Goal: Information Seeking & Learning: Find specific page/section

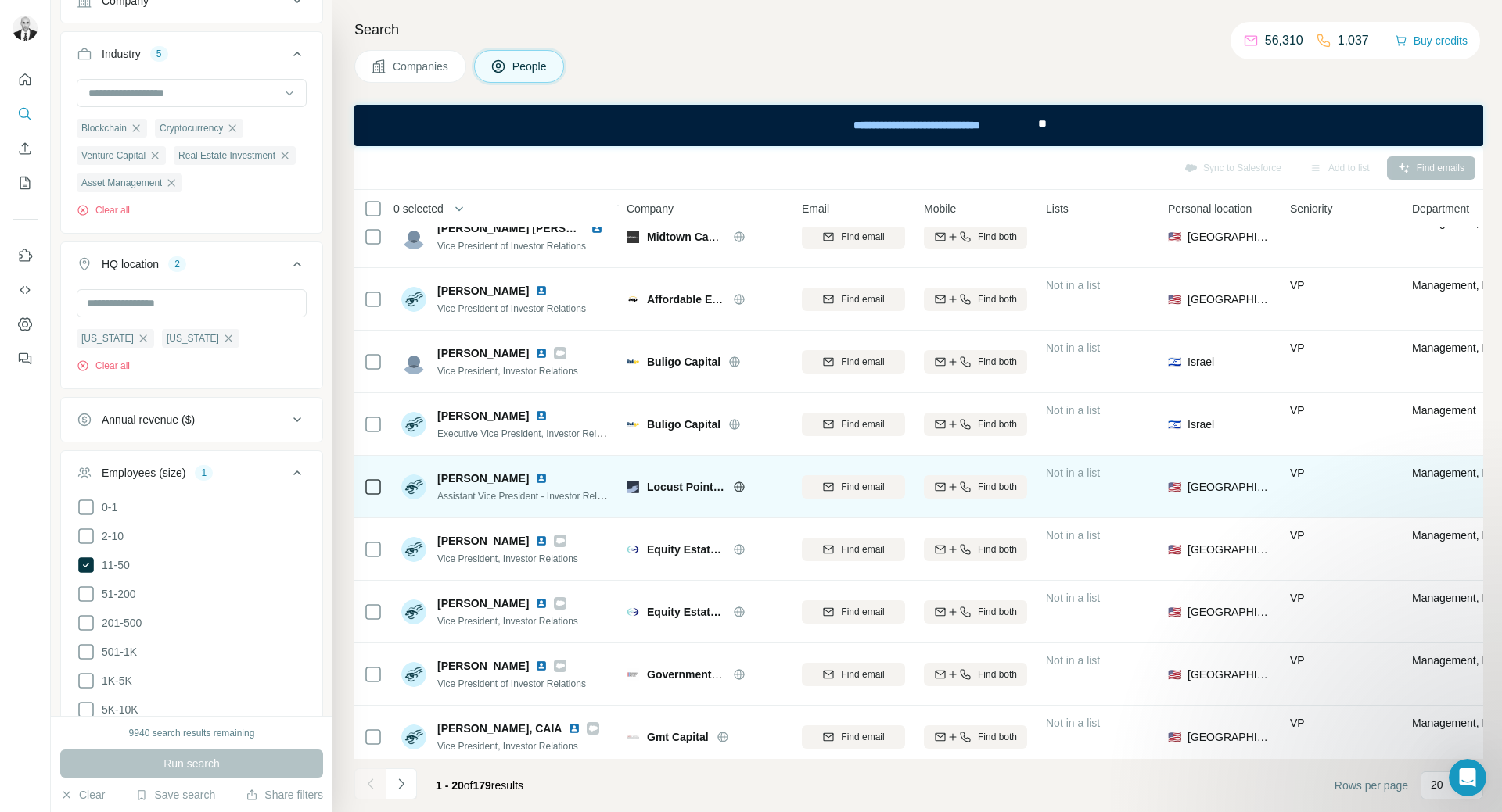
scroll to position [727, 0]
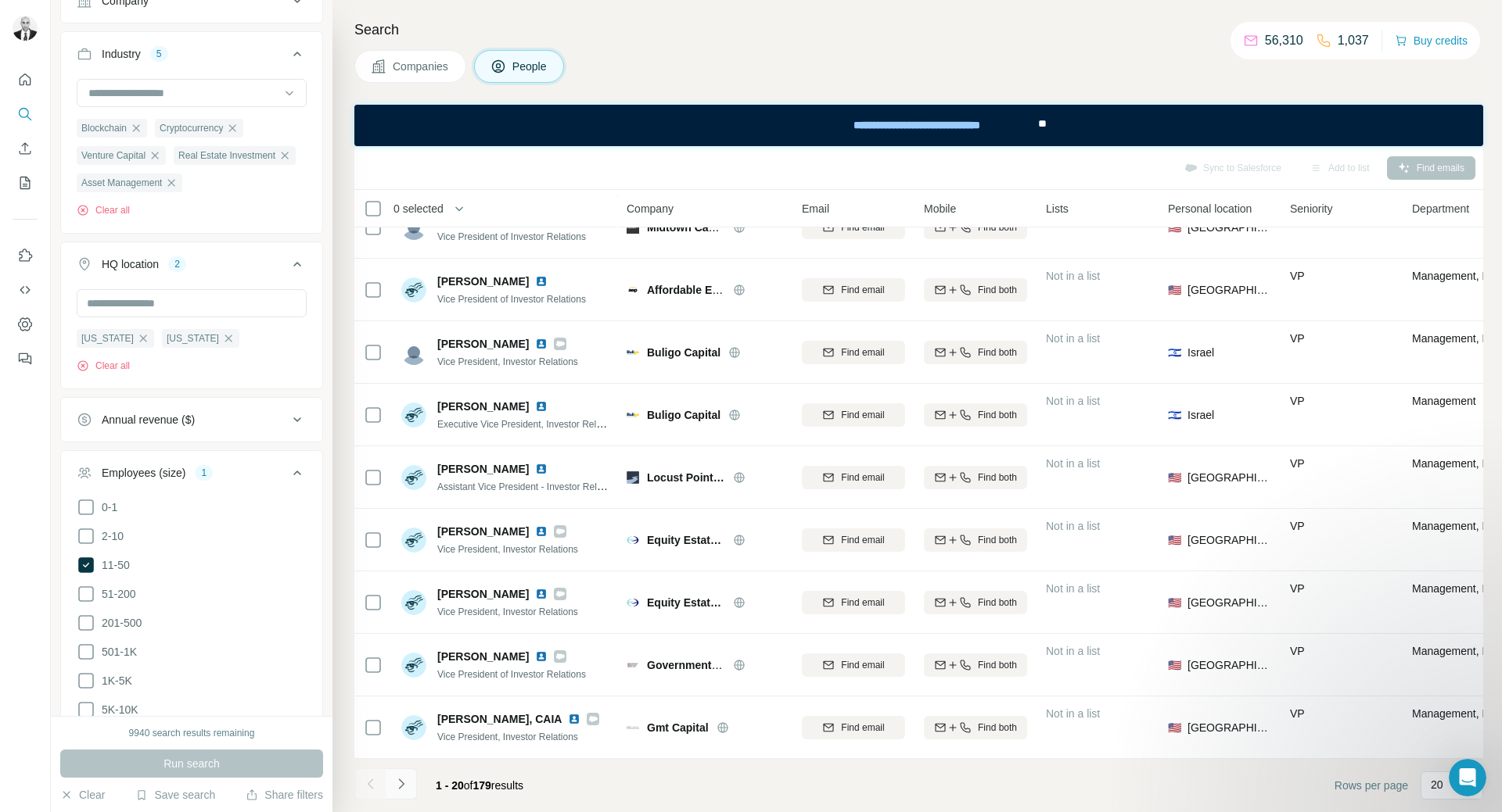
click at [410, 783] on button "Navigate to next page" at bounding box center [401, 784] width 32 height 32
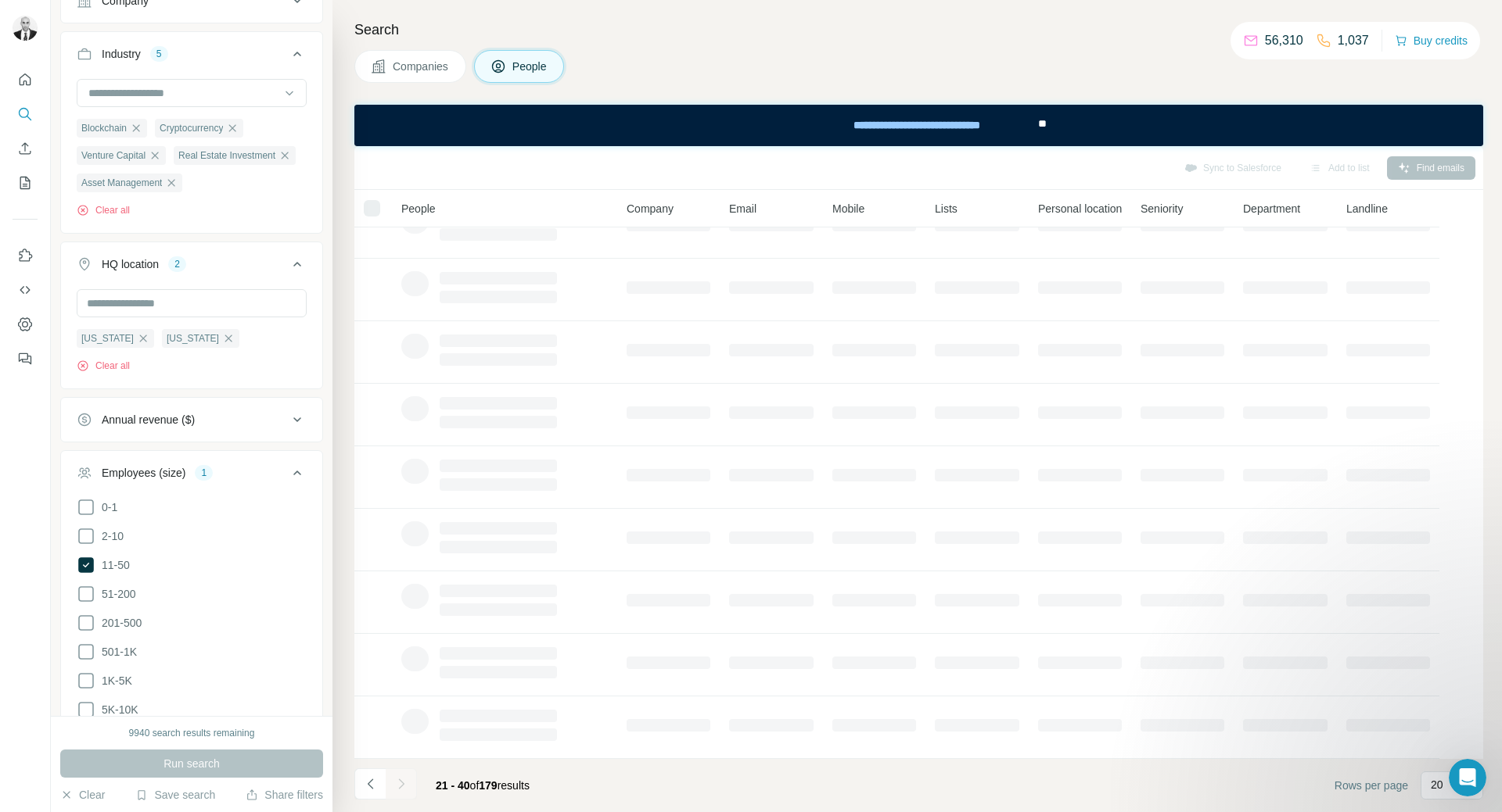
scroll to position [101, 0]
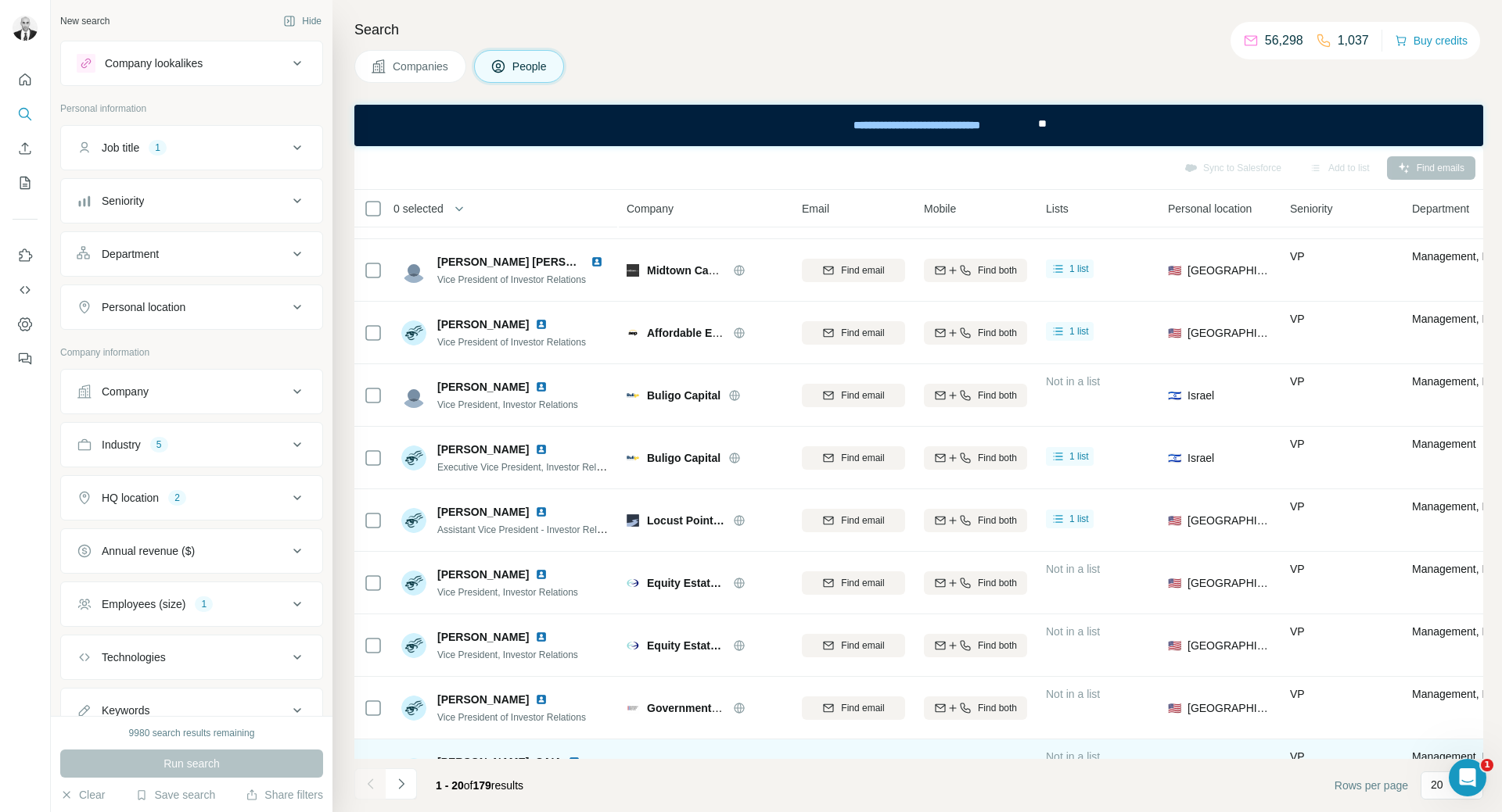
scroll to position [727, 0]
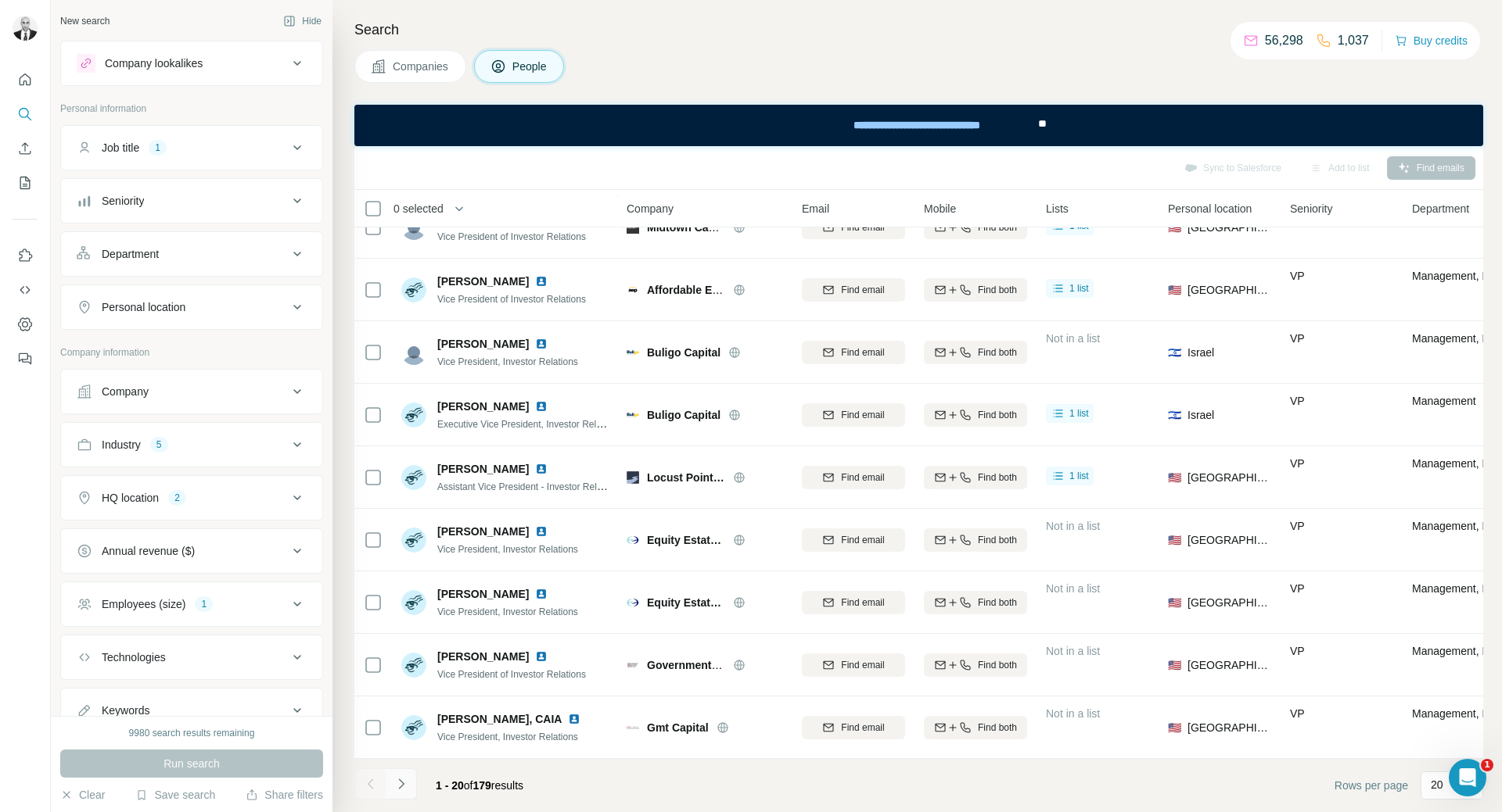
click at [406, 780] on icon "Navigate to next page" at bounding box center [401, 784] width 15 height 15
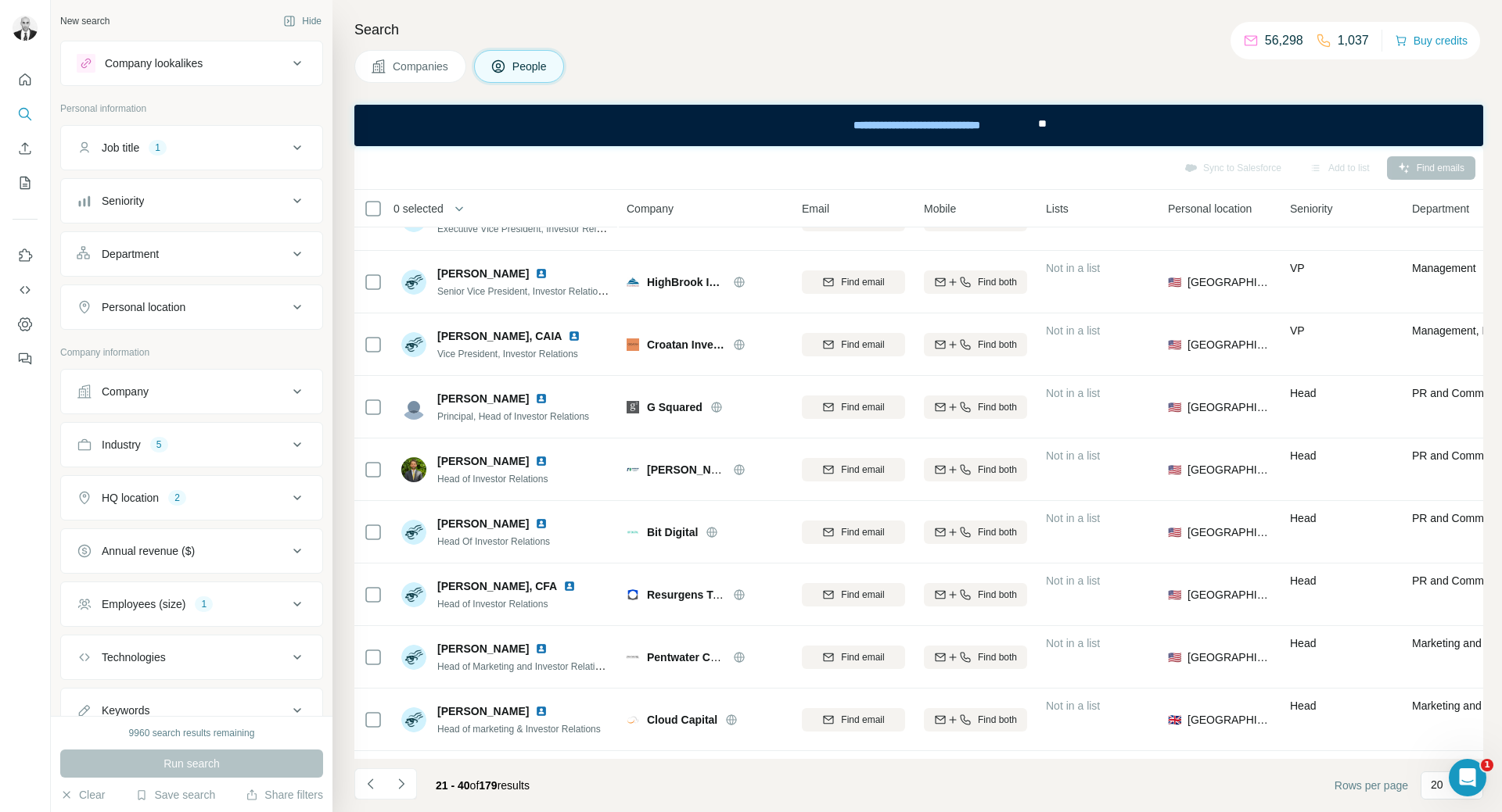
scroll to position [0, 0]
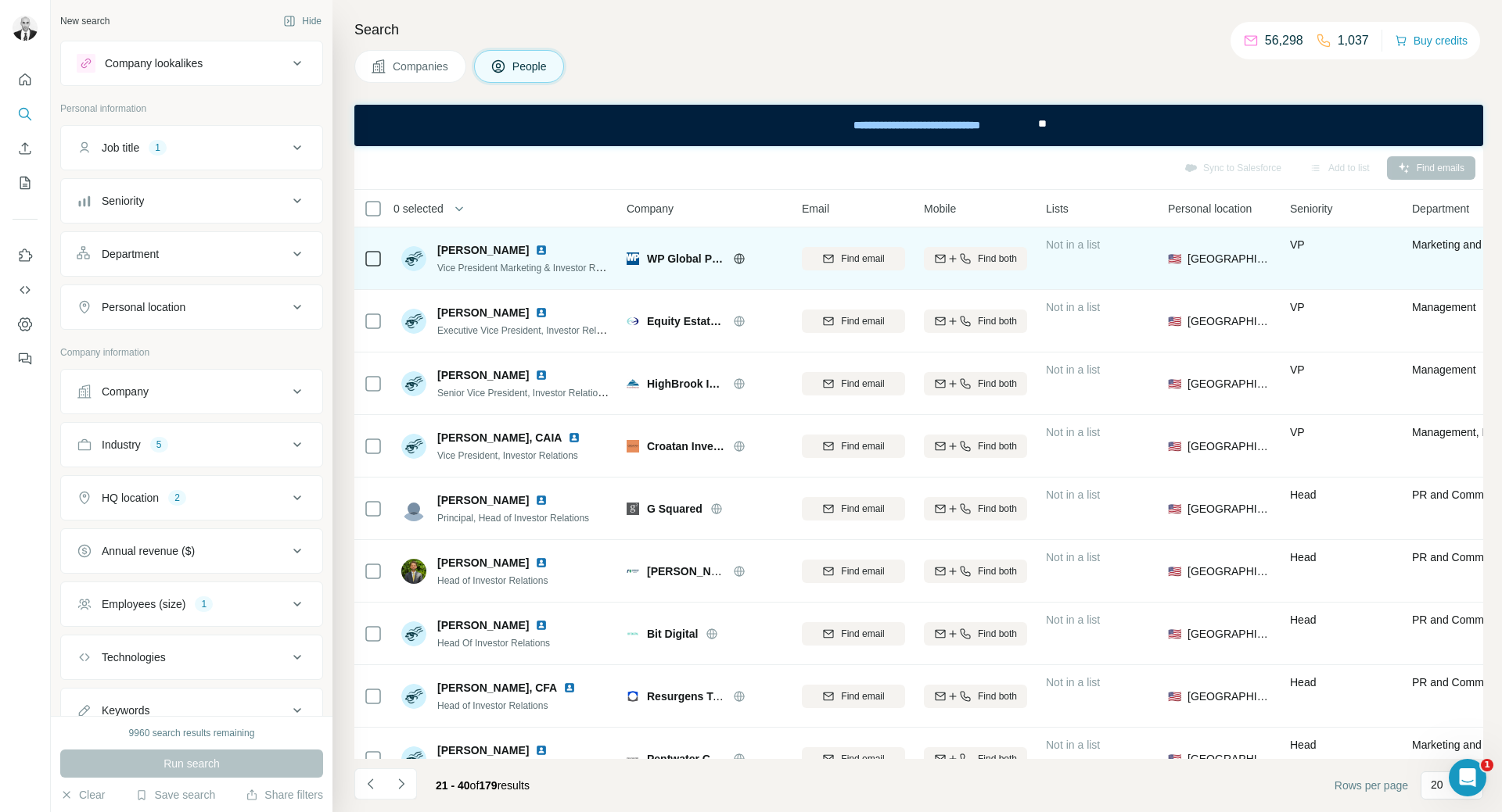
drag, startPoint x: 528, startPoint y: 248, endPoint x: 537, endPoint y: 246, distance: 9.2
click at [535, 248] on img at bounding box center [541, 250] width 13 height 13
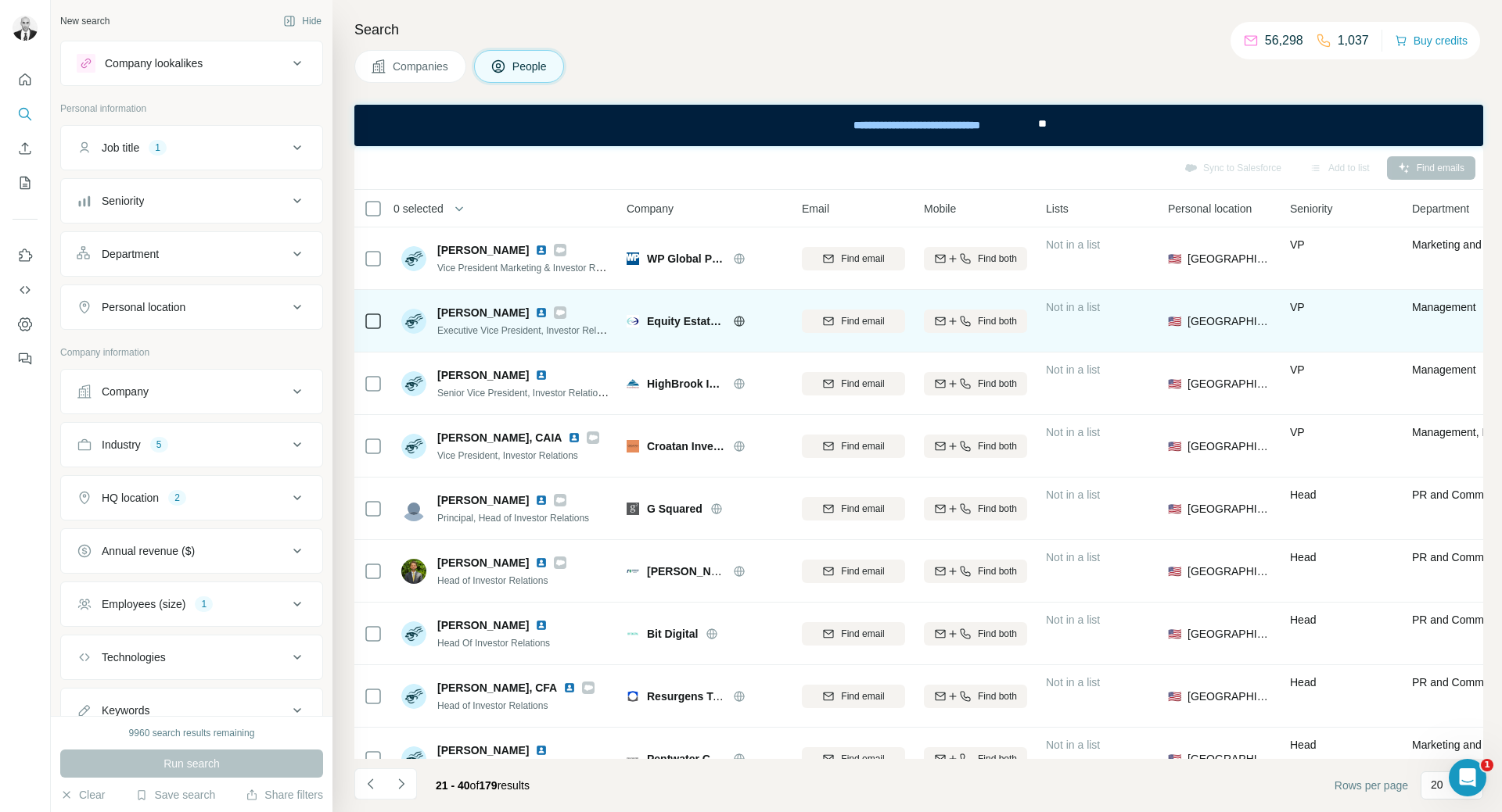
click at [535, 308] on img at bounding box center [541, 313] width 13 height 13
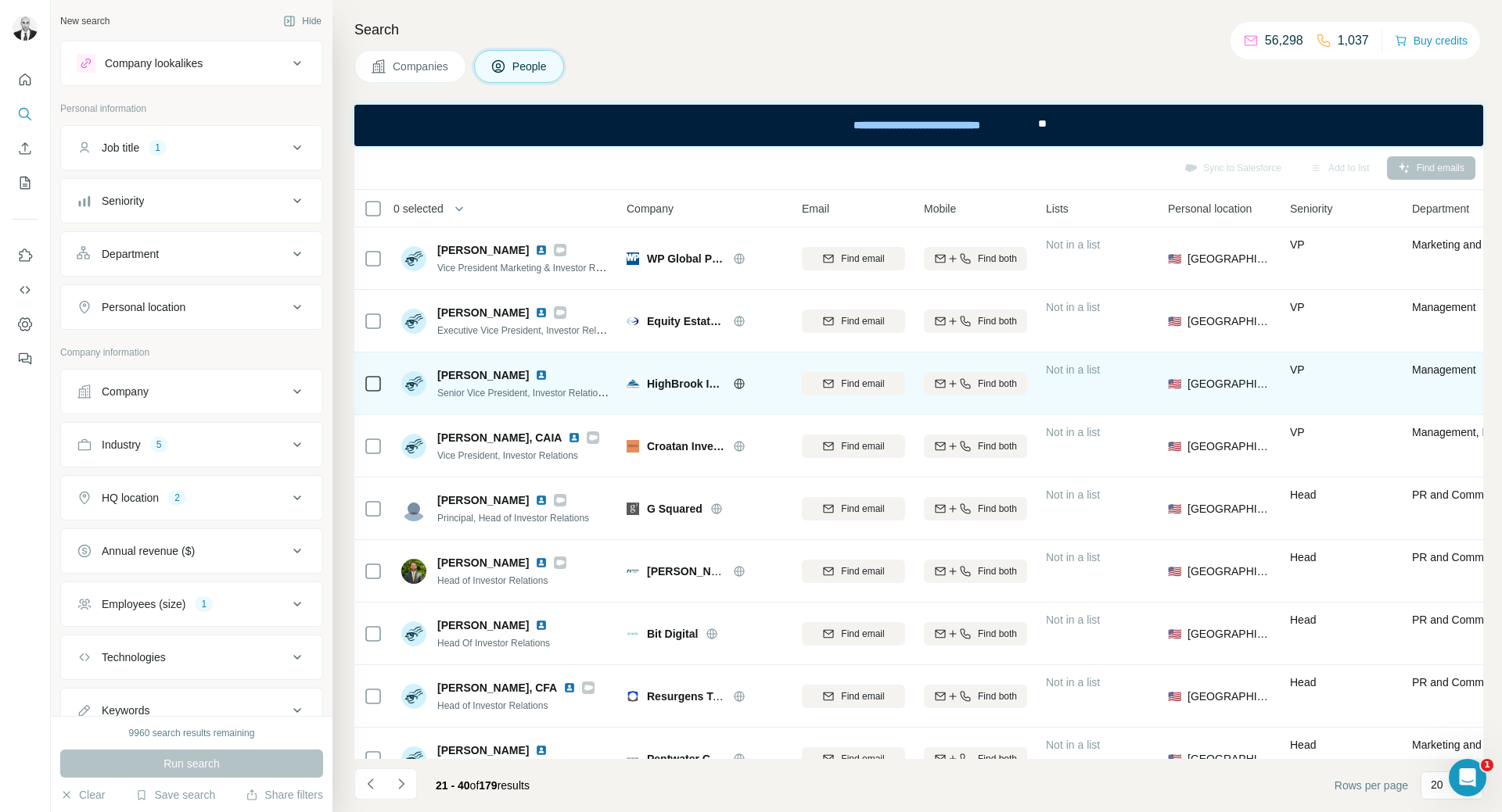
click at [535, 377] on img at bounding box center [541, 375] width 13 height 13
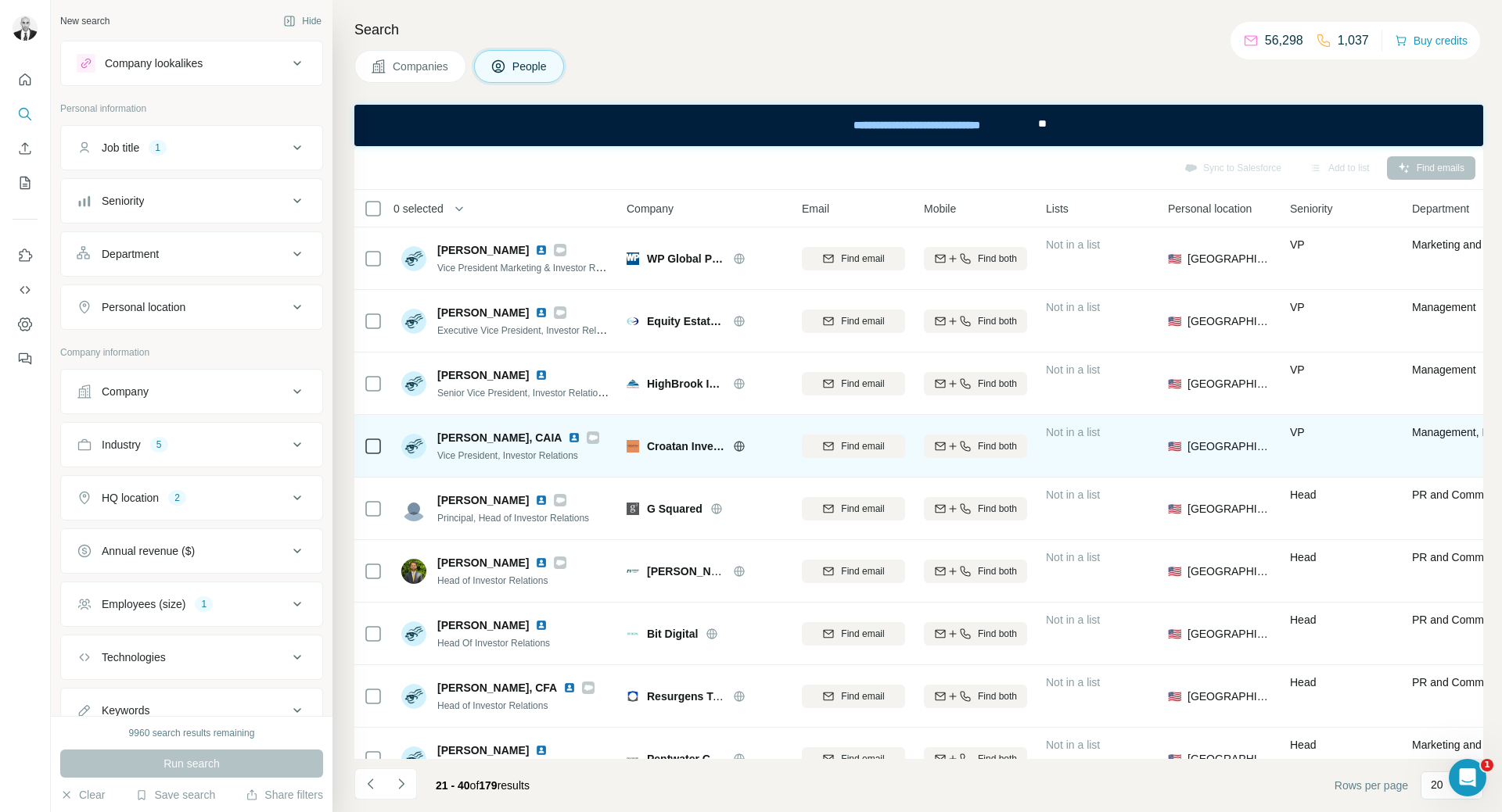
click at [568, 441] on img at bounding box center [574, 437] width 13 height 13
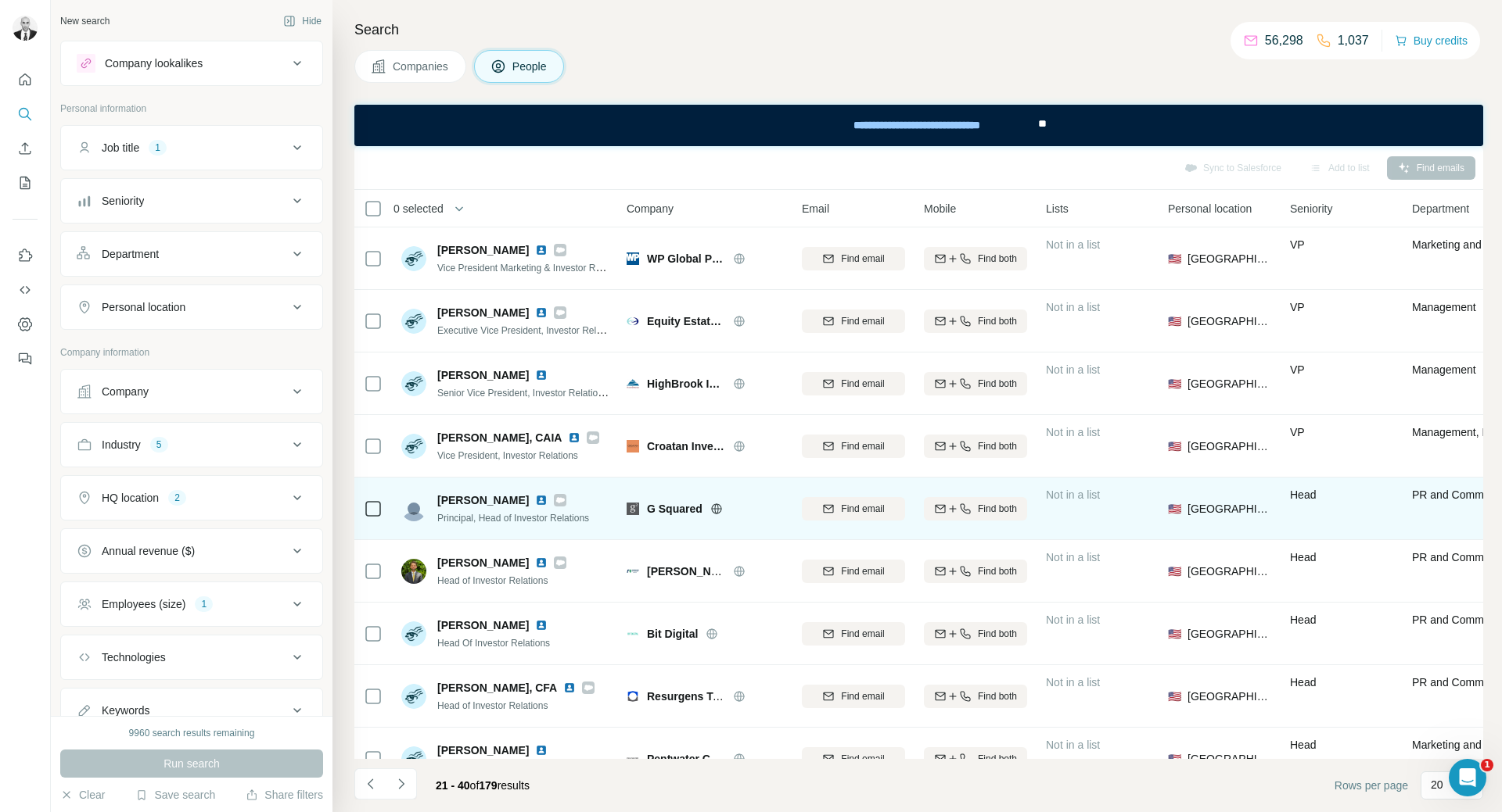
click at [535, 498] on img at bounding box center [541, 500] width 13 height 13
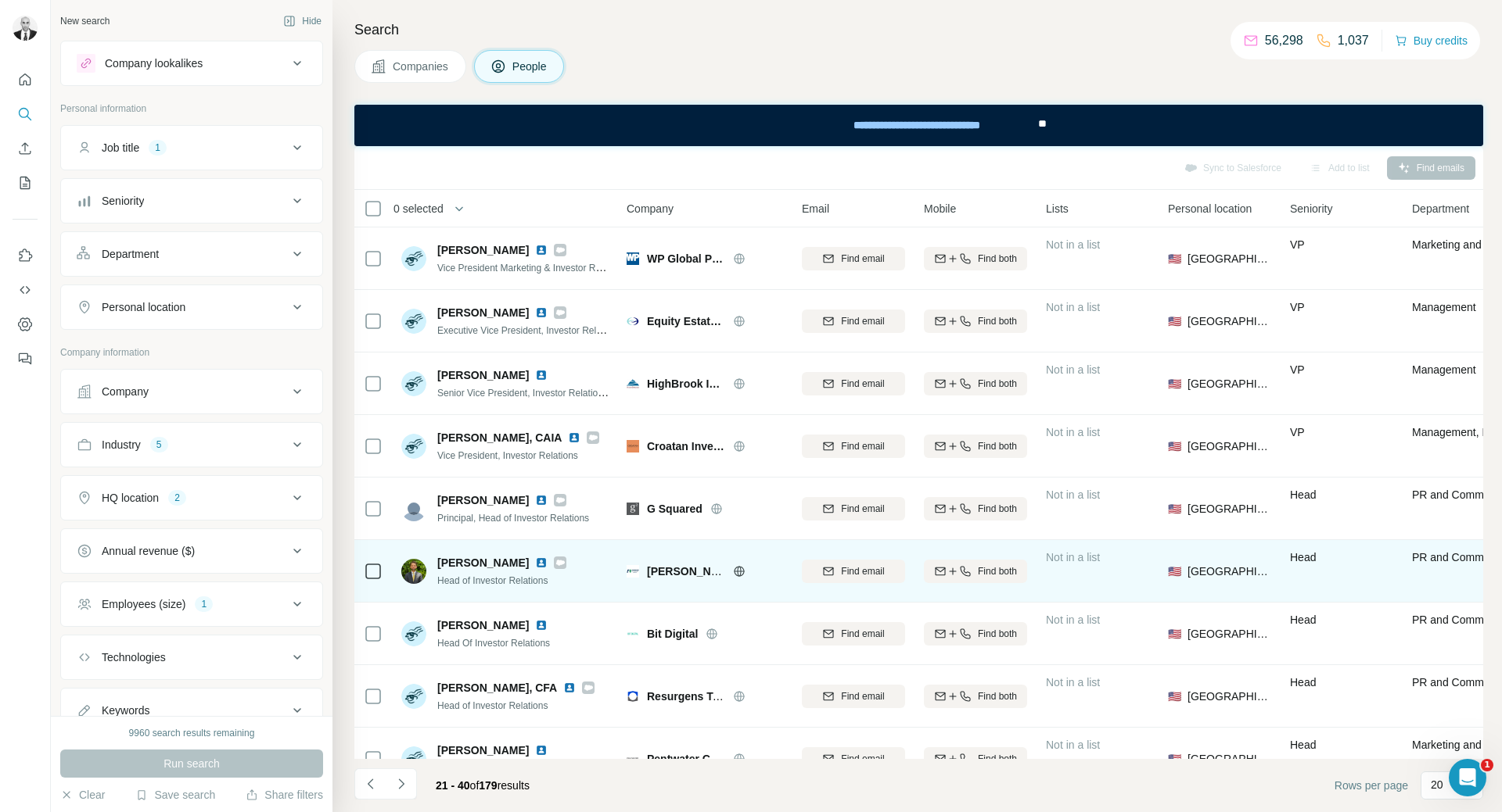
click at [537, 564] on img at bounding box center [541, 562] width 13 height 13
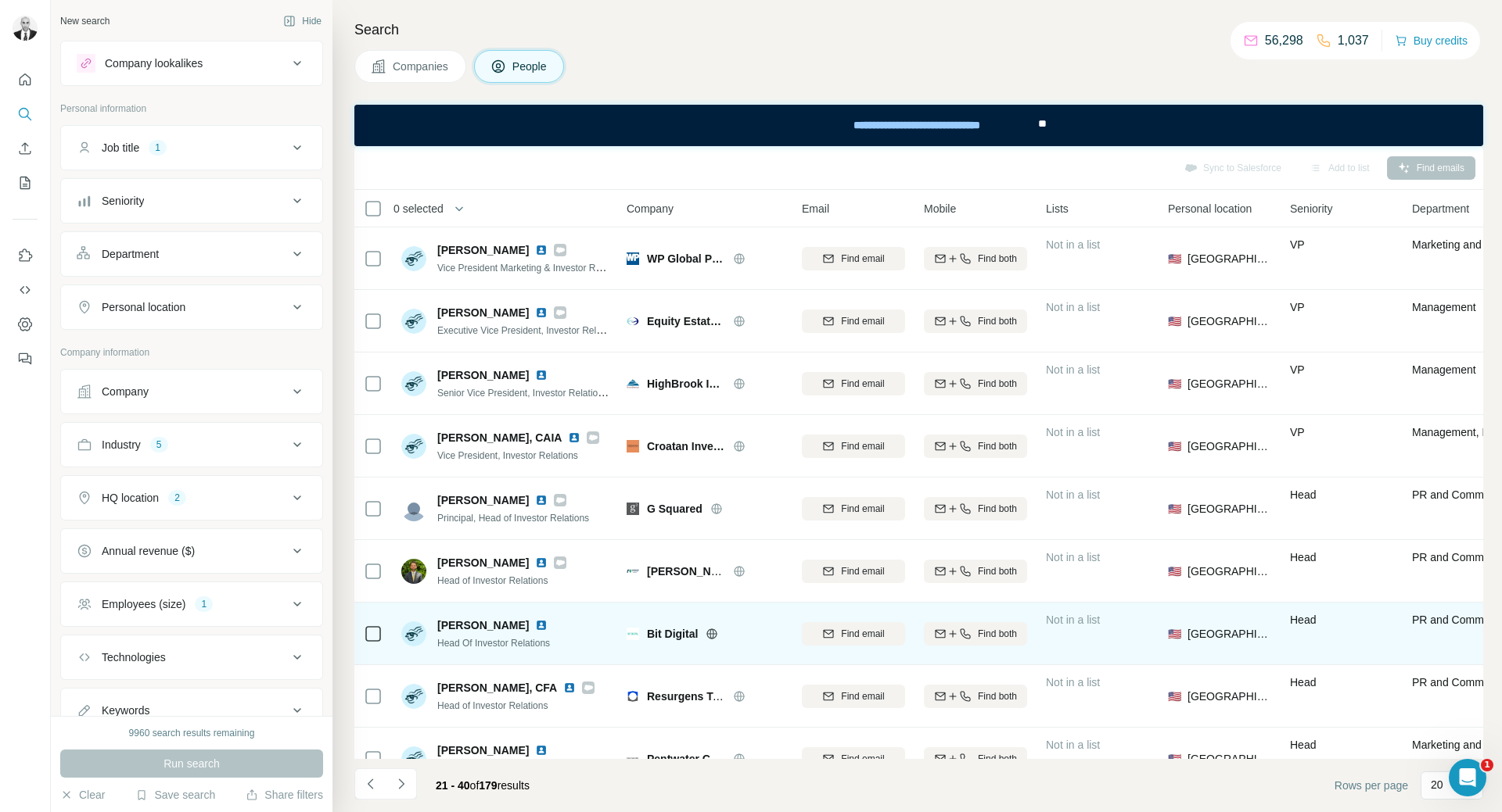
click at [541, 619] on img at bounding box center [541, 625] width 13 height 13
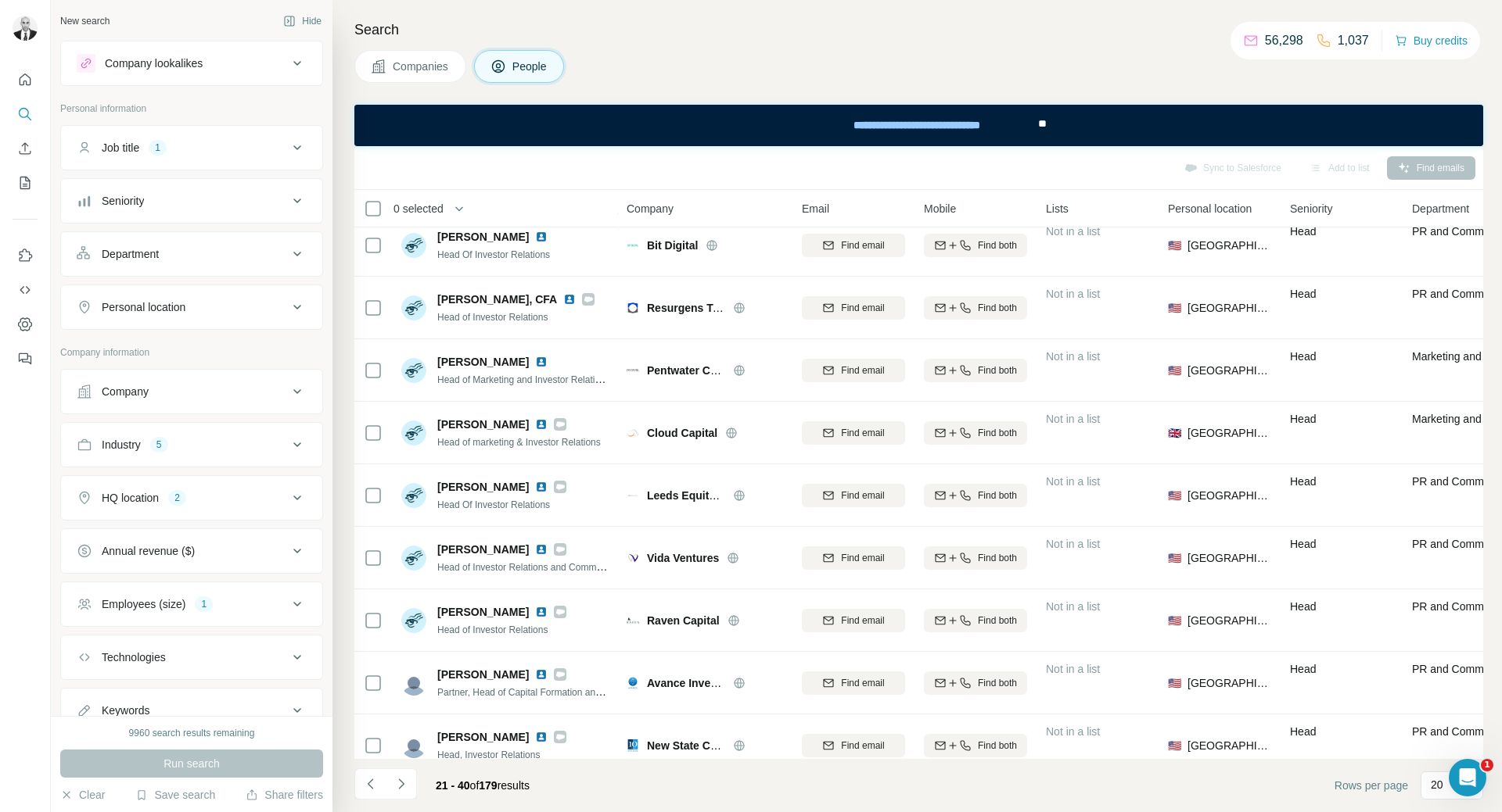
scroll to position [391, 0]
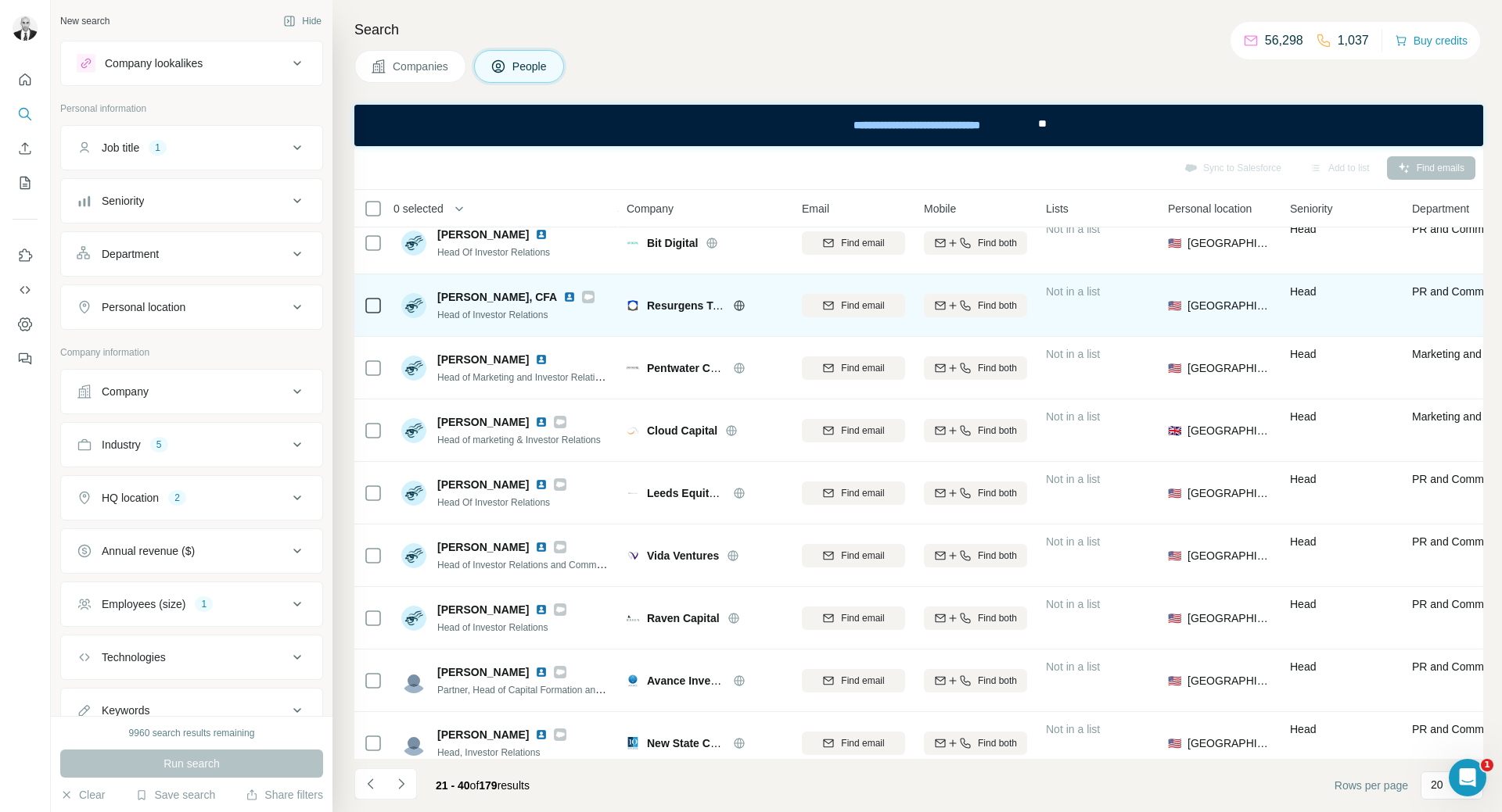
click at [563, 297] on img at bounding box center [569, 297] width 13 height 13
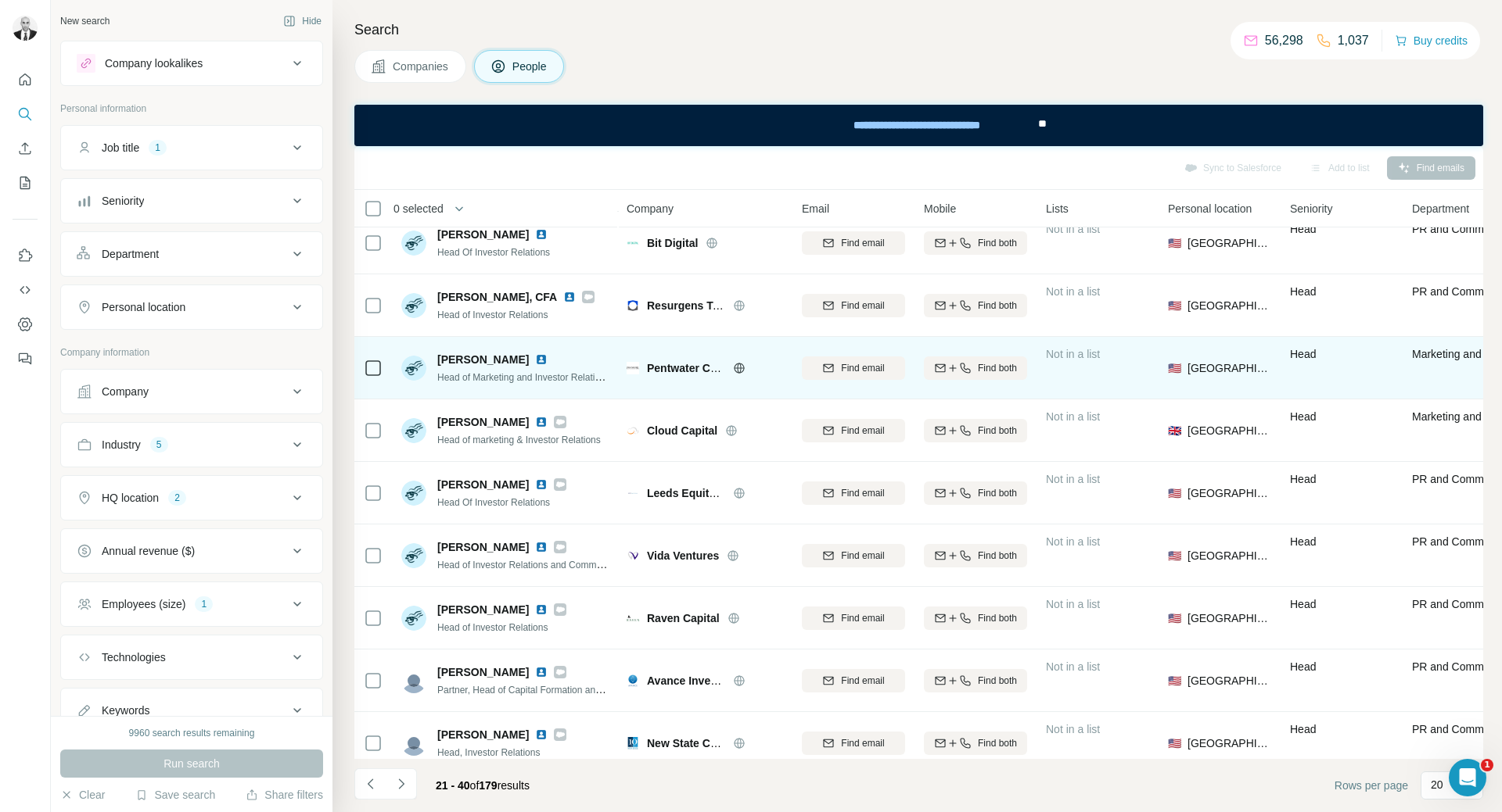
click at [535, 357] on img at bounding box center [541, 360] width 13 height 13
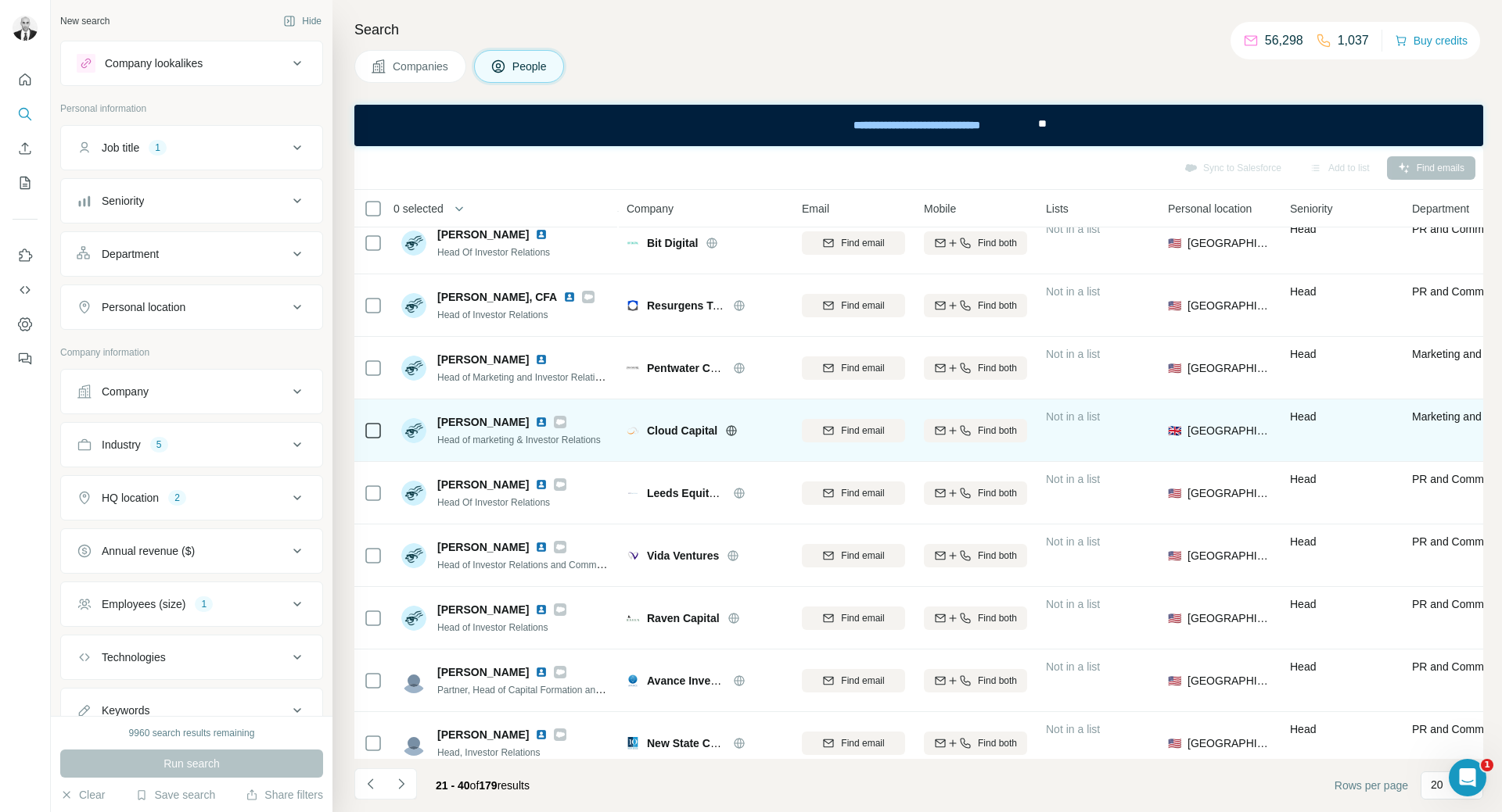
click at [547, 422] on img at bounding box center [541, 422] width 13 height 13
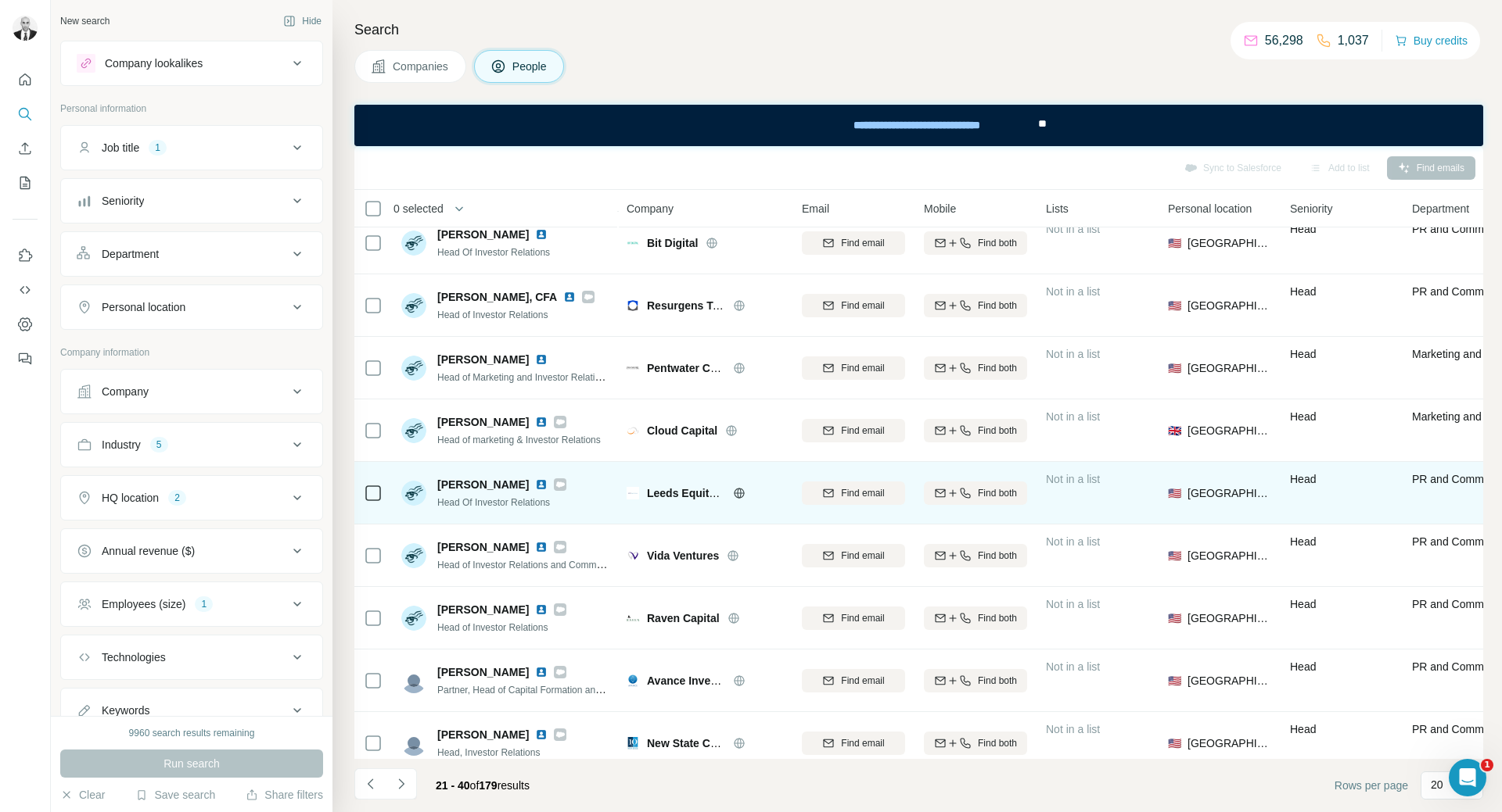
click at [547, 486] on img at bounding box center [541, 485] width 13 height 13
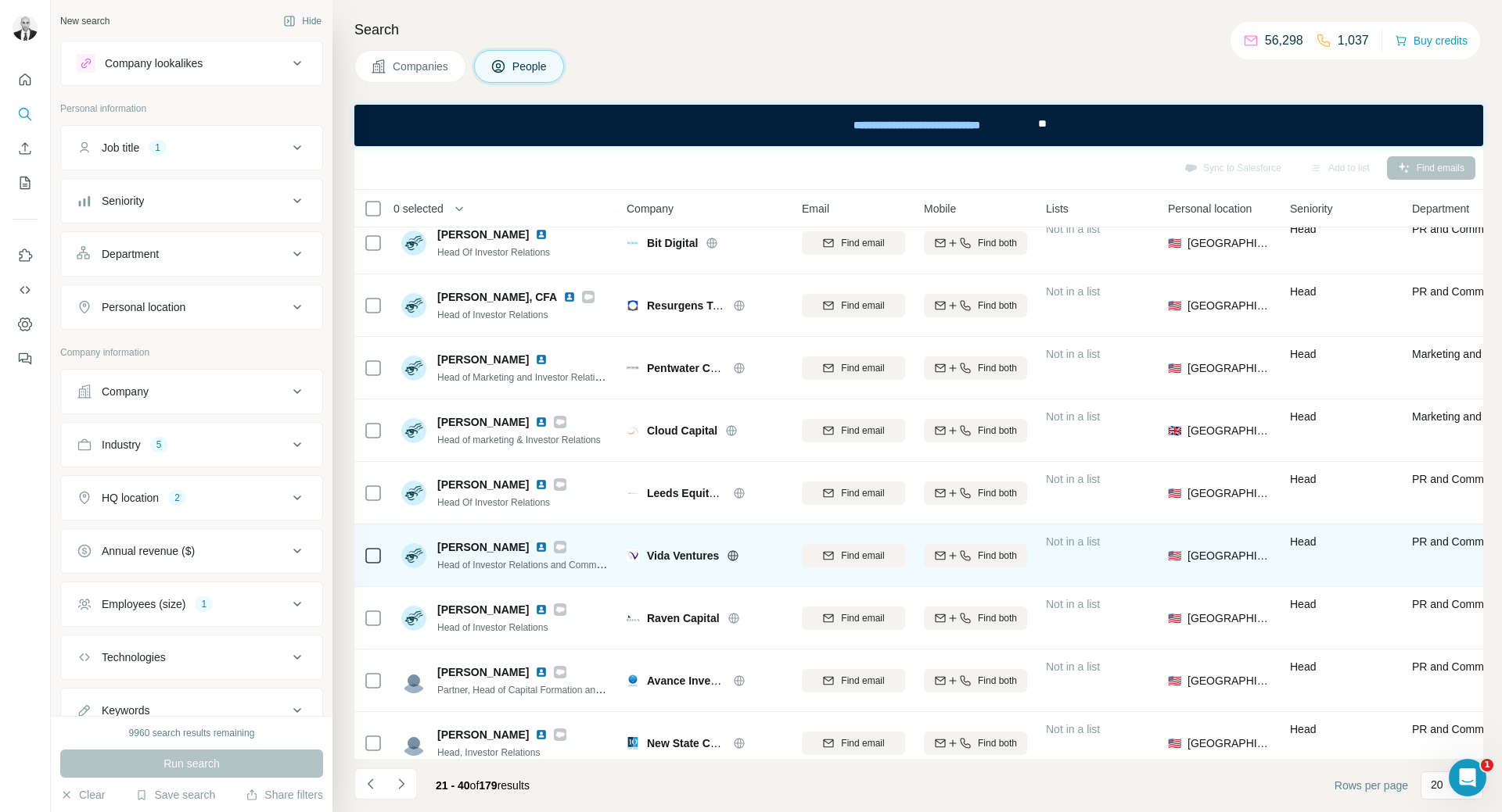
click at [535, 552] on img at bounding box center [541, 547] width 13 height 13
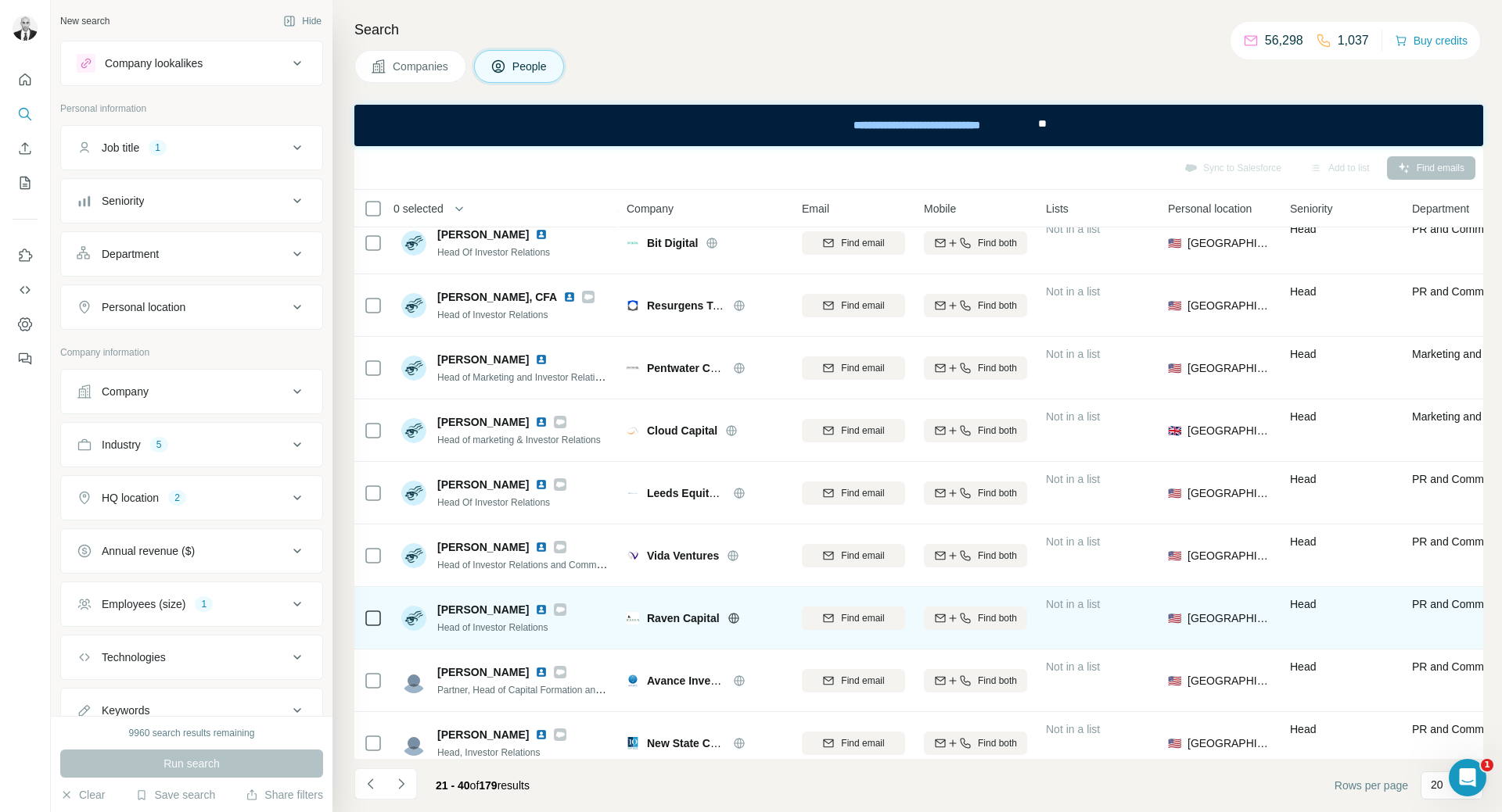
click at [547, 611] on img at bounding box center [541, 609] width 13 height 13
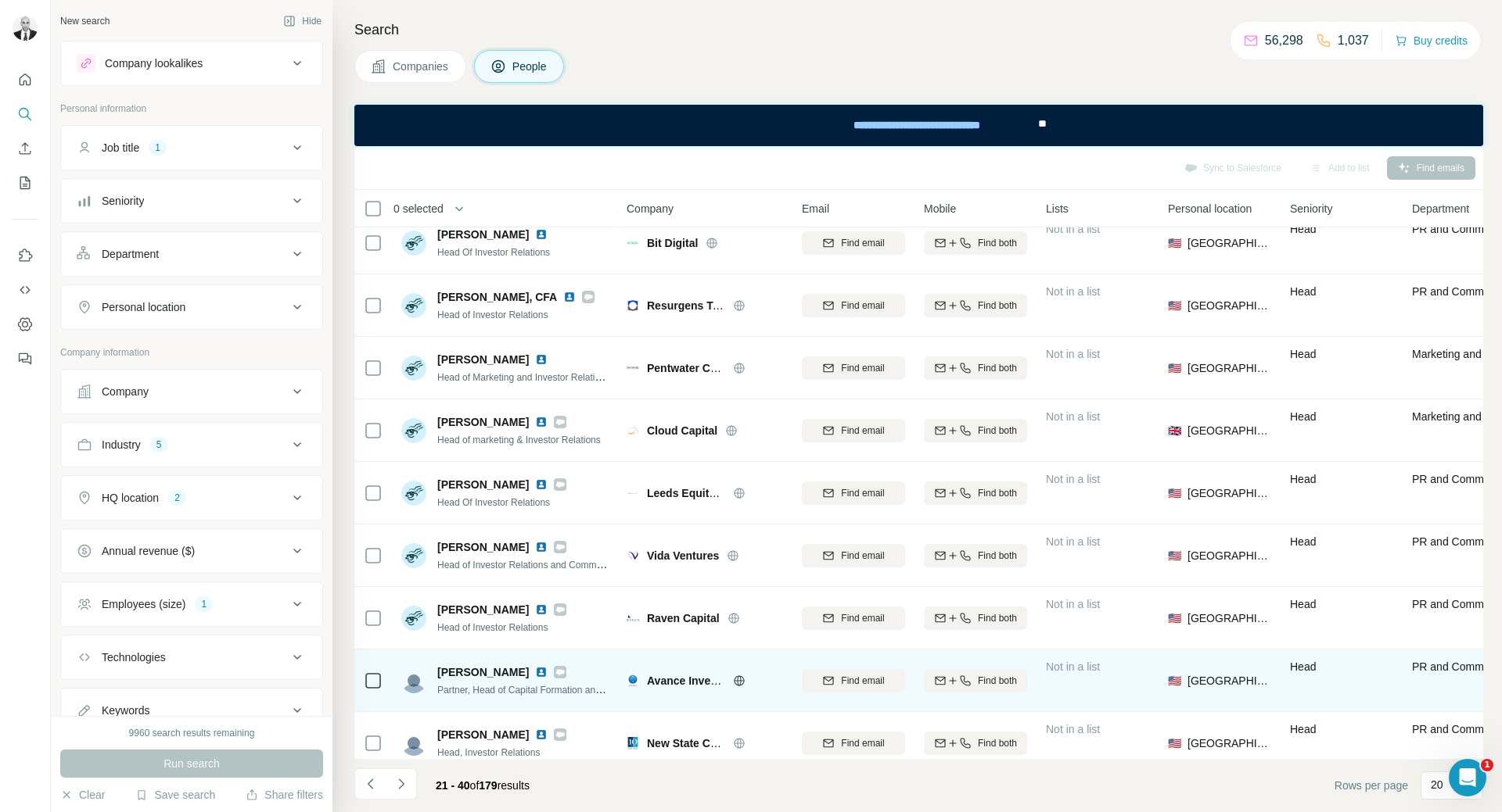
click at [546, 673] on img at bounding box center [541, 672] width 13 height 13
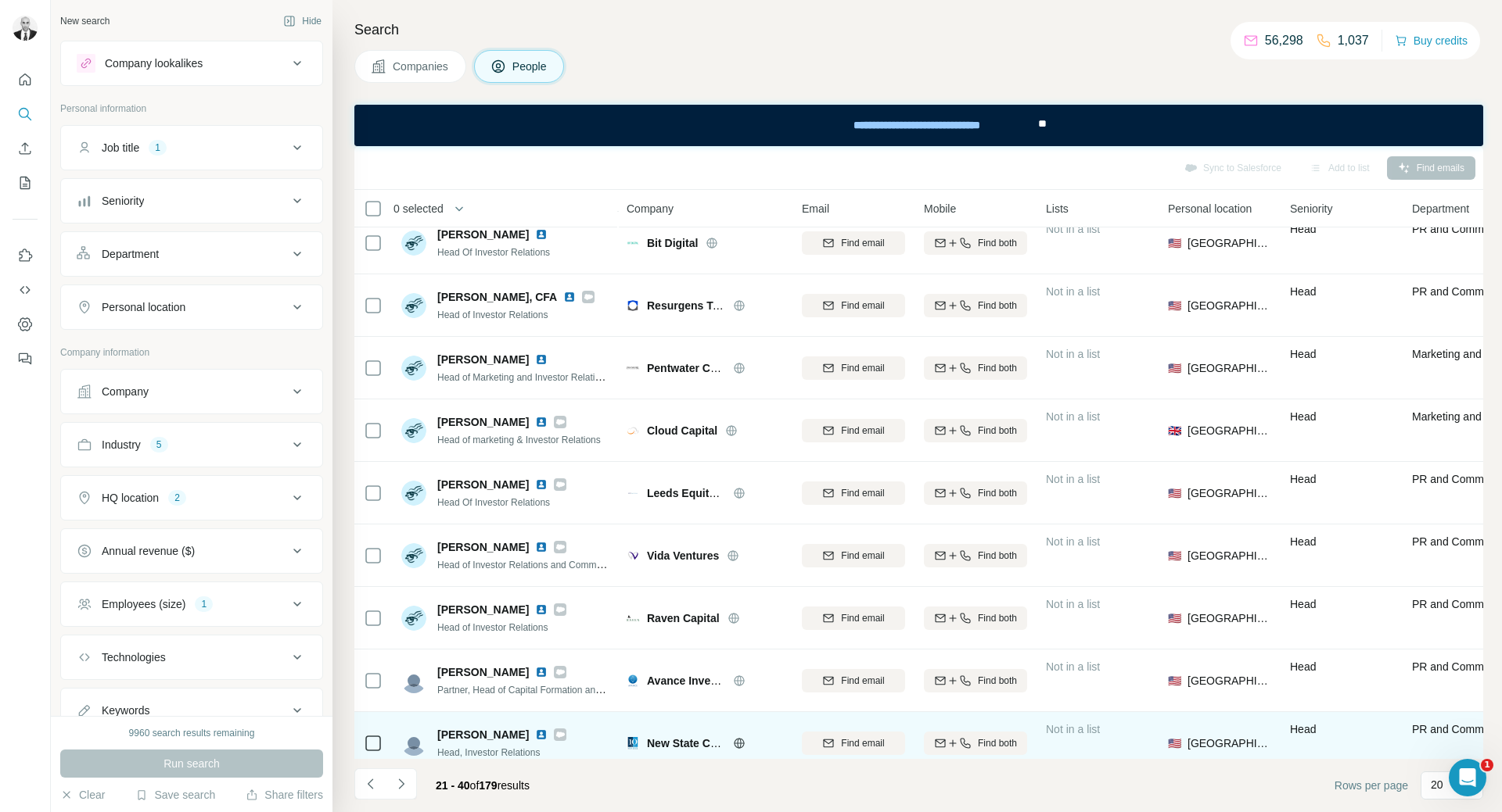
click at [535, 734] on img at bounding box center [541, 734] width 13 height 13
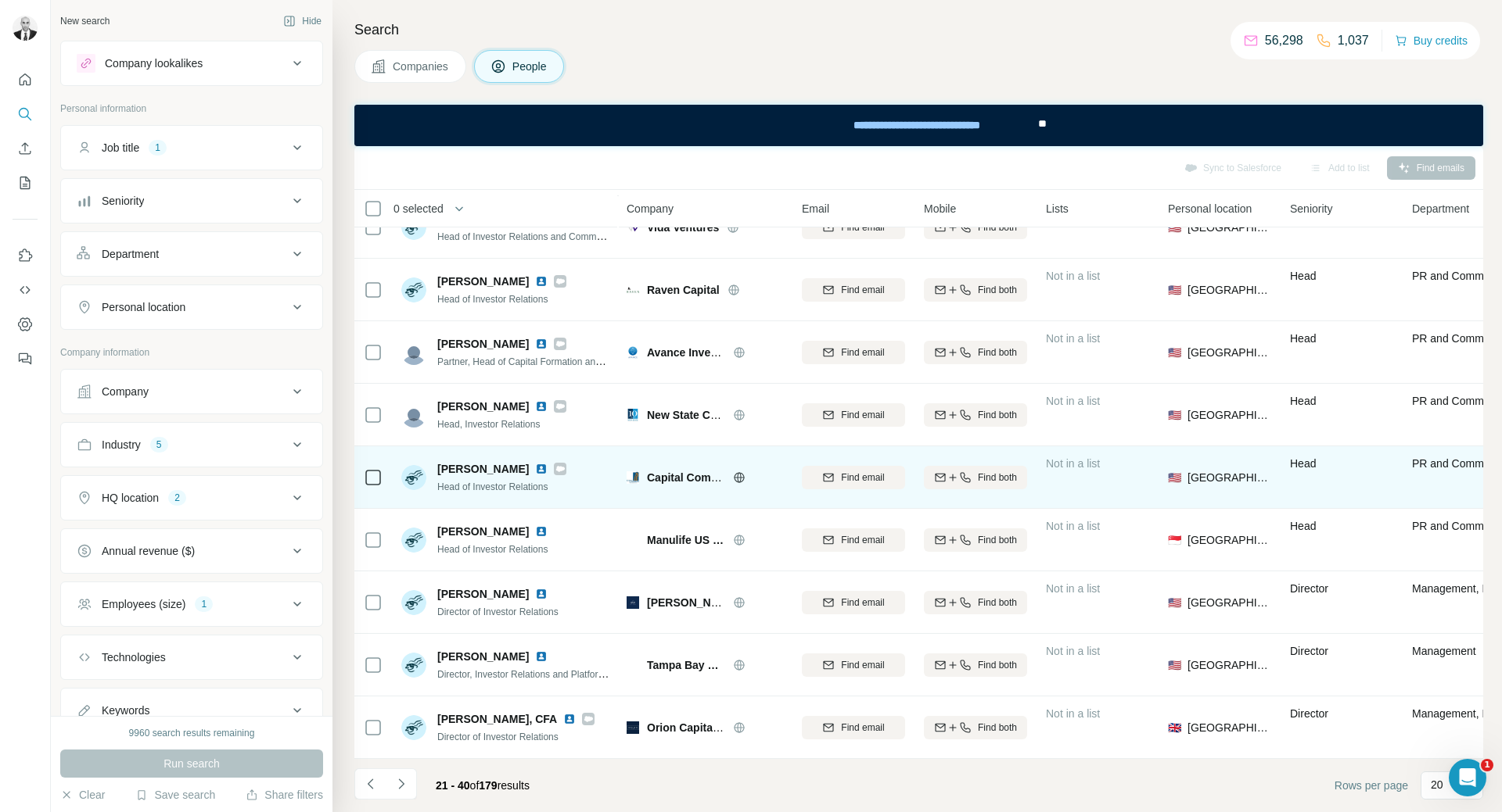
scroll to position [727, 0]
click at [535, 463] on img at bounding box center [541, 469] width 13 height 13
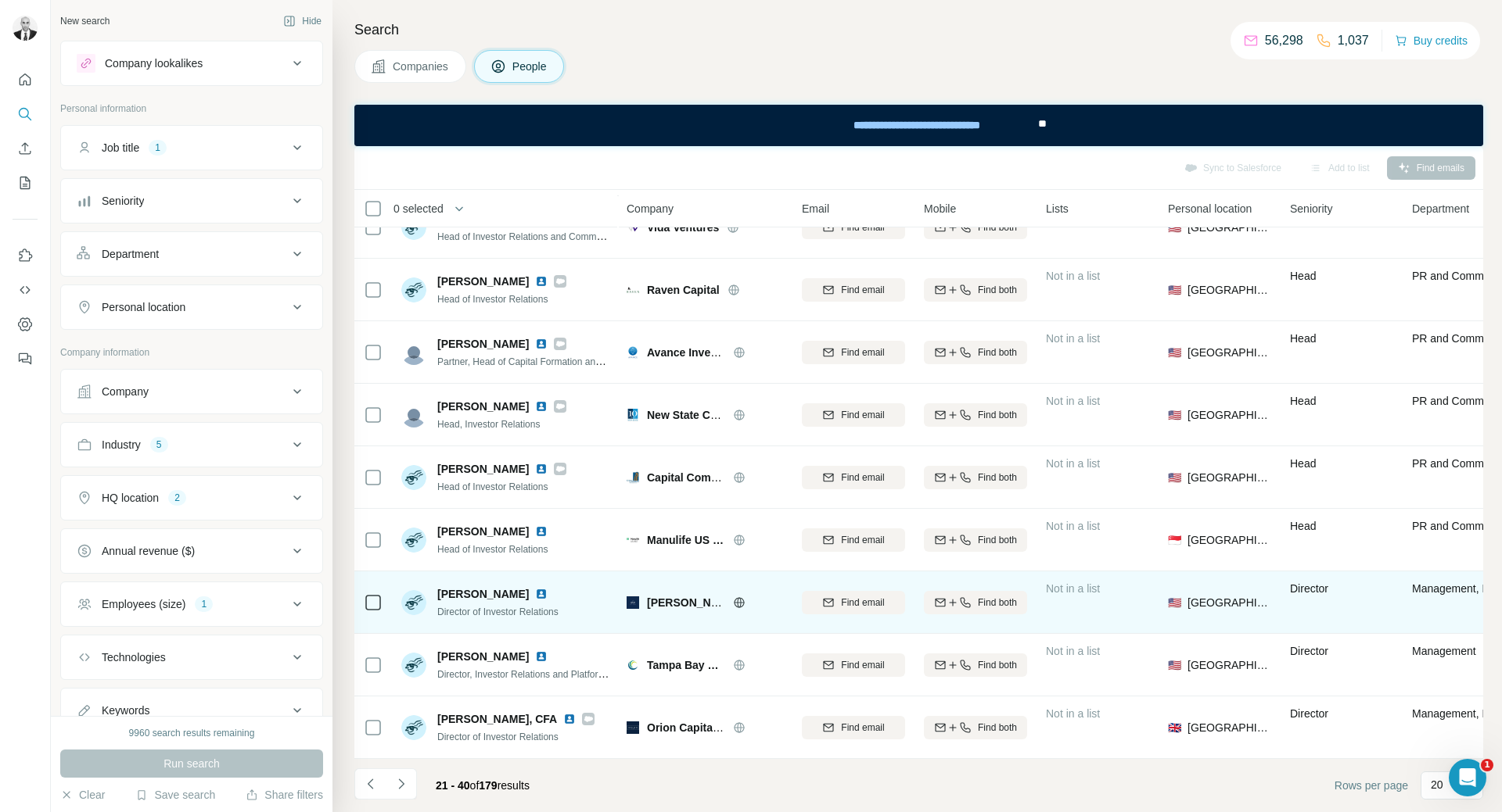
click at [535, 588] on img at bounding box center [541, 594] width 13 height 13
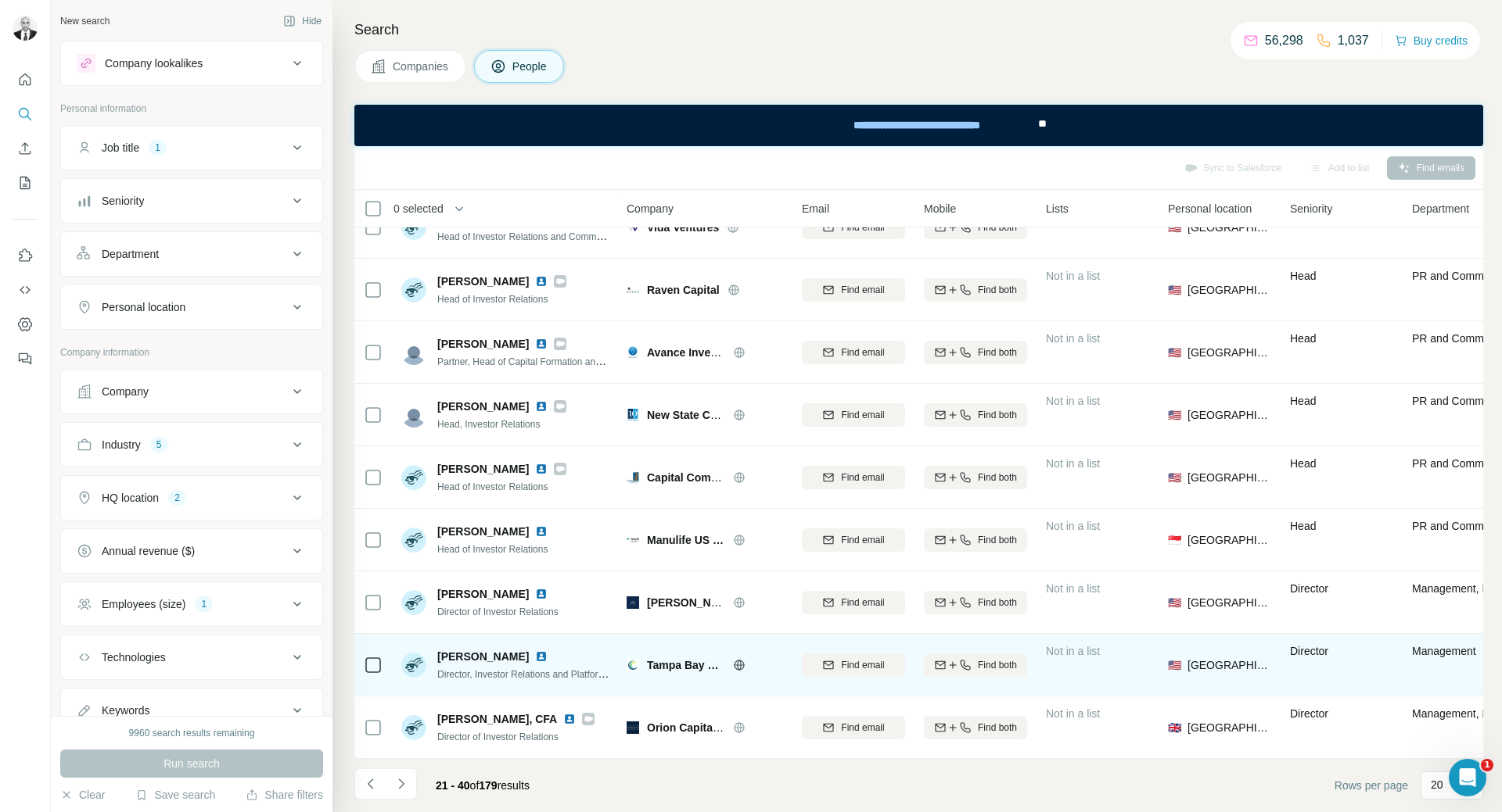
click at [535, 650] on img at bounding box center [541, 656] width 13 height 13
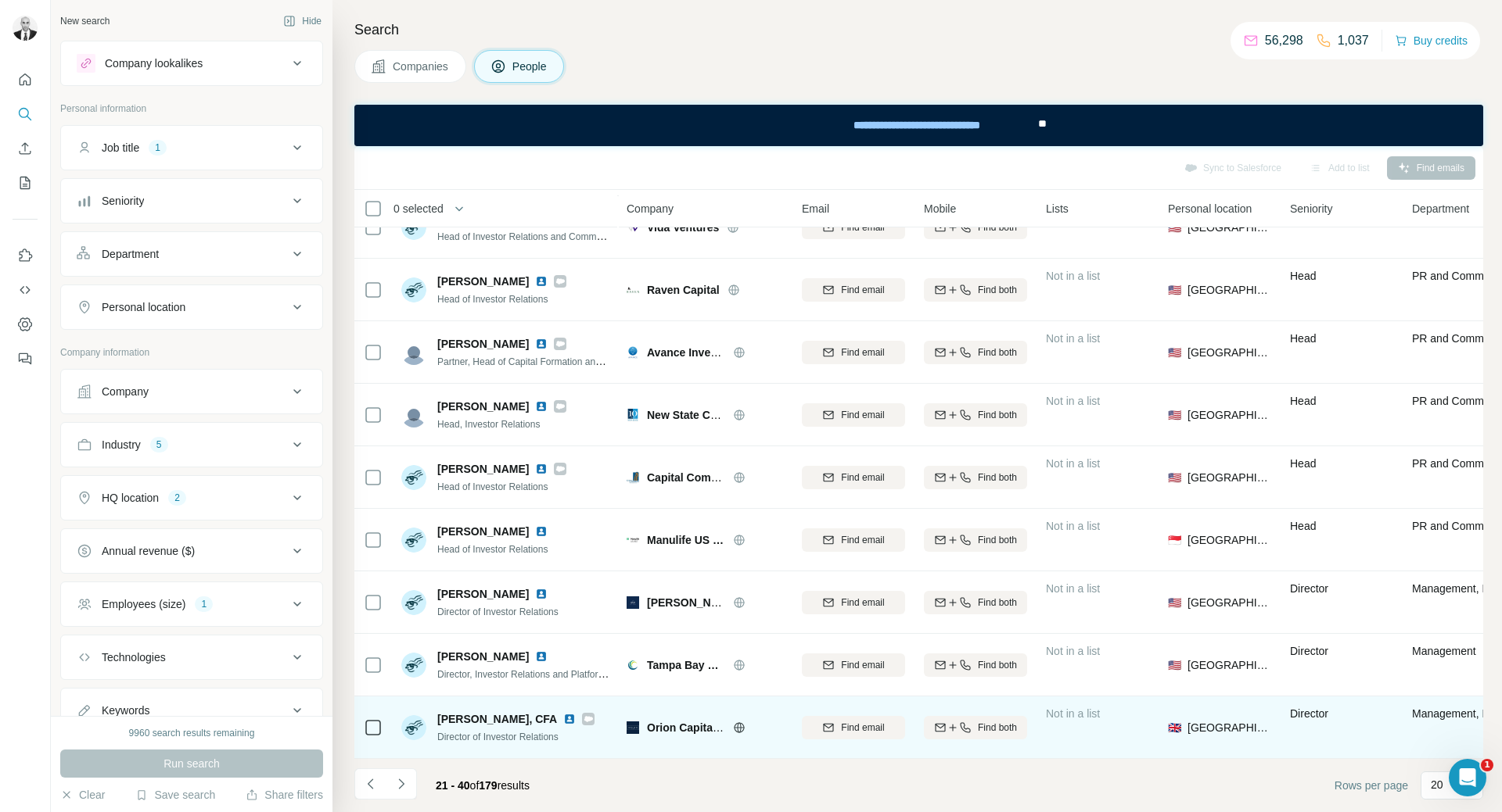
click at [563, 713] on img at bounding box center [569, 719] width 13 height 13
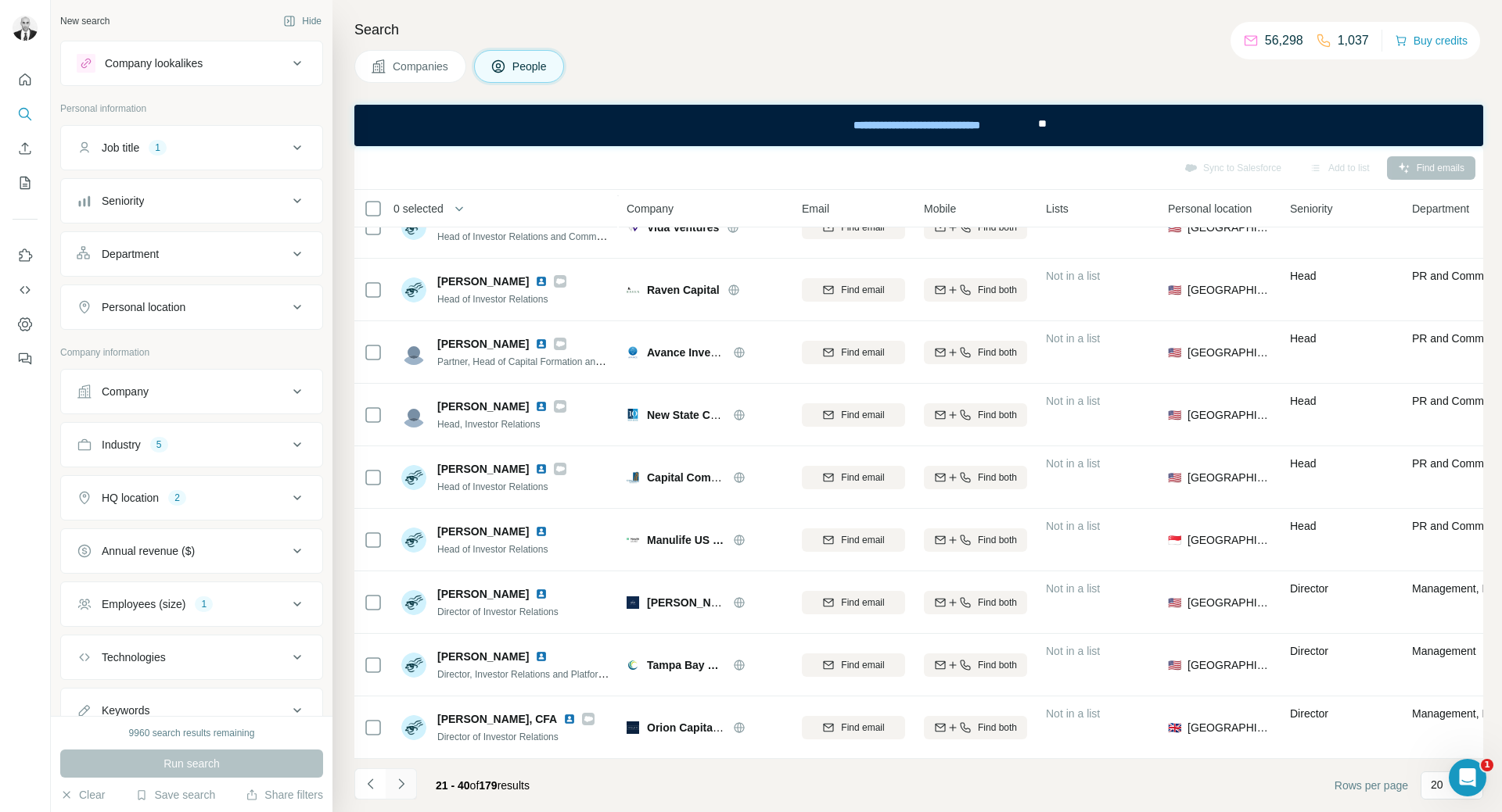
click at [397, 781] on icon "Navigate to next page" at bounding box center [401, 784] width 15 height 15
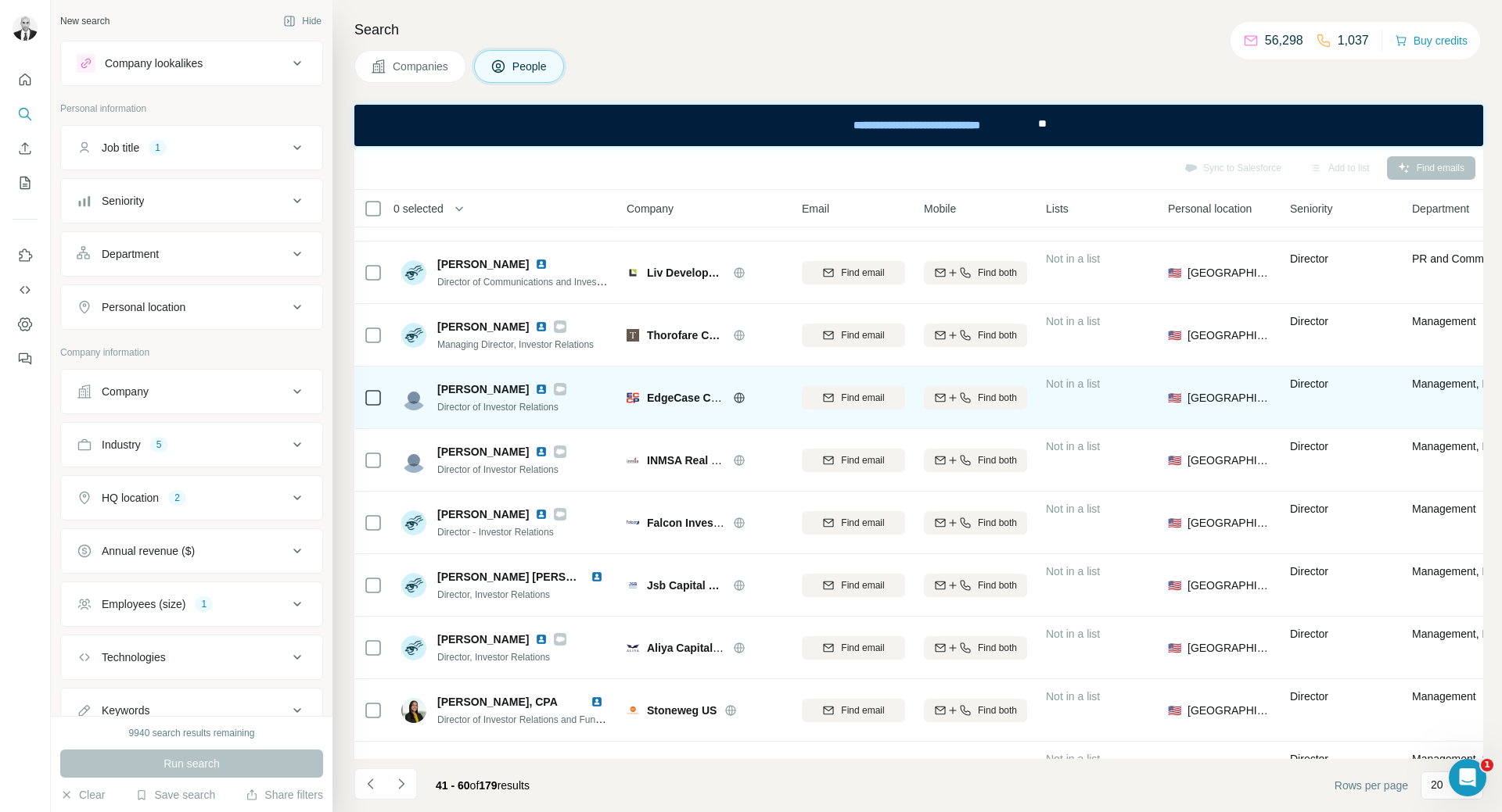
scroll to position [0, 0]
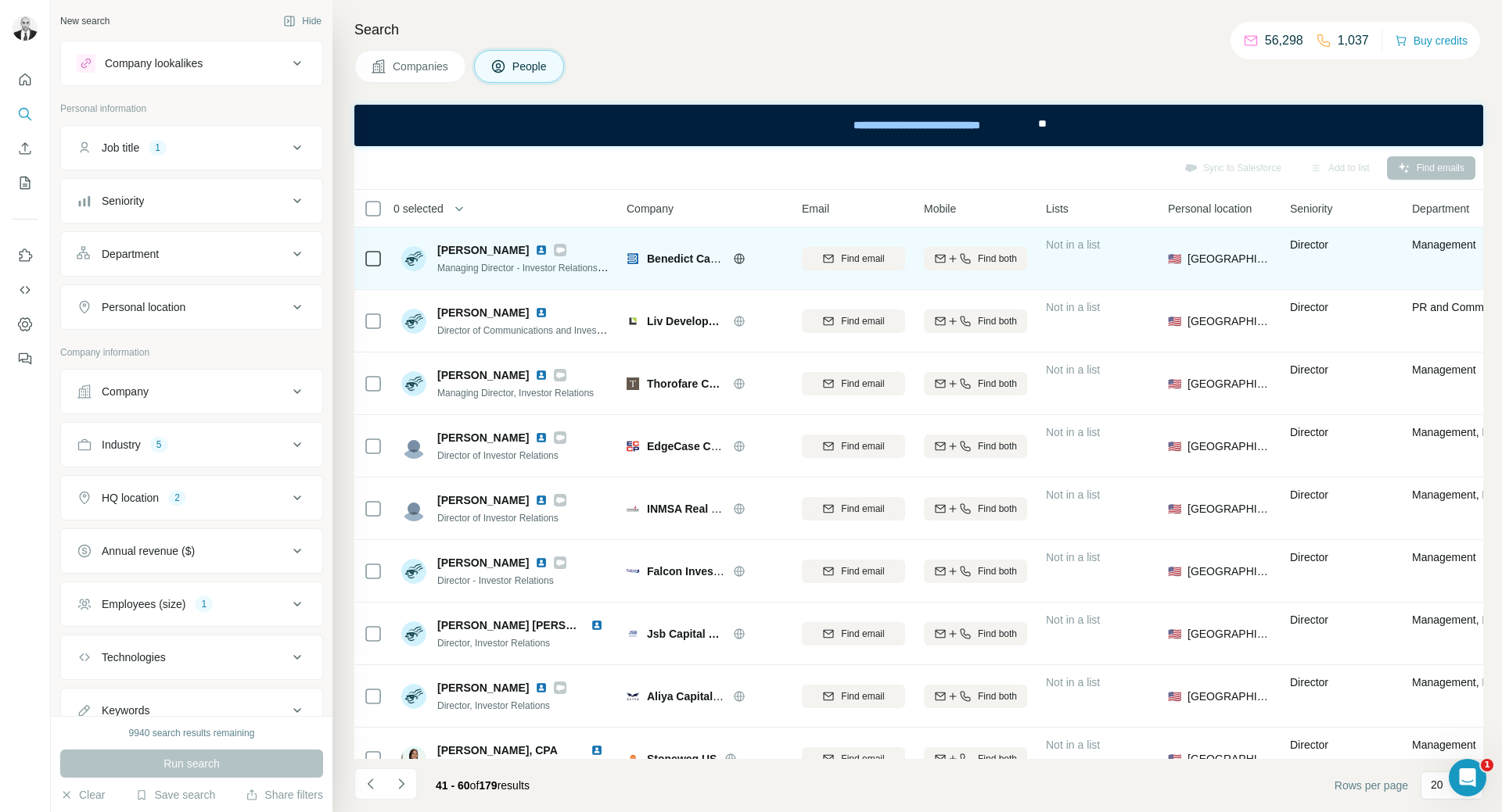
click at [535, 248] on img at bounding box center [541, 250] width 13 height 13
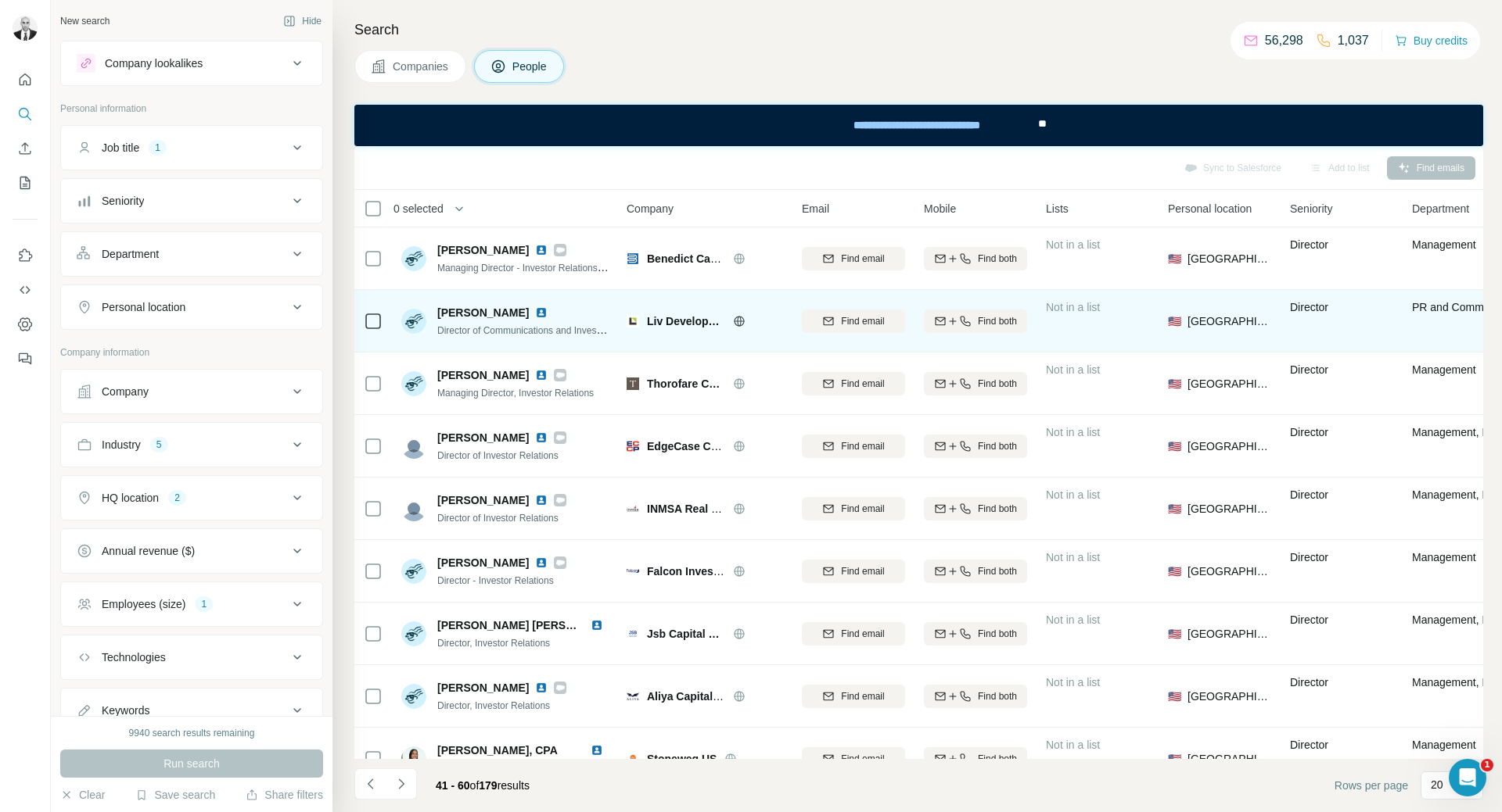
click at [535, 313] on img at bounding box center [541, 313] width 13 height 13
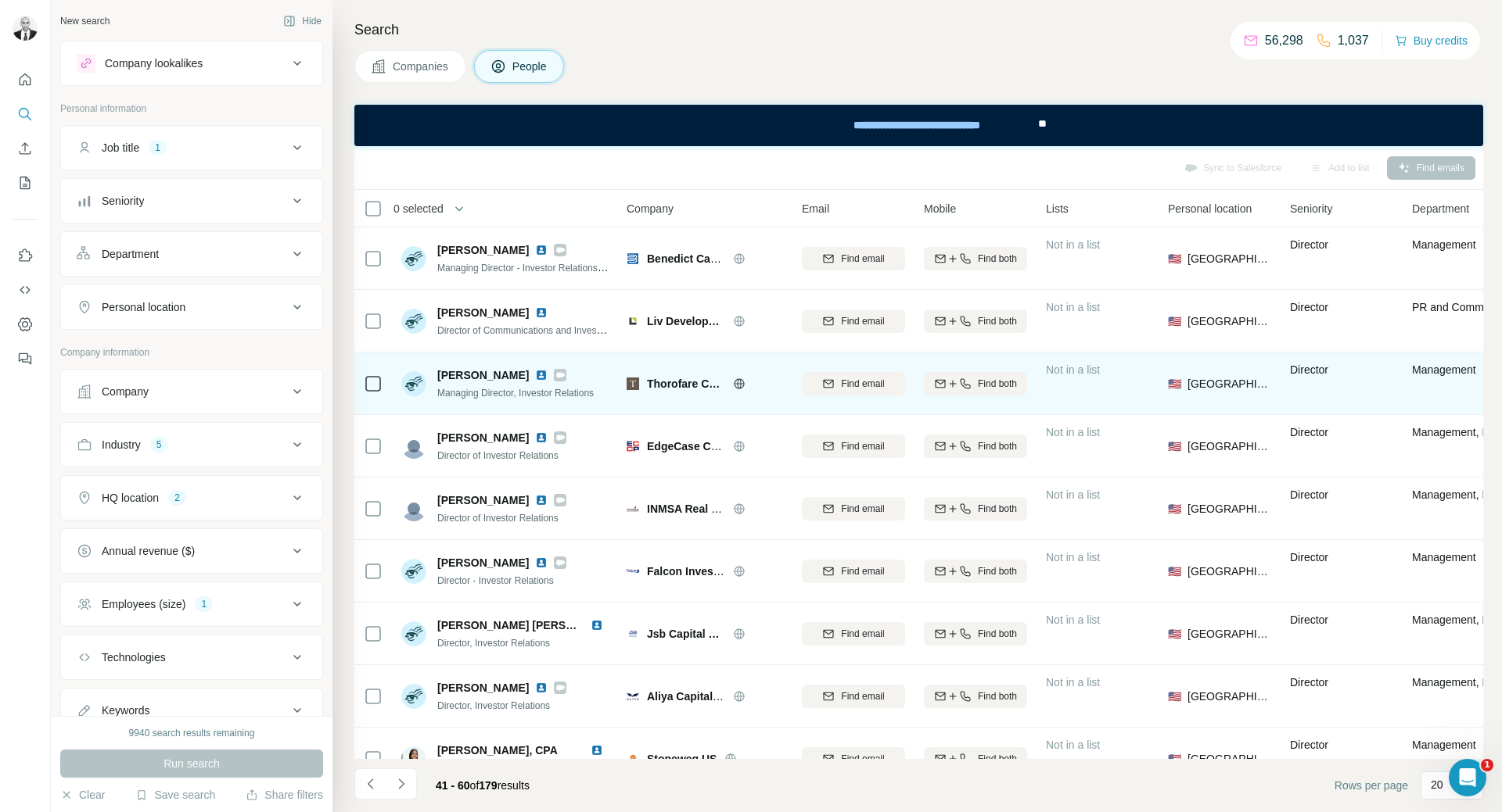
click at [535, 371] on img at bounding box center [541, 375] width 13 height 13
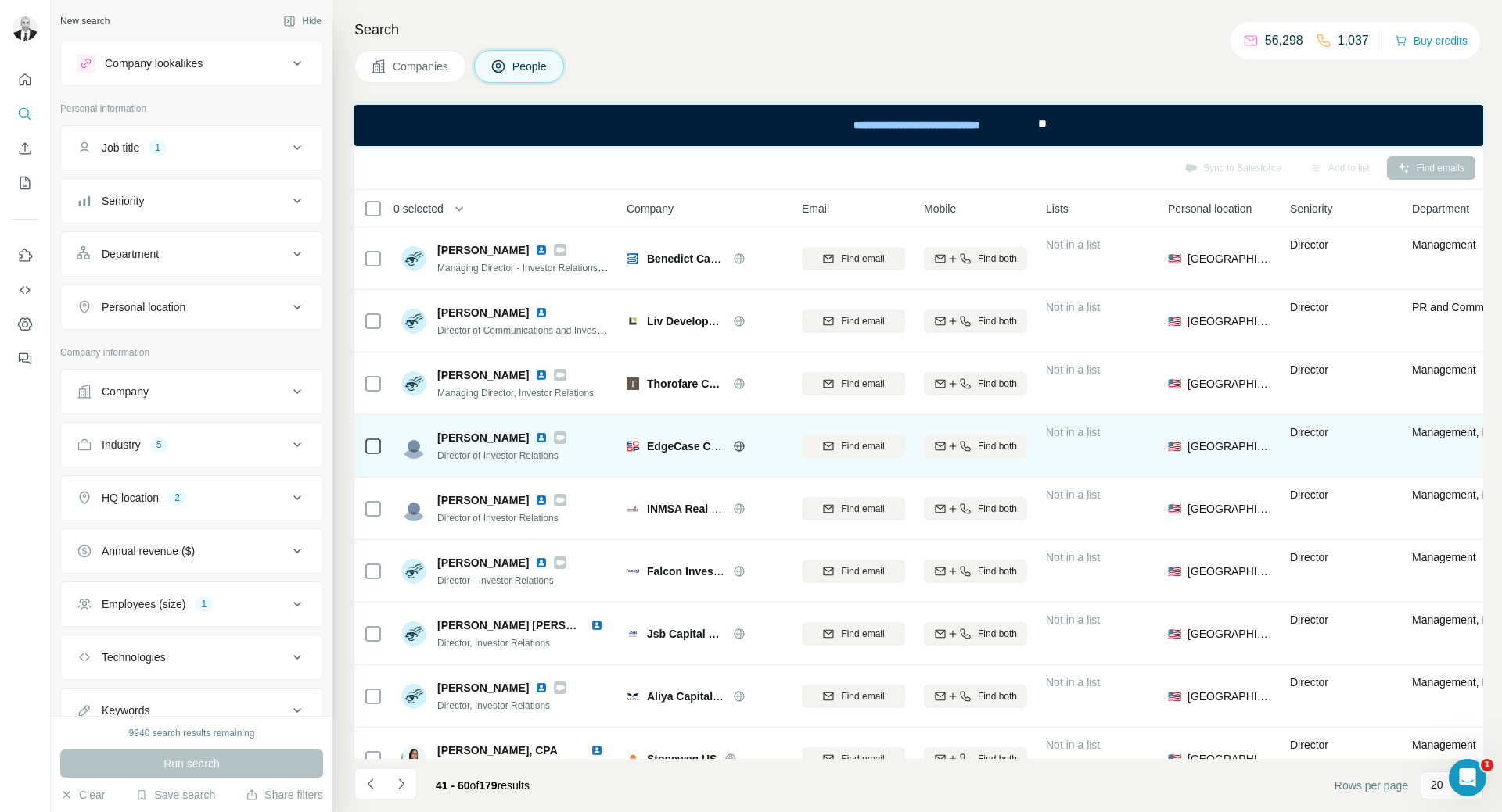
click at [547, 436] on img at bounding box center [541, 437] width 13 height 13
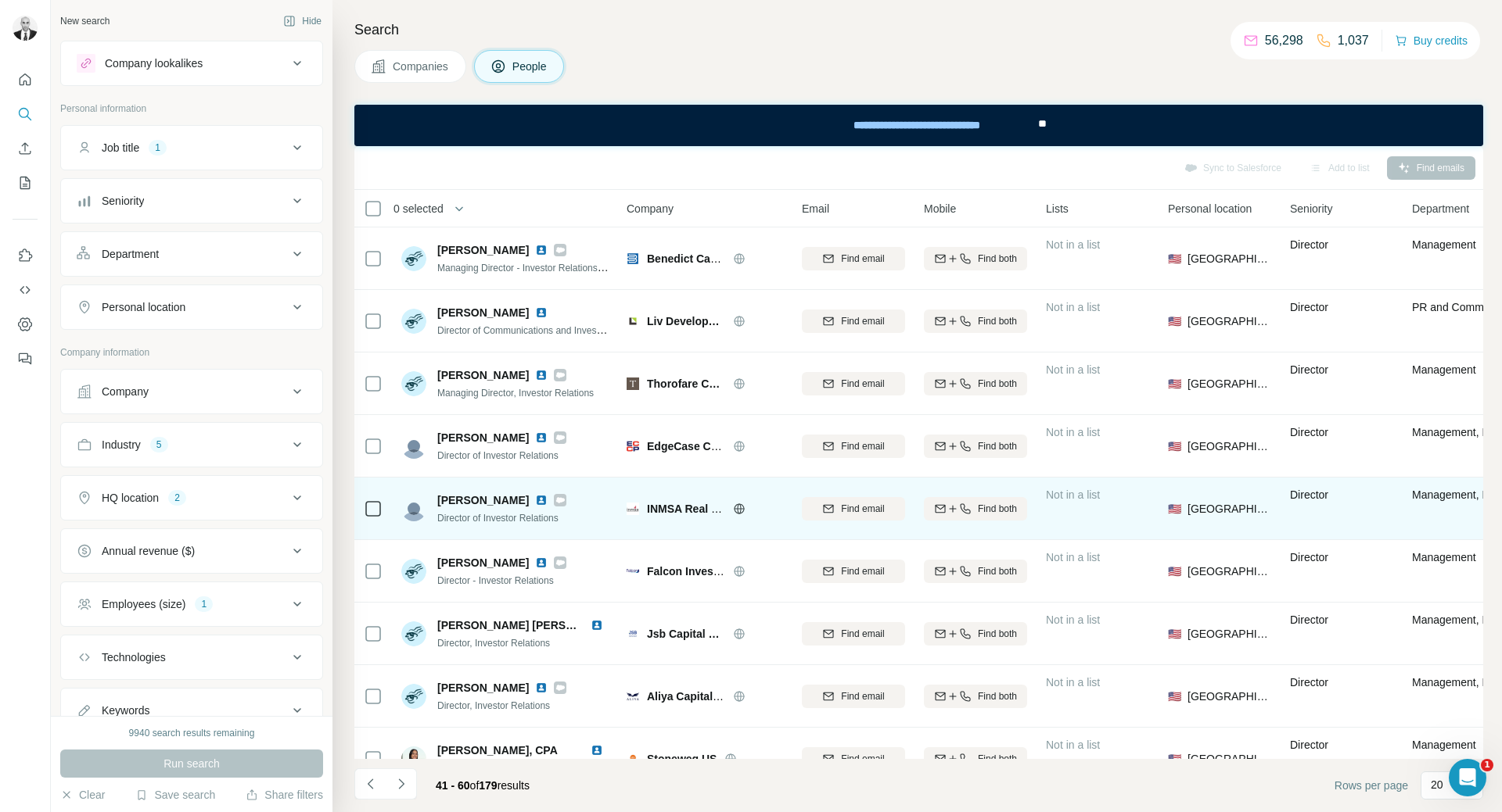
click at [535, 497] on img at bounding box center [541, 500] width 13 height 13
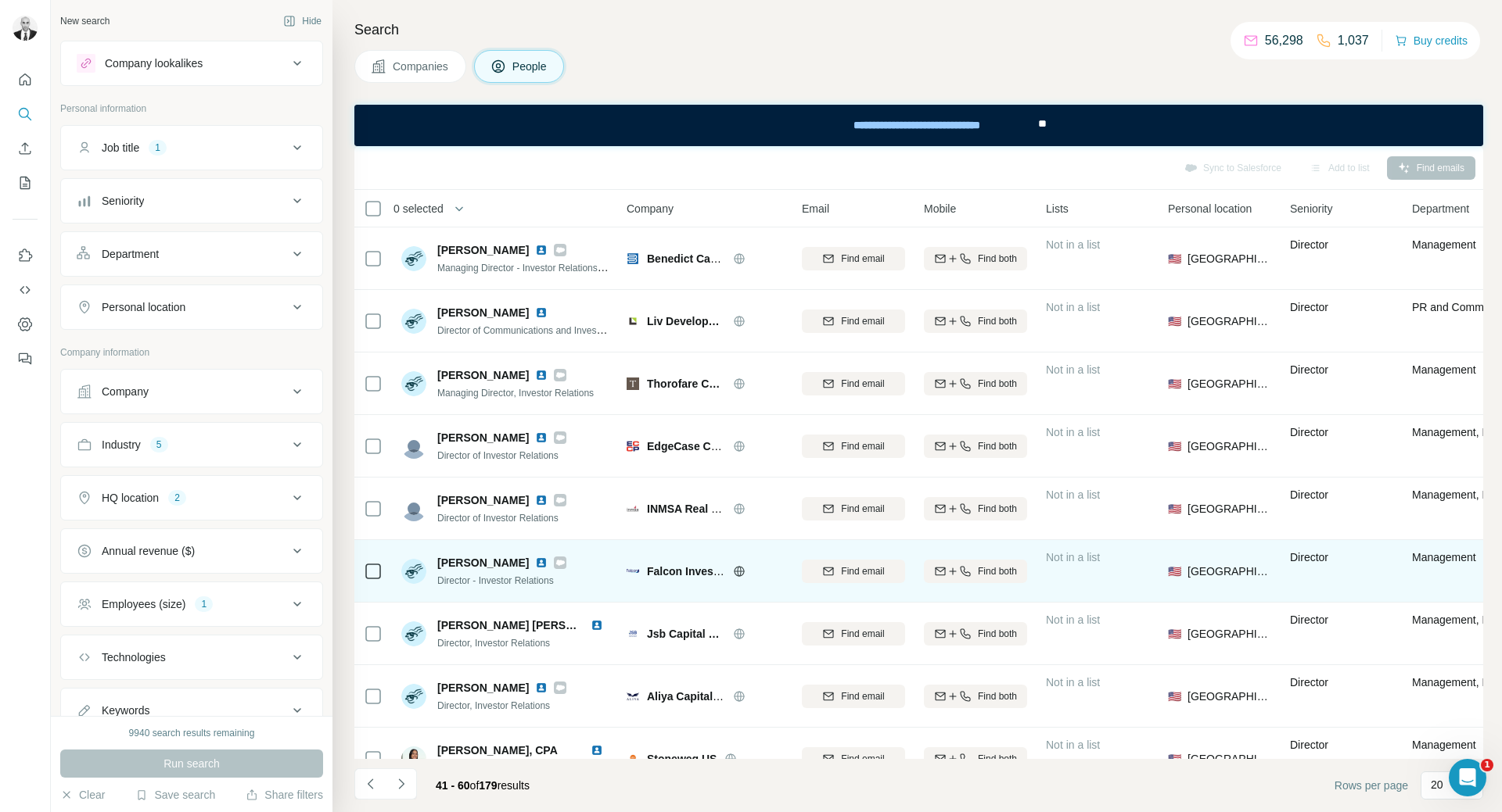
click at [535, 562] on img at bounding box center [541, 562] width 13 height 13
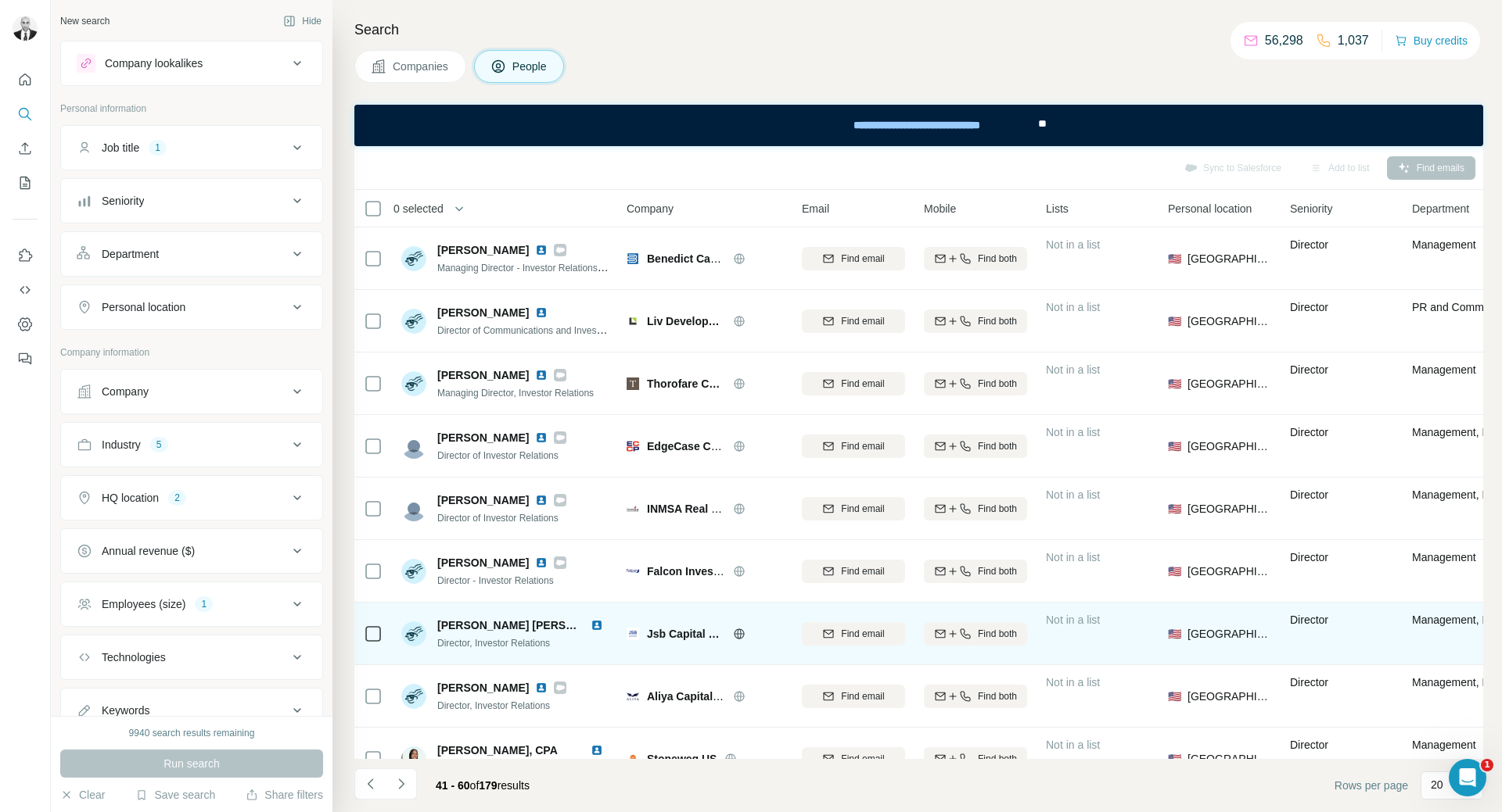
drag, startPoint x: 569, startPoint y: 621, endPoint x: 551, endPoint y: 637, distance: 24.1
click at [591, 623] on img at bounding box center [597, 625] width 13 height 13
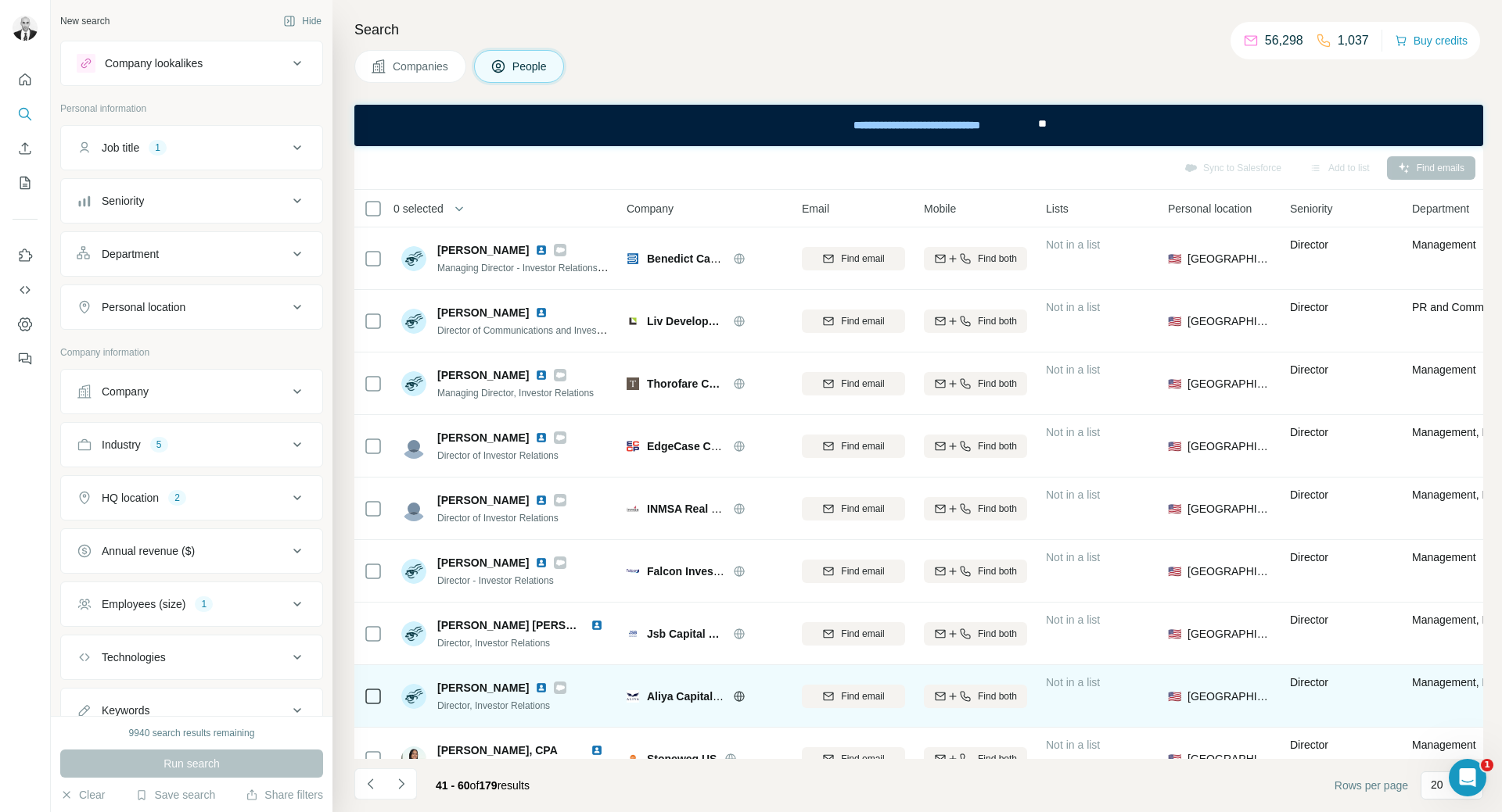
click at [535, 690] on img at bounding box center [541, 688] width 13 height 13
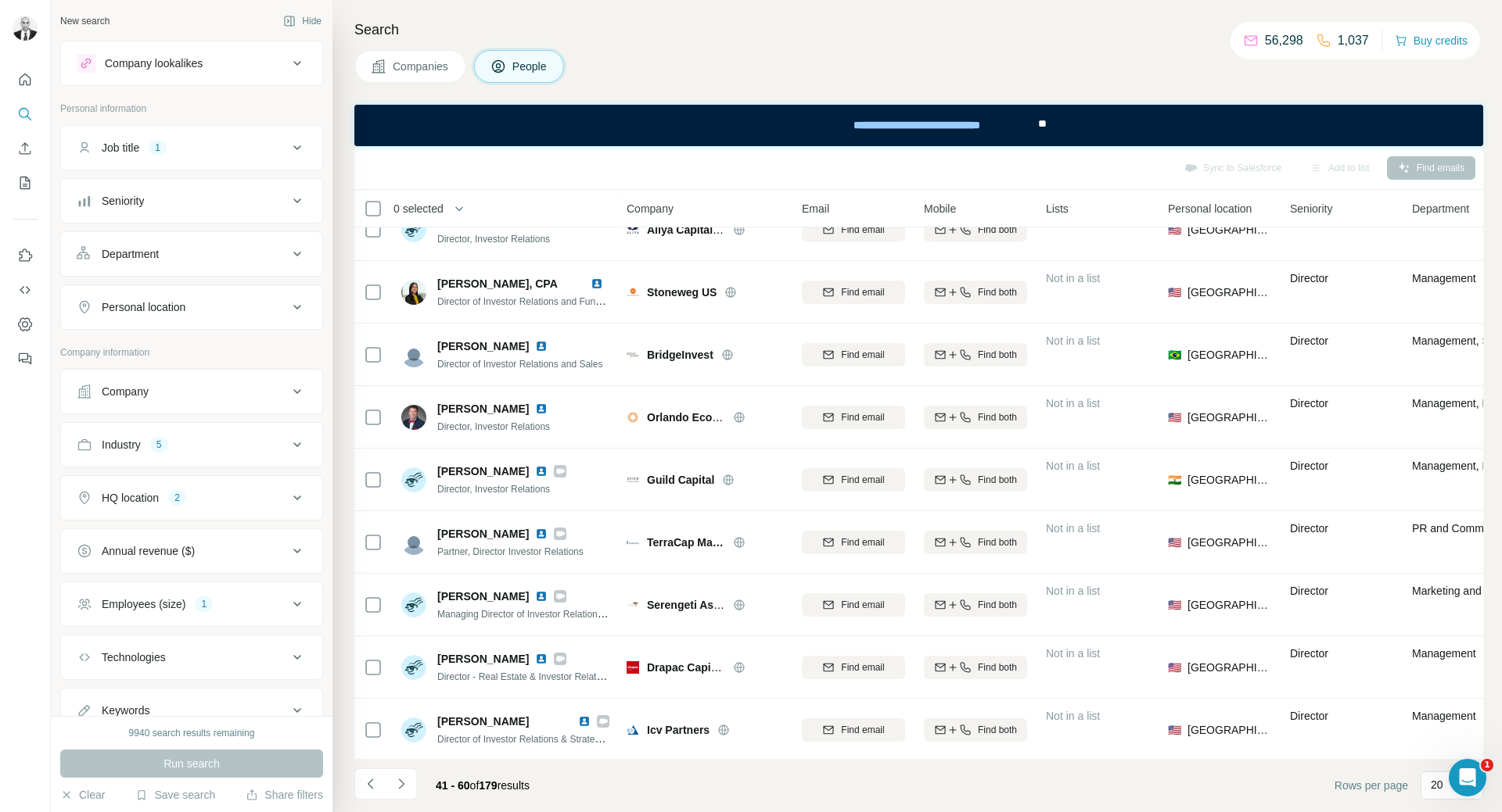
scroll to position [469, 0]
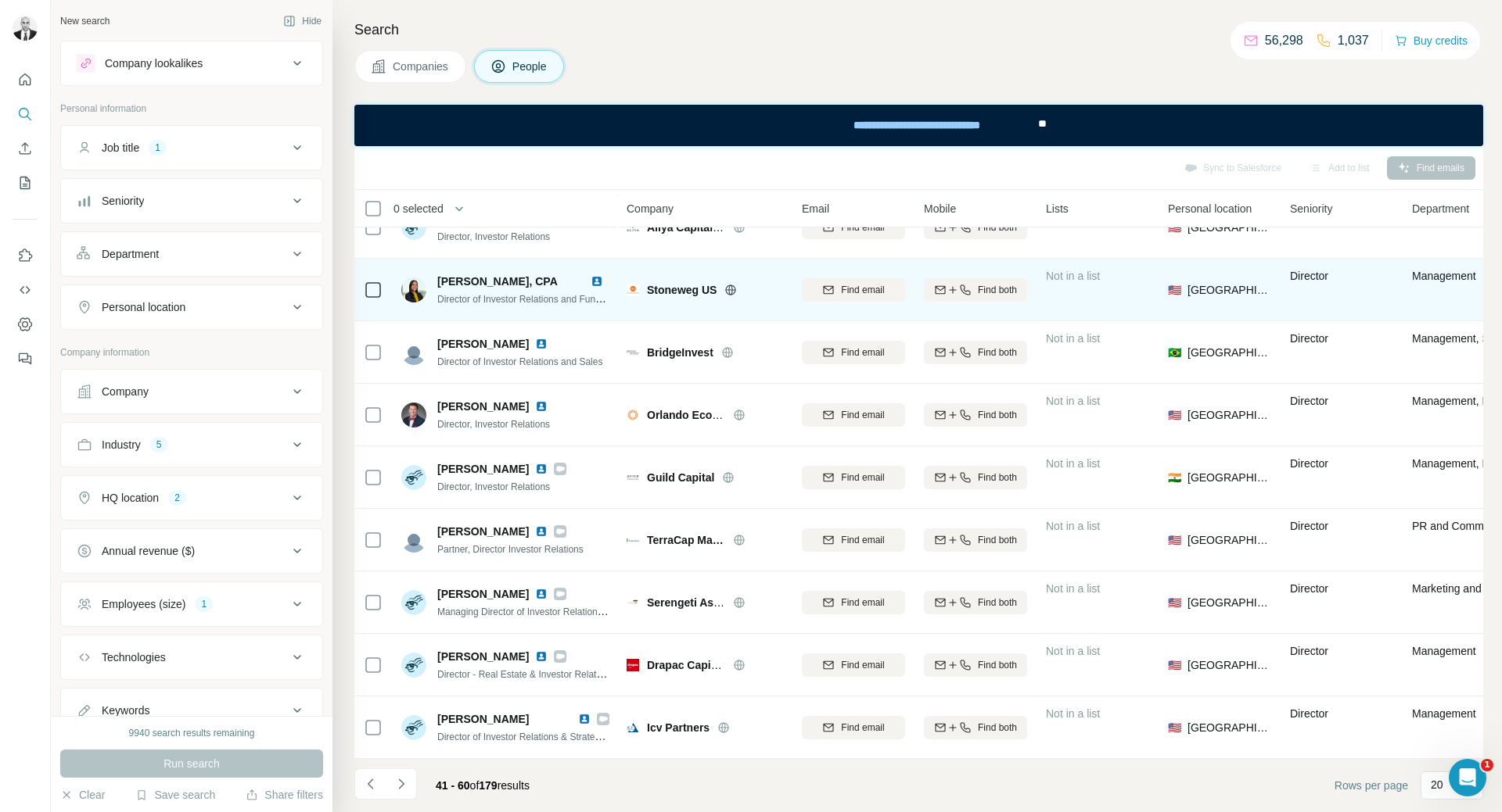
click at [598, 282] on img at bounding box center [597, 281] width 13 height 13
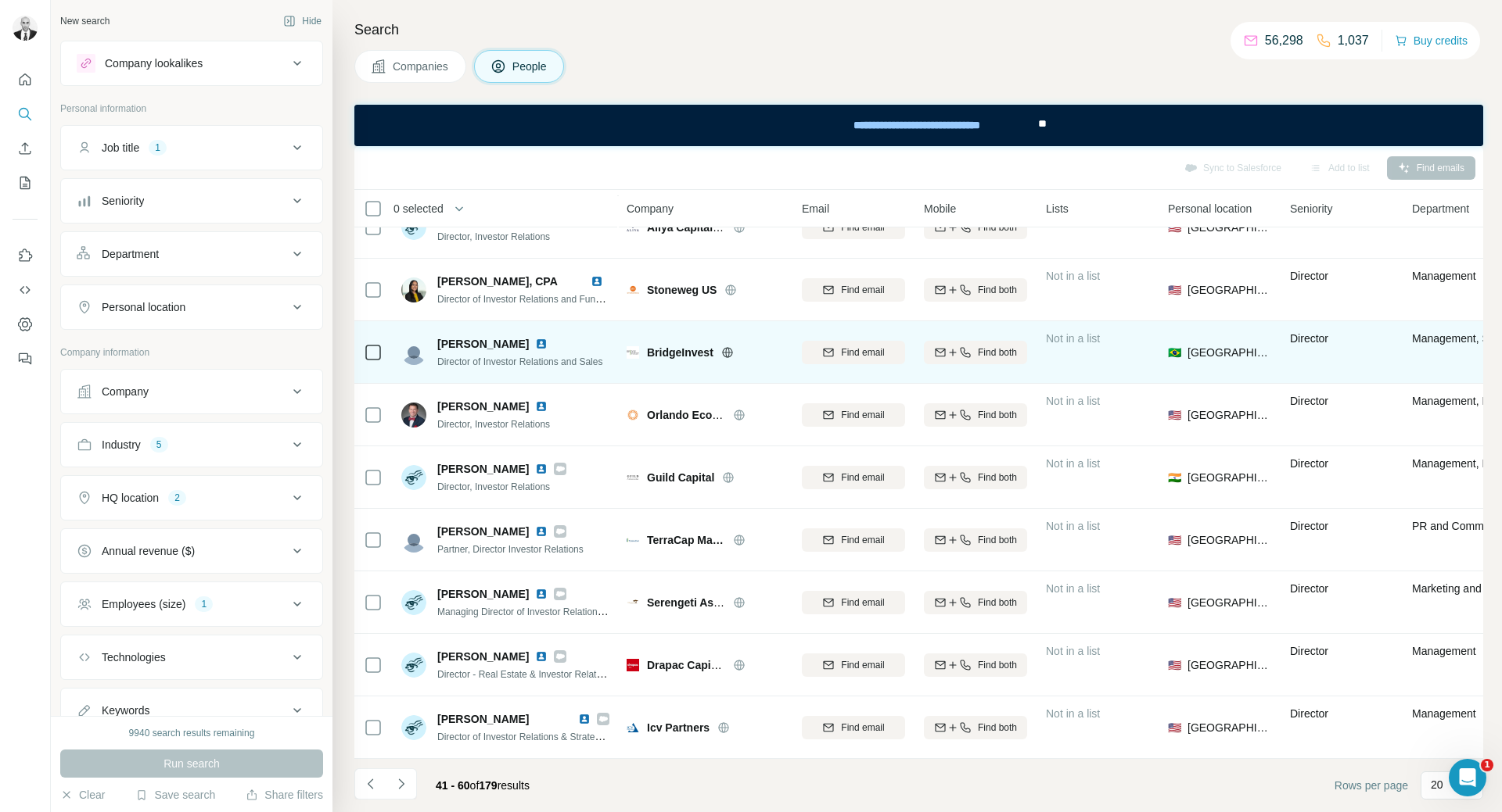
click at [535, 343] on img at bounding box center [541, 343] width 13 height 13
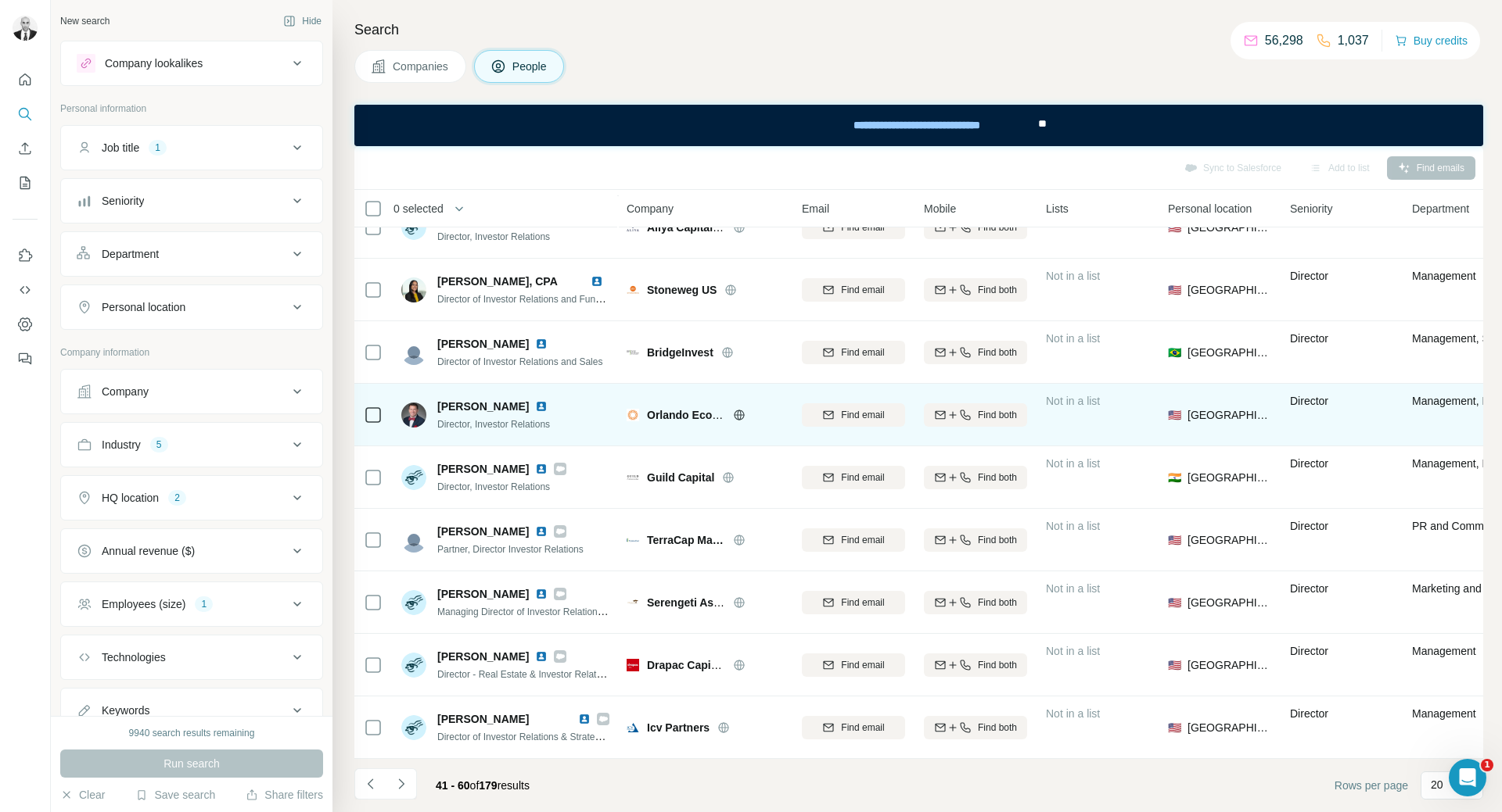
click at [535, 406] on img at bounding box center [541, 406] width 13 height 13
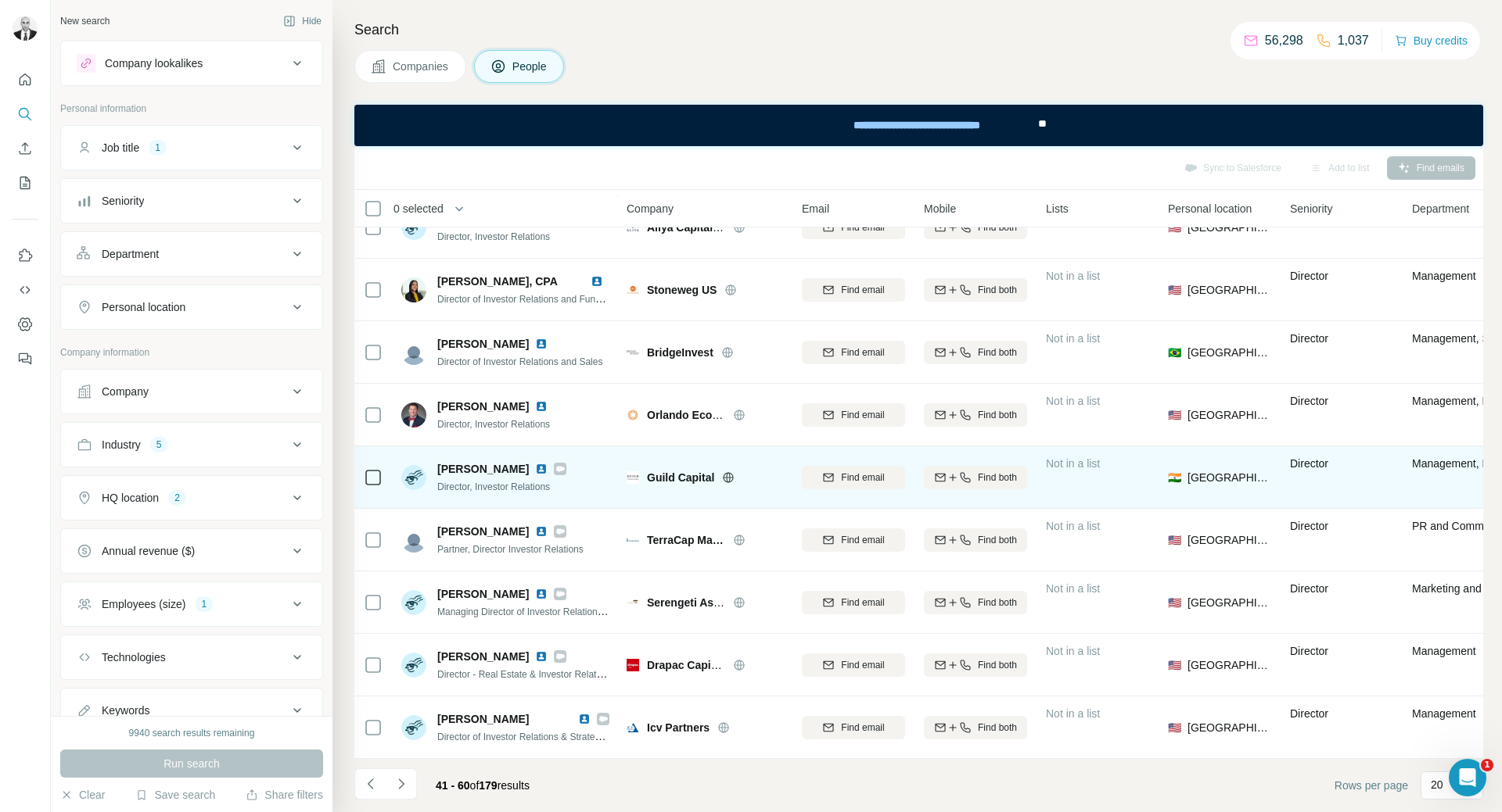
click at [535, 474] on img at bounding box center [541, 469] width 13 height 13
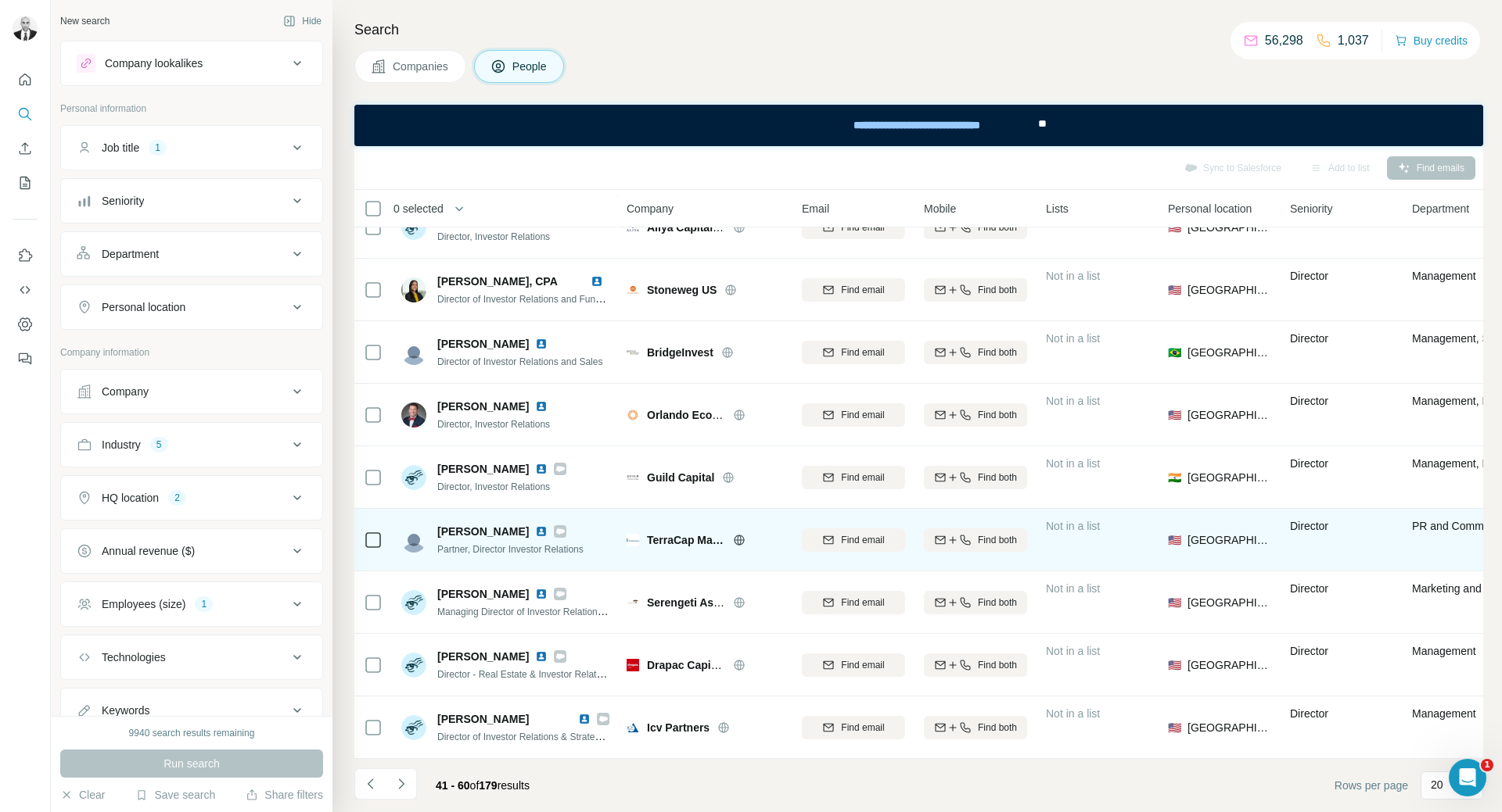
click at [535, 532] on img at bounding box center [541, 532] width 13 height 13
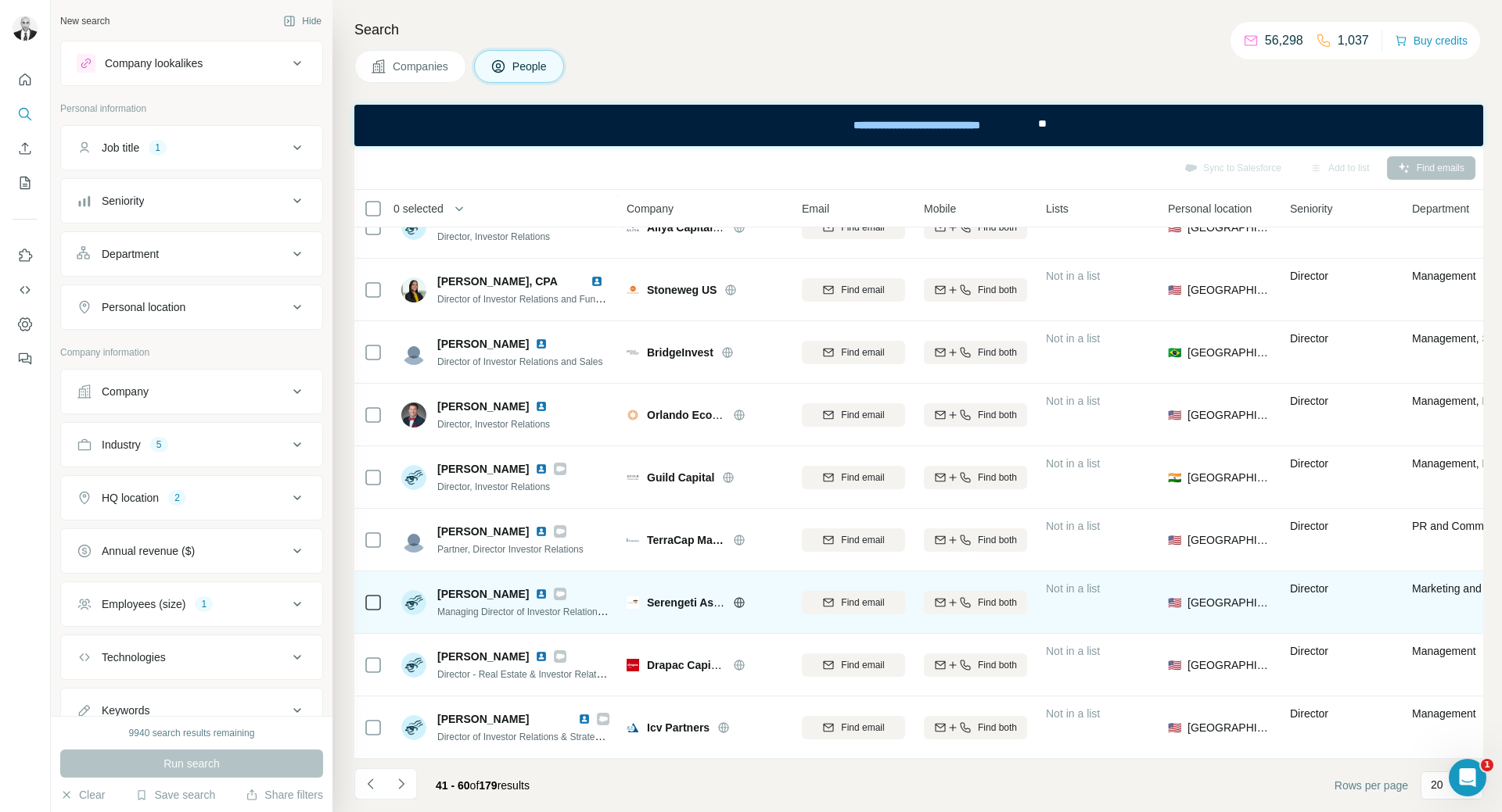
click at [535, 592] on img at bounding box center [541, 594] width 13 height 13
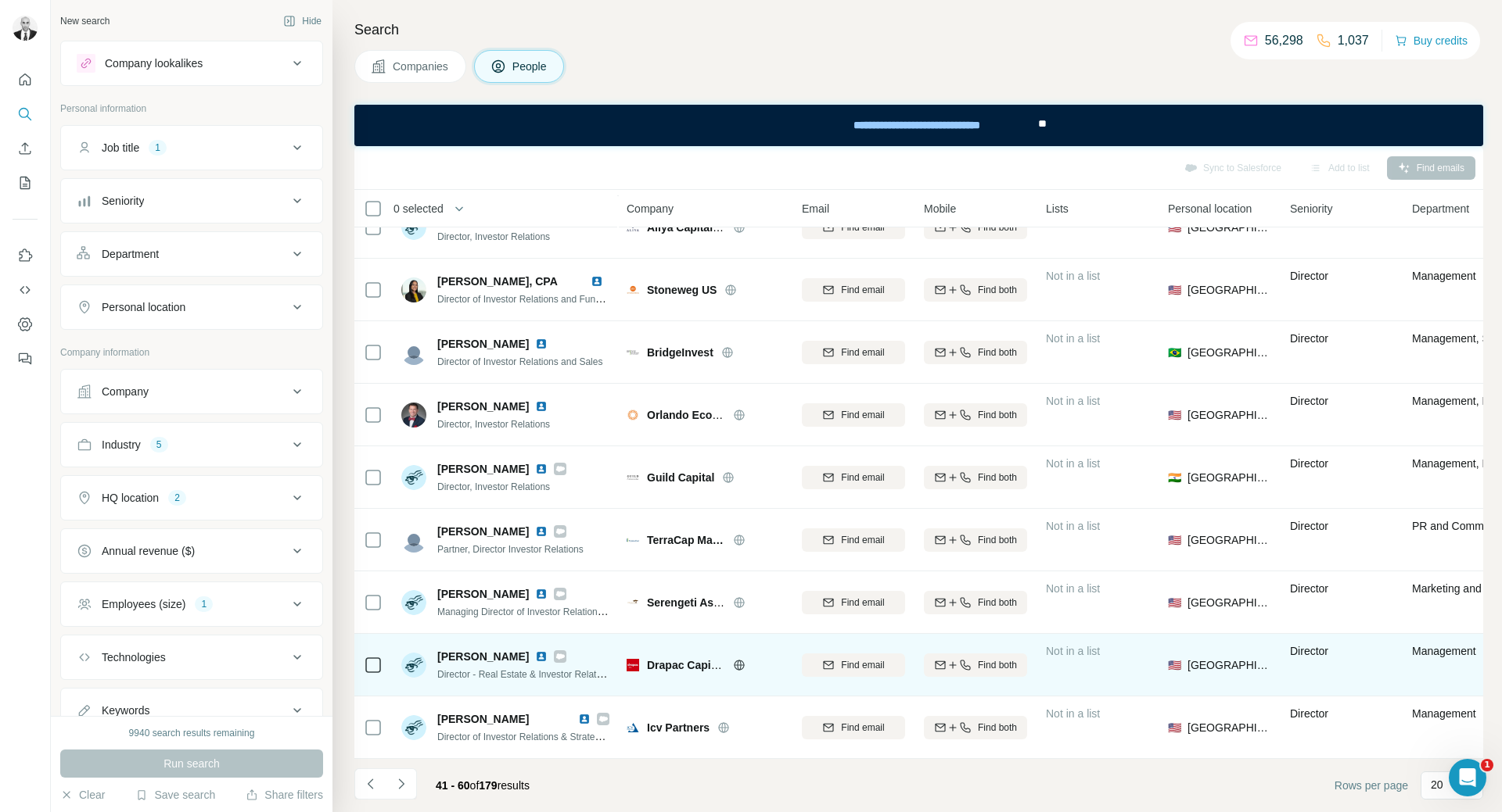
click at [535, 655] on img at bounding box center [541, 656] width 13 height 13
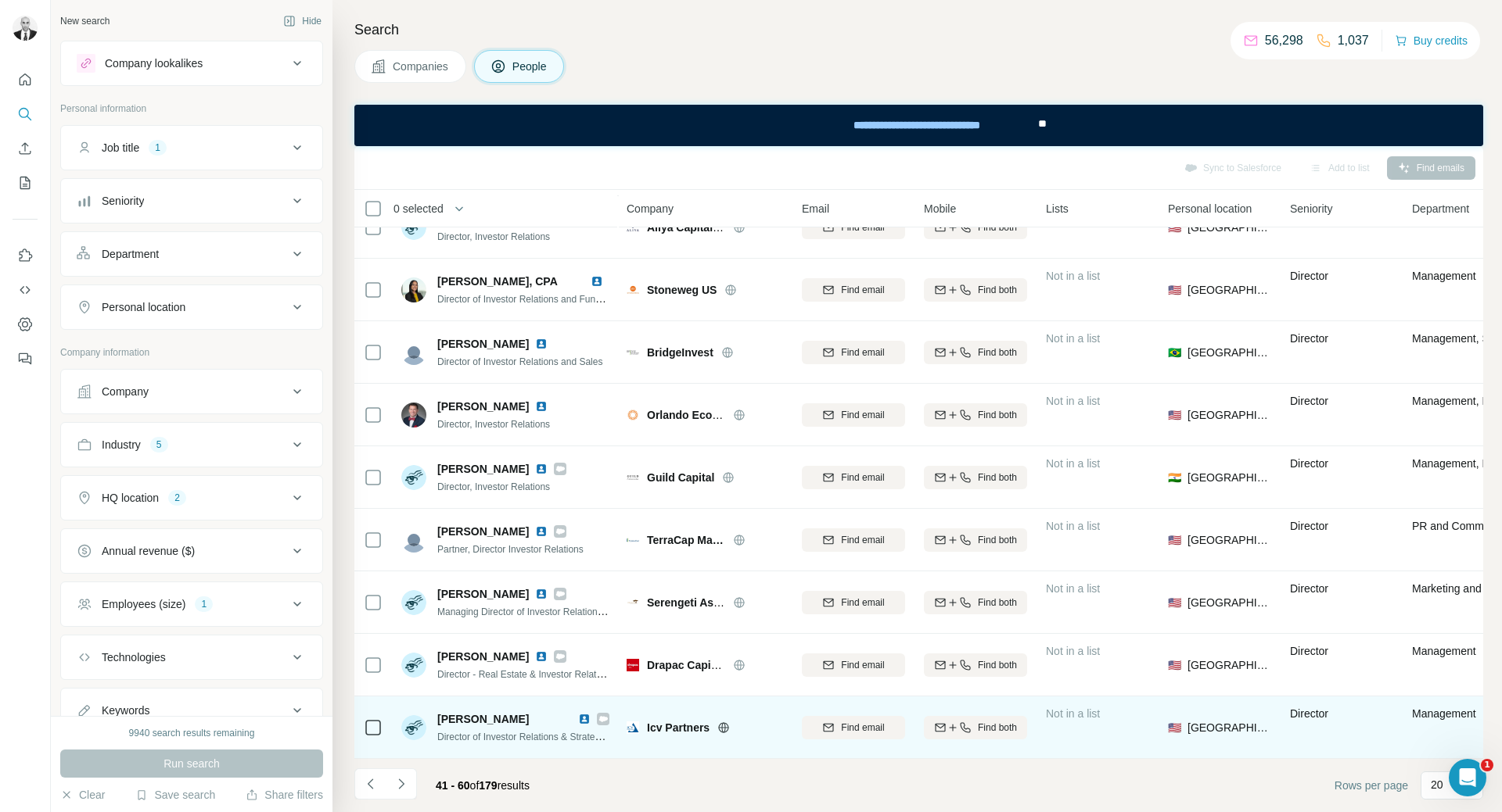
click at [581, 718] on img at bounding box center [584, 719] width 13 height 13
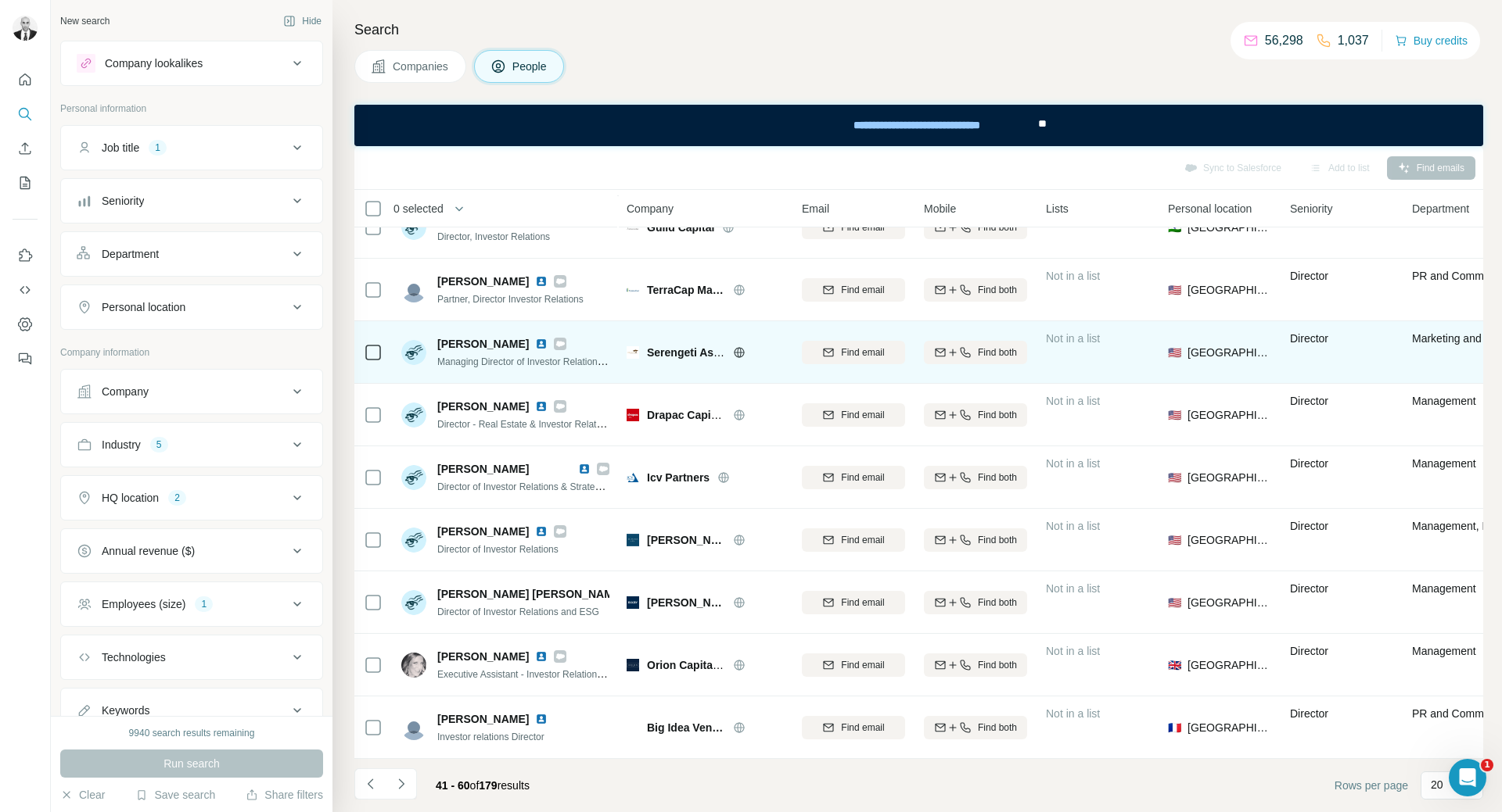
scroll to position [727, 0]
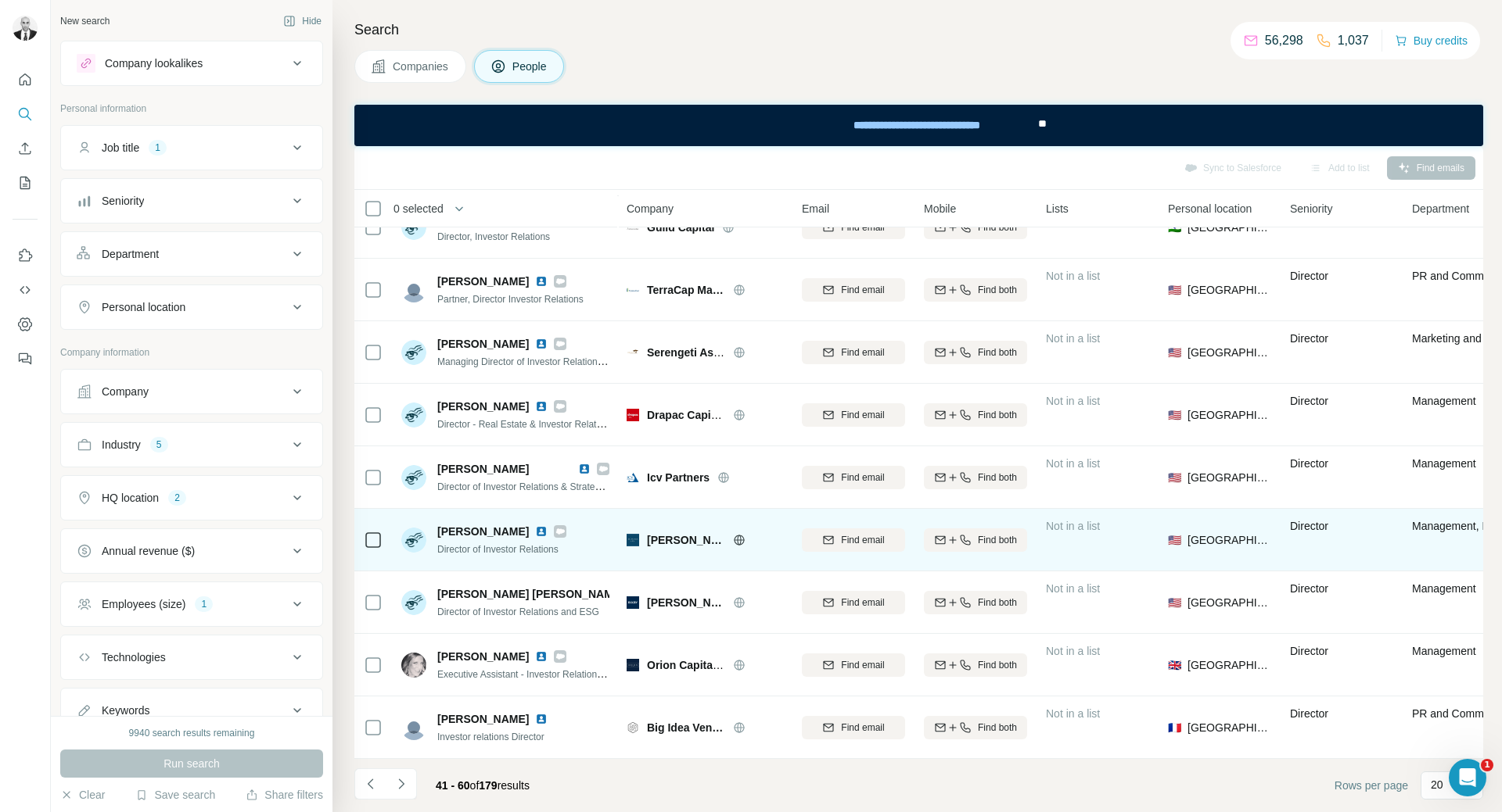
click at [547, 526] on img at bounding box center [541, 532] width 13 height 13
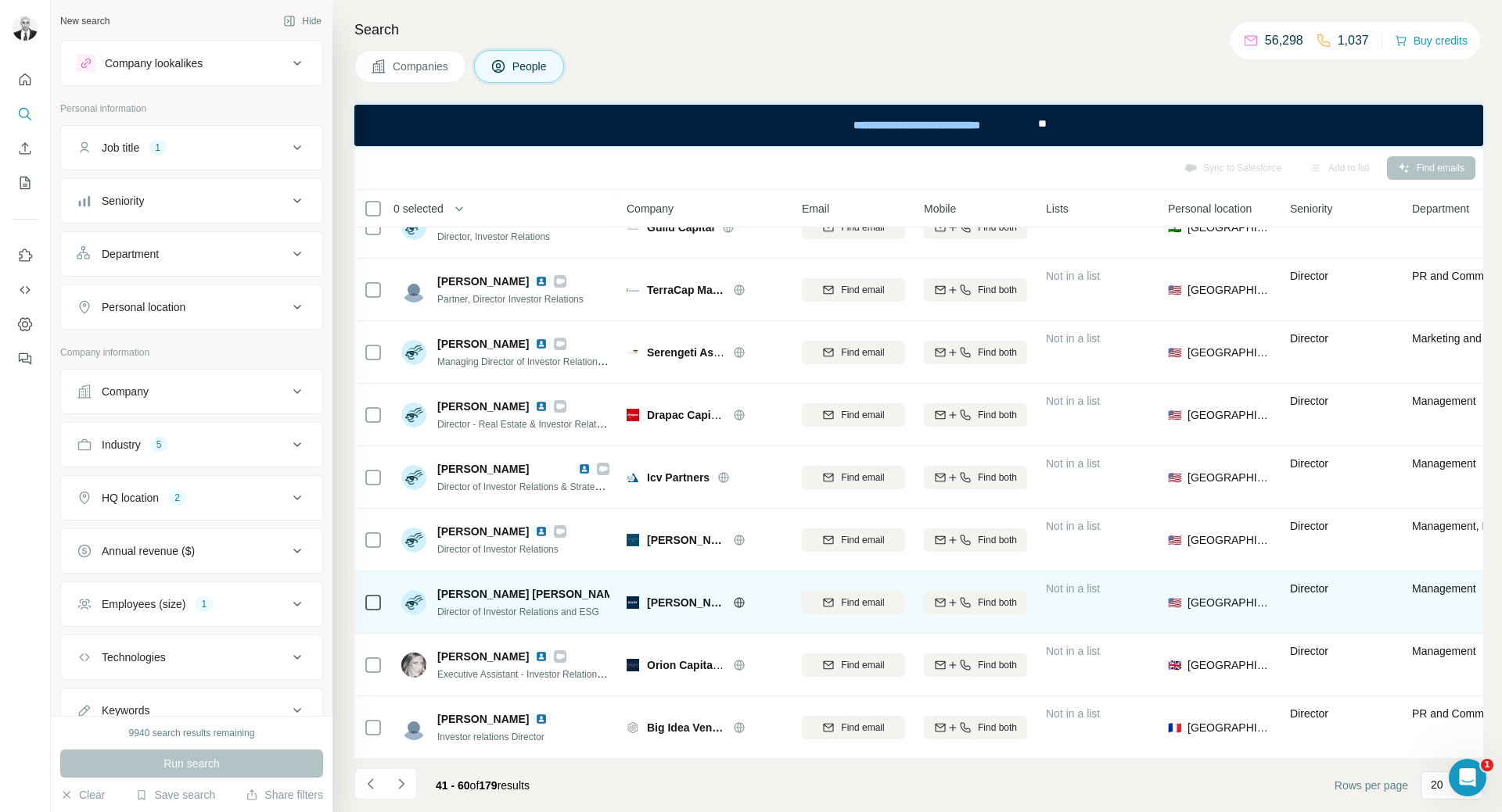
click at [631, 588] on img at bounding box center [633, 594] width 6 height 13
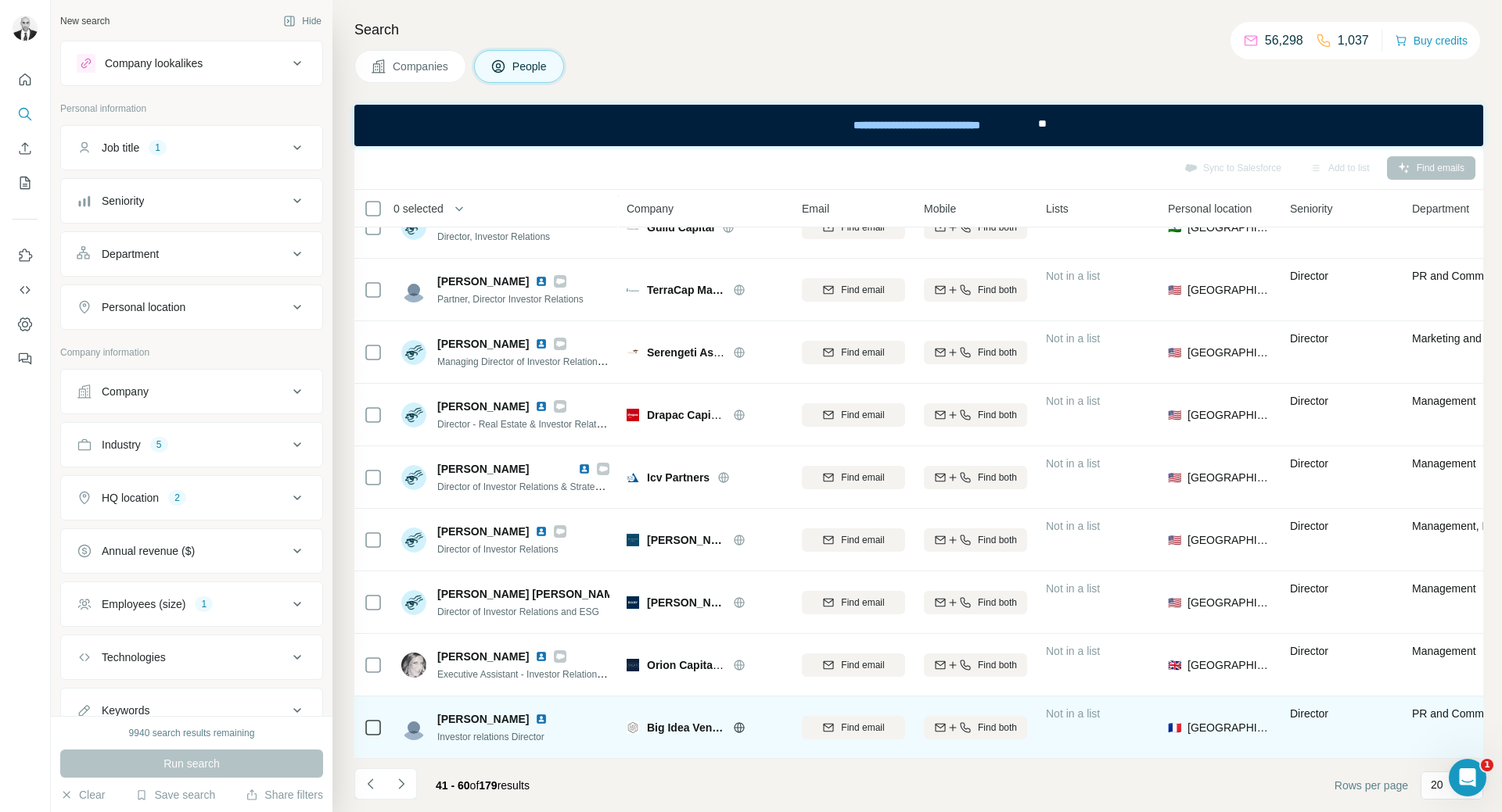
click at [535, 713] on img at bounding box center [541, 719] width 13 height 13
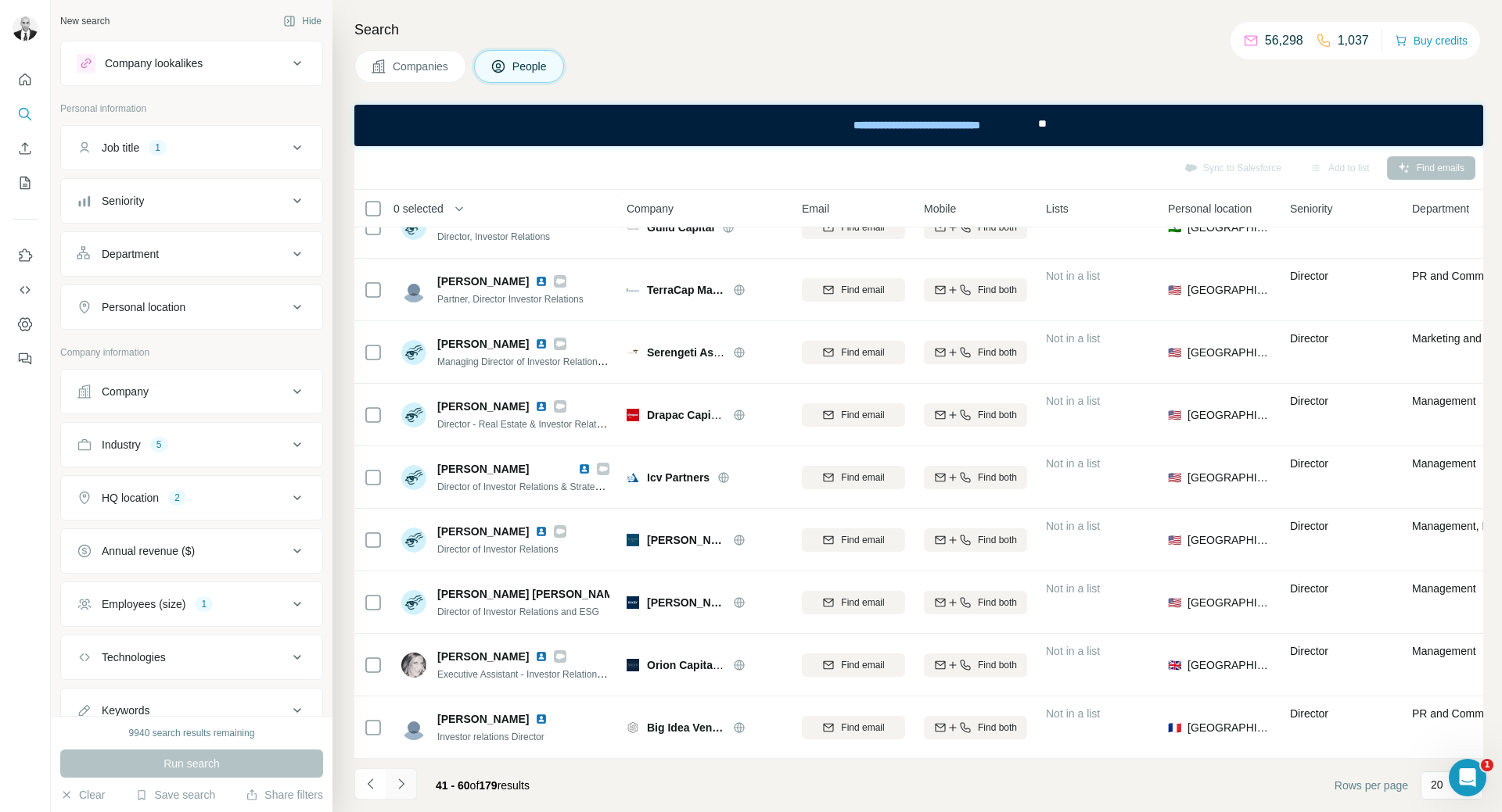
click at [406, 771] on button "Navigate to next page" at bounding box center [401, 784] width 32 height 32
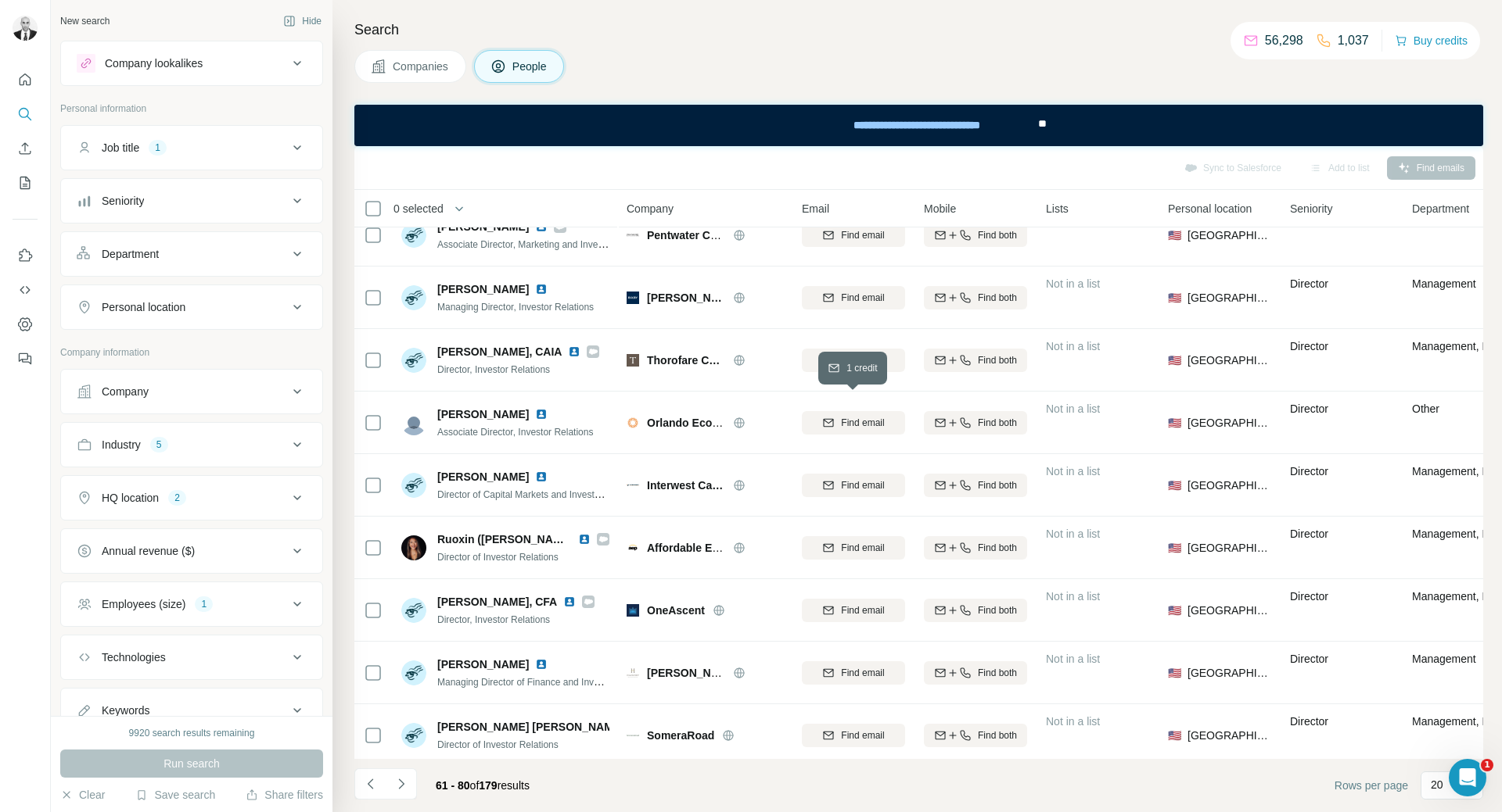
scroll to position [0, 0]
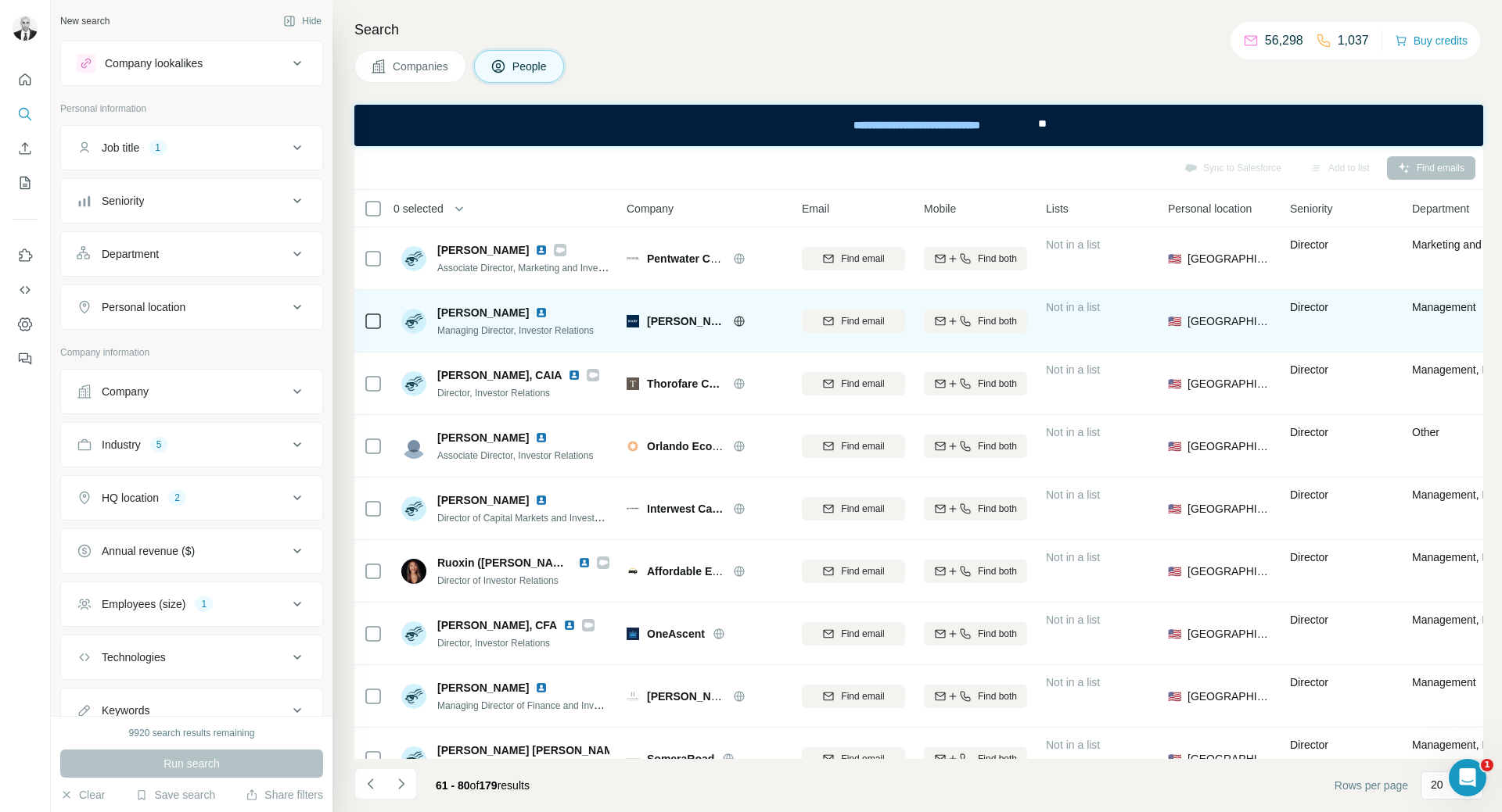
drag, startPoint x: 508, startPoint y: 251, endPoint x: 523, endPoint y: 298, distance: 49.3
click at [535, 251] on img at bounding box center [541, 250] width 13 height 13
click at [535, 309] on img at bounding box center [541, 313] width 13 height 13
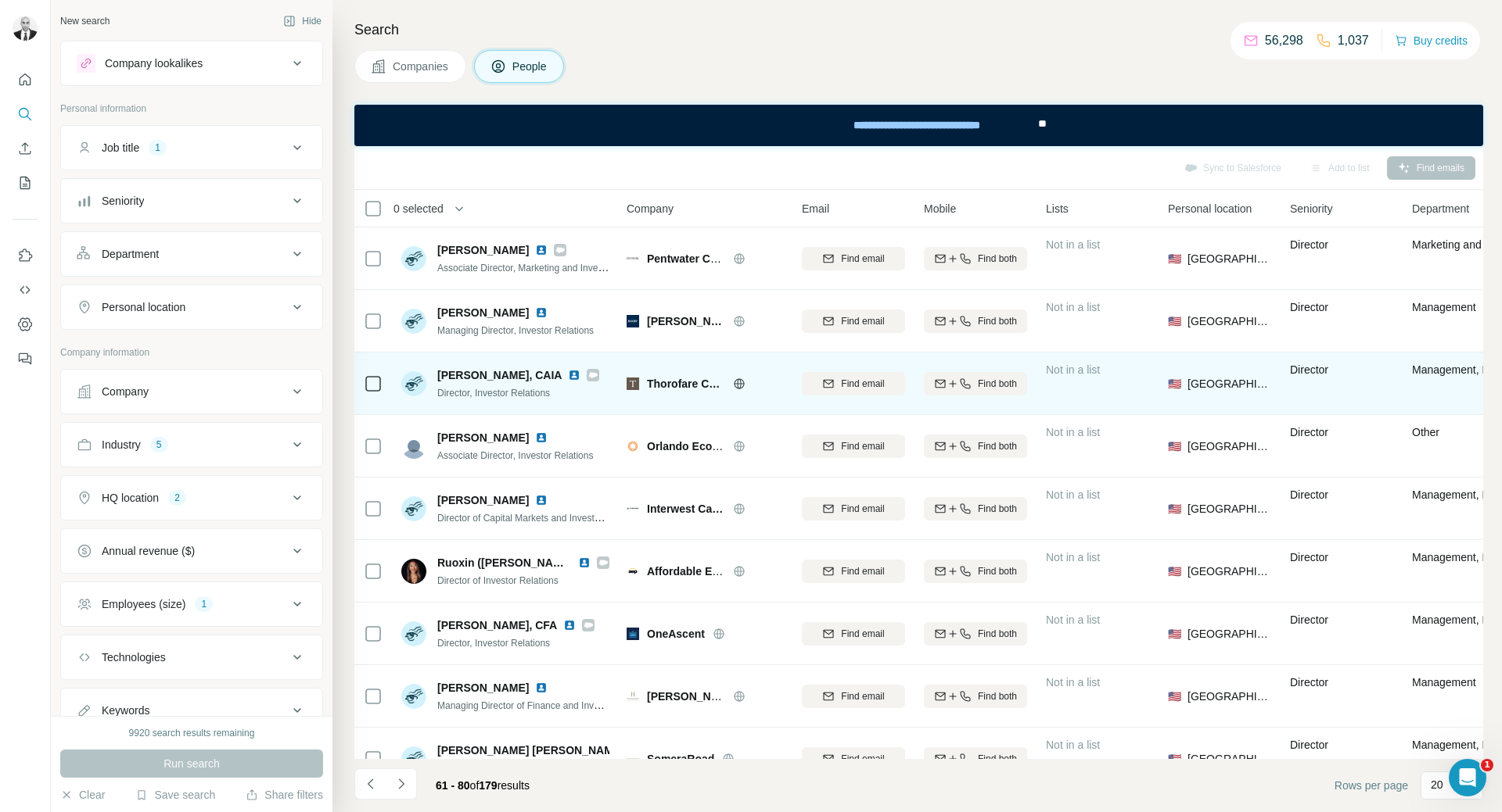
click at [568, 375] on img at bounding box center [574, 375] width 13 height 13
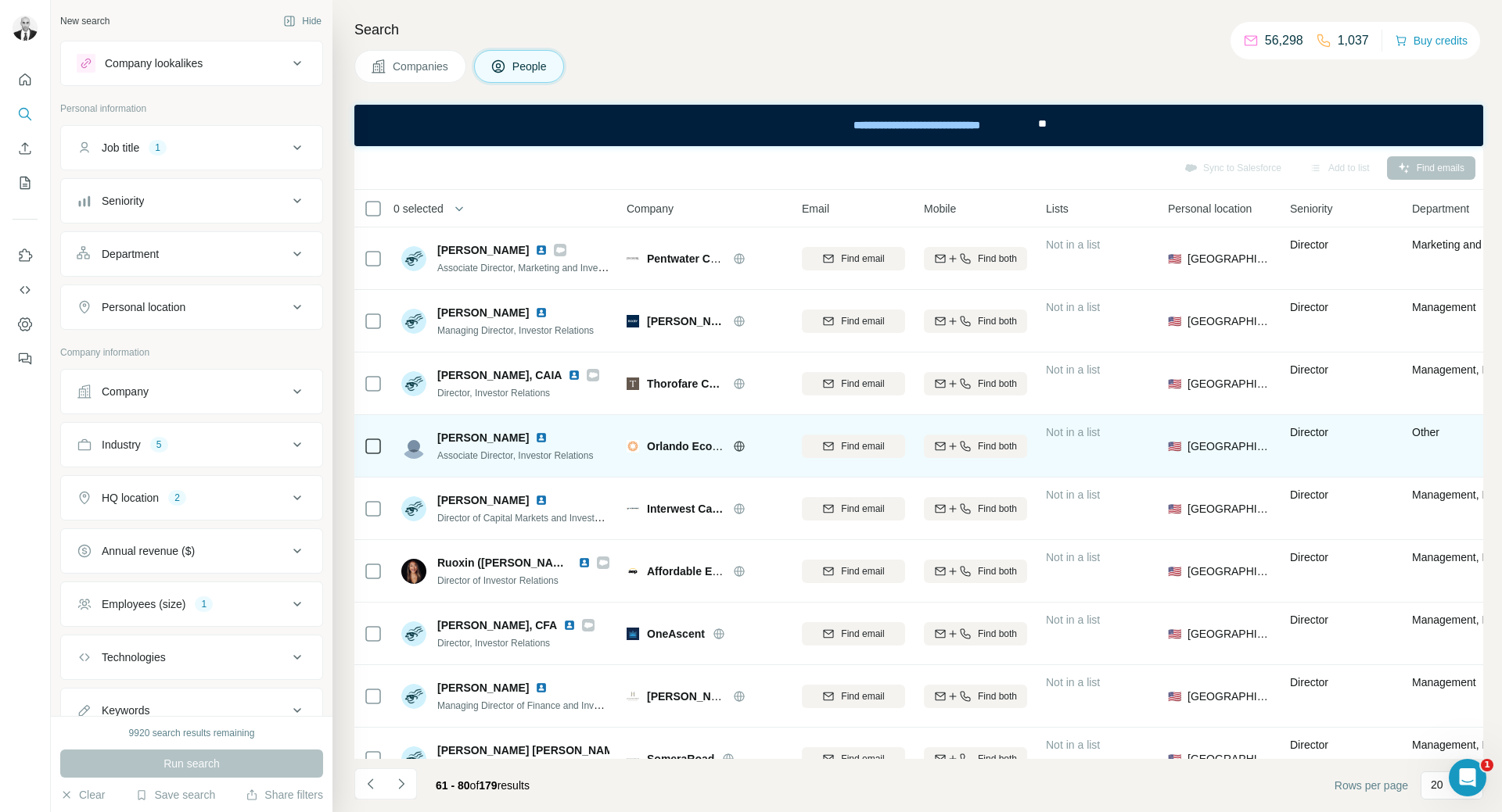
click at [535, 440] on img at bounding box center [541, 437] width 13 height 13
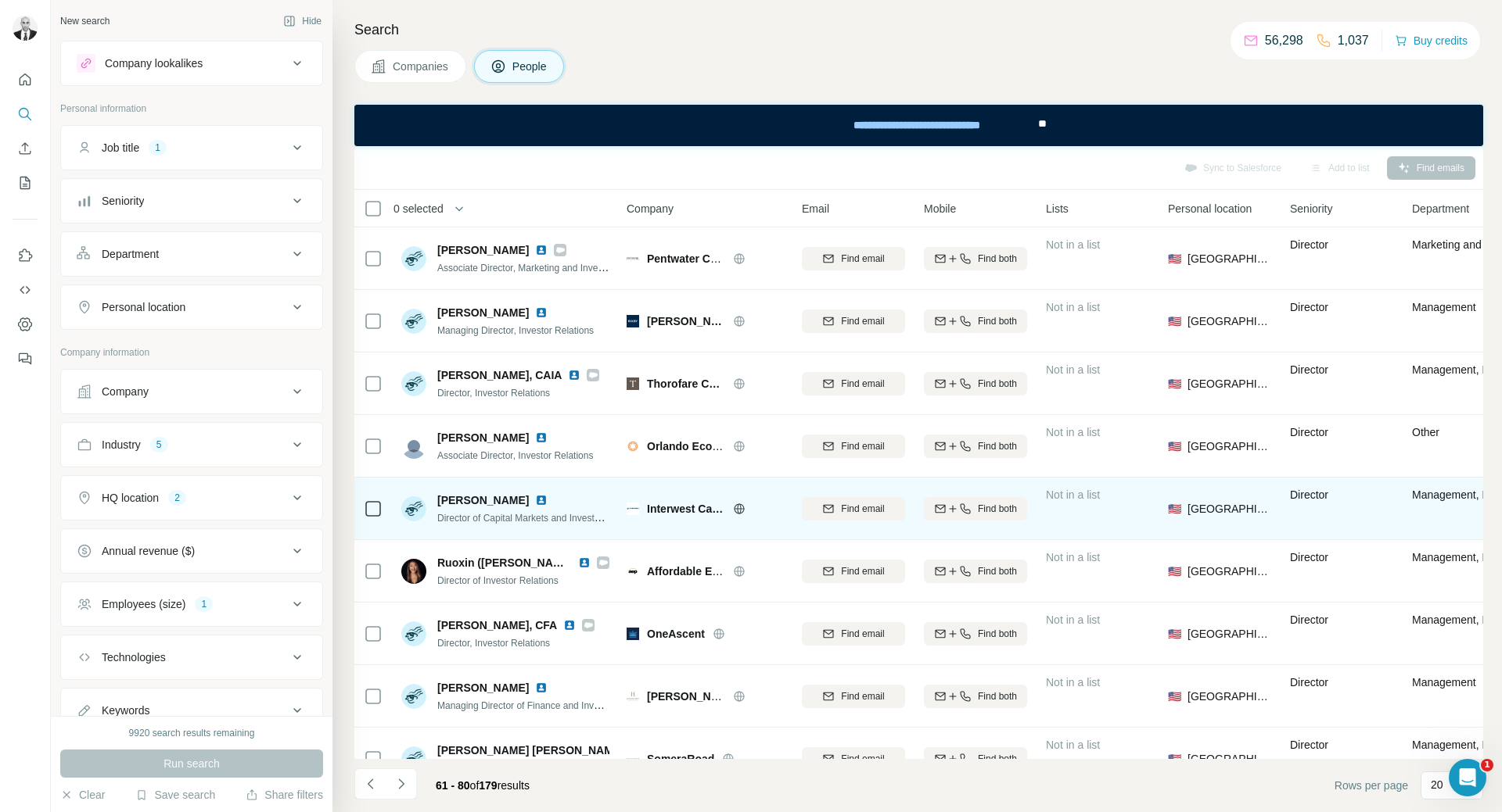
click at [535, 499] on img at bounding box center [541, 500] width 13 height 13
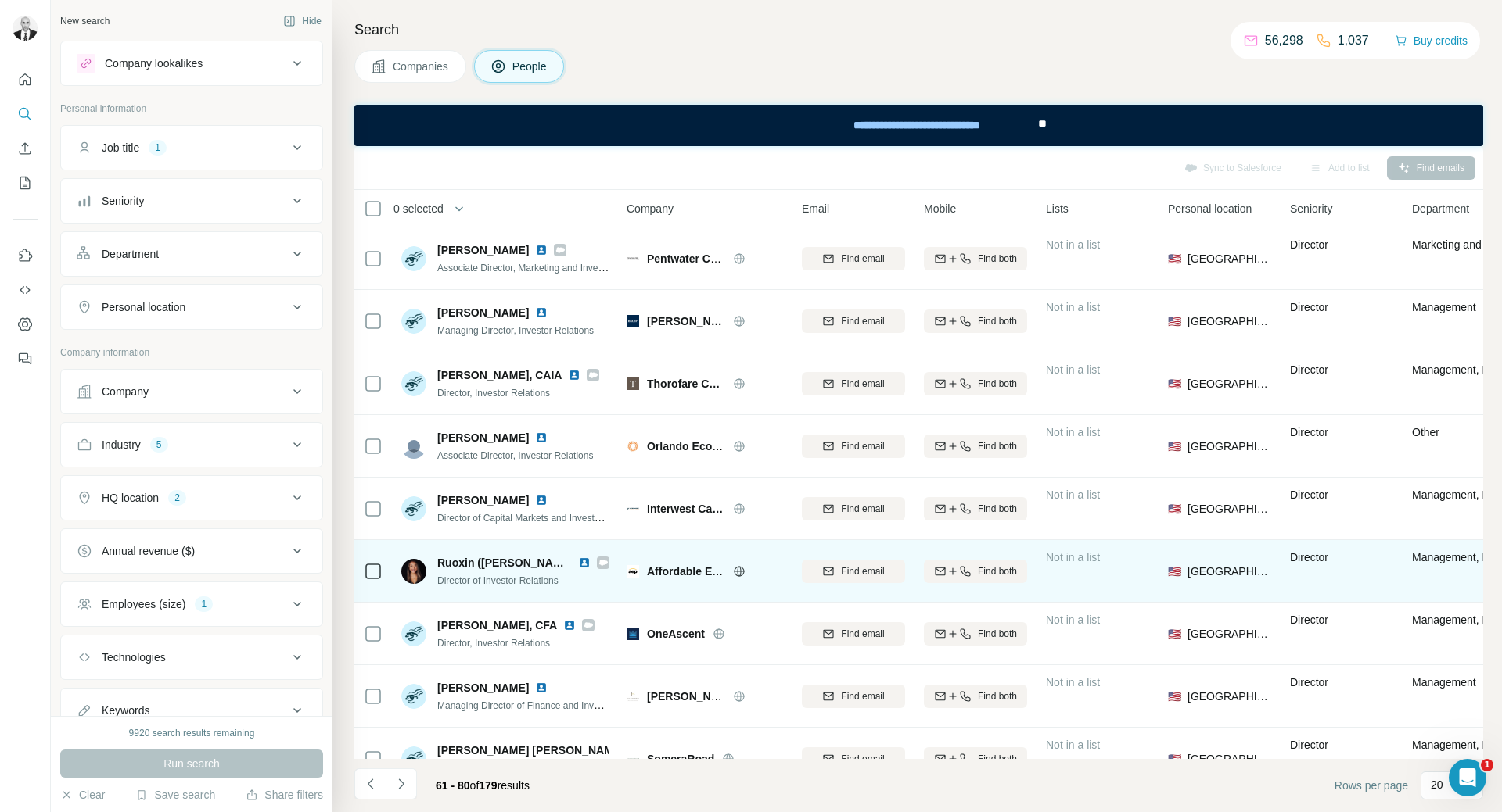
click at [581, 564] on img at bounding box center [584, 562] width 13 height 13
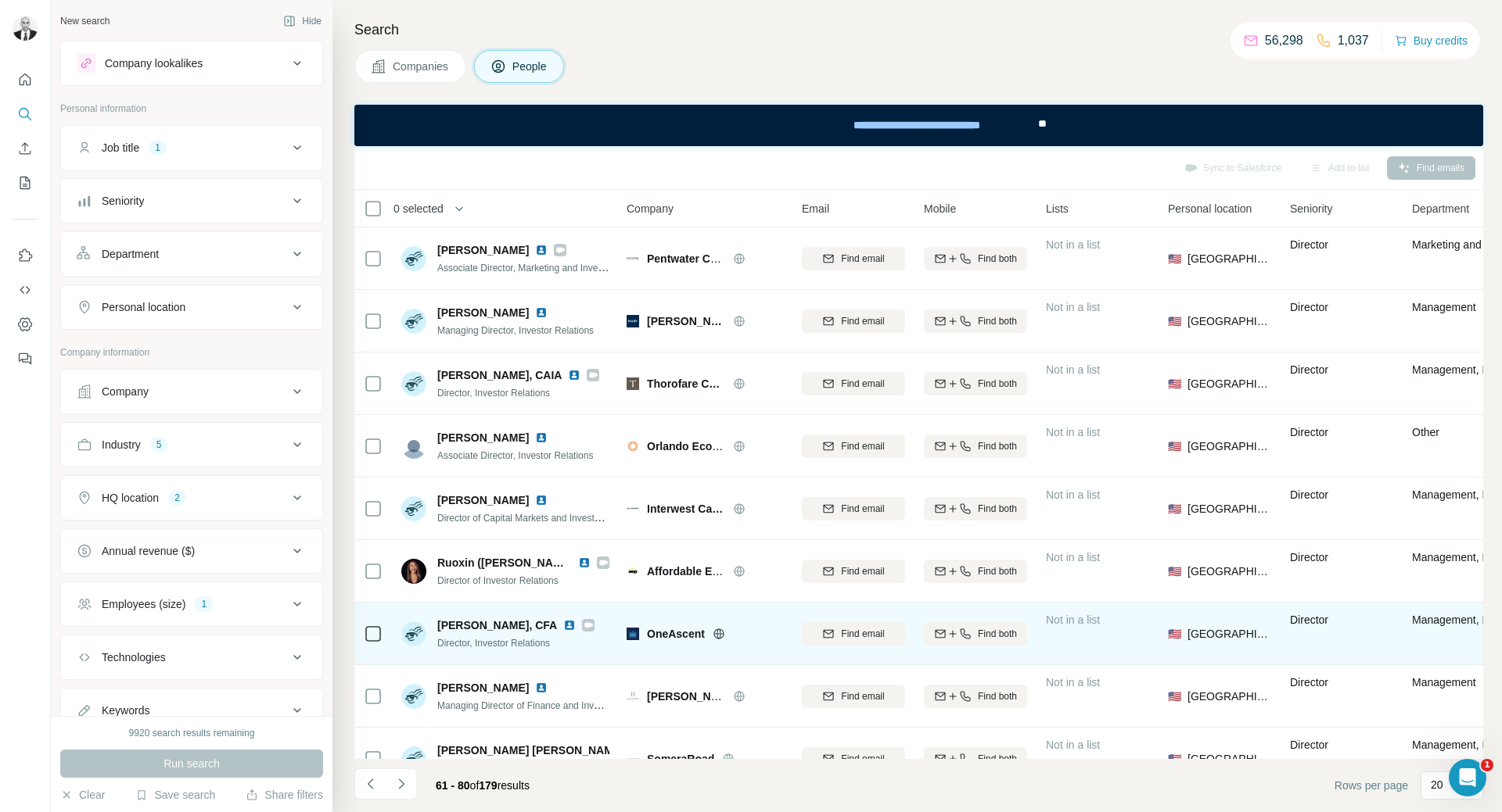
click at [563, 630] on img at bounding box center [569, 625] width 13 height 13
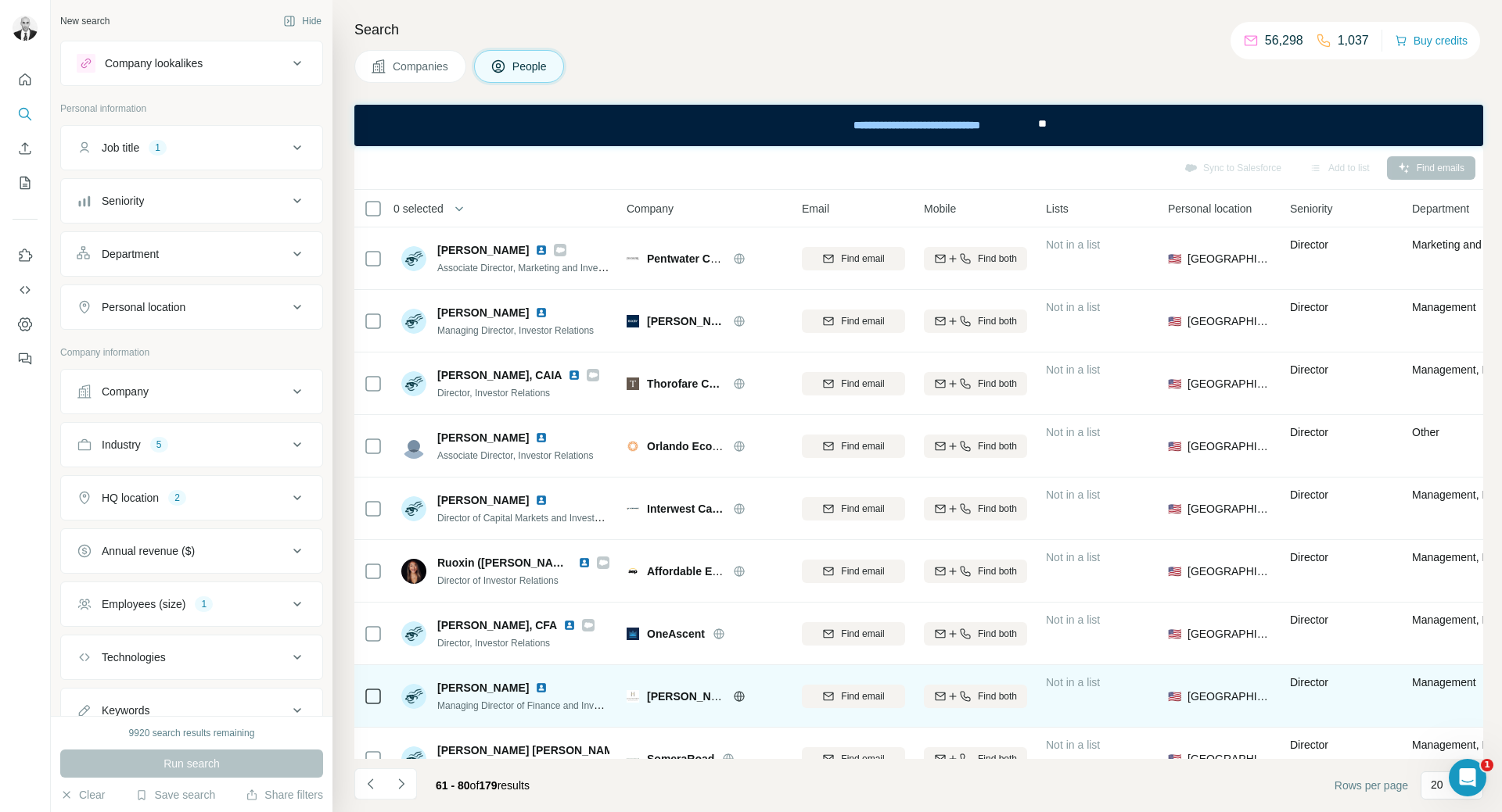
click at [535, 687] on img at bounding box center [541, 688] width 13 height 13
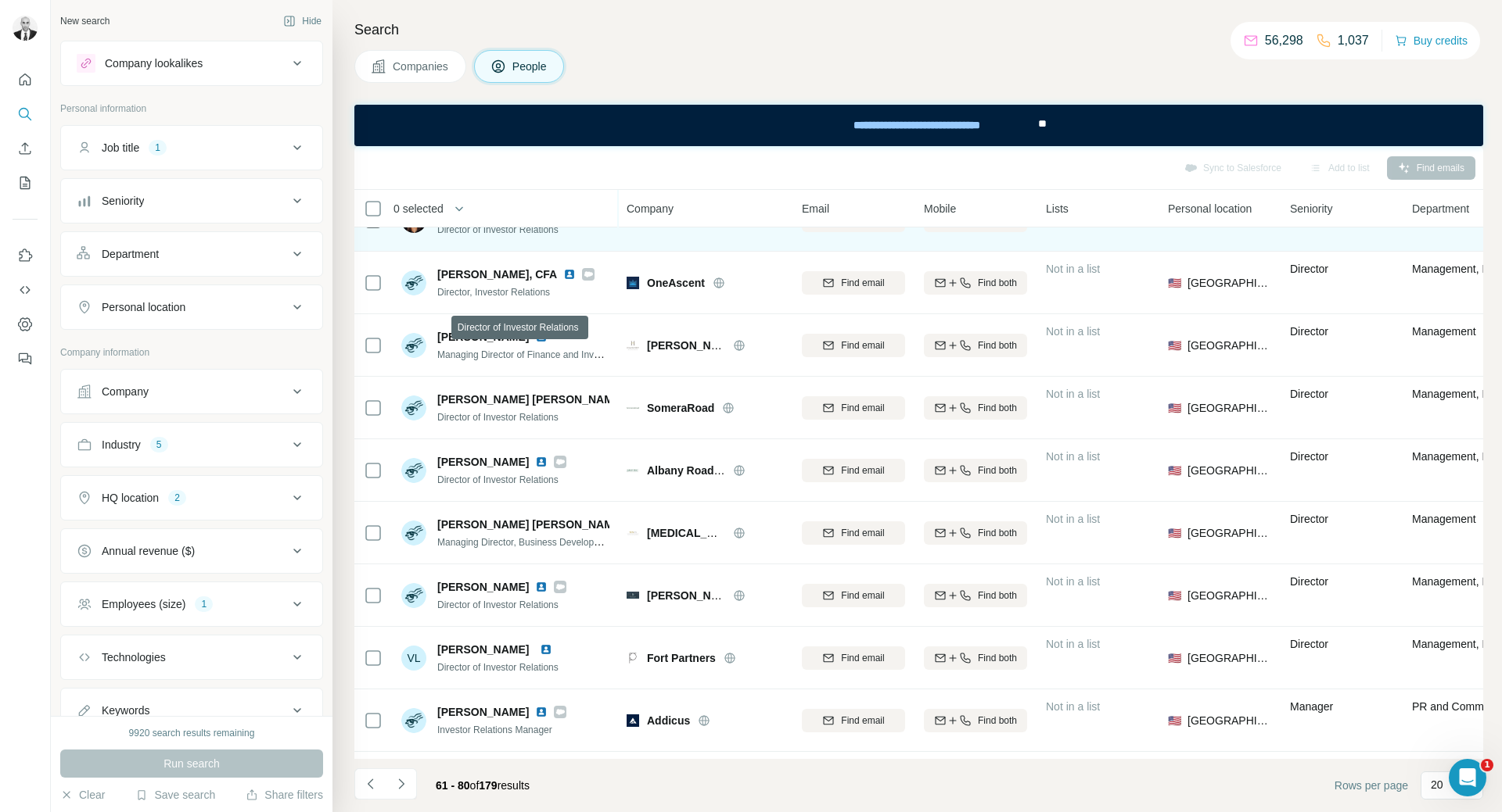
scroll to position [391, 0]
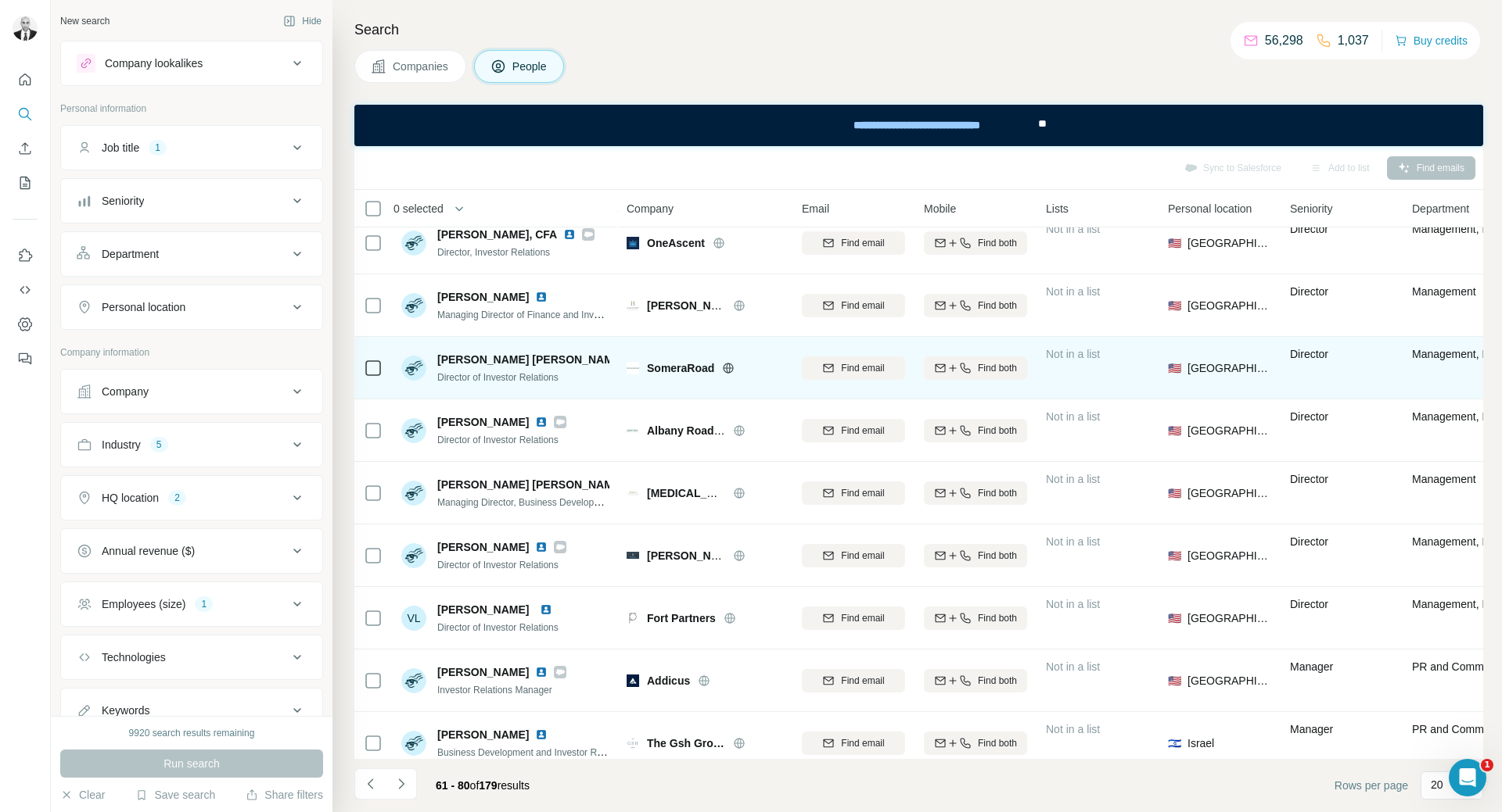
click at [631, 356] on img at bounding box center [633, 360] width 6 height 13
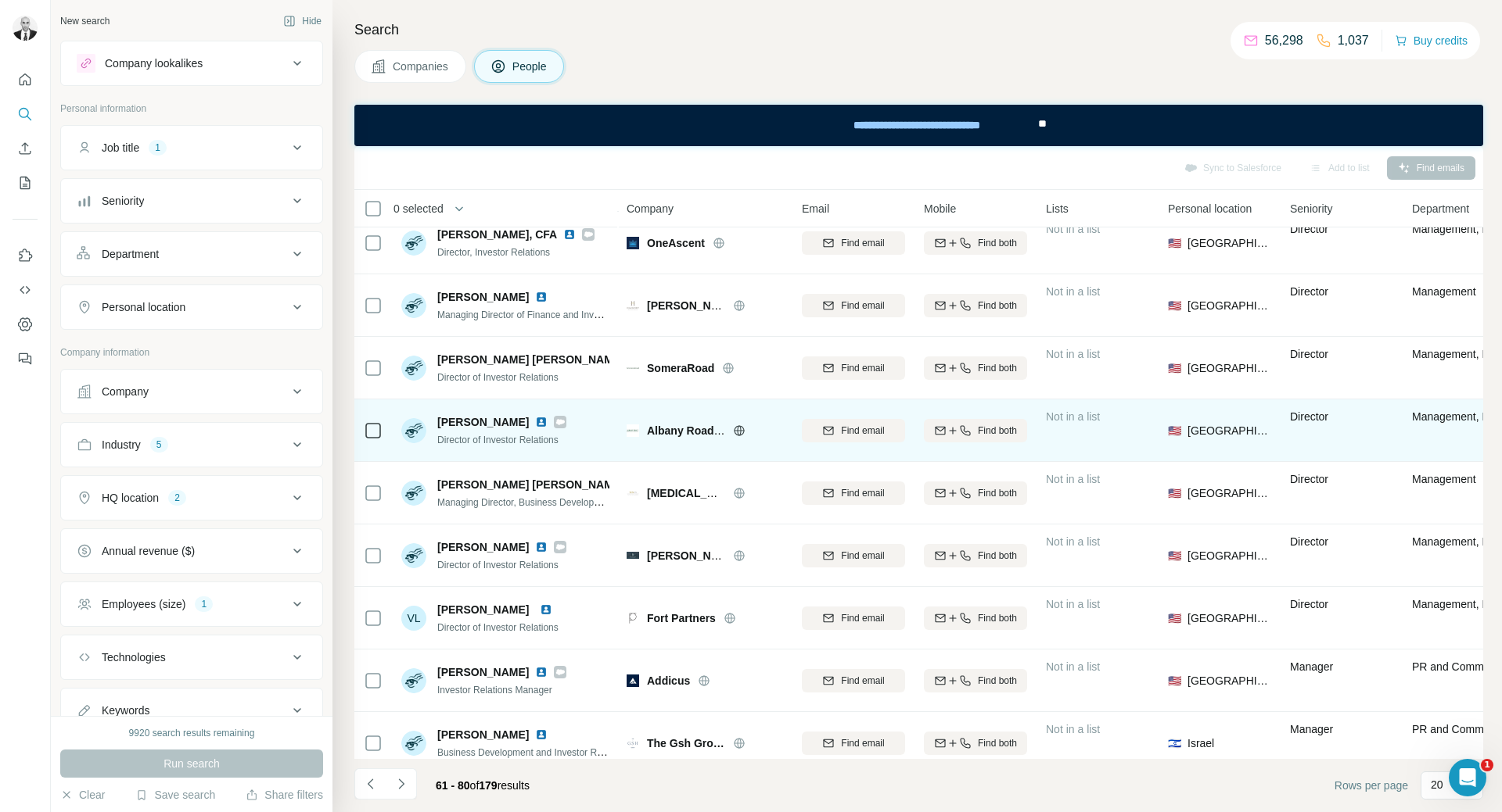
click at [535, 421] on img at bounding box center [541, 422] width 13 height 13
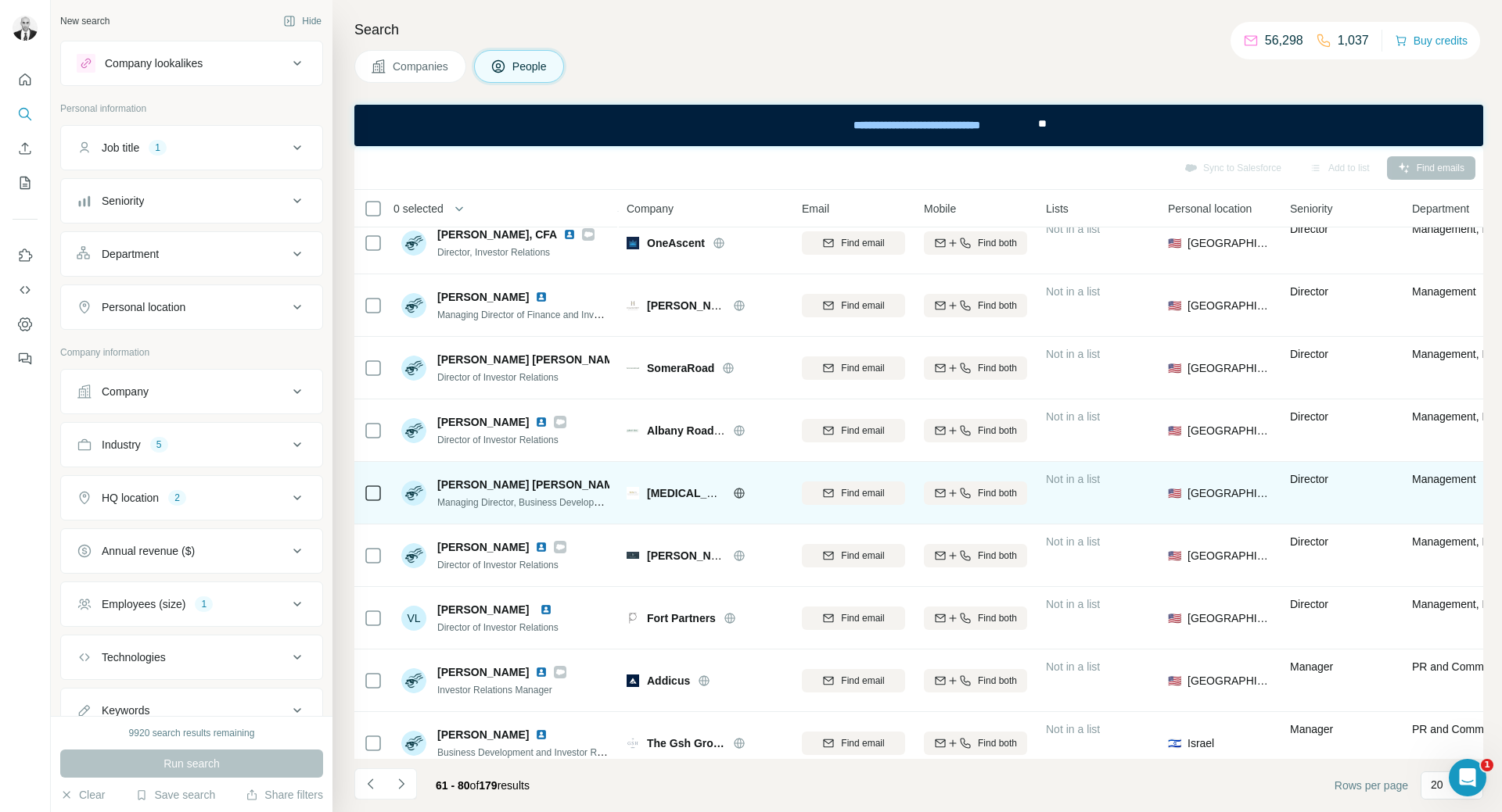
click at [631, 488] on img at bounding box center [637, 485] width 13 height 13
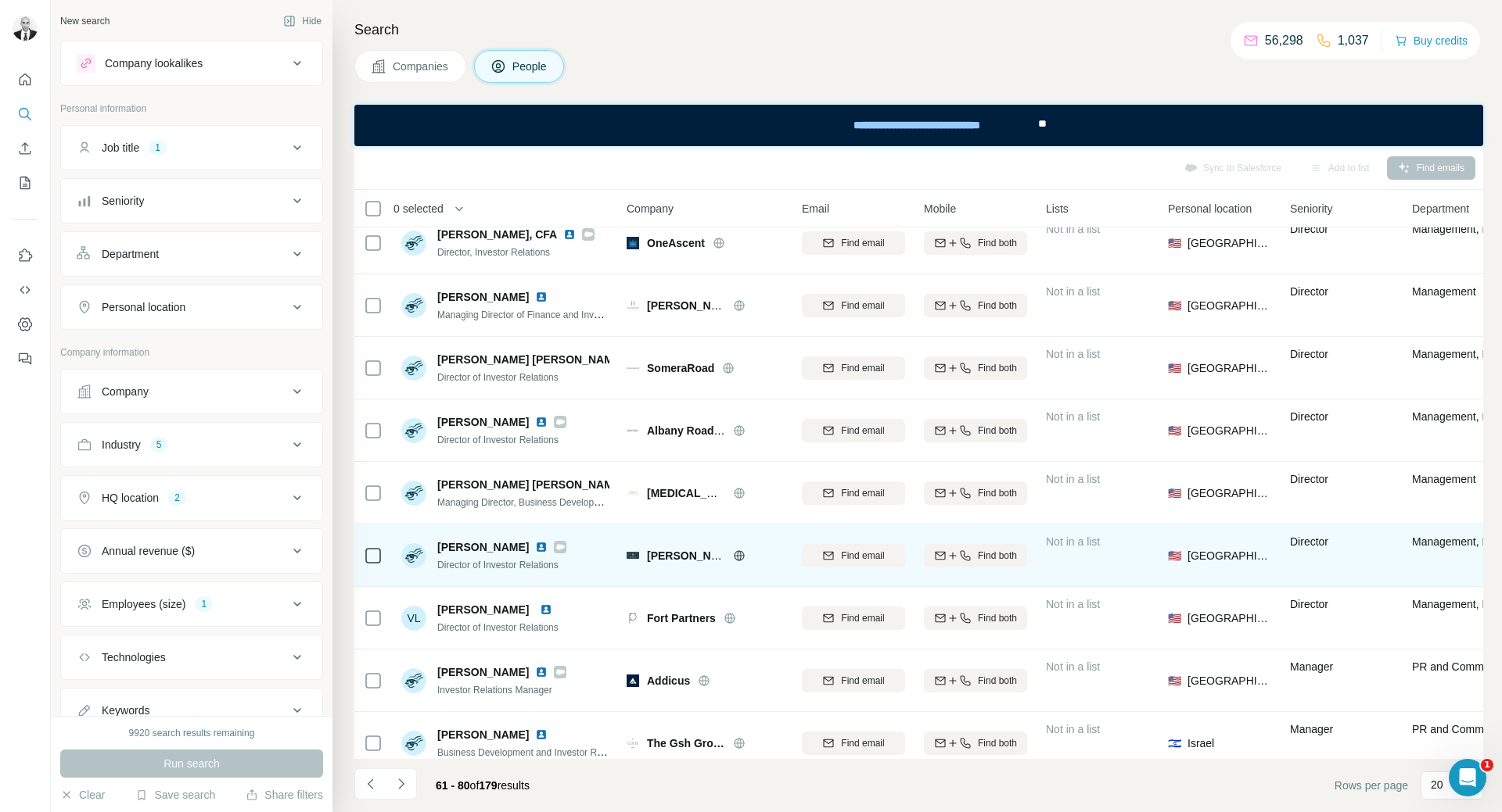
click at [535, 545] on img at bounding box center [541, 547] width 13 height 13
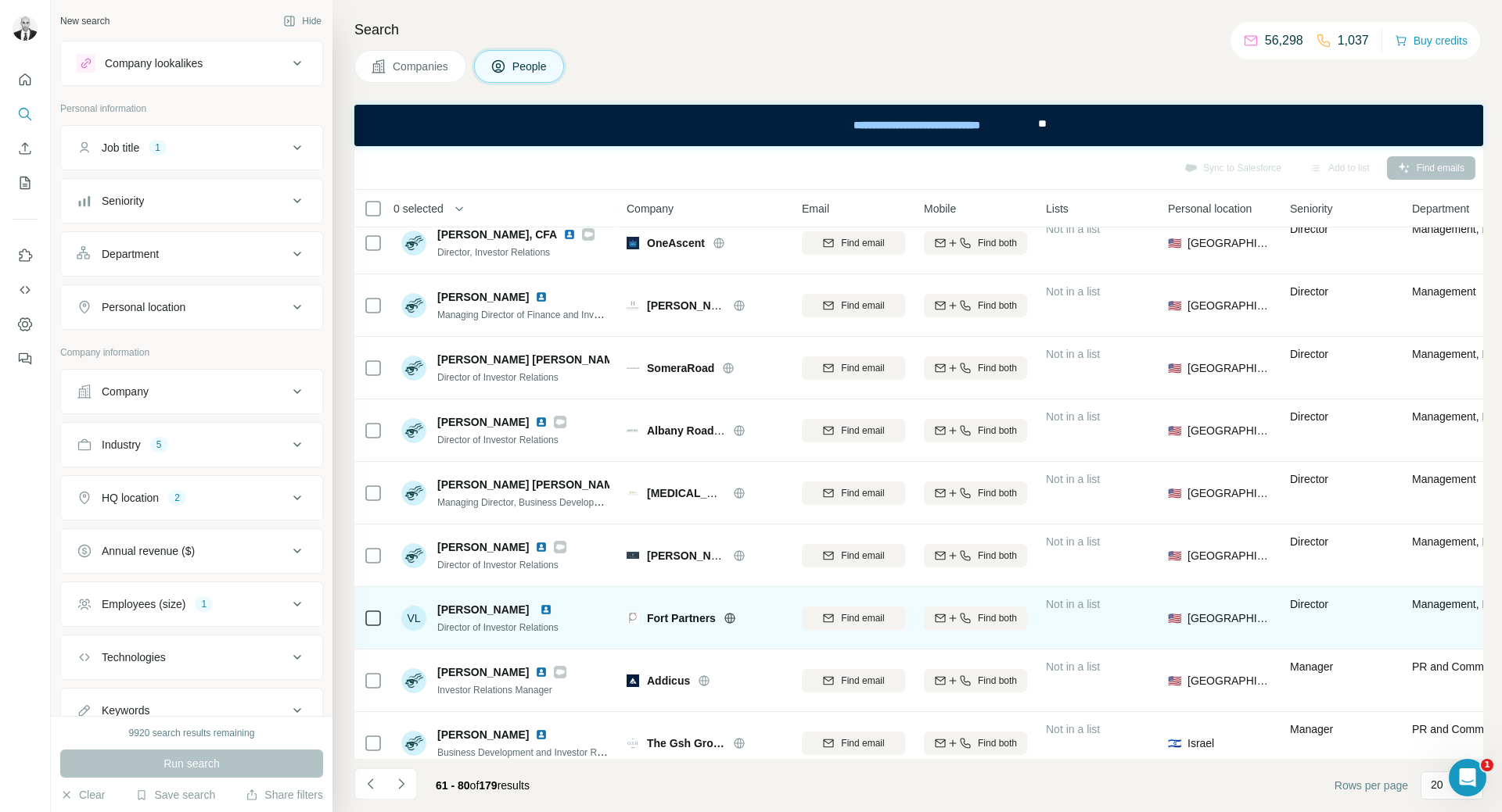
click at [552, 612] on img at bounding box center [546, 609] width 13 height 13
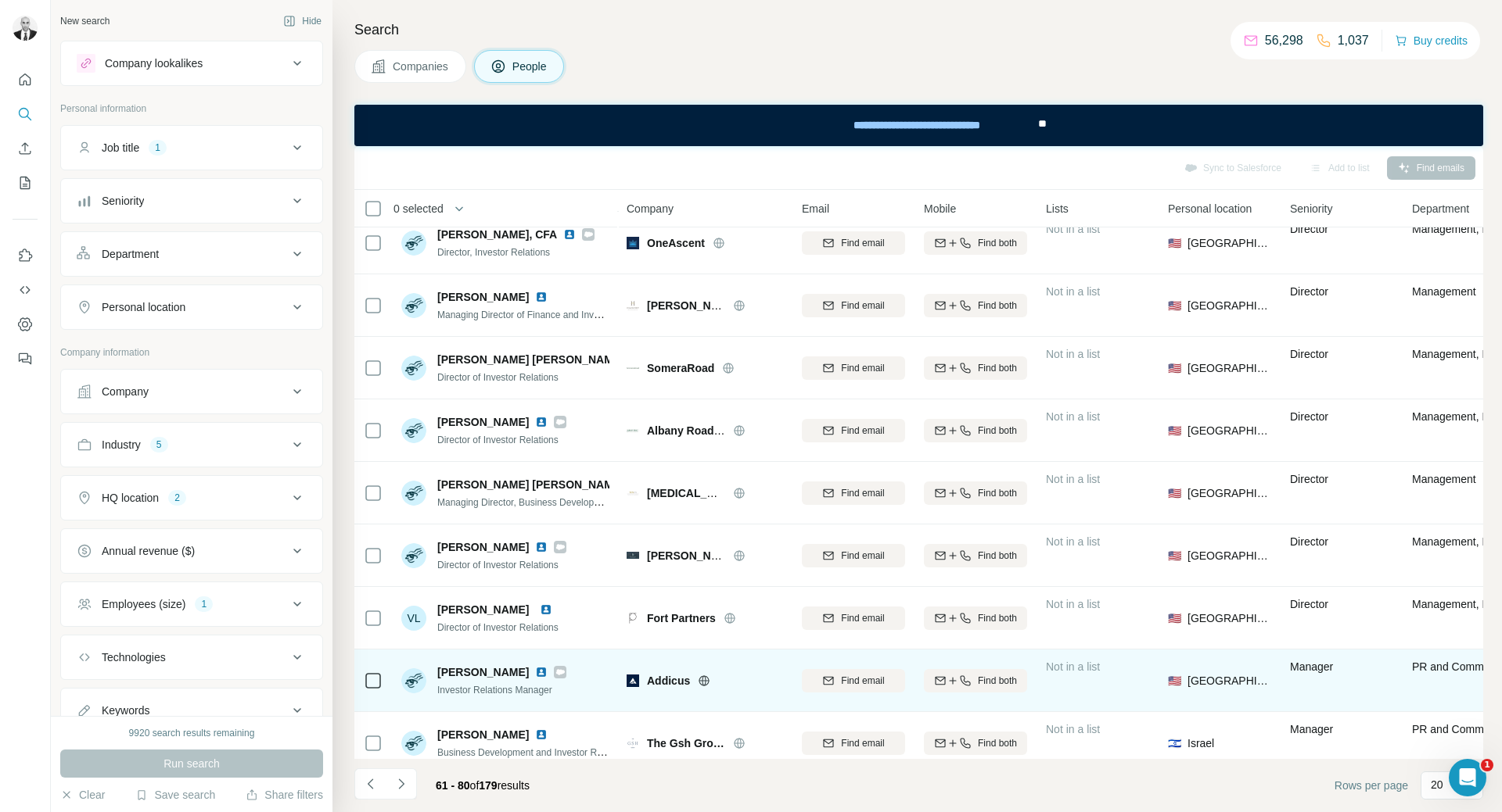
click at [535, 671] on img at bounding box center [541, 672] width 13 height 13
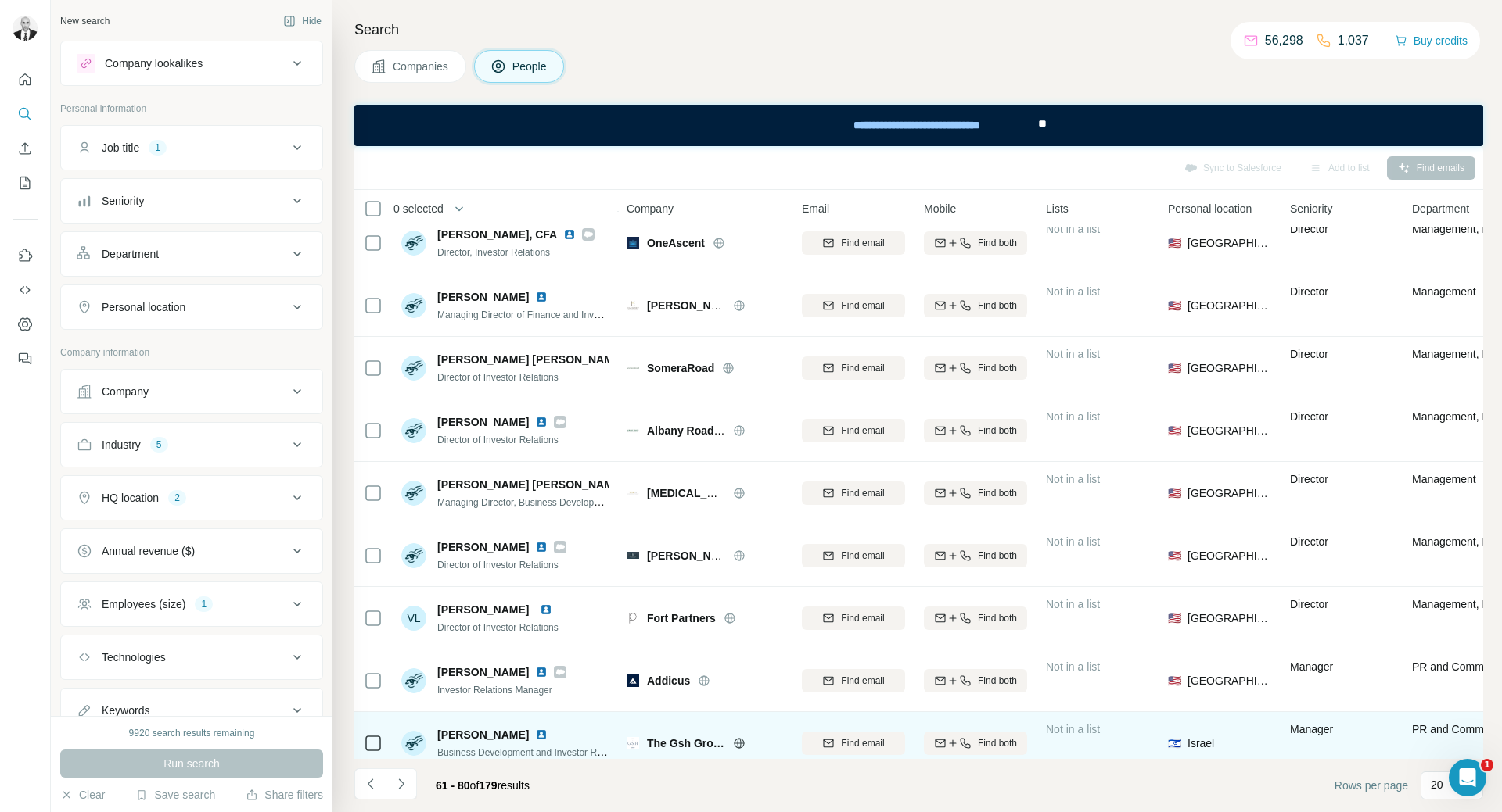
click at [535, 731] on img at bounding box center [541, 734] width 13 height 13
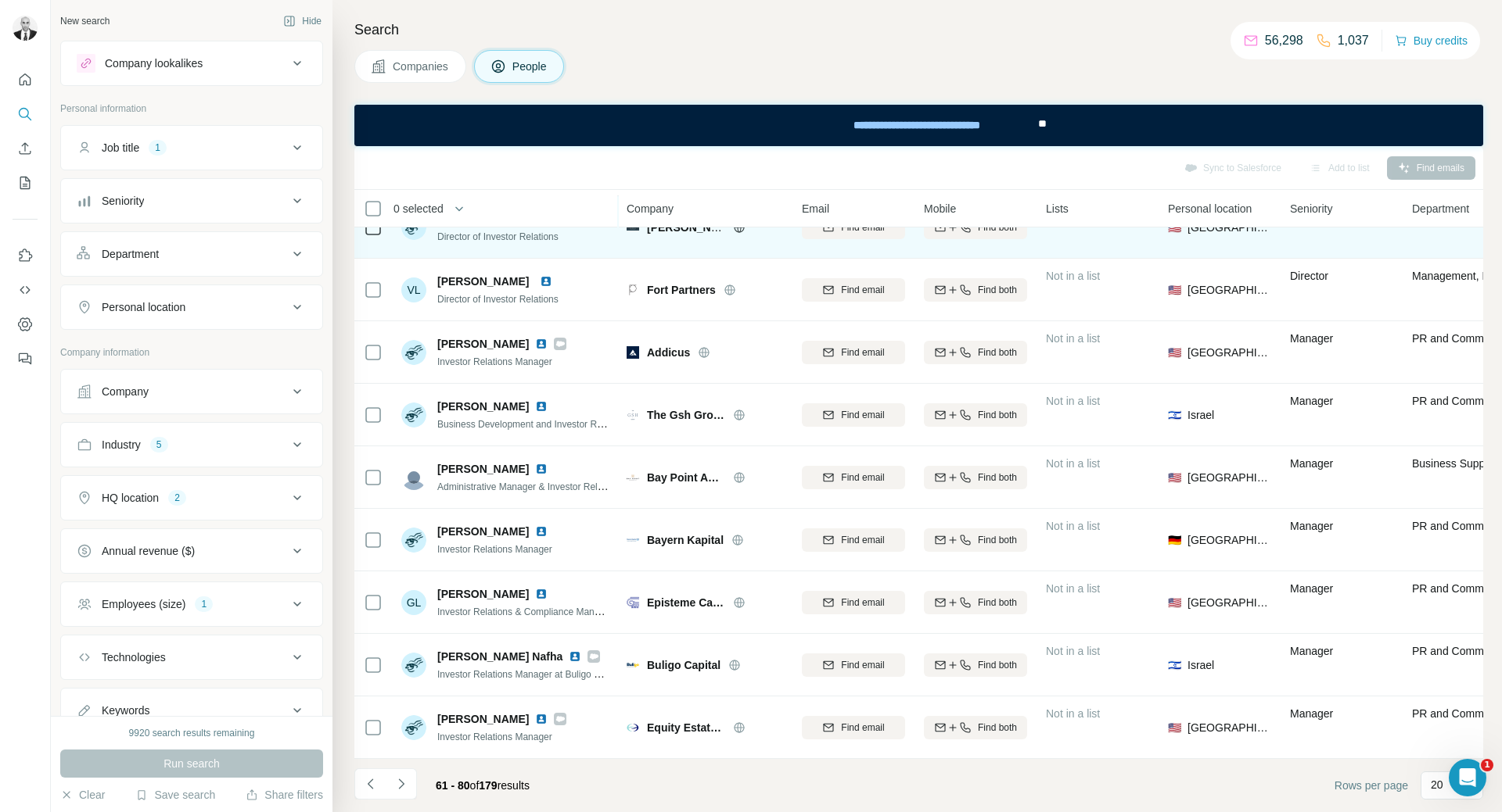
scroll to position [727, 0]
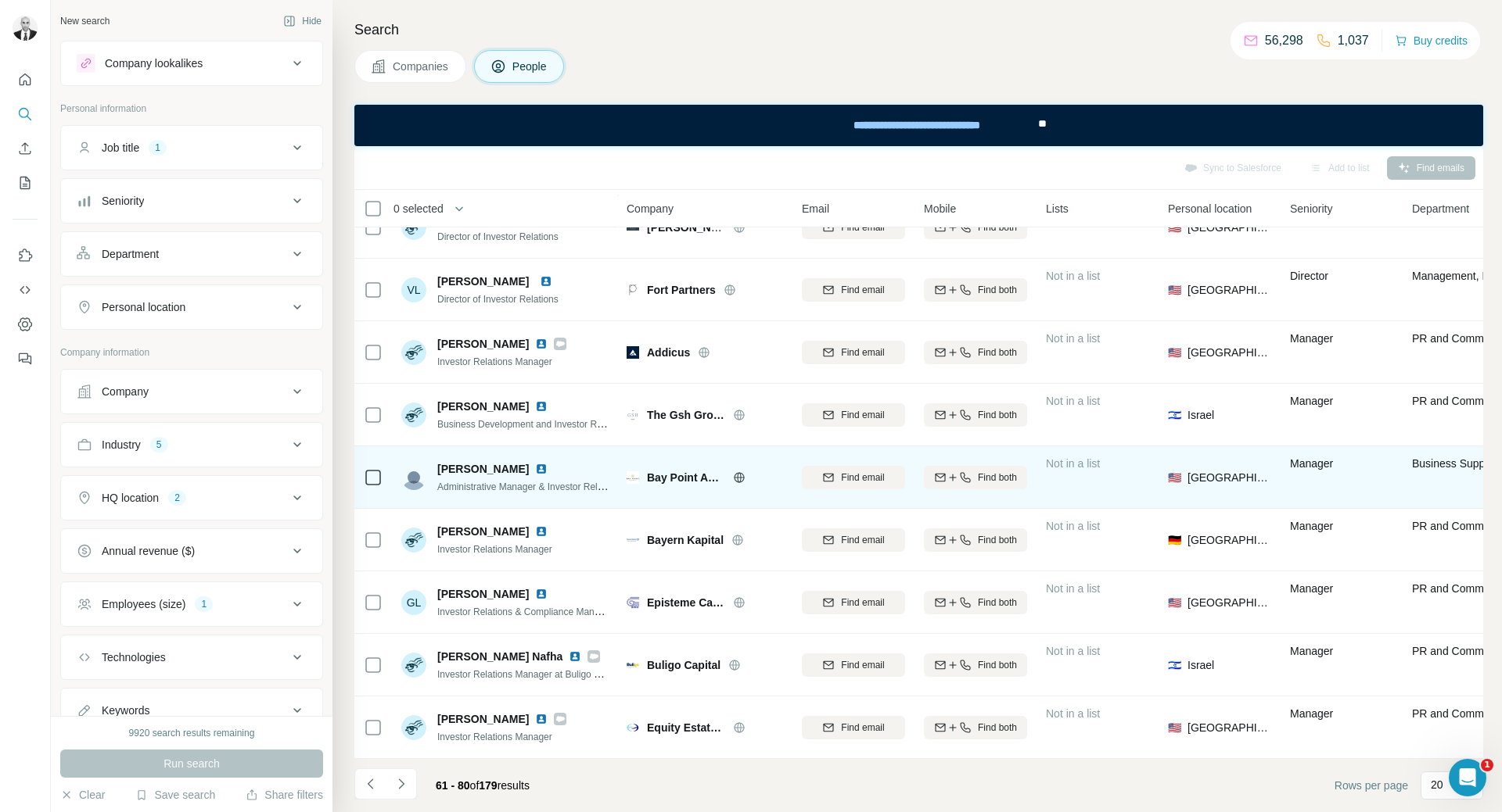
click at [535, 463] on img at bounding box center [541, 469] width 13 height 13
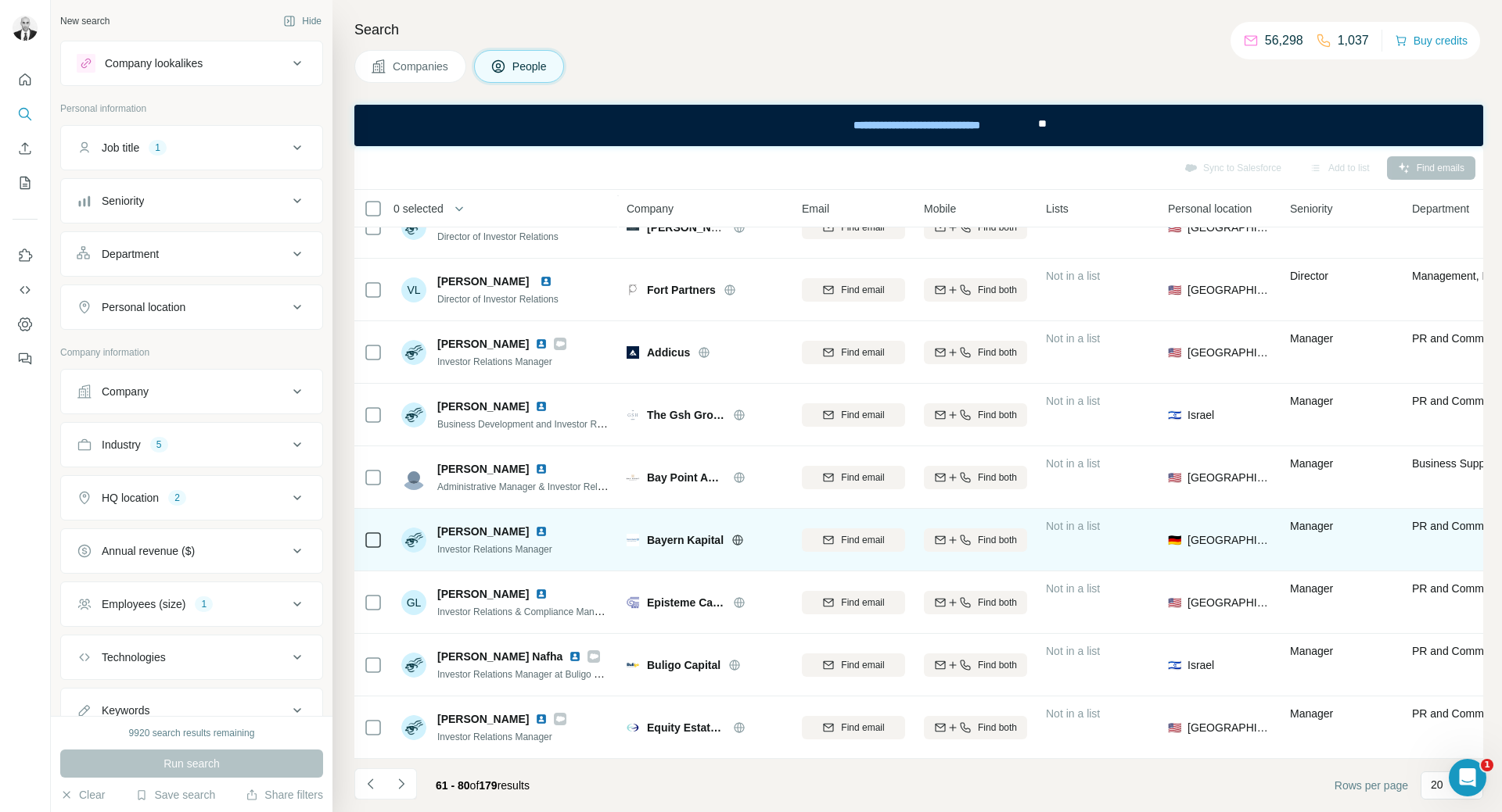
click at [546, 526] on img at bounding box center [541, 532] width 13 height 13
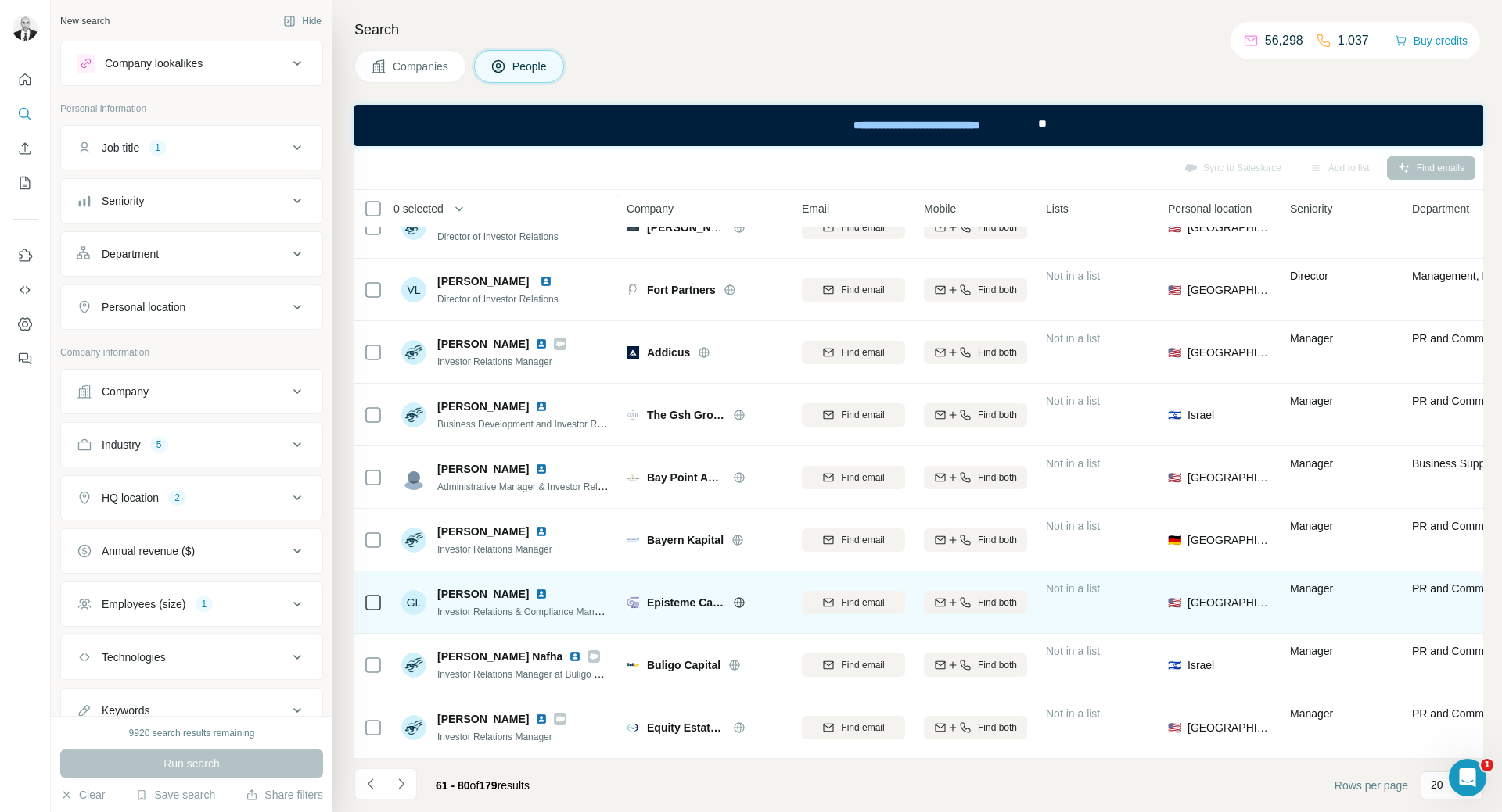
click at [535, 588] on img at bounding box center [541, 594] width 13 height 13
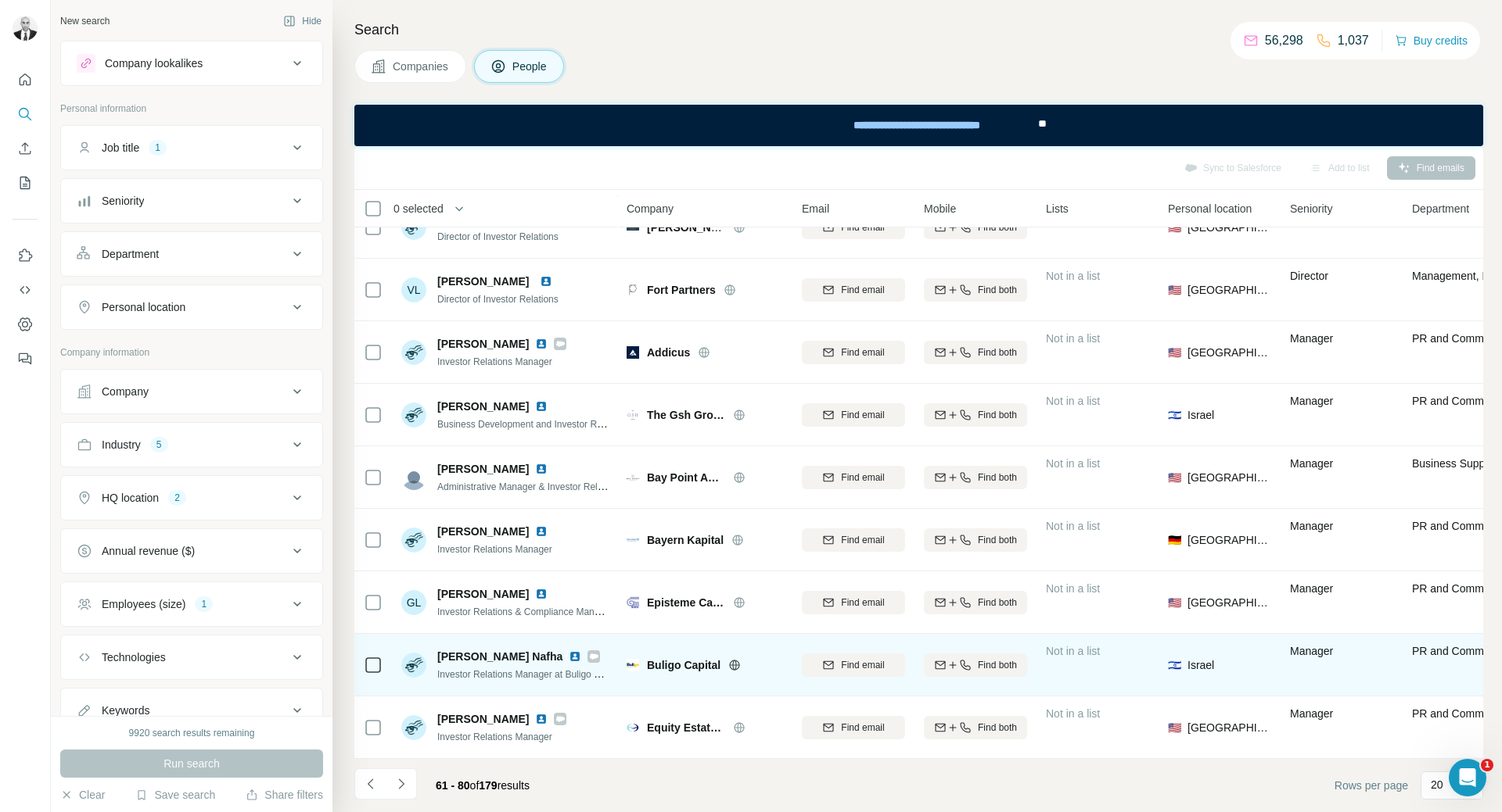
click at [569, 650] on img at bounding box center [575, 656] width 13 height 13
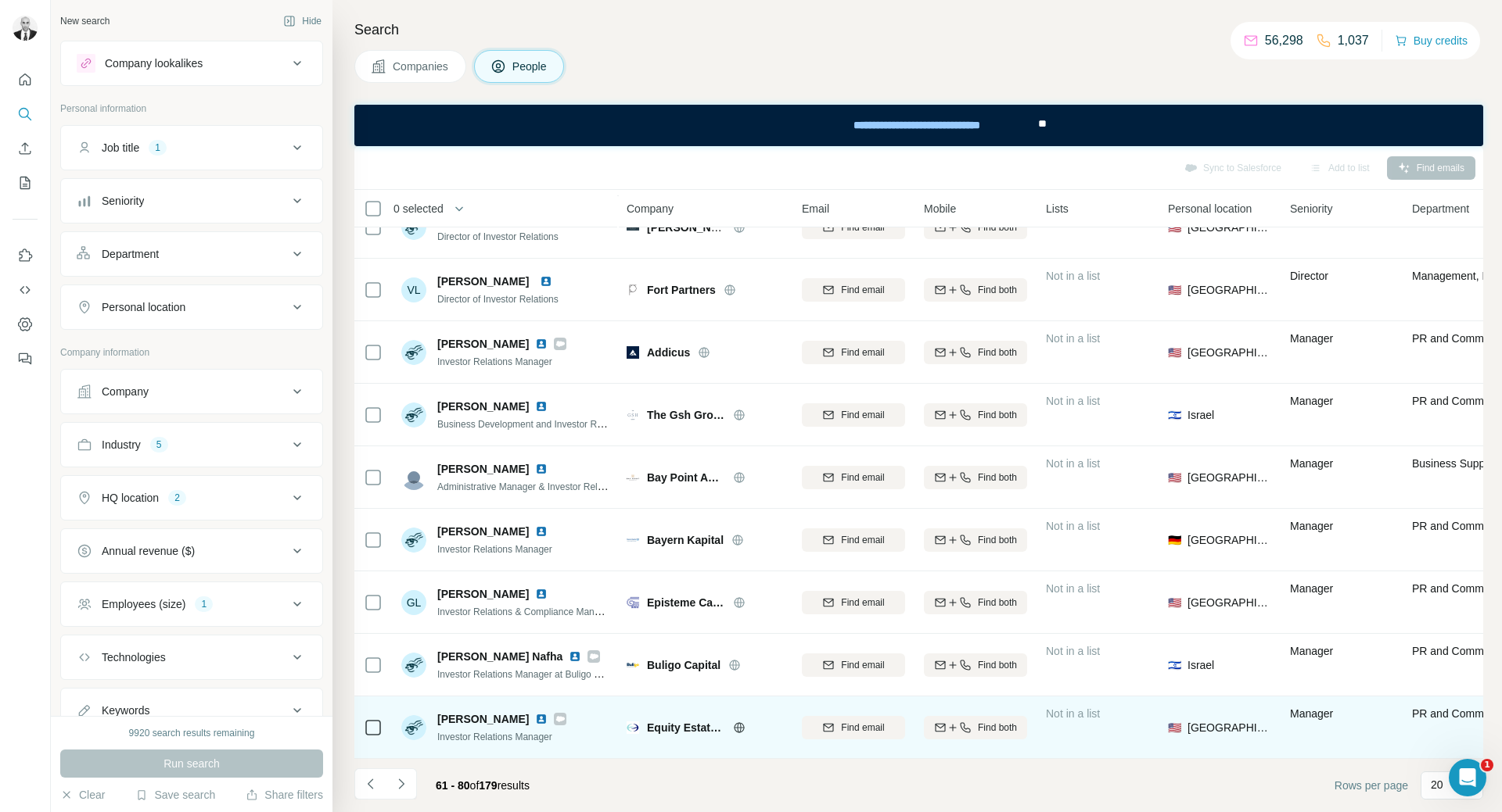
click at [536, 716] on img at bounding box center [541, 719] width 13 height 13
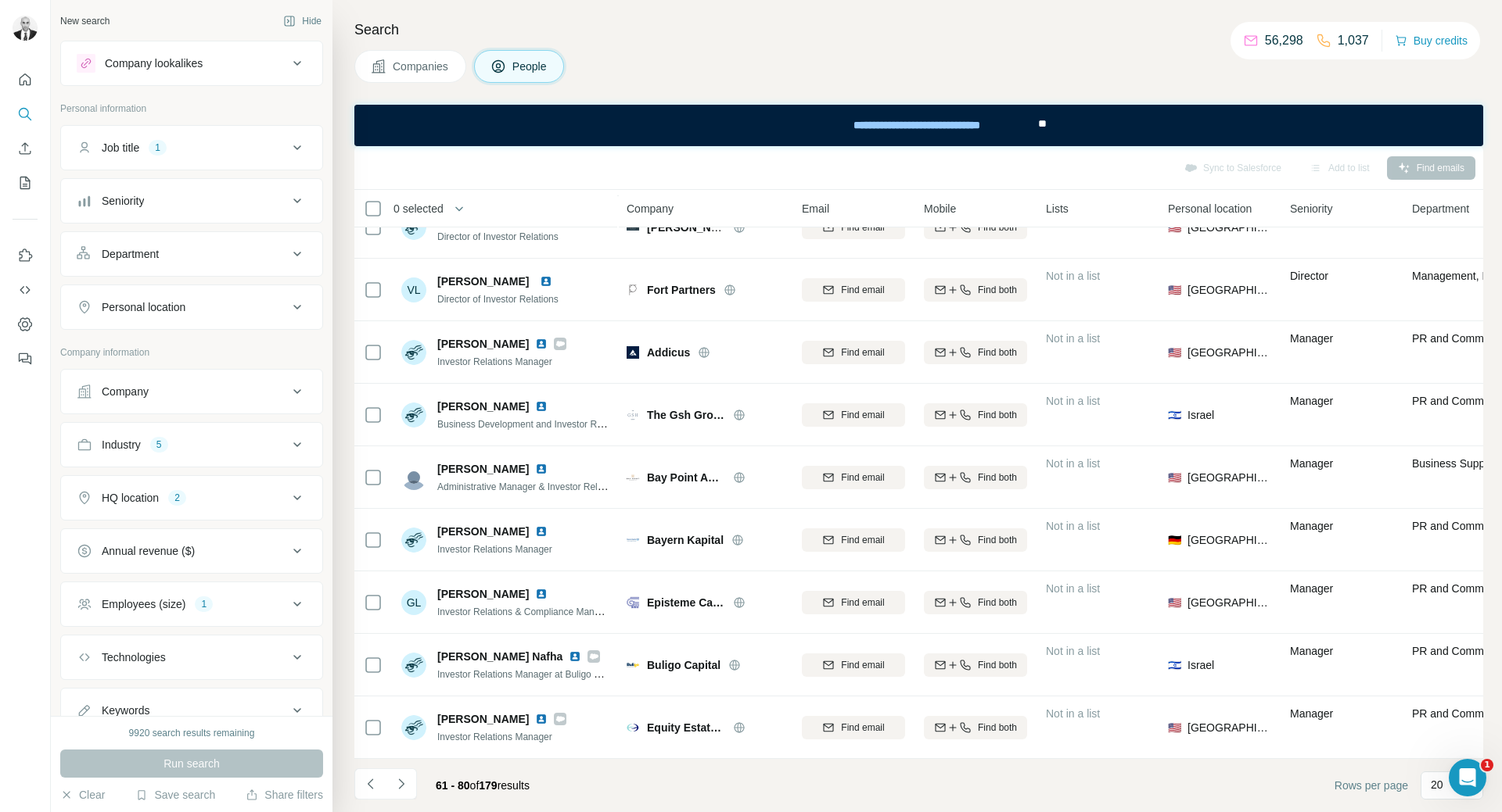
drag, startPoint x: 401, startPoint y: 786, endPoint x: 400, endPoint y: 759, distance: 27.0
click at [401, 786] on icon "Navigate to next page" at bounding box center [401, 784] width 5 height 10
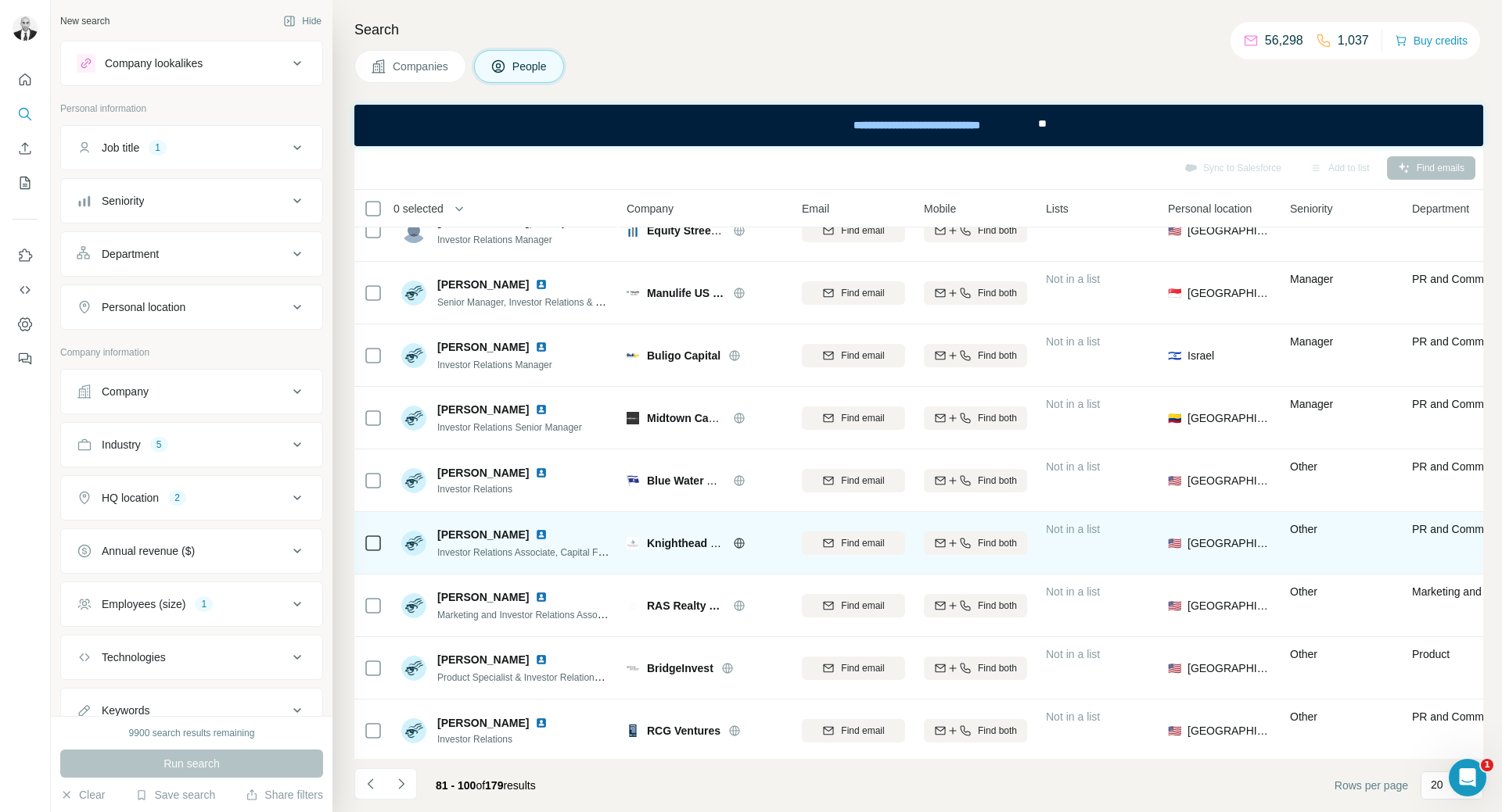
scroll to position [0, 0]
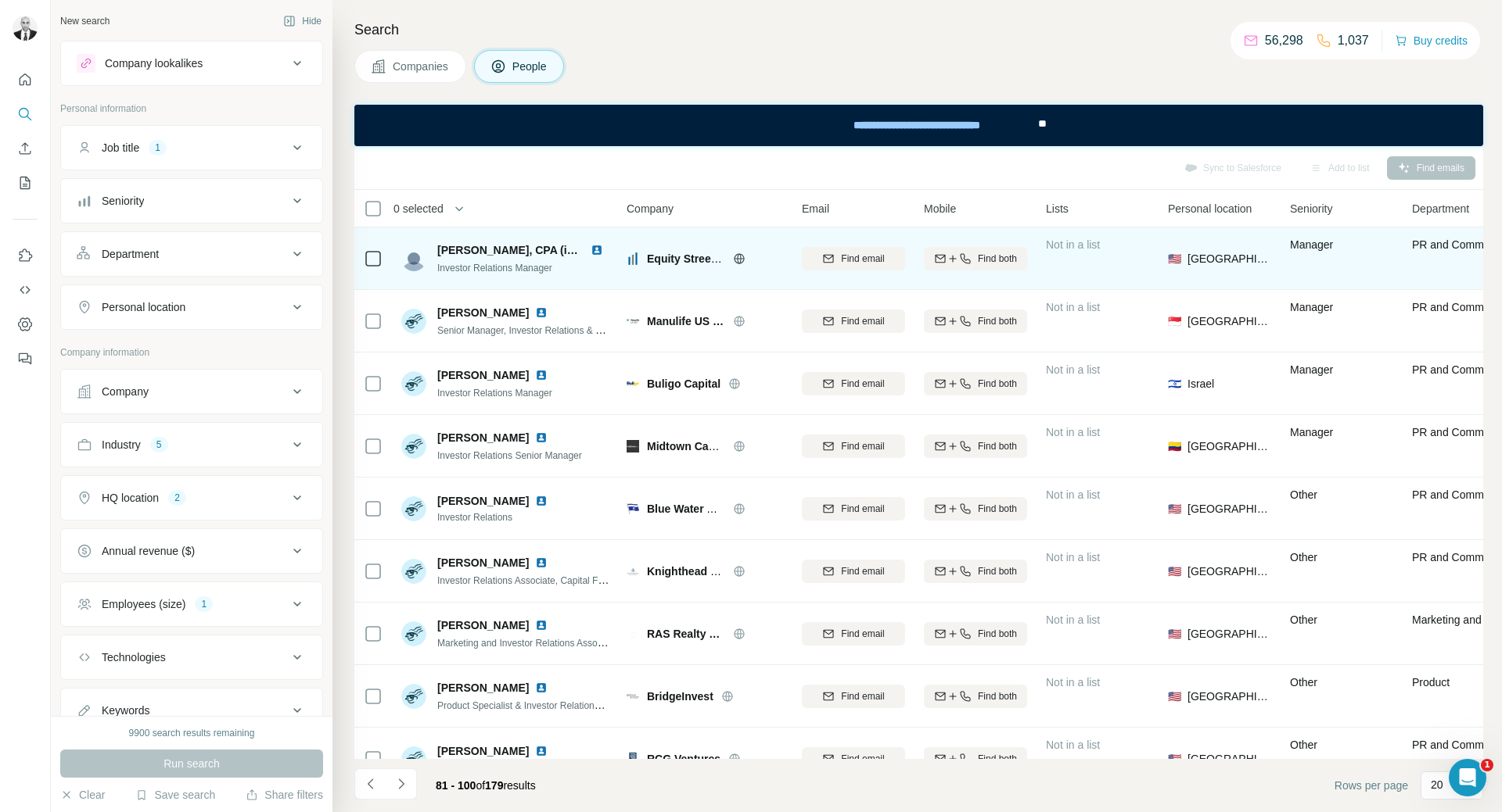
click at [594, 250] on img at bounding box center [597, 250] width 13 height 13
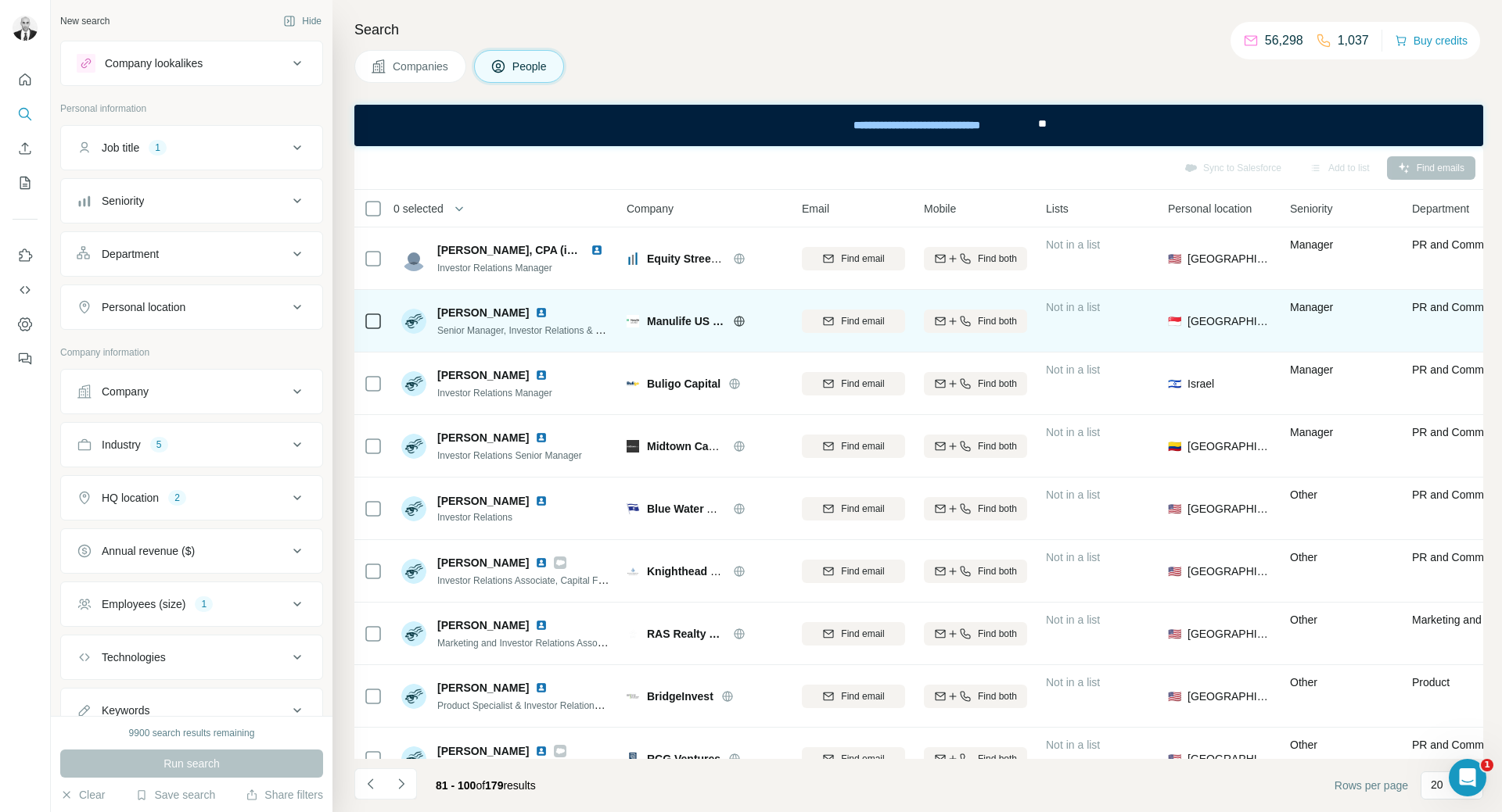
click at [535, 313] on img at bounding box center [541, 313] width 13 height 13
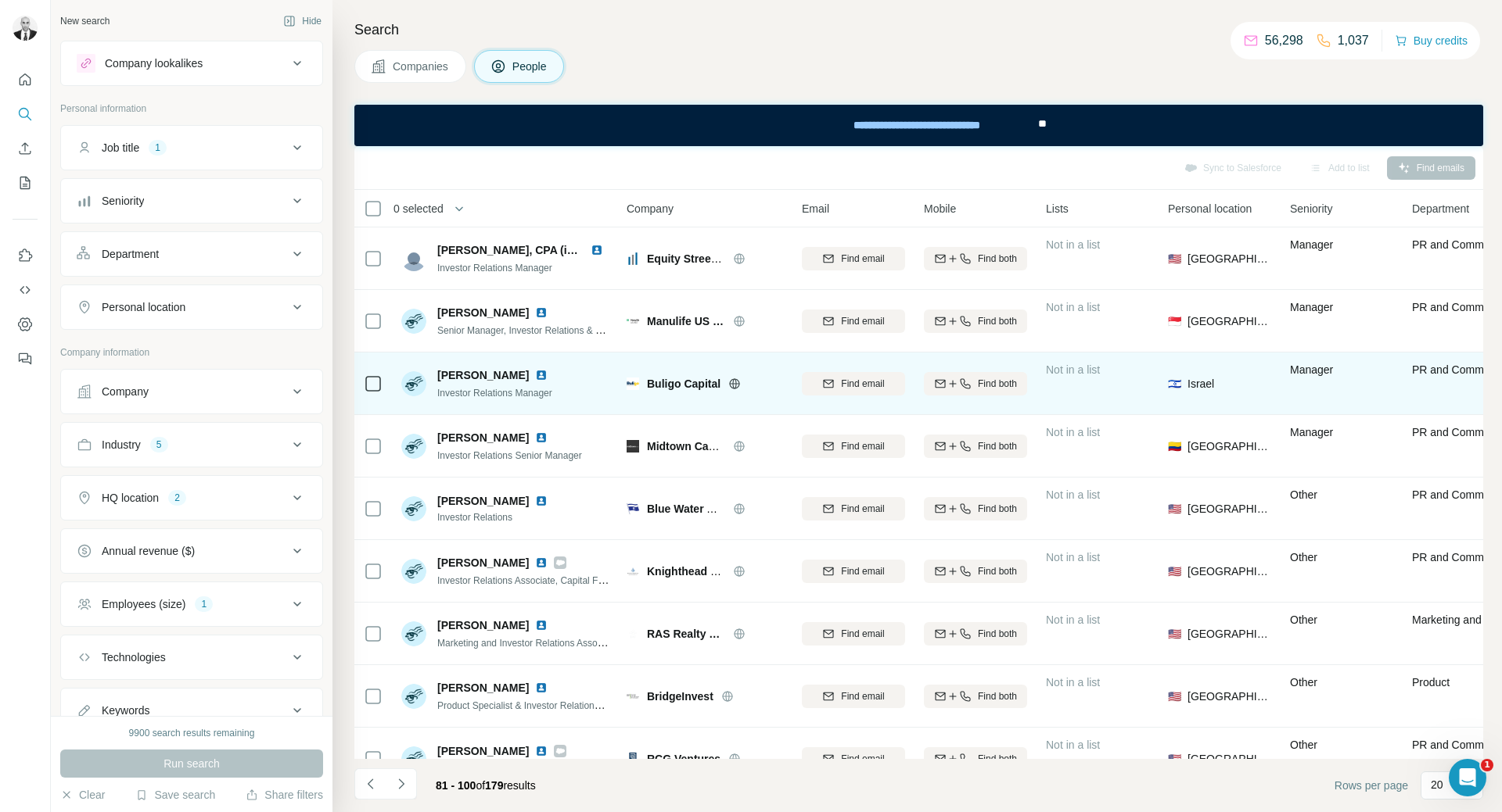
click at [535, 375] on img at bounding box center [541, 375] width 13 height 13
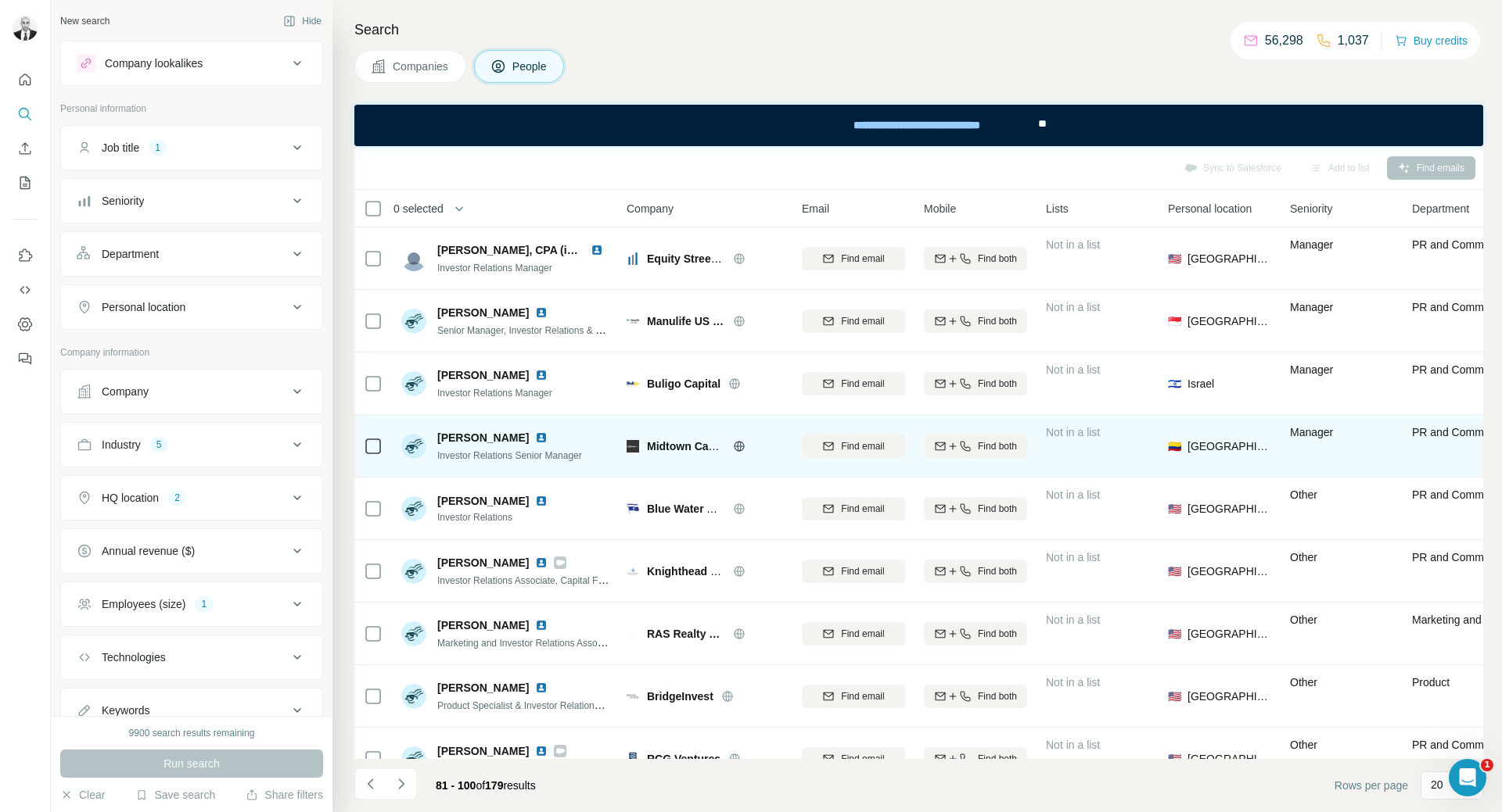
click at [540, 436] on img at bounding box center [541, 437] width 13 height 13
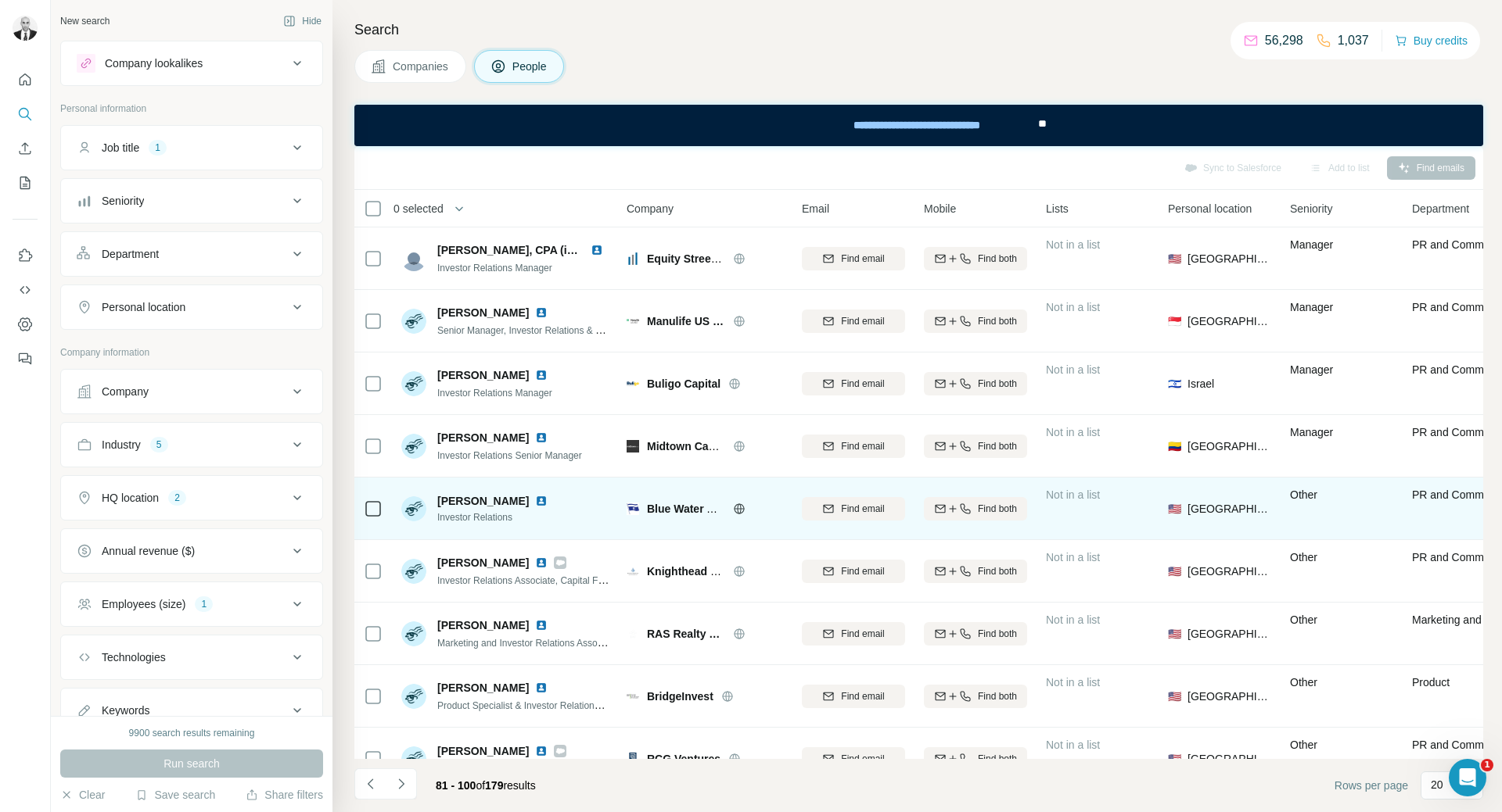
click at [535, 501] on img at bounding box center [541, 501] width 13 height 13
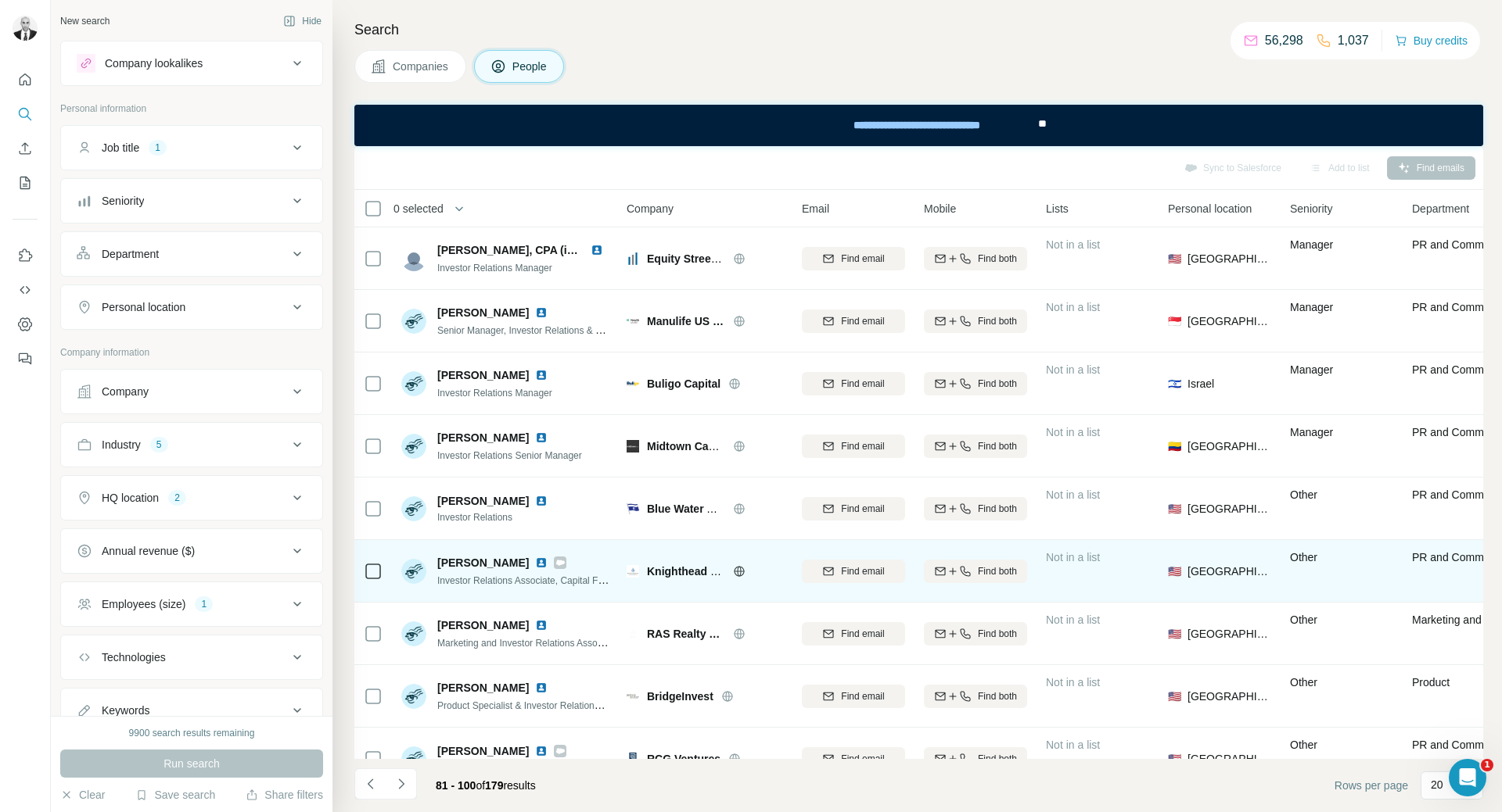
click at [535, 564] on img at bounding box center [541, 562] width 13 height 13
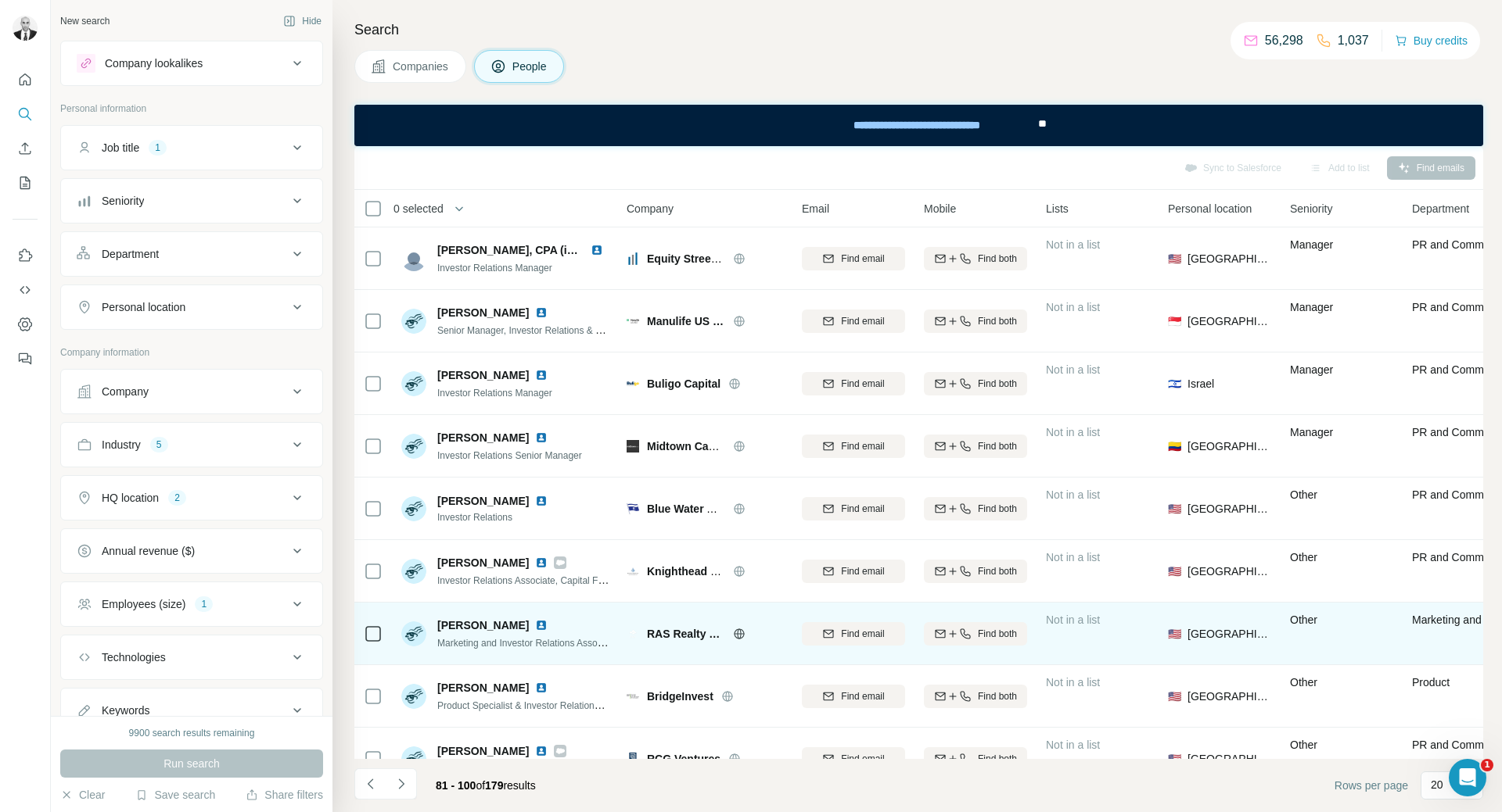
click at [535, 625] on img at bounding box center [541, 625] width 13 height 13
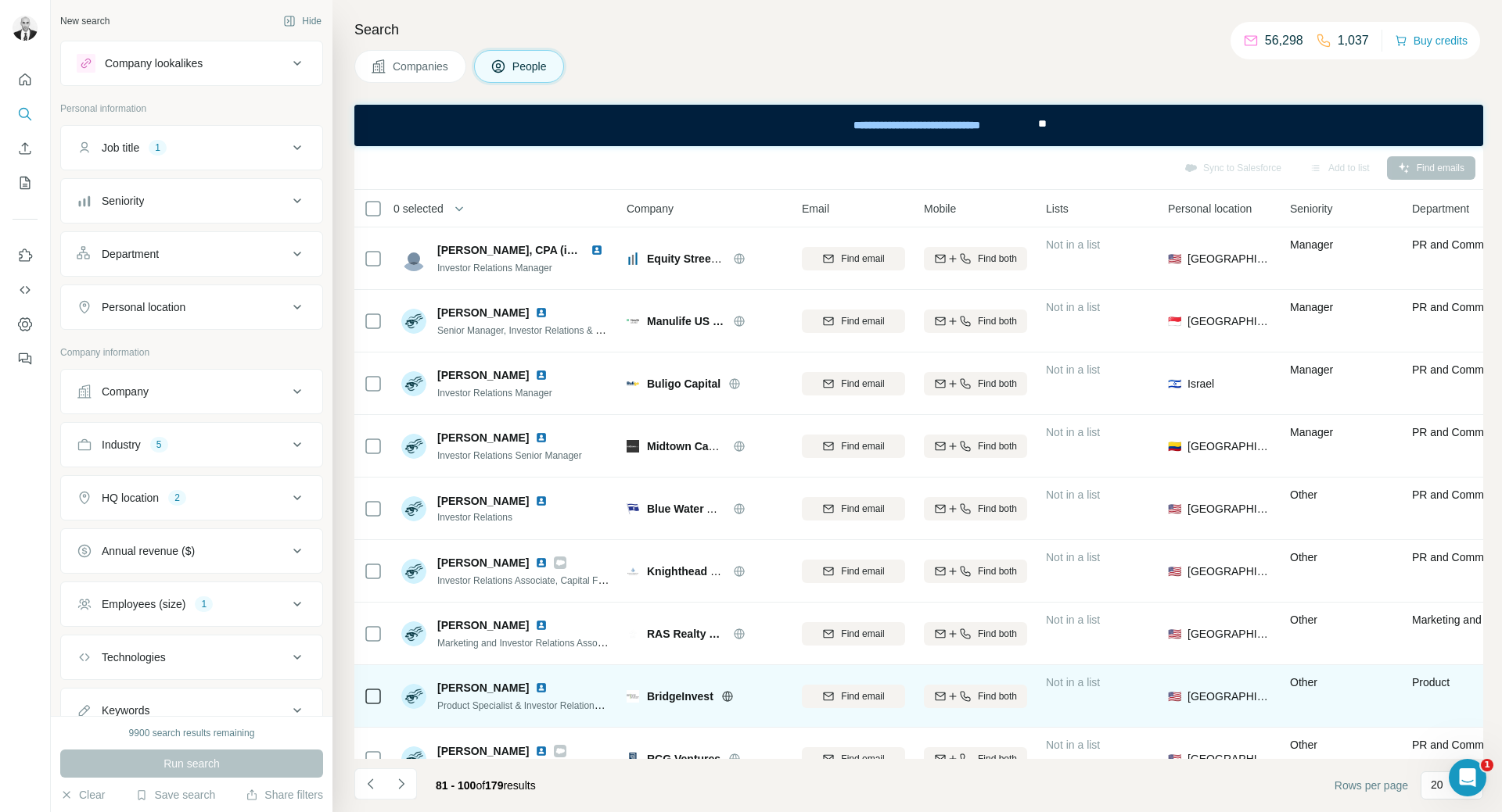
click at [535, 684] on img at bounding box center [541, 688] width 13 height 13
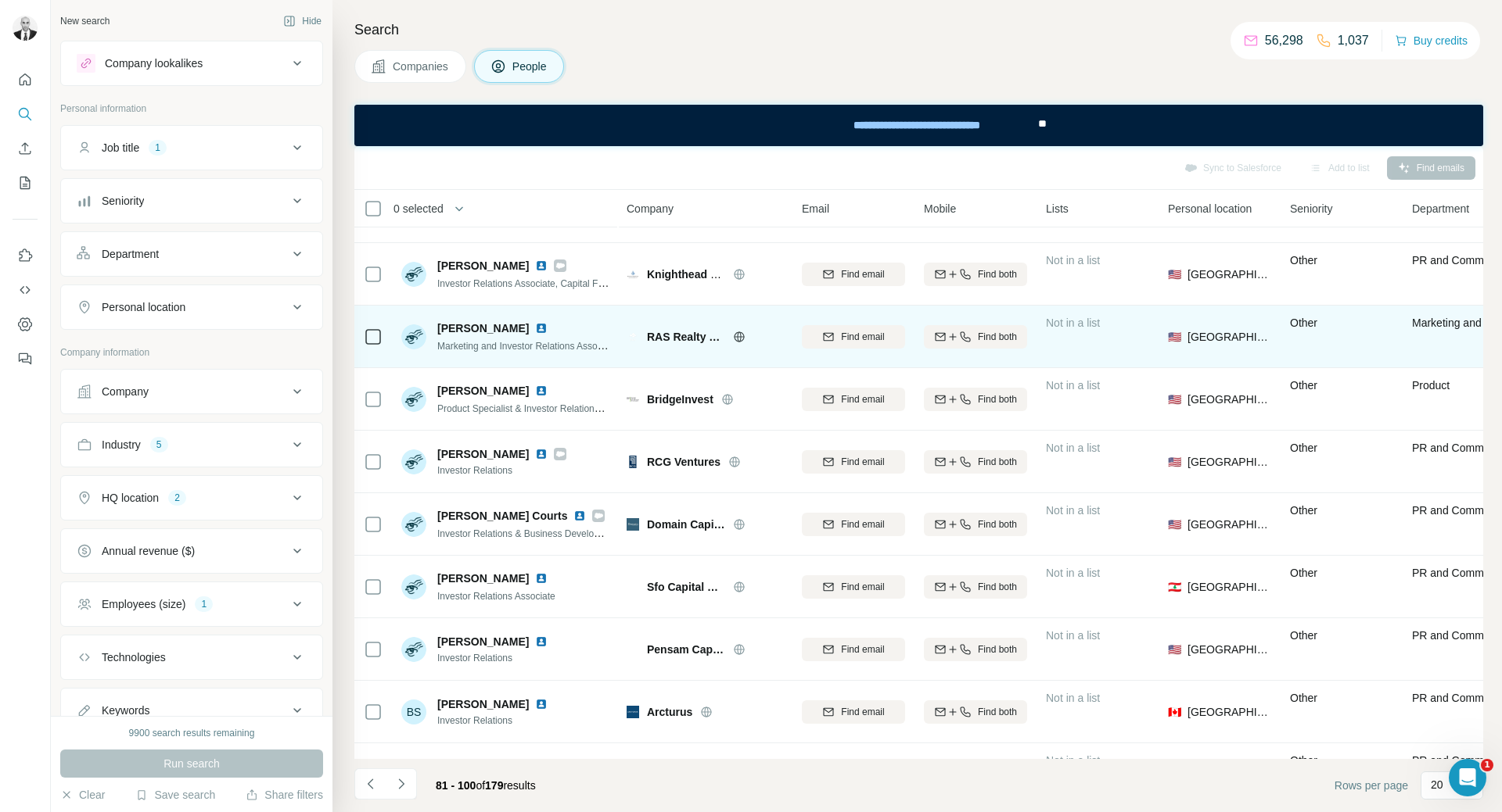
scroll to position [391, 0]
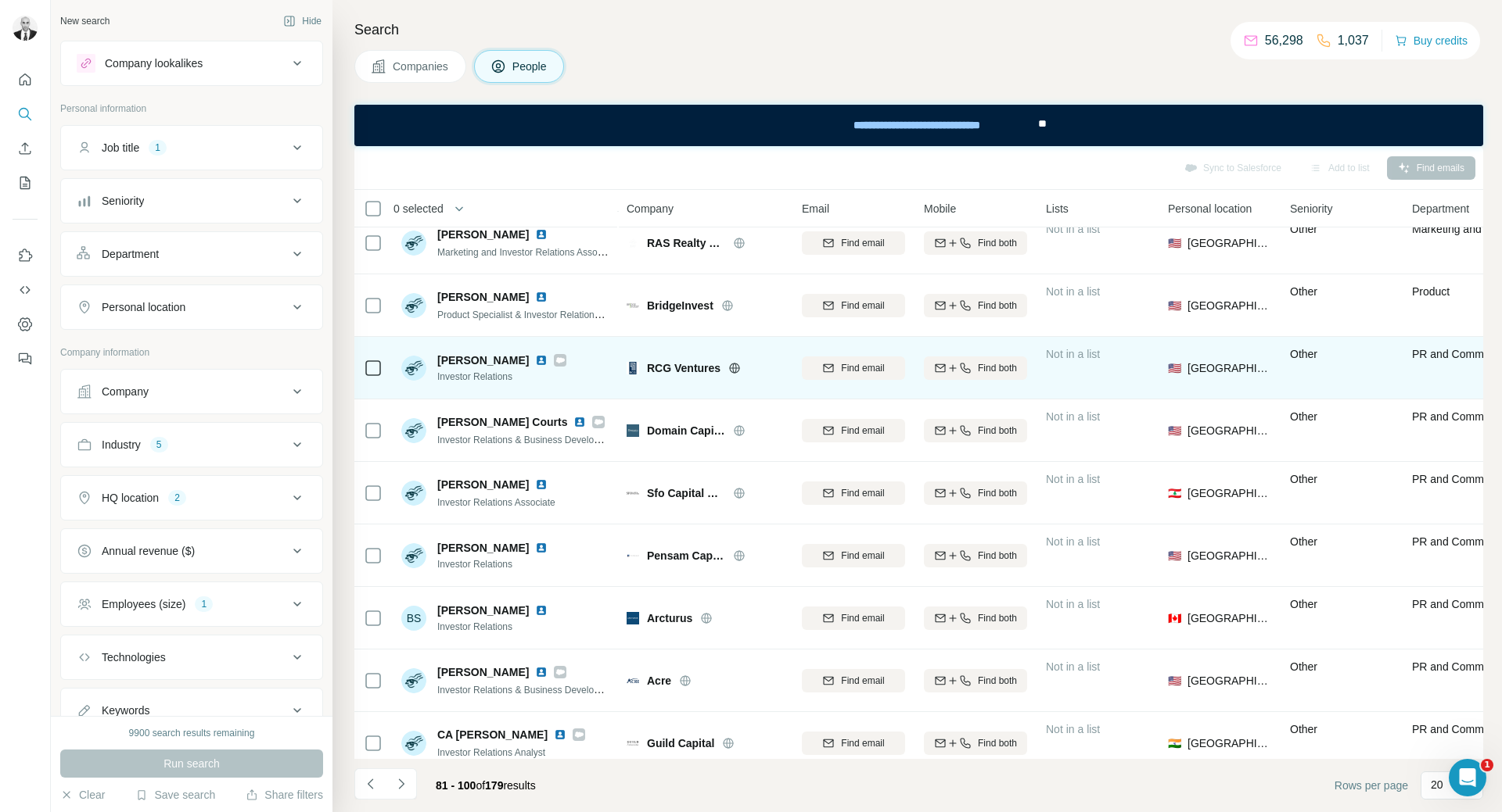
click at [547, 360] on img at bounding box center [541, 360] width 13 height 13
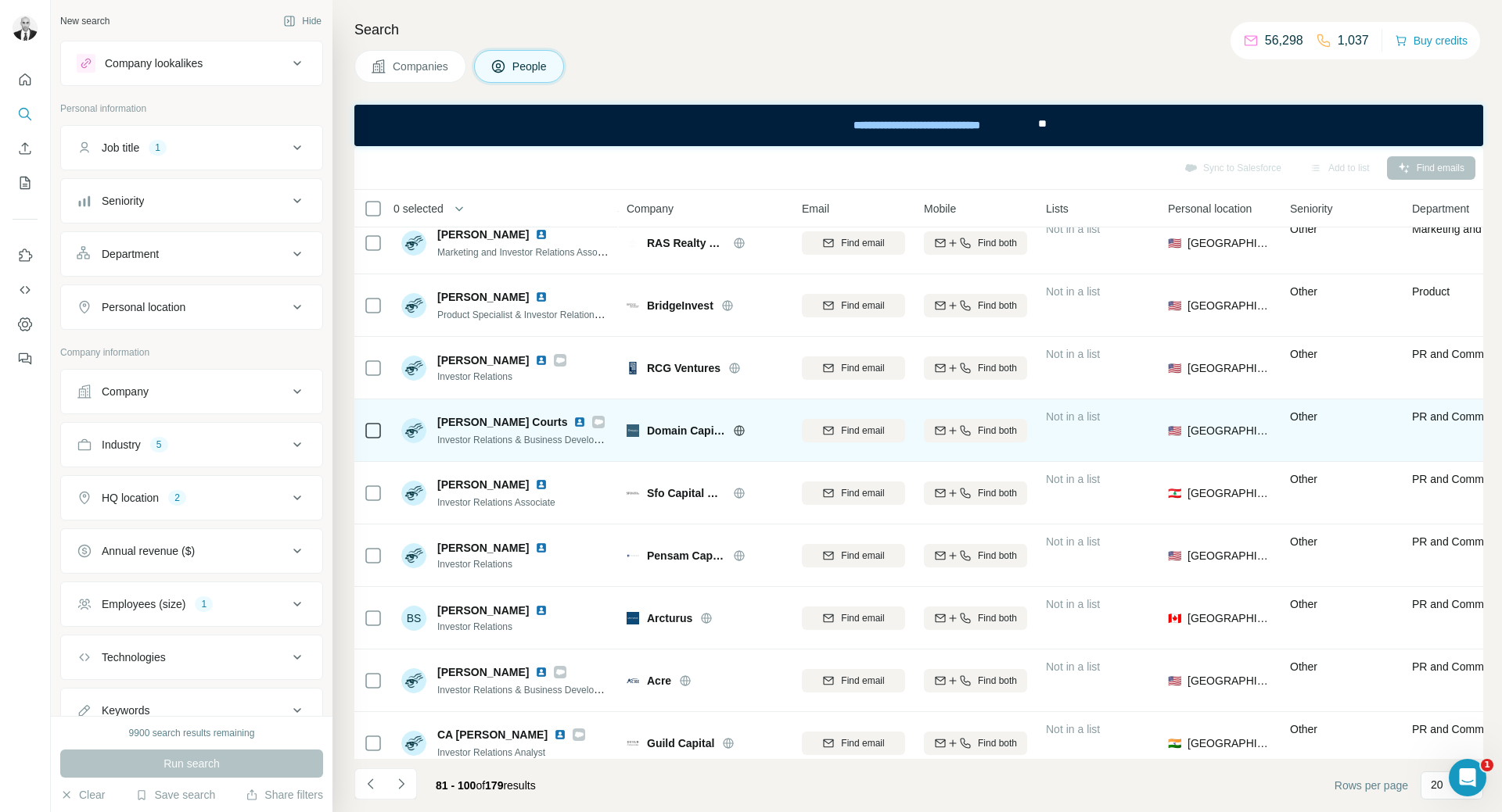
click at [574, 417] on img at bounding box center [580, 422] width 13 height 13
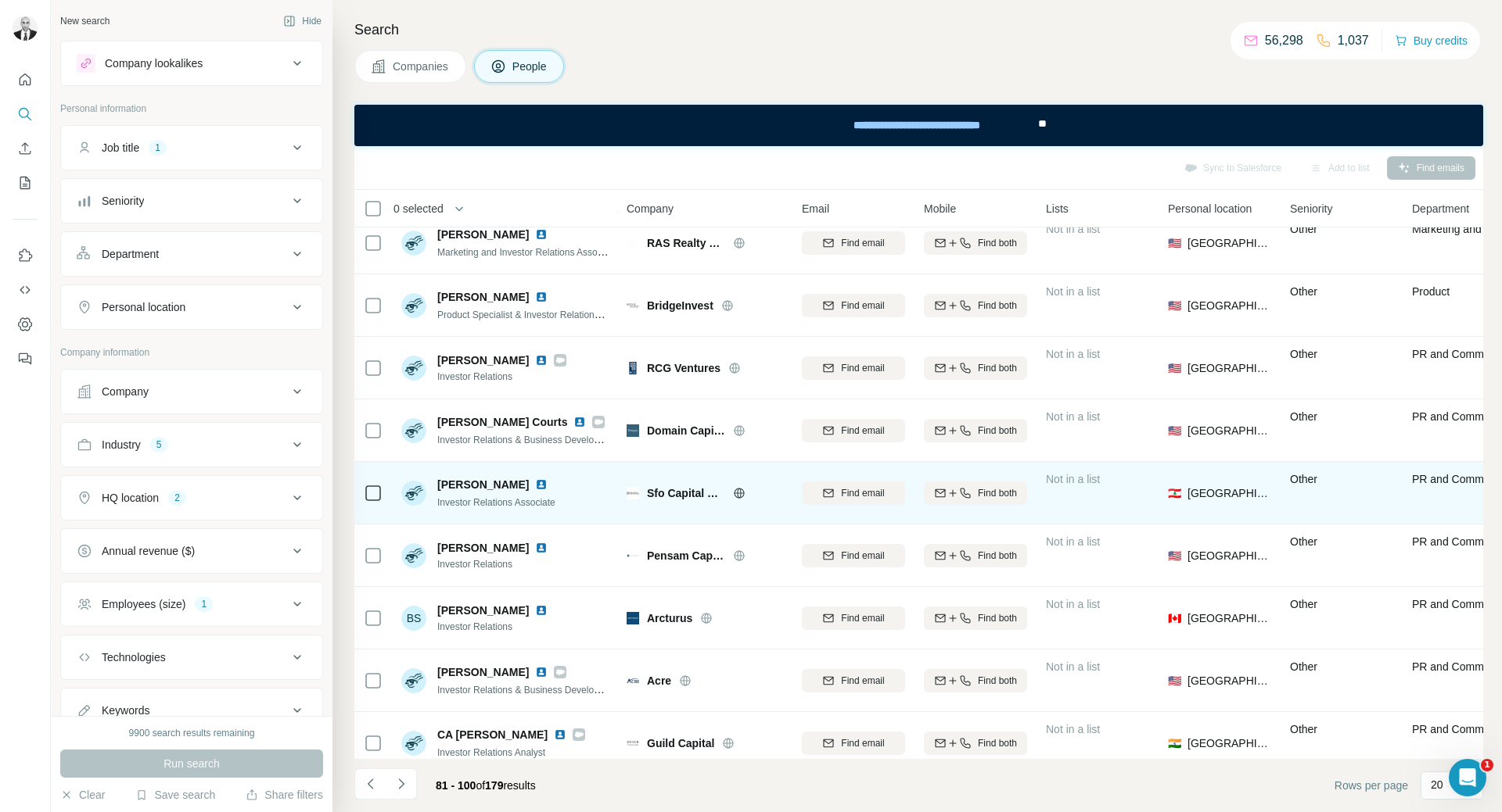
click at [535, 484] on img at bounding box center [541, 485] width 13 height 13
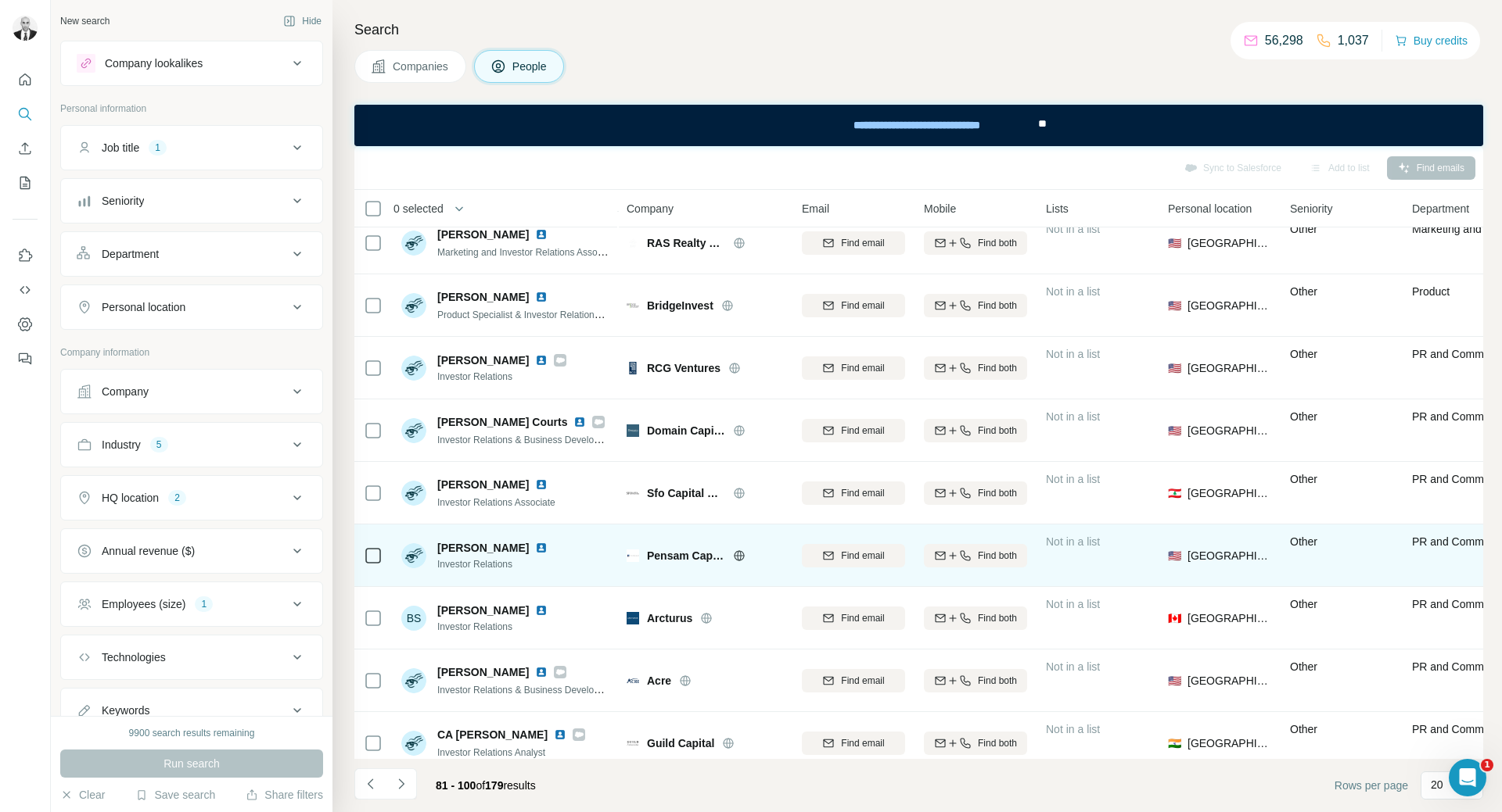
click at [537, 545] on img at bounding box center [541, 548] width 13 height 13
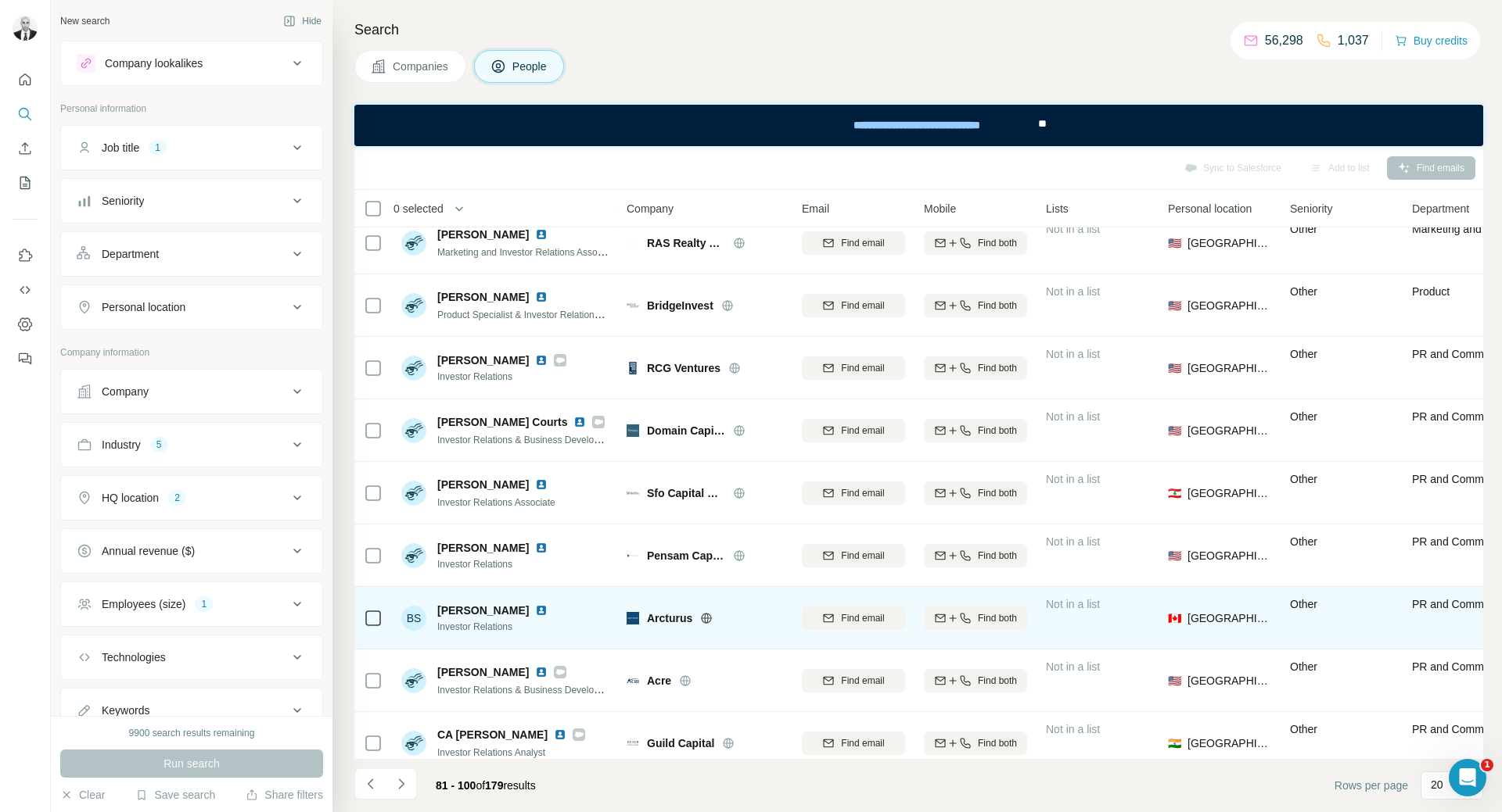
click at [535, 607] on img at bounding box center [541, 610] width 13 height 13
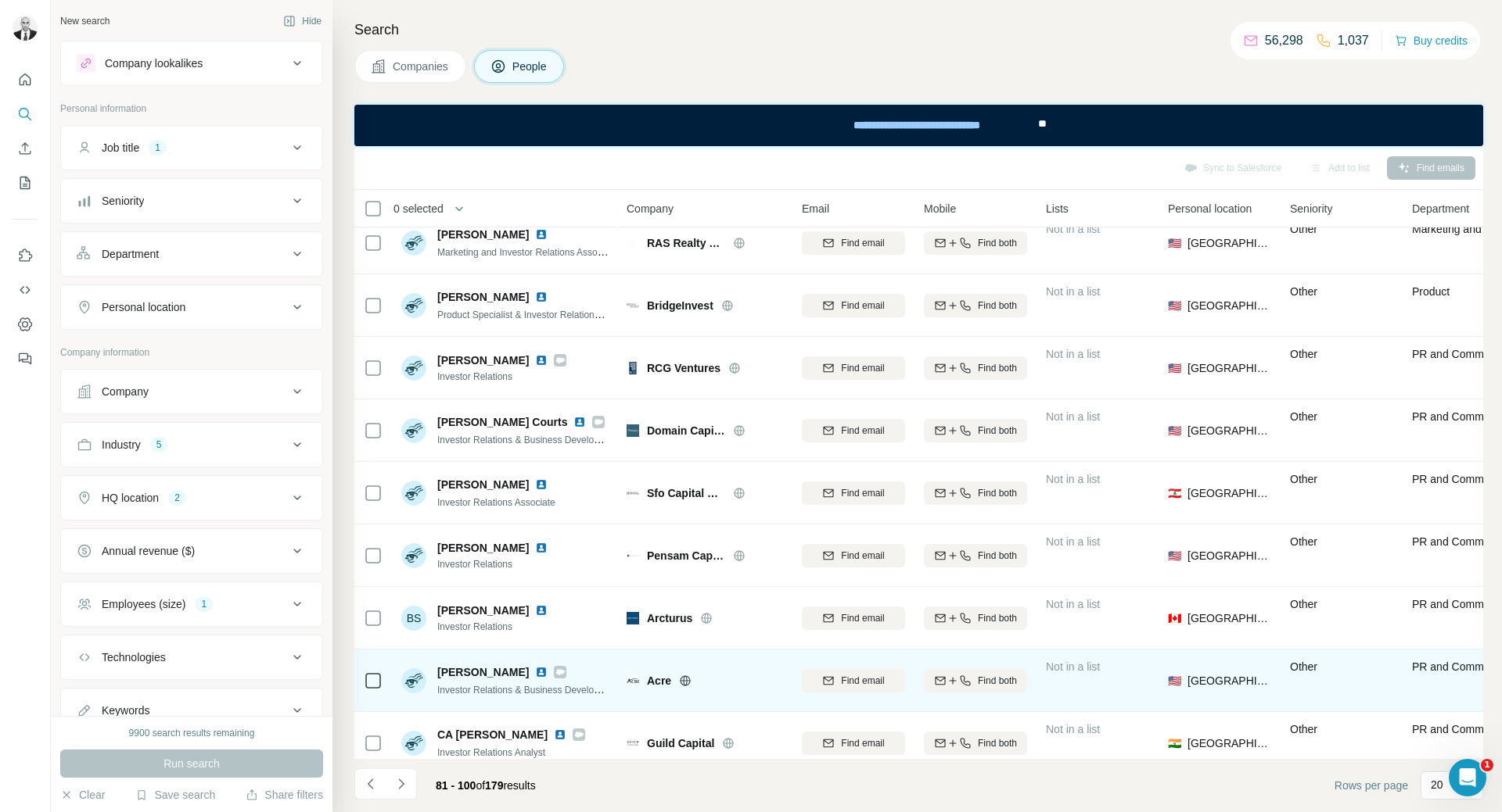
click at [547, 668] on img at bounding box center [541, 672] width 13 height 13
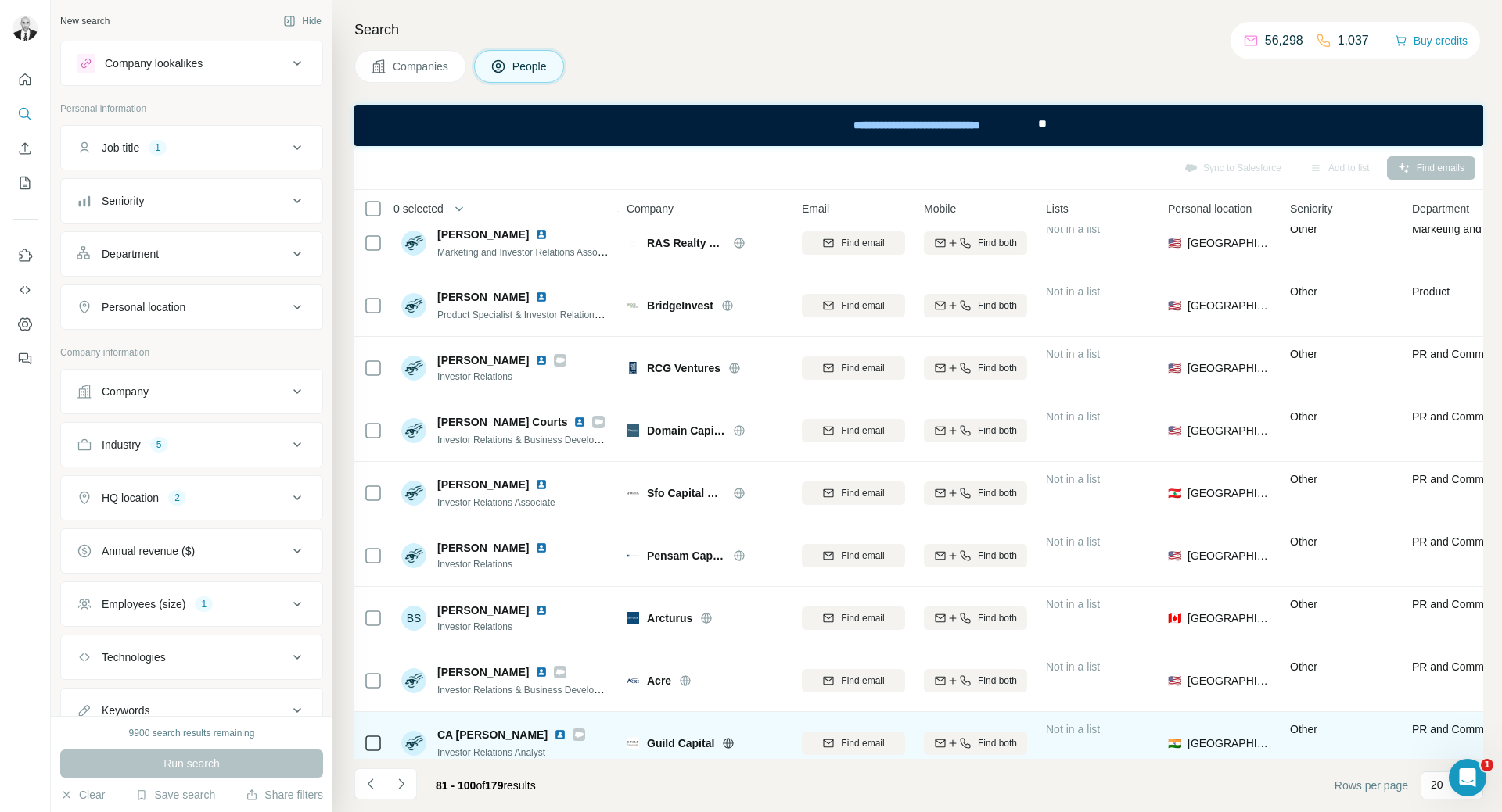
click at [554, 730] on img at bounding box center [560, 734] width 13 height 13
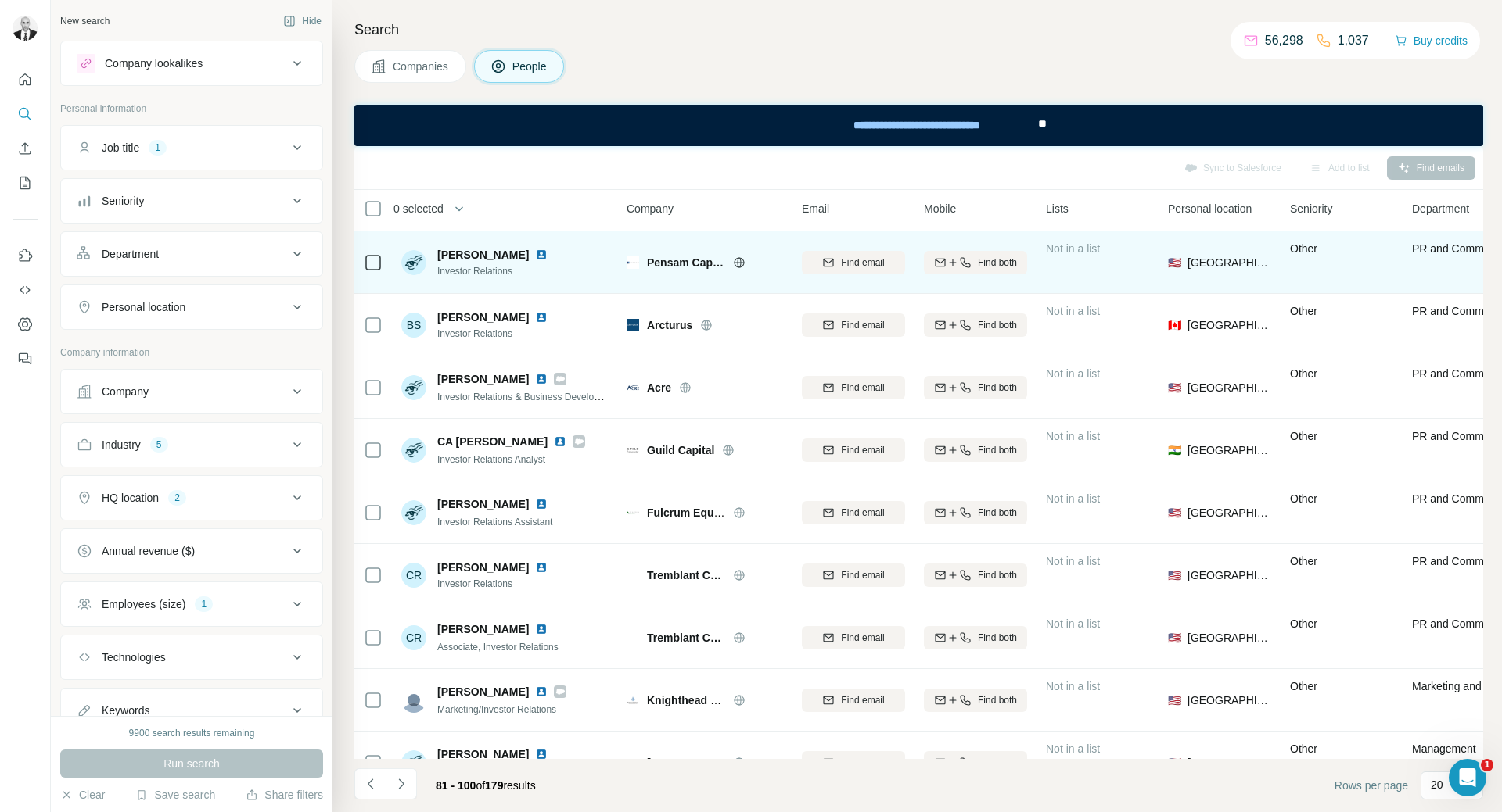
scroll to position [727, 0]
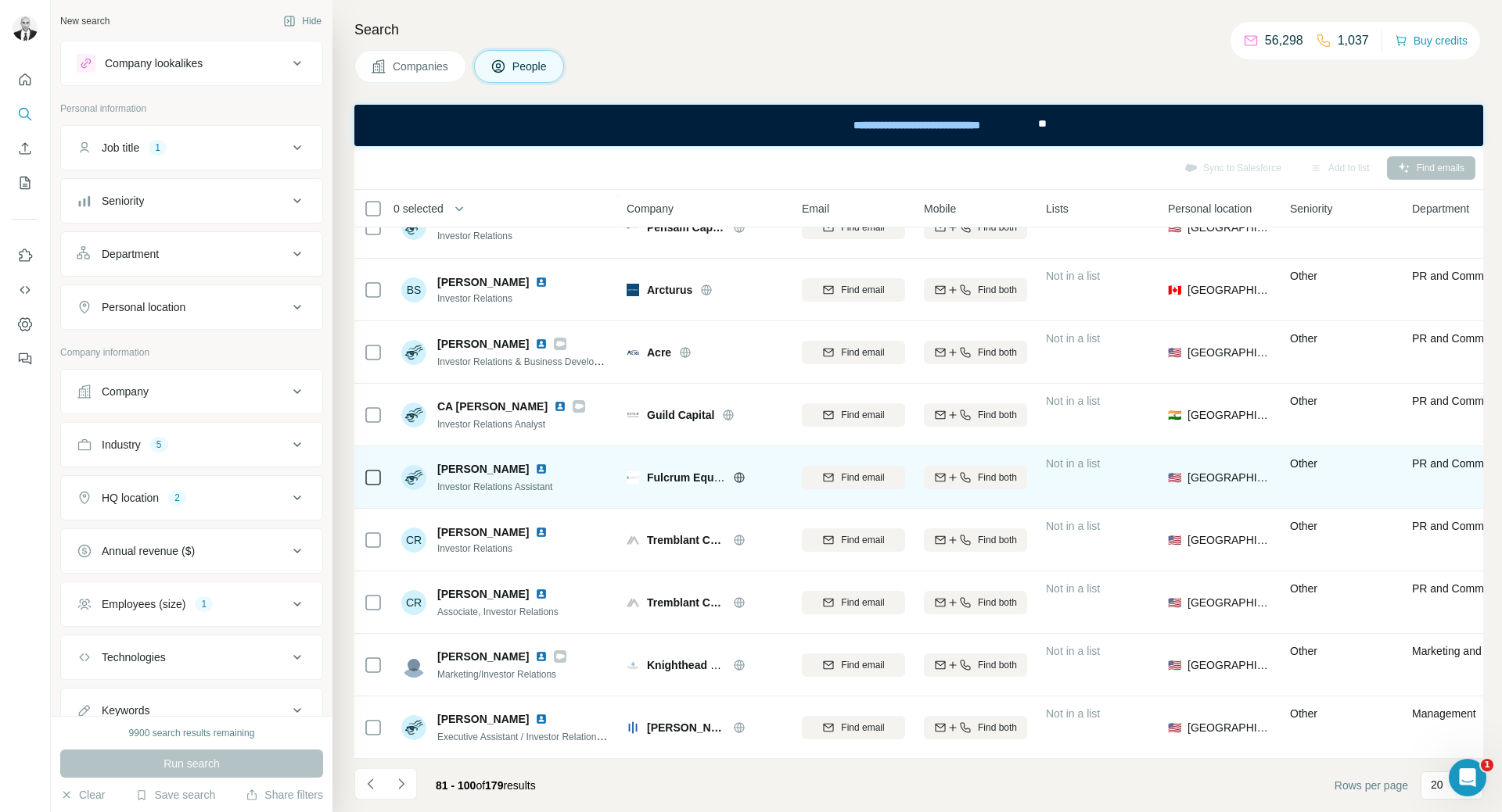
click at [535, 463] on img at bounding box center [541, 469] width 13 height 13
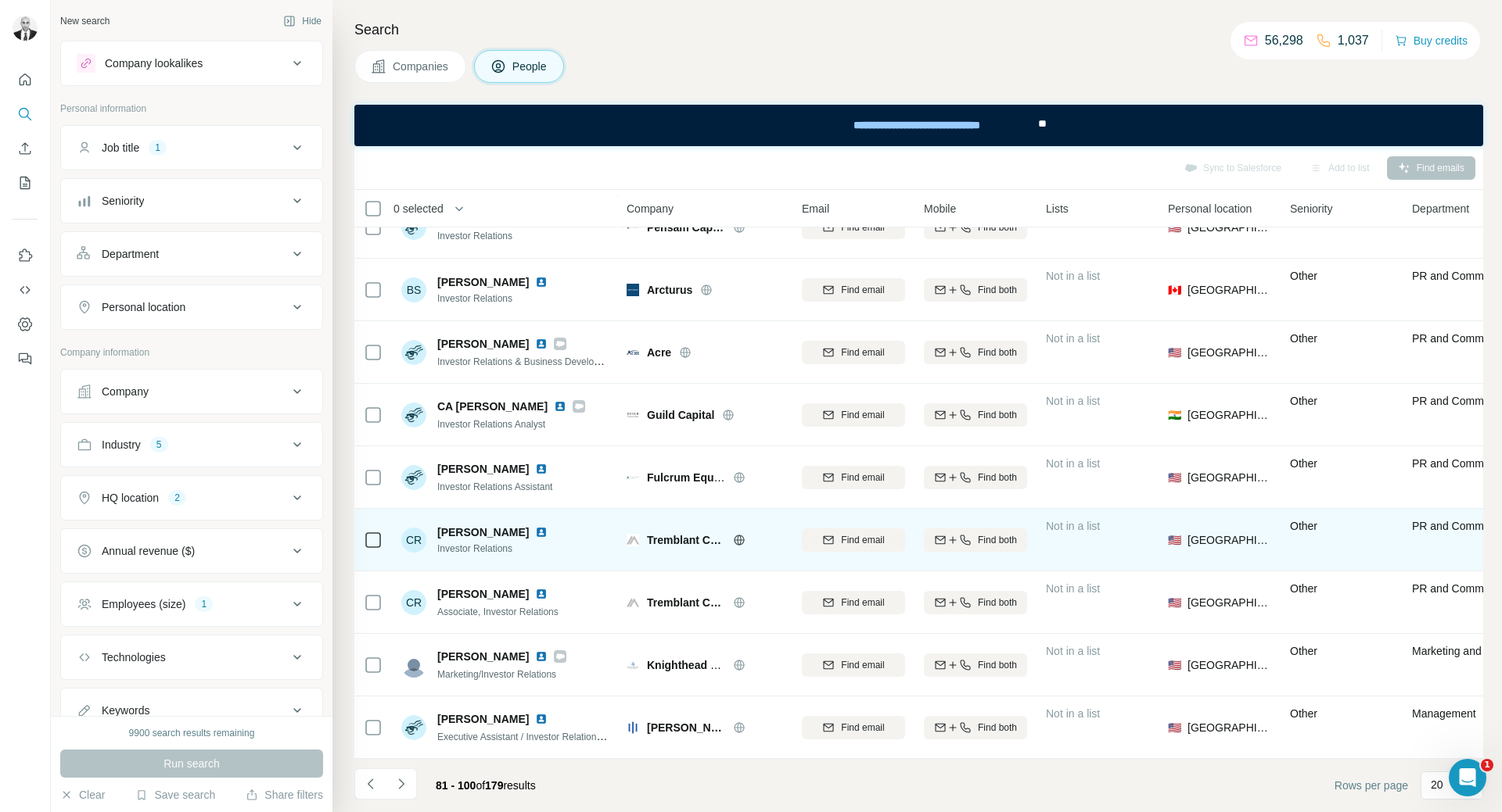
click at [535, 526] on img at bounding box center [541, 532] width 13 height 13
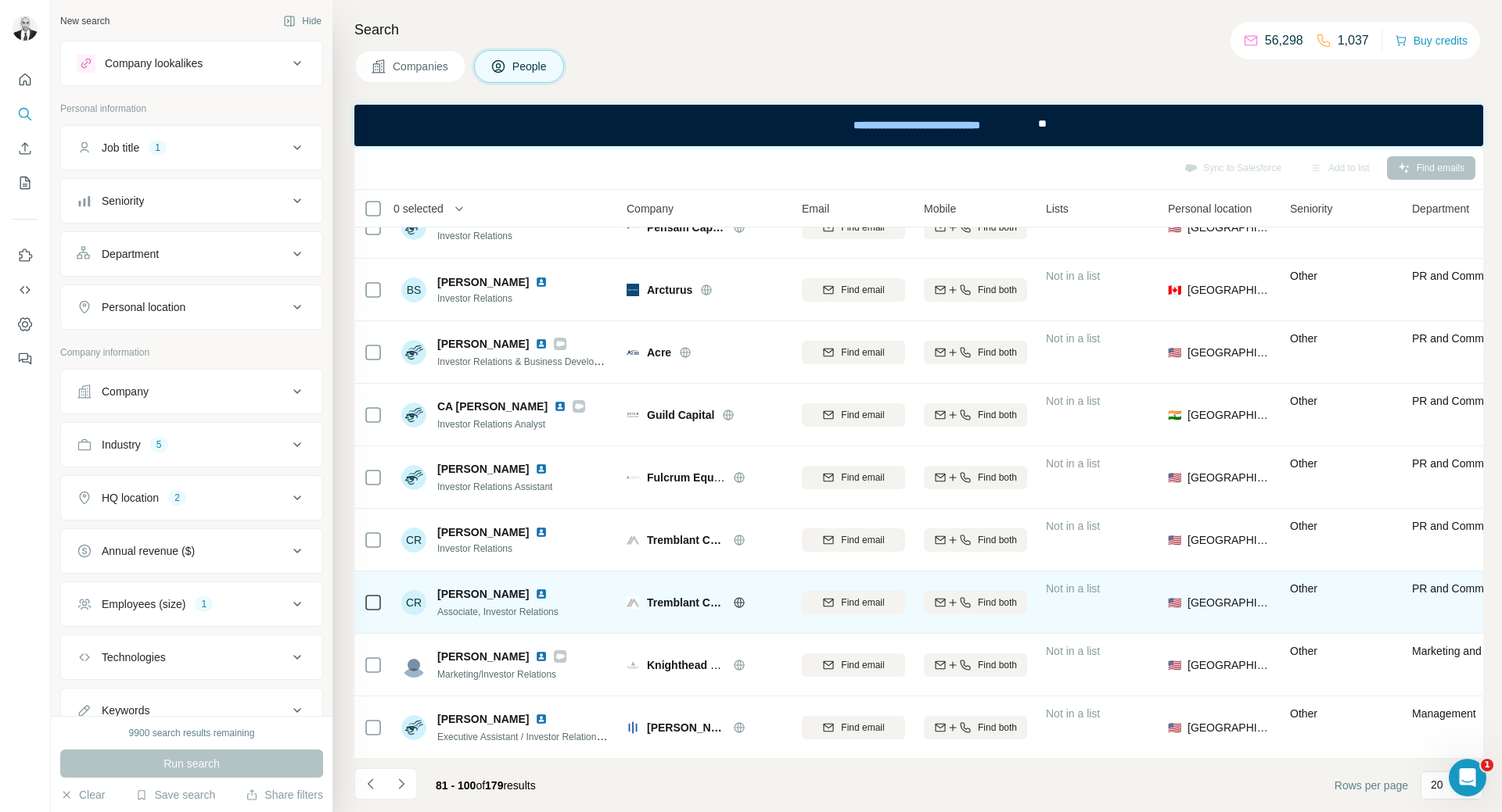
click at [535, 588] on img at bounding box center [541, 594] width 13 height 13
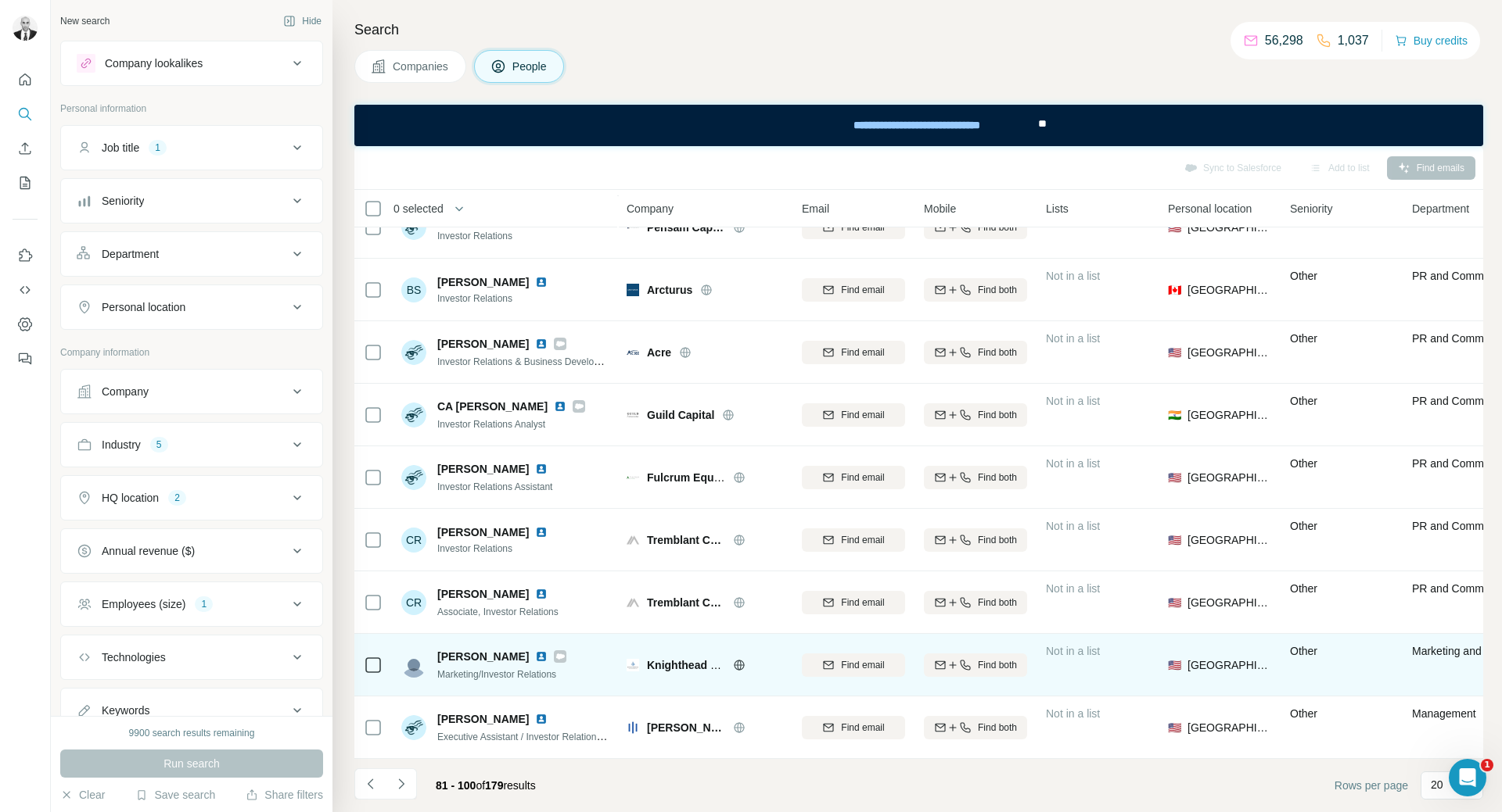
click at [535, 650] on img at bounding box center [541, 656] width 13 height 13
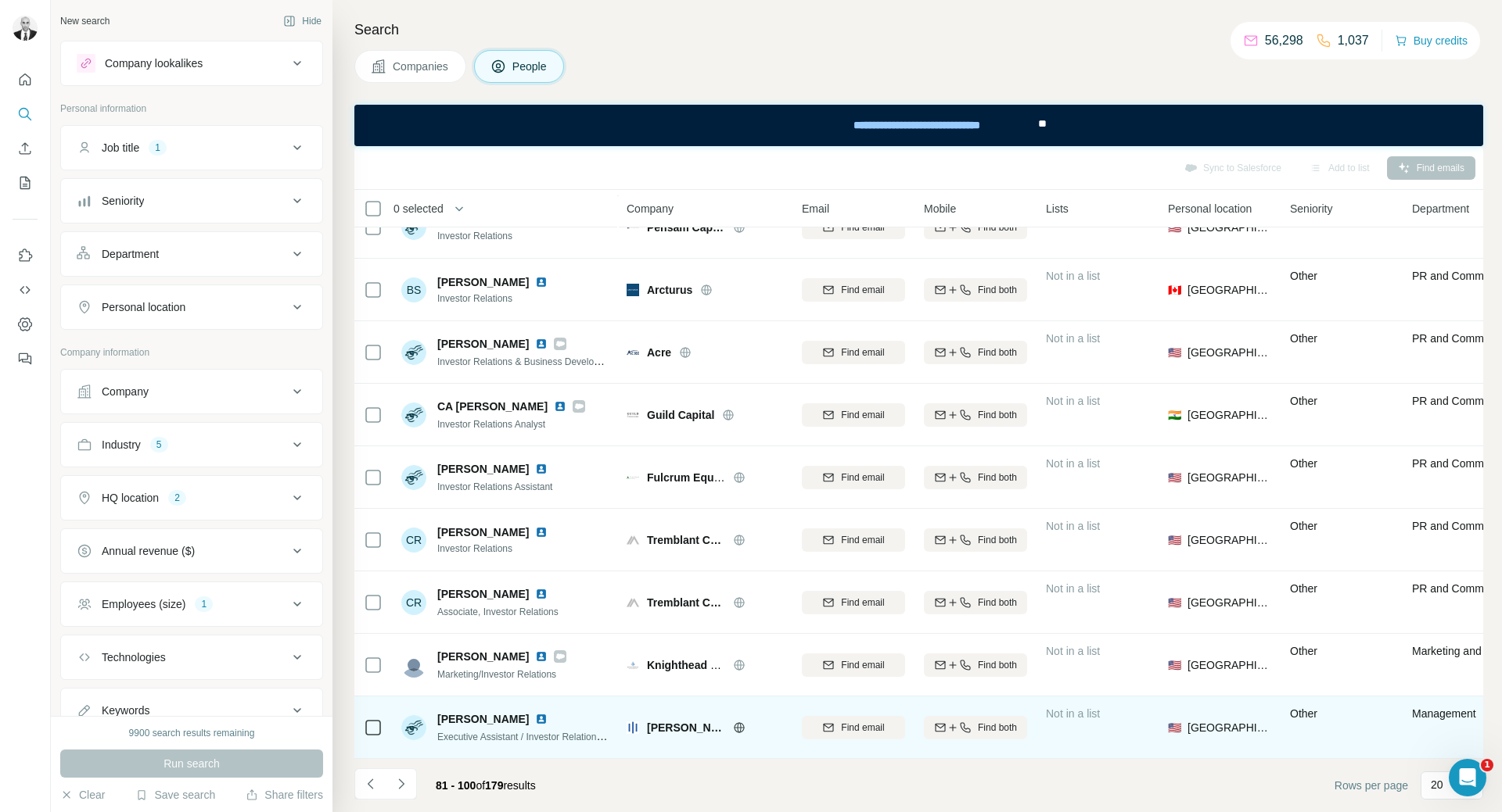
click at [535, 713] on img at bounding box center [541, 719] width 13 height 13
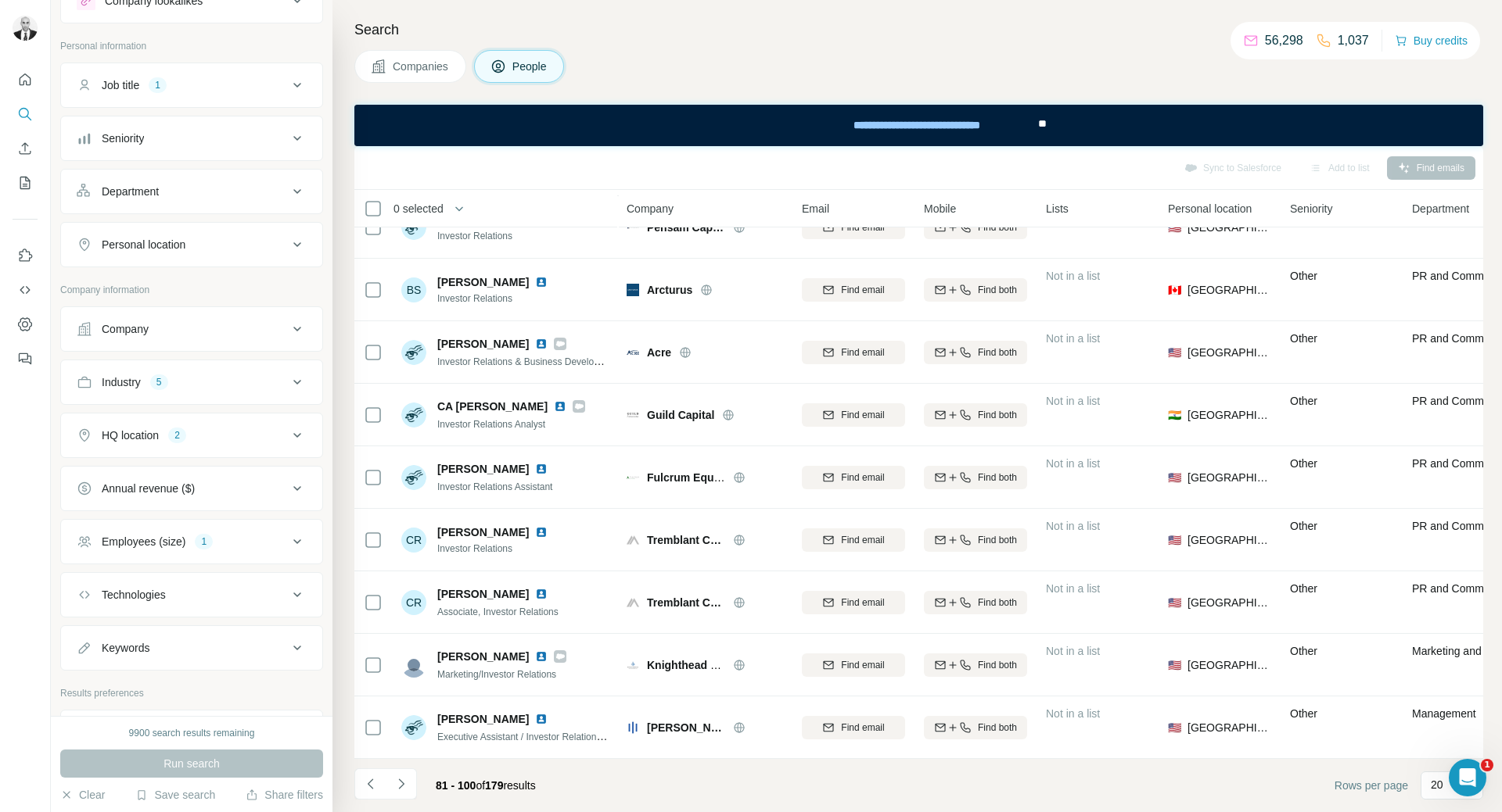
scroll to position [0, 0]
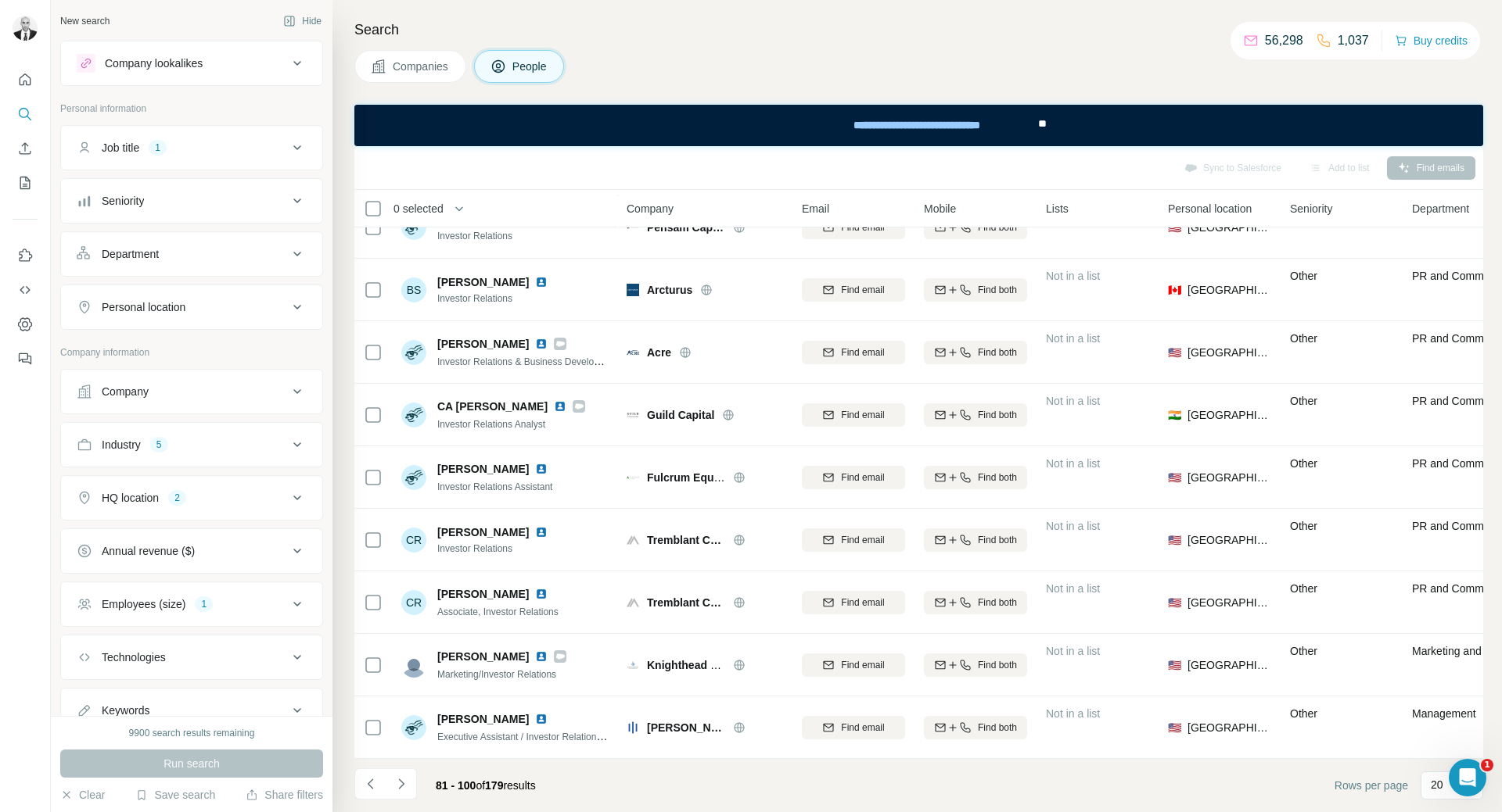
click at [288, 156] on icon at bounding box center [298, 147] width 19 height 19
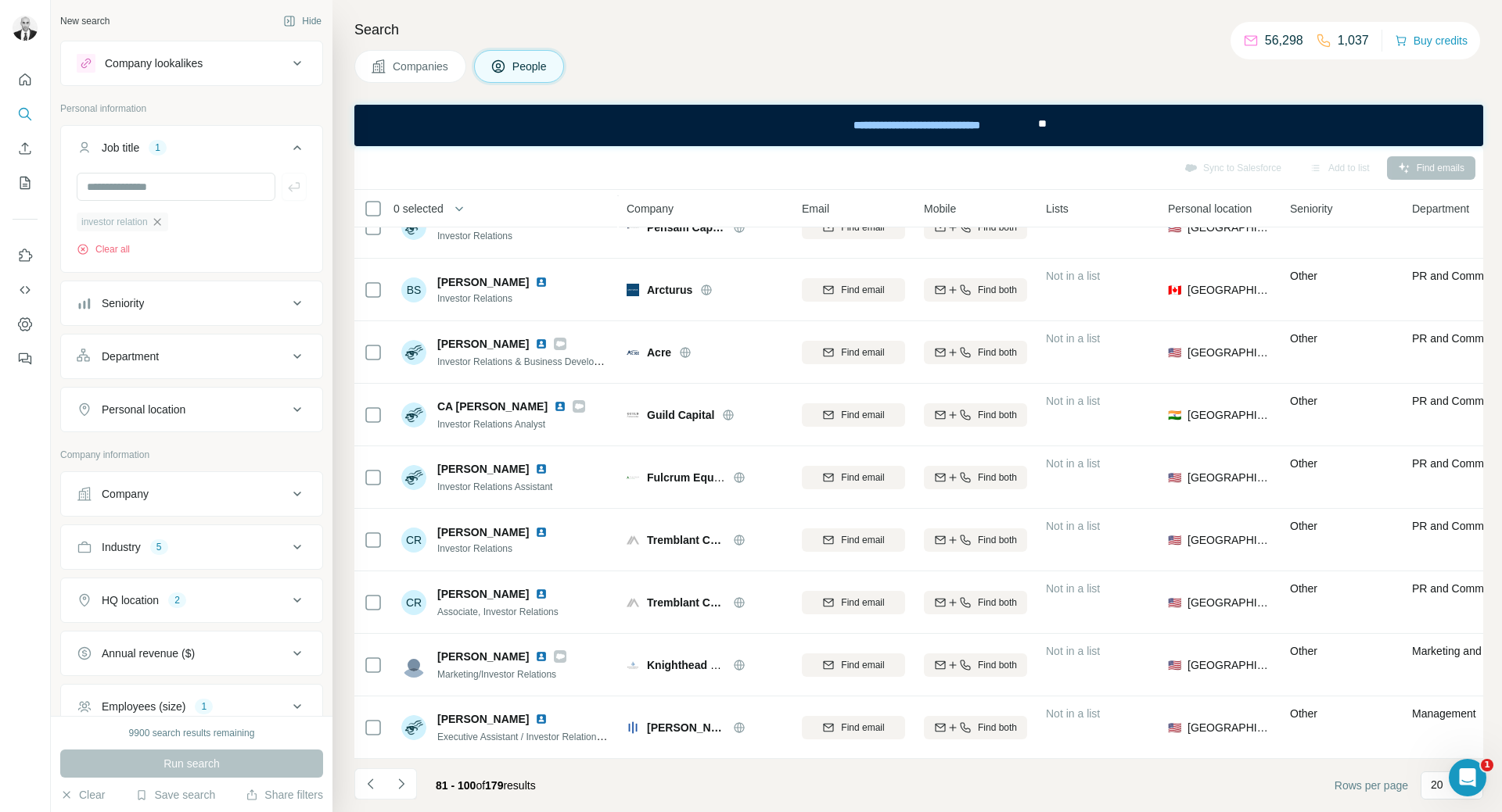
click at [162, 225] on icon "button" at bounding box center [157, 222] width 13 height 13
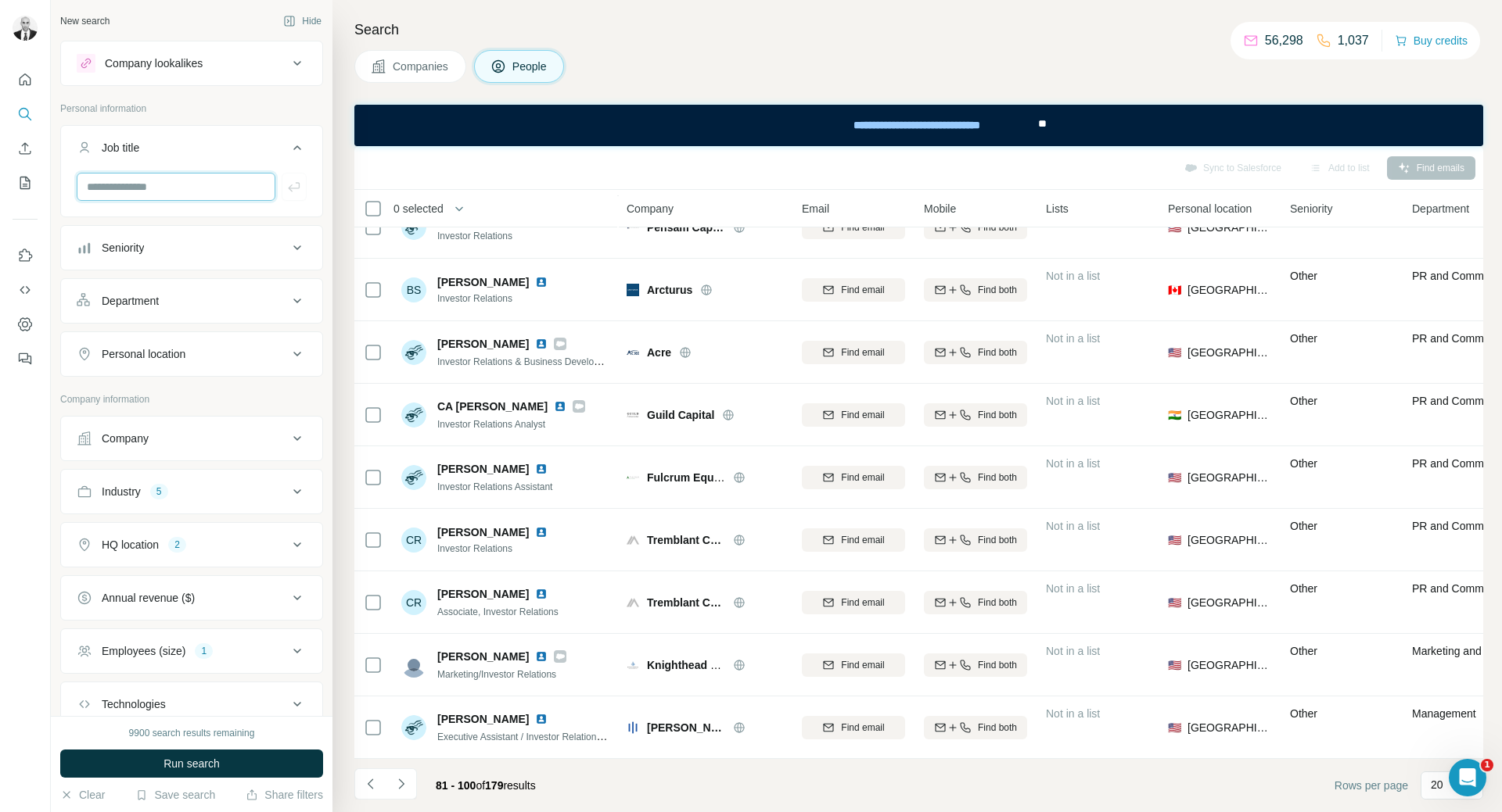
click at [177, 193] on input "text" at bounding box center [176, 187] width 199 height 28
type input "**********"
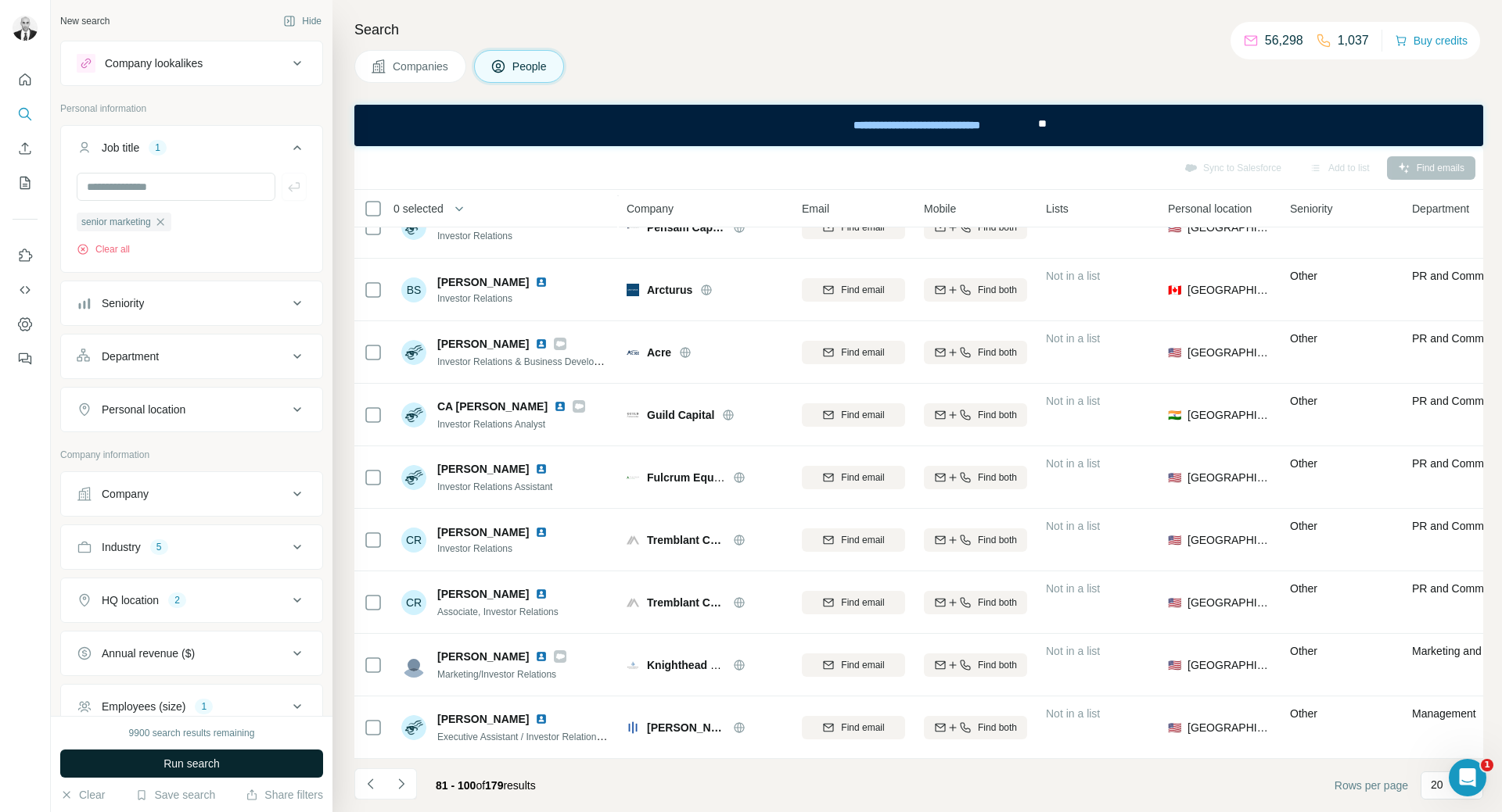
click at [207, 765] on span "Run search" at bounding box center [192, 763] width 56 height 15
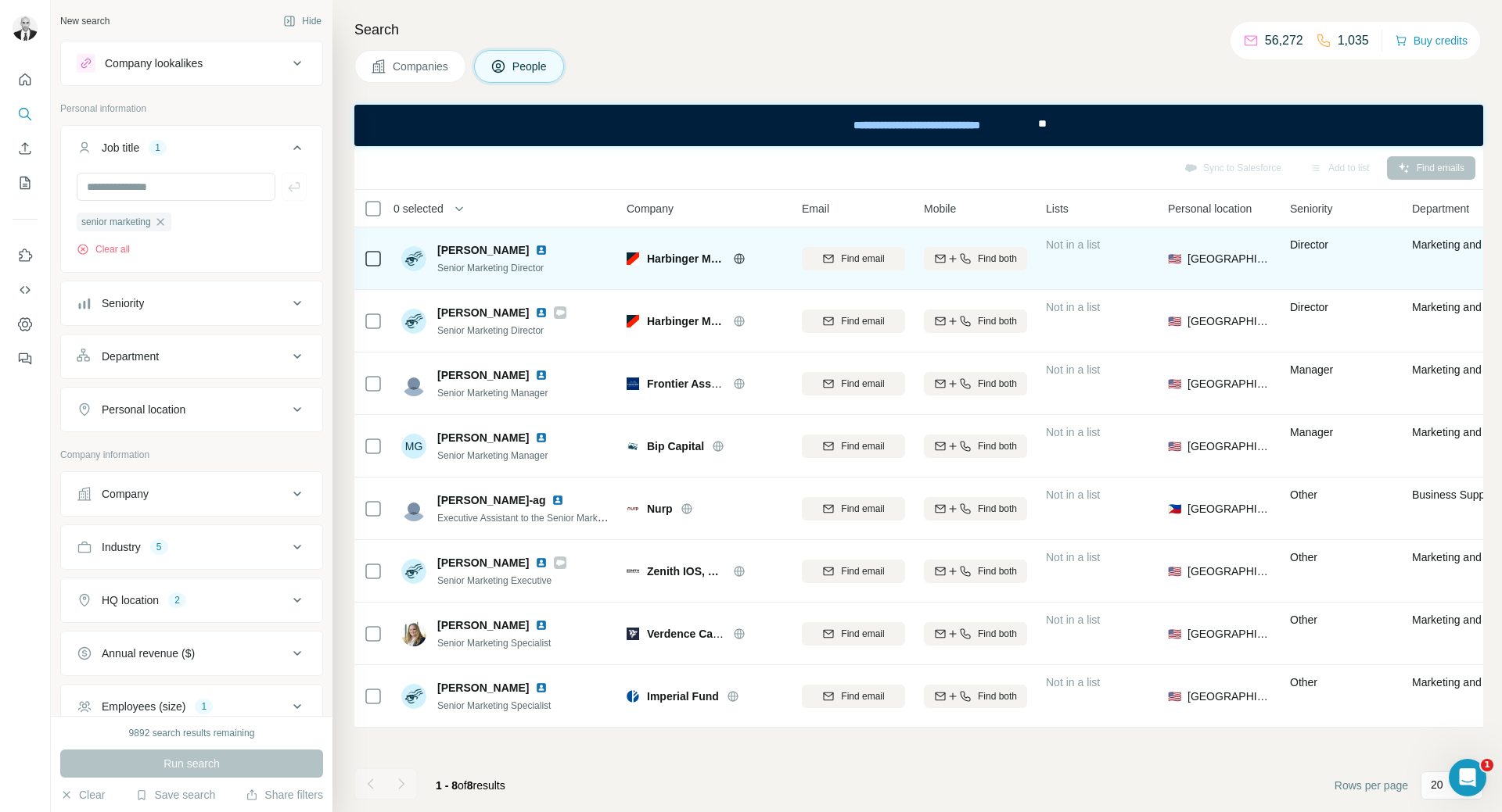
click at [540, 250] on img at bounding box center [541, 250] width 13 height 13
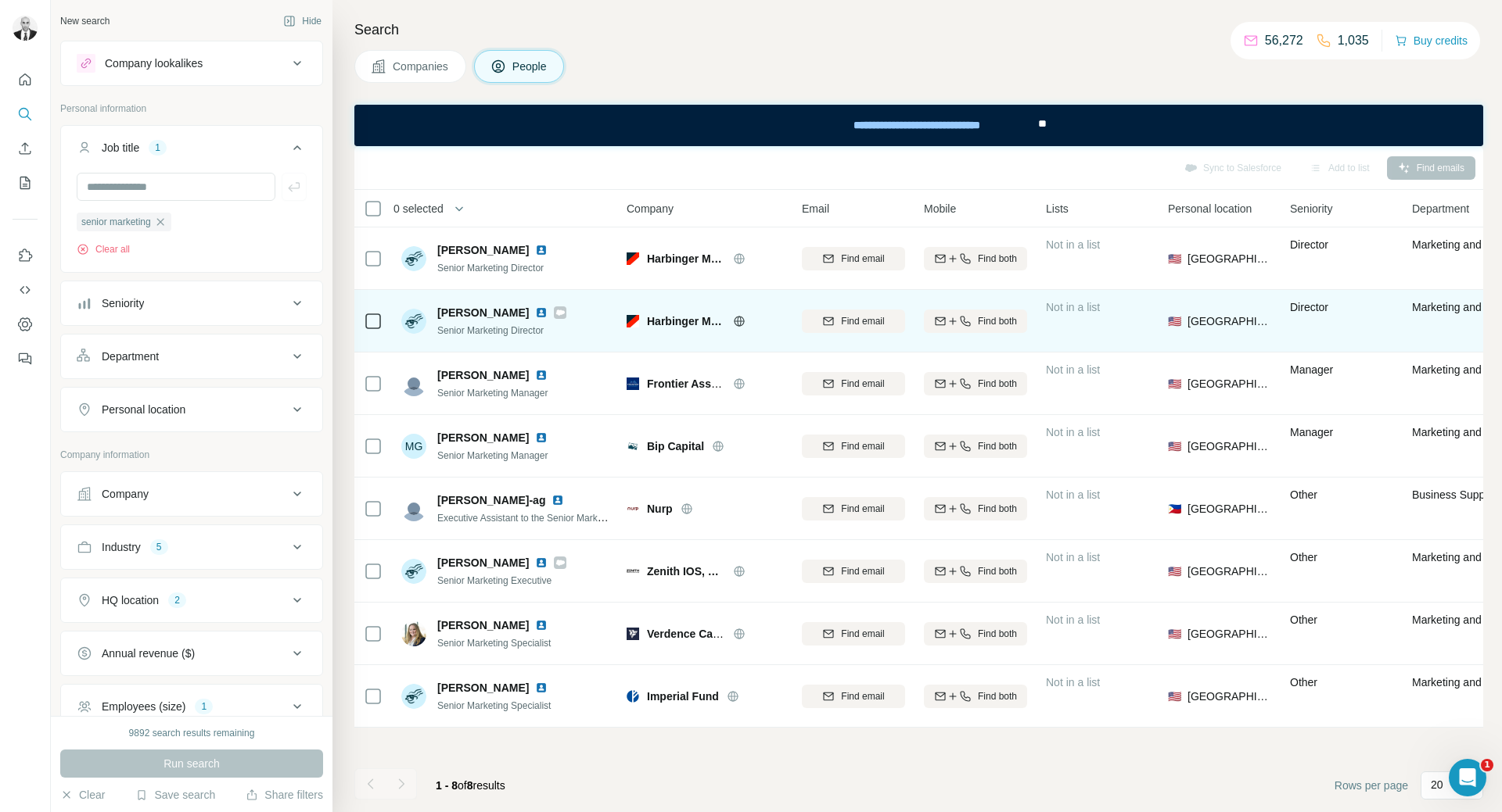
click at [536, 311] on img at bounding box center [541, 313] width 13 height 13
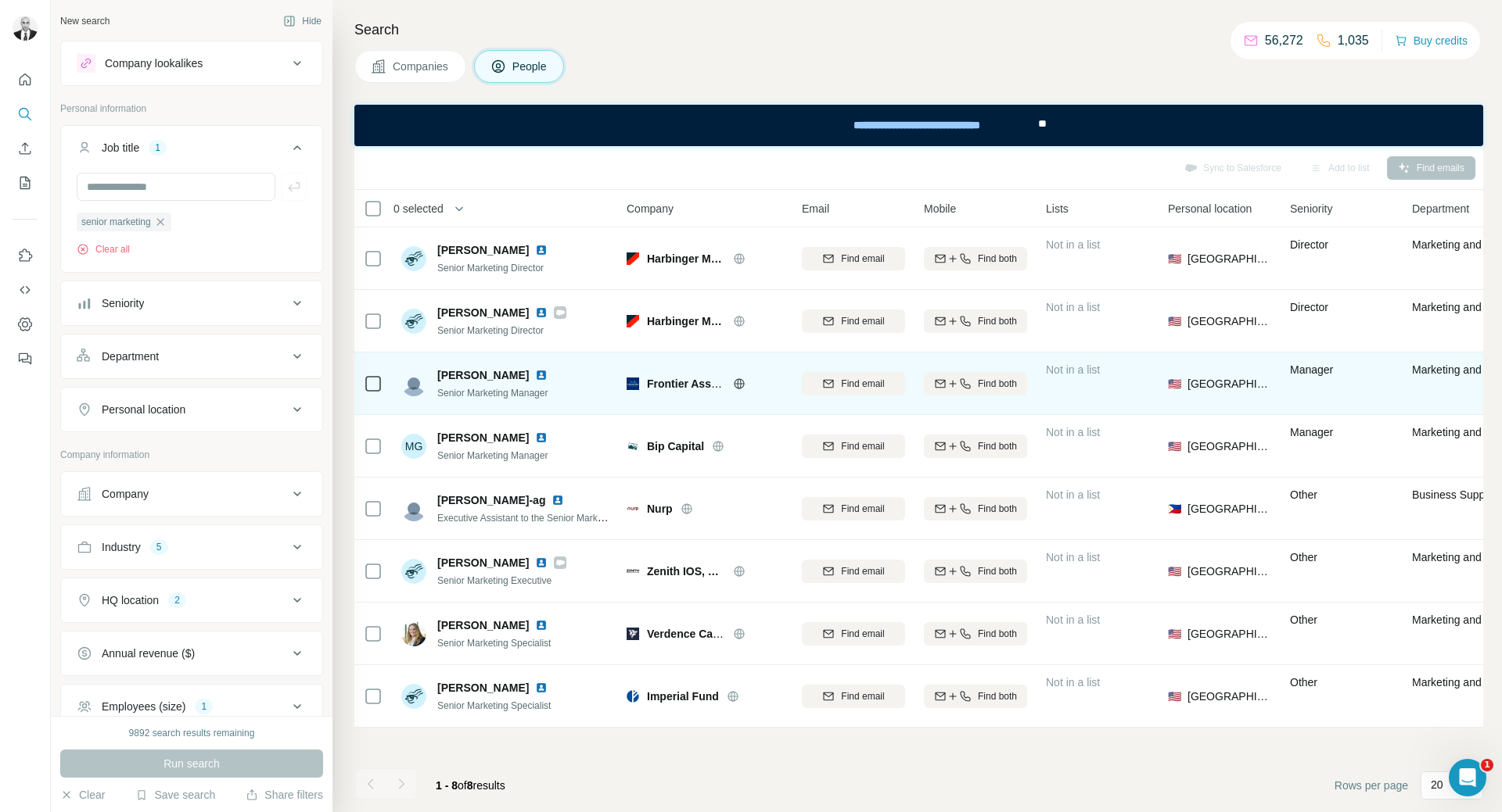
click at [536, 375] on img at bounding box center [541, 375] width 13 height 13
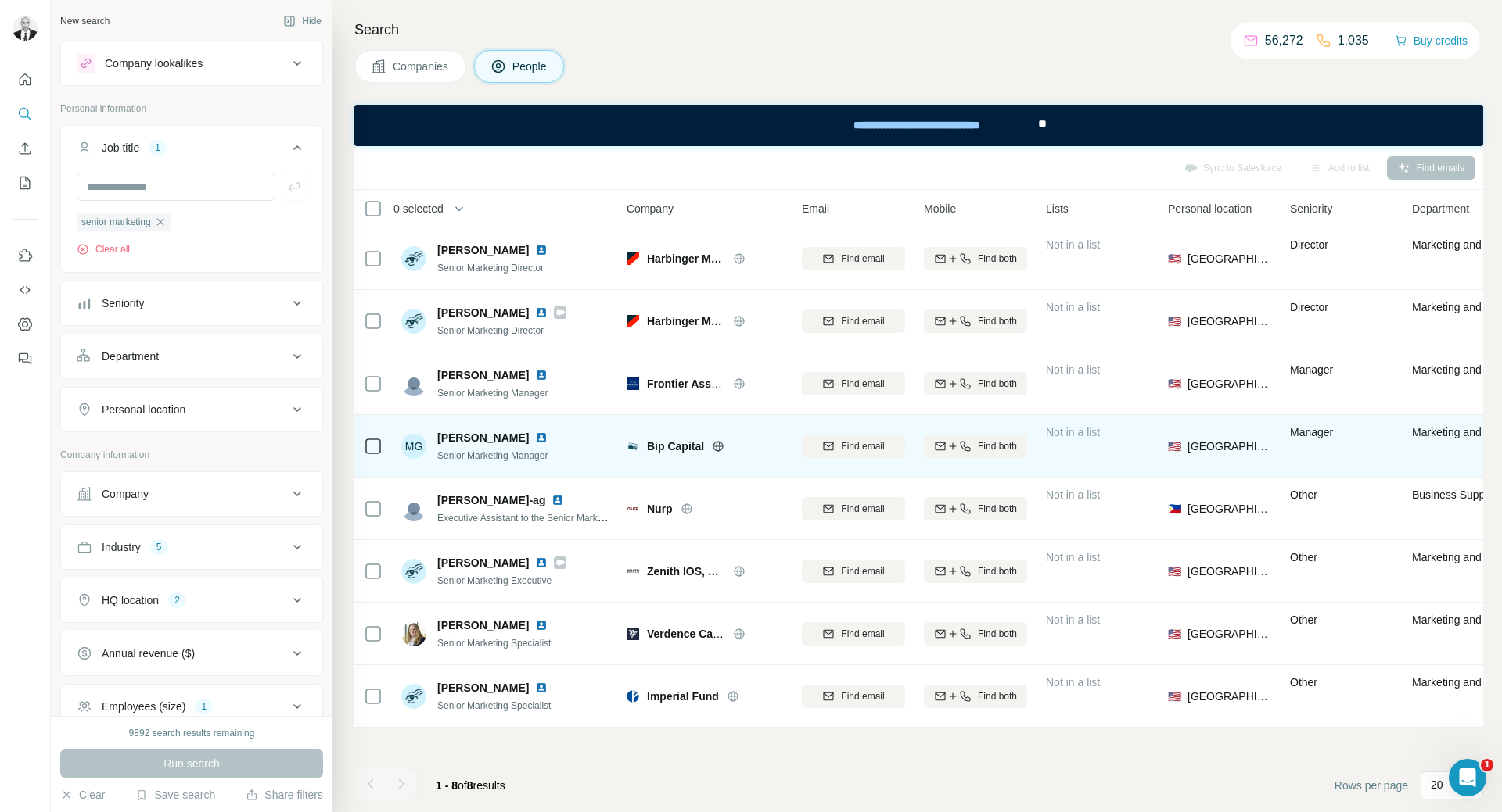
click at [547, 437] on img at bounding box center [541, 437] width 13 height 13
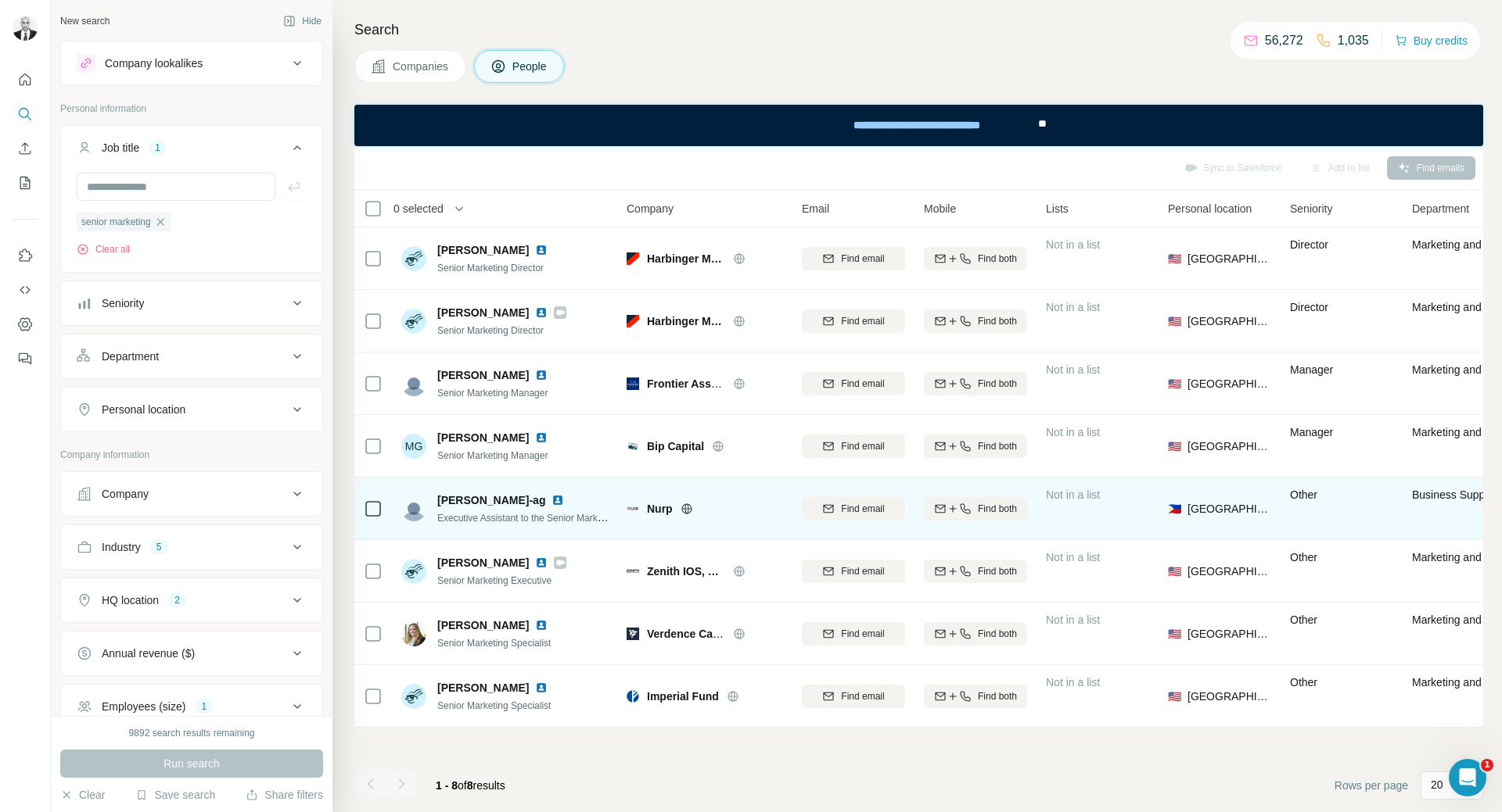
drag, startPoint x: 574, startPoint y: 498, endPoint x: 556, endPoint y: 509, distance: 21.1
click at [564, 499] on img at bounding box center [557, 500] width 13 height 13
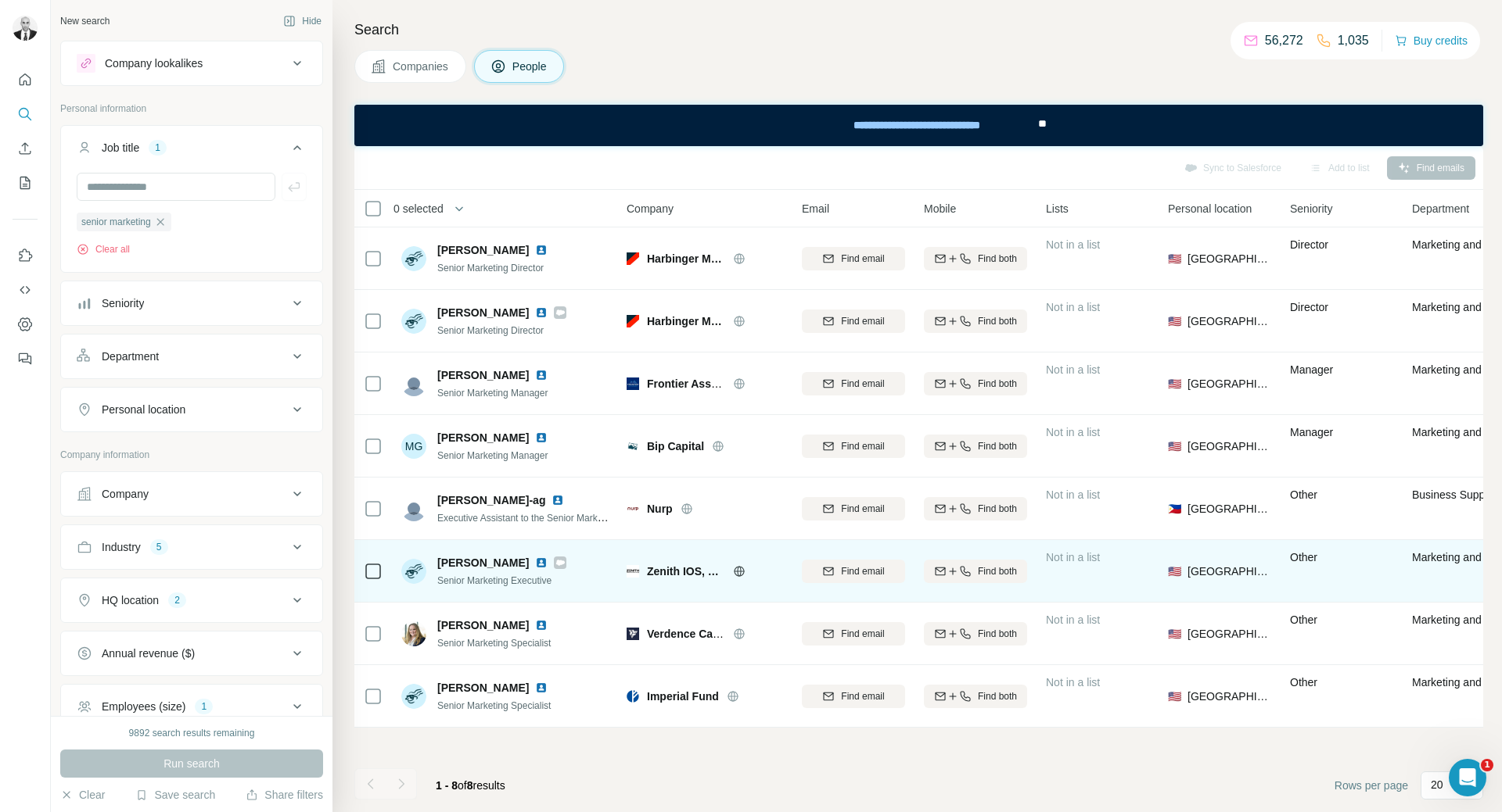
click at [535, 565] on img at bounding box center [541, 562] width 13 height 13
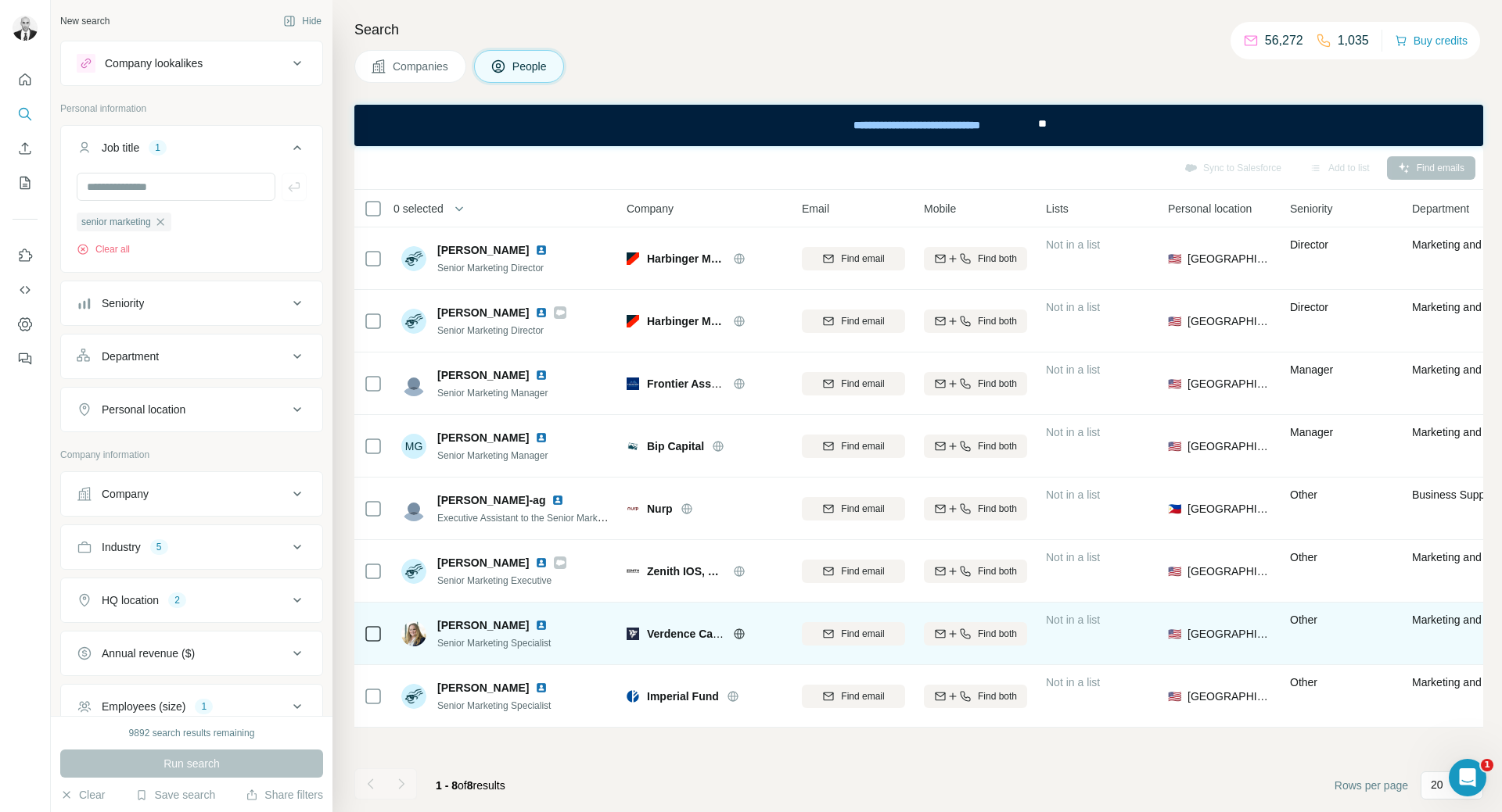
click at [535, 626] on img at bounding box center [541, 625] width 13 height 13
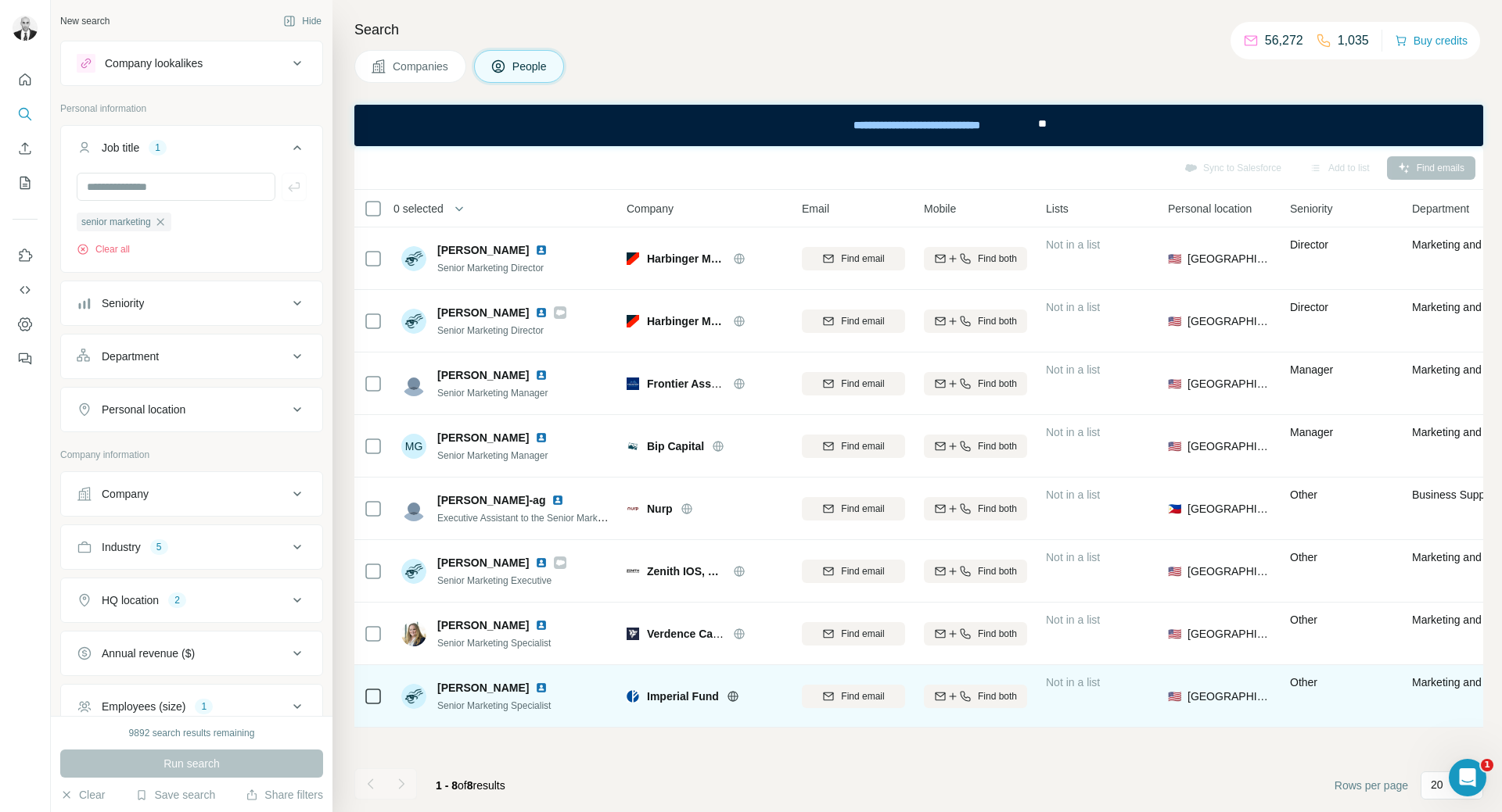
click at [535, 684] on img at bounding box center [541, 688] width 13 height 13
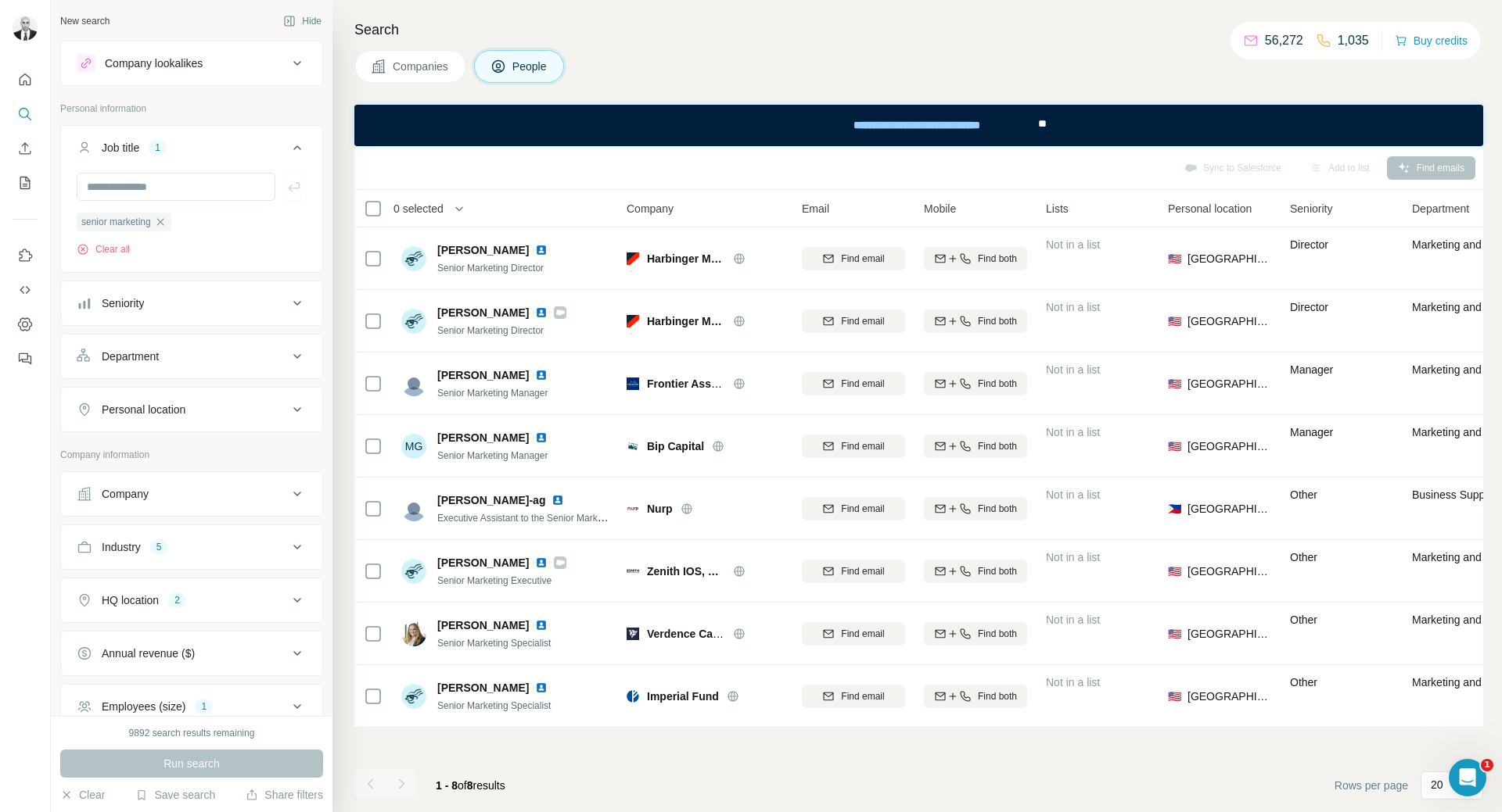
drag, startPoint x: 167, startPoint y: 227, endPoint x: 169, endPoint y: 213, distance: 14.1
click at [166, 227] on icon "button" at bounding box center [160, 222] width 13 height 13
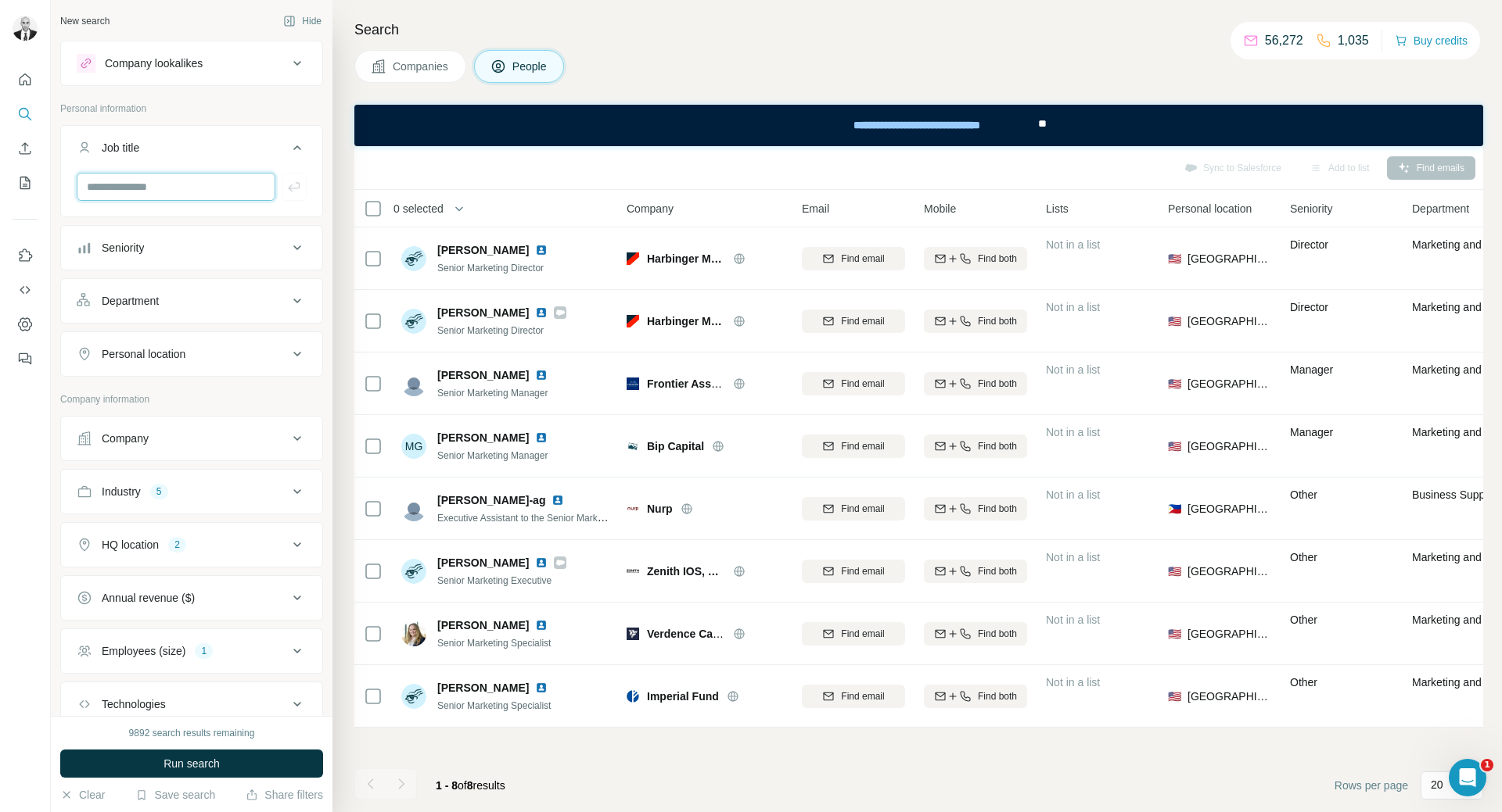
click at [173, 193] on input "text" at bounding box center [176, 187] width 199 height 28
paste input "**********"
type input "**********"
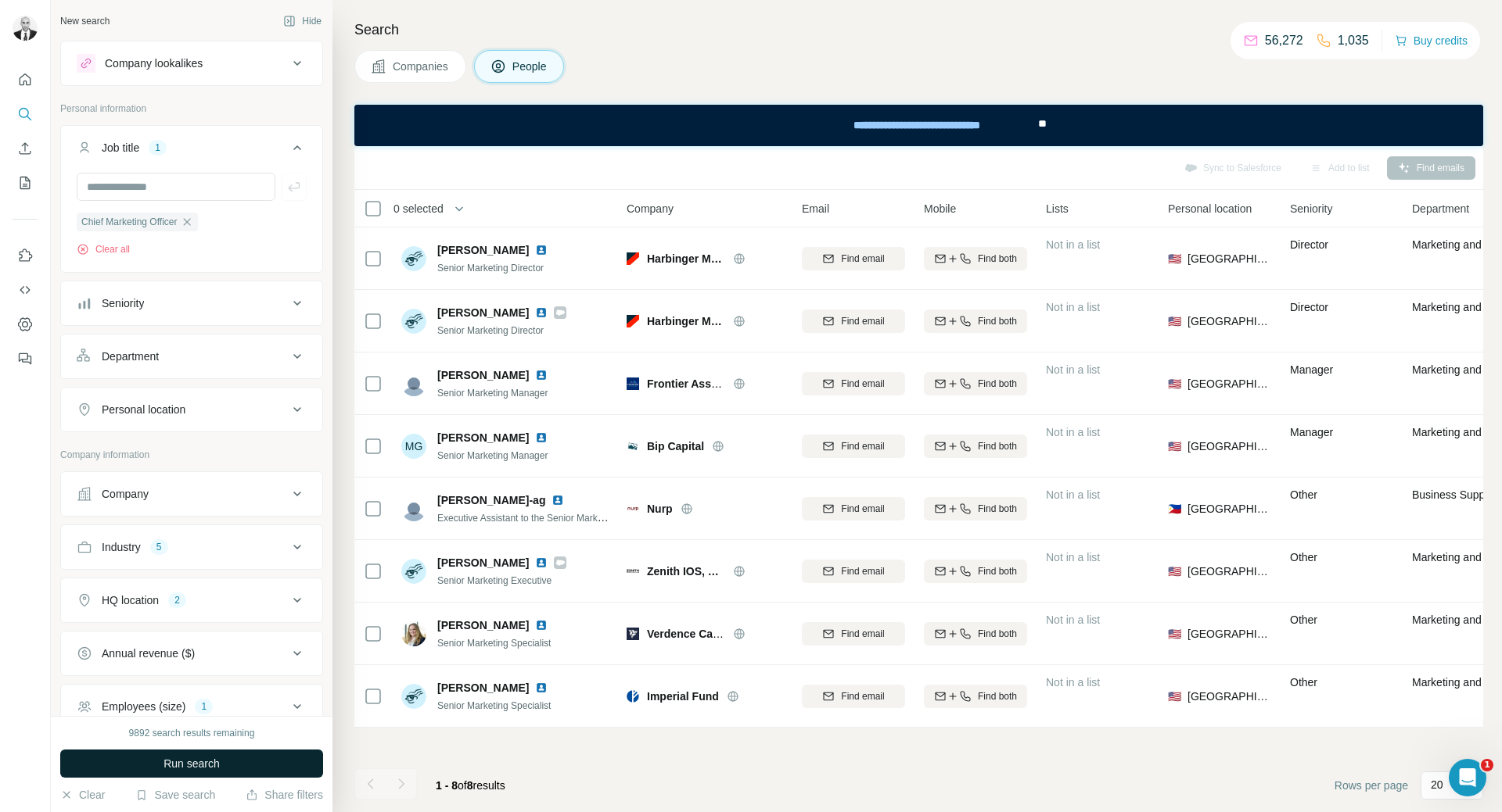
click at [216, 758] on span "Run search" at bounding box center [192, 763] width 56 height 15
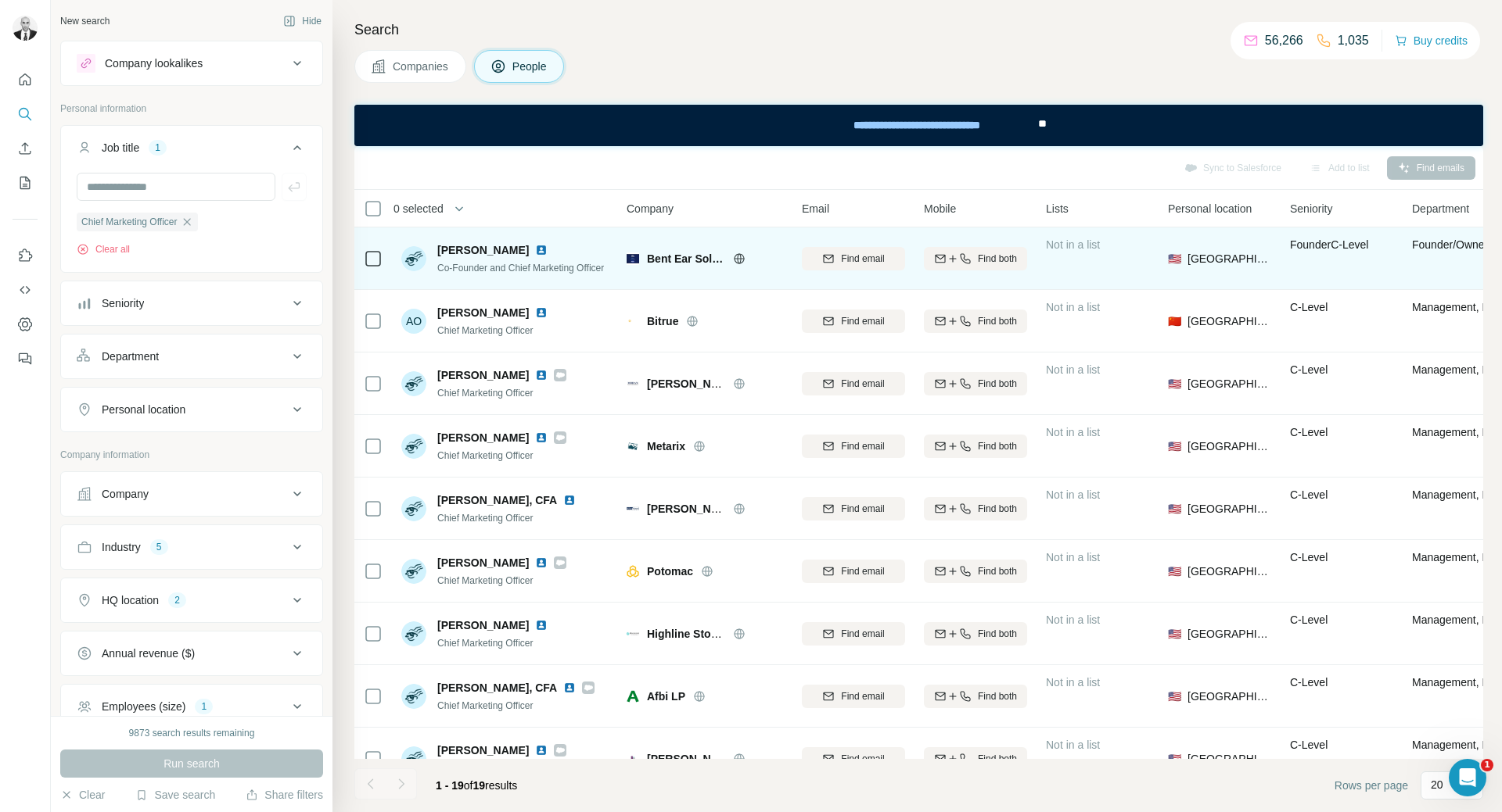
click at [535, 248] on img at bounding box center [541, 250] width 13 height 13
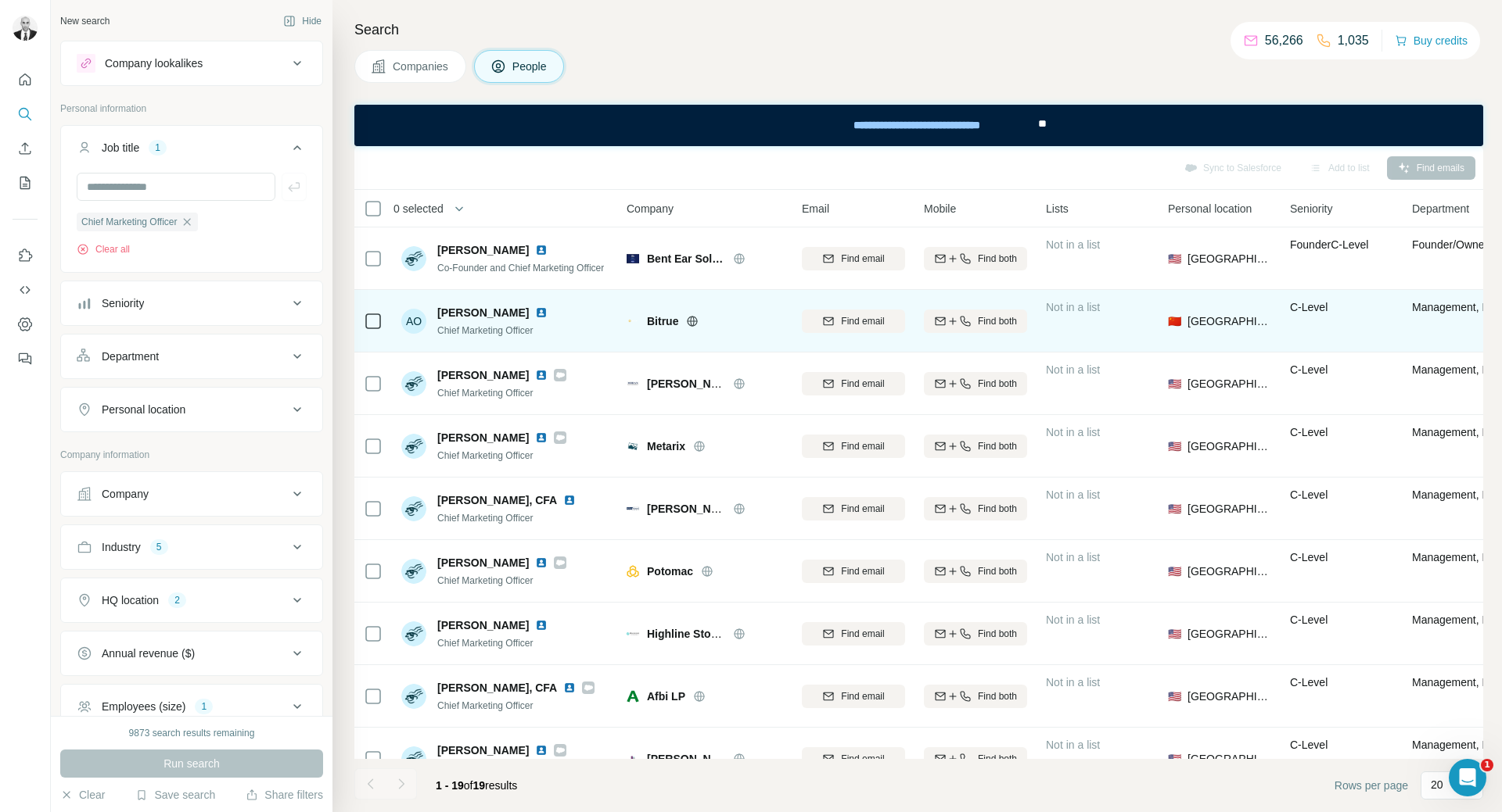
click at [535, 308] on img at bounding box center [541, 313] width 13 height 13
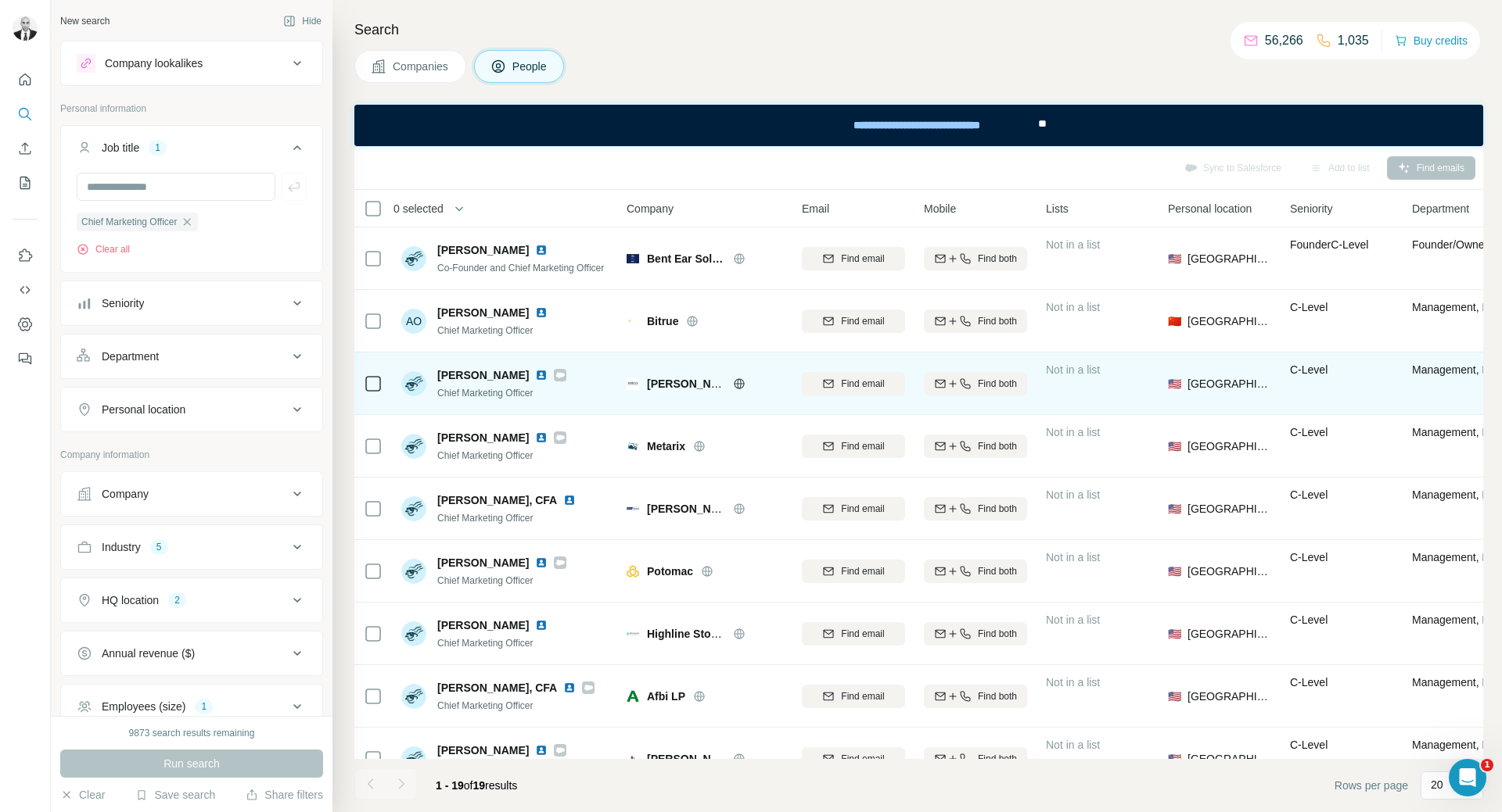
click at [540, 374] on img at bounding box center [541, 375] width 13 height 13
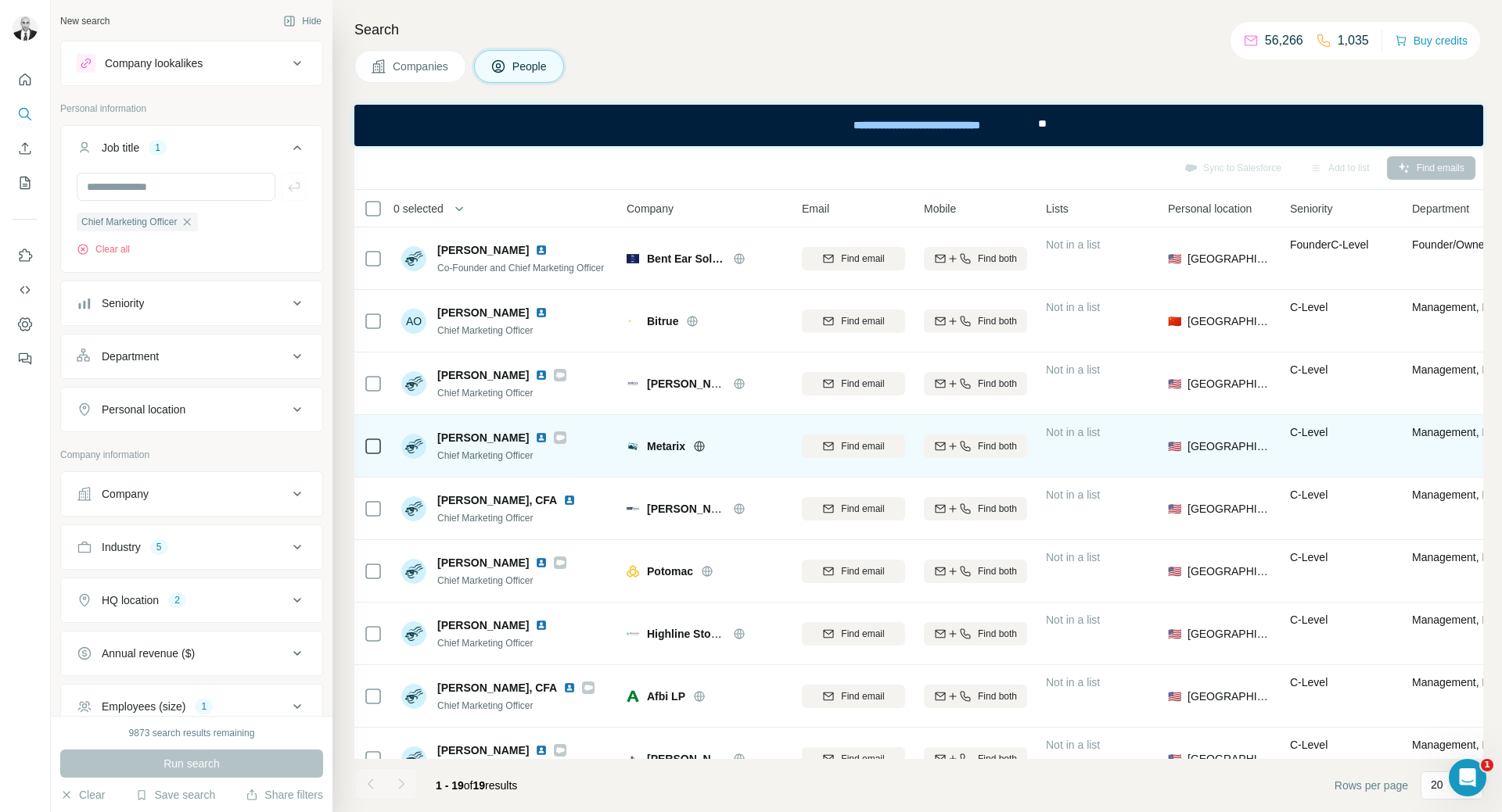
click at [535, 439] on img at bounding box center [541, 437] width 13 height 13
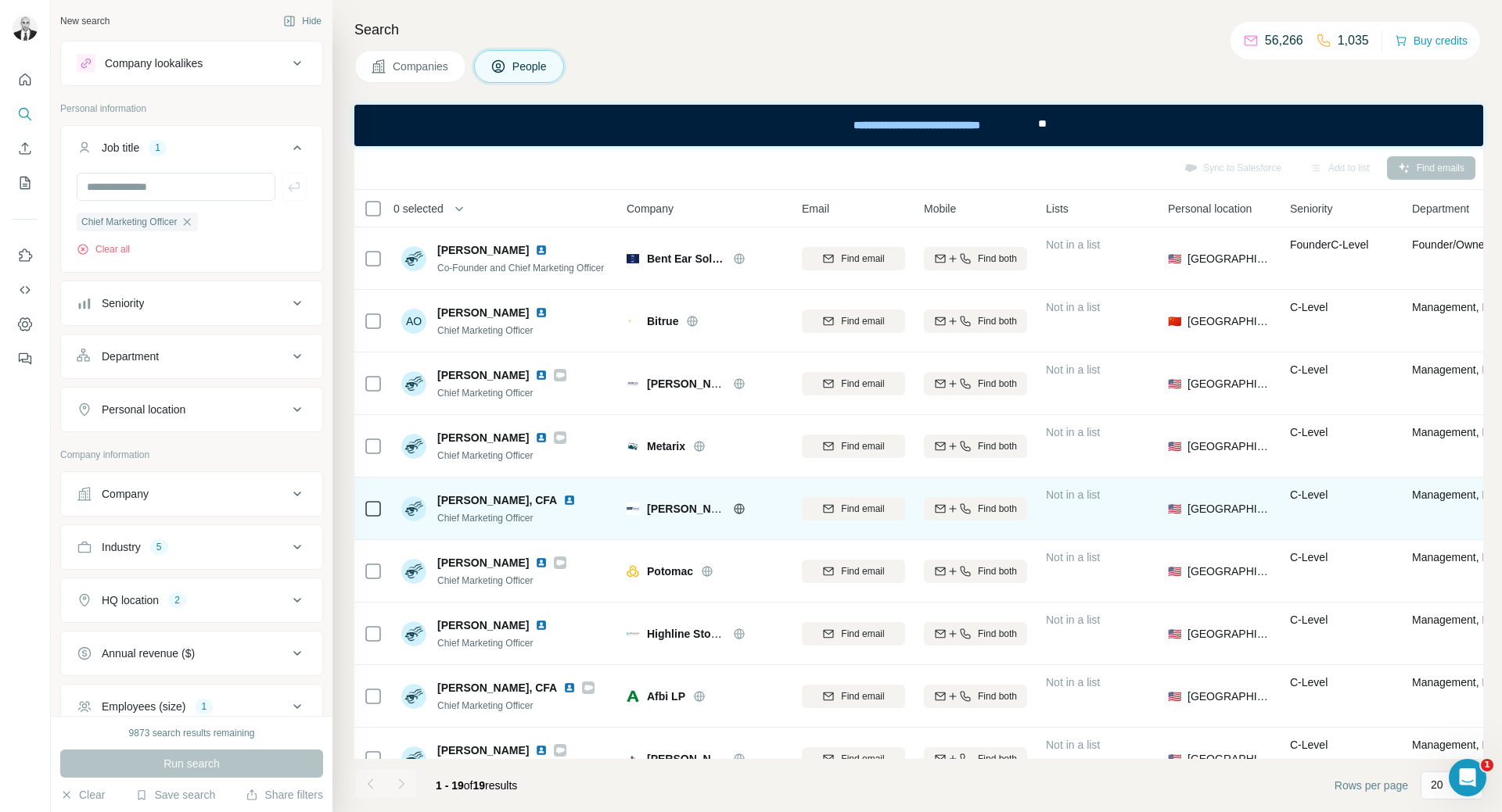
click at [575, 499] on img at bounding box center [569, 500] width 13 height 13
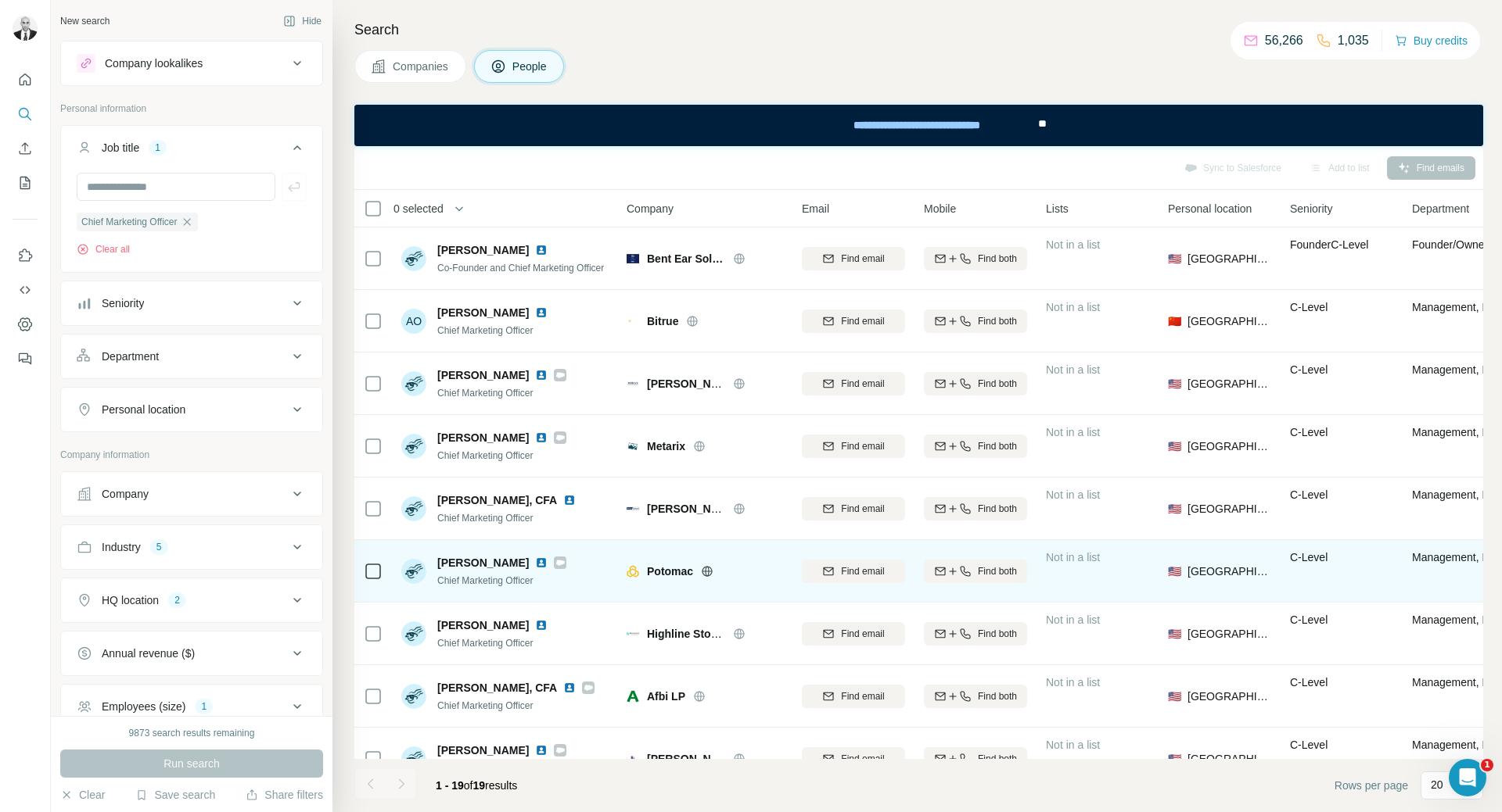
click at [547, 562] on img at bounding box center [541, 562] width 13 height 13
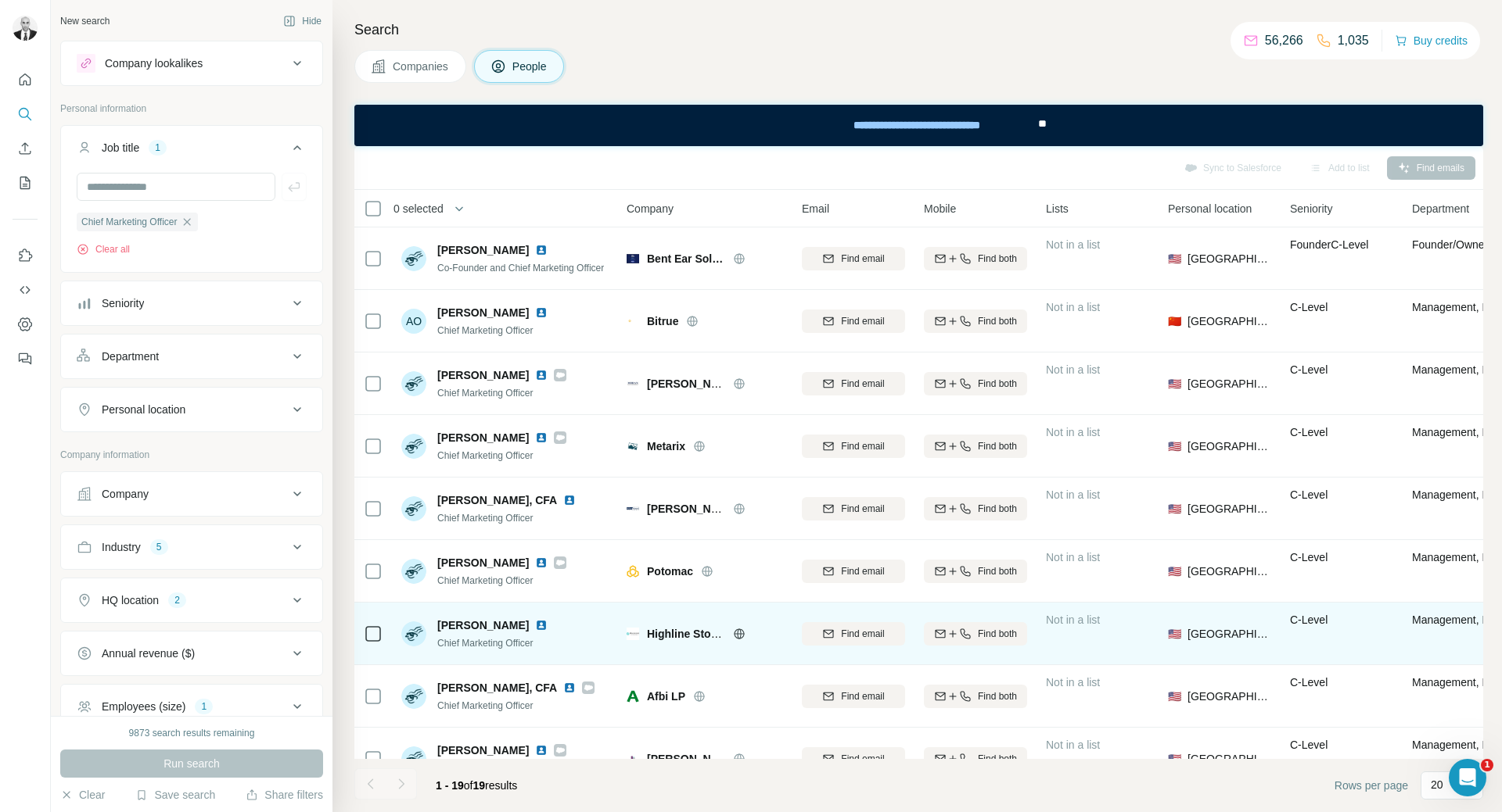
click at [535, 621] on img at bounding box center [541, 625] width 13 height 13
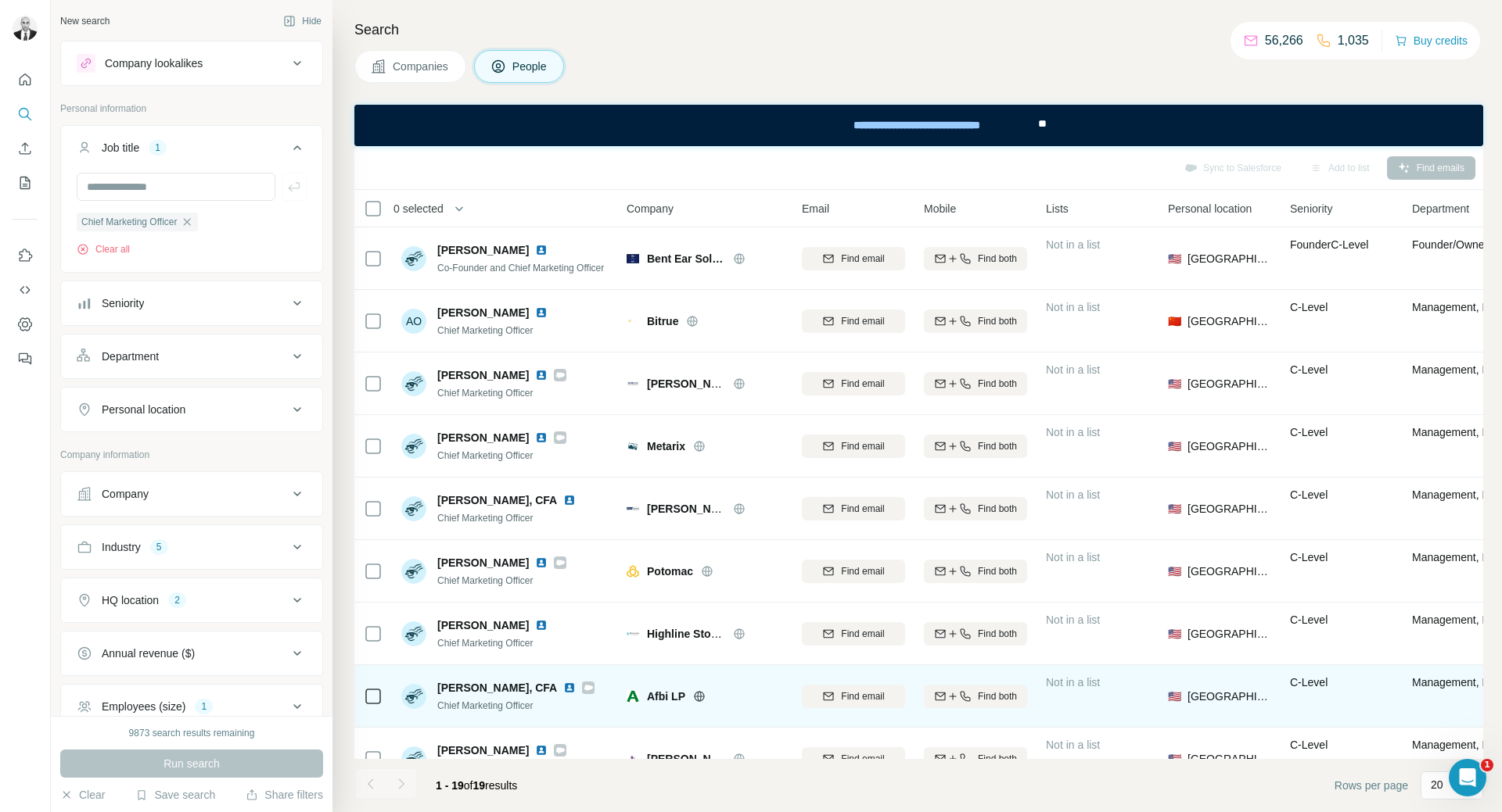
click at [563, 689] on img at bounding box center [569, 688] width 13 height 13
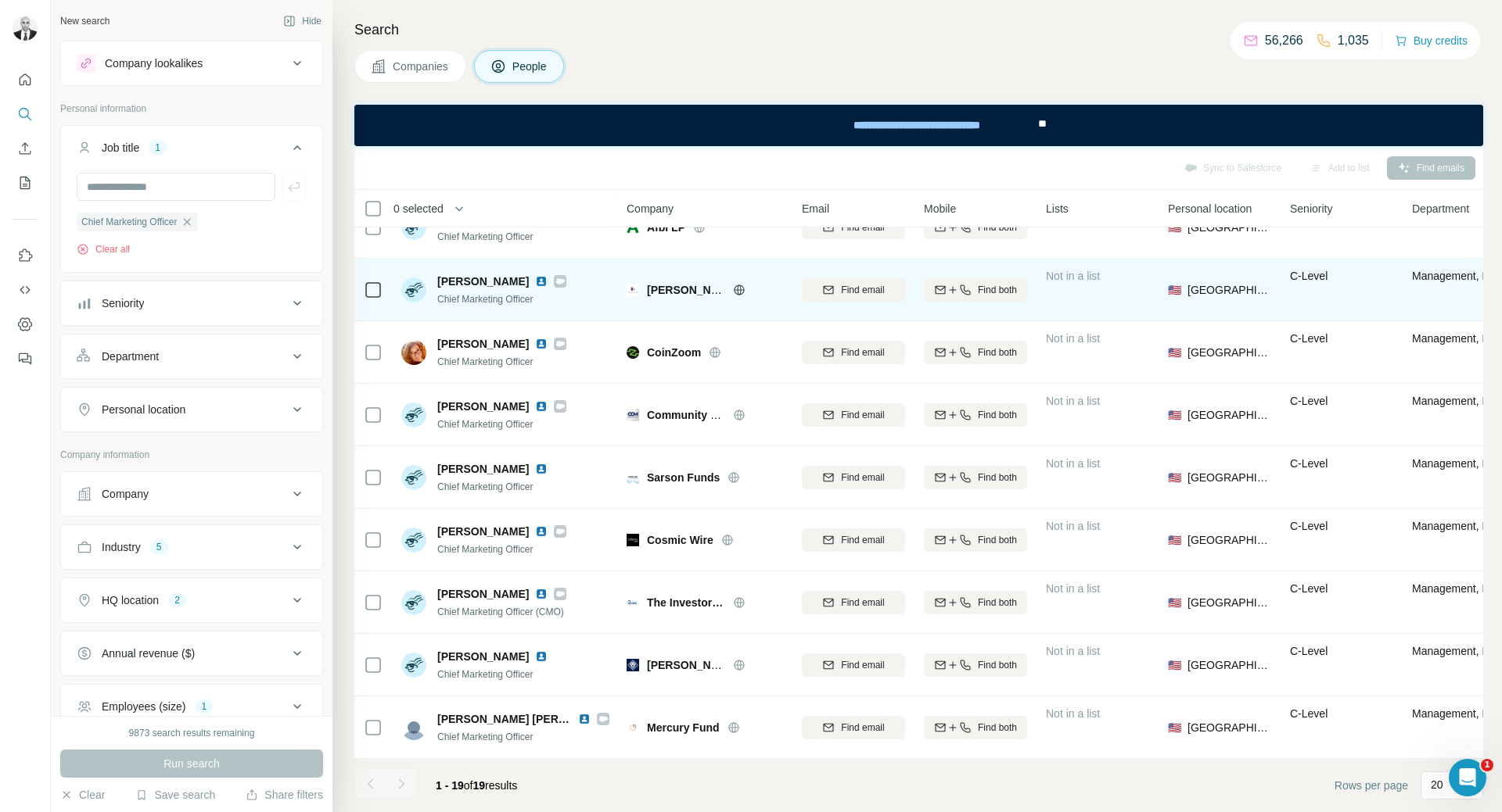
scroll to position [391, 0]
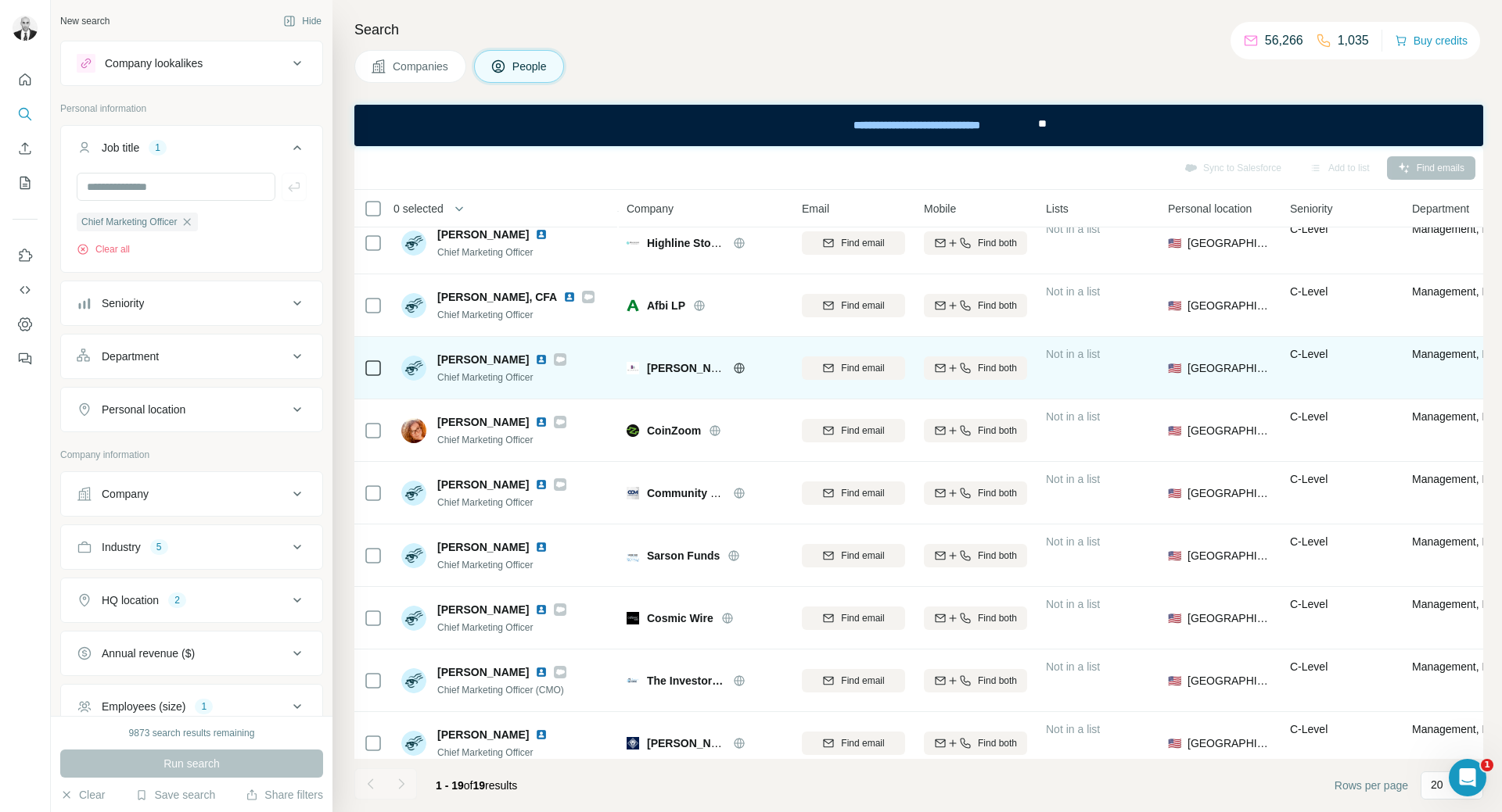
click at [535, 355] on img at bounding box center [541, 360] width 13 height 13
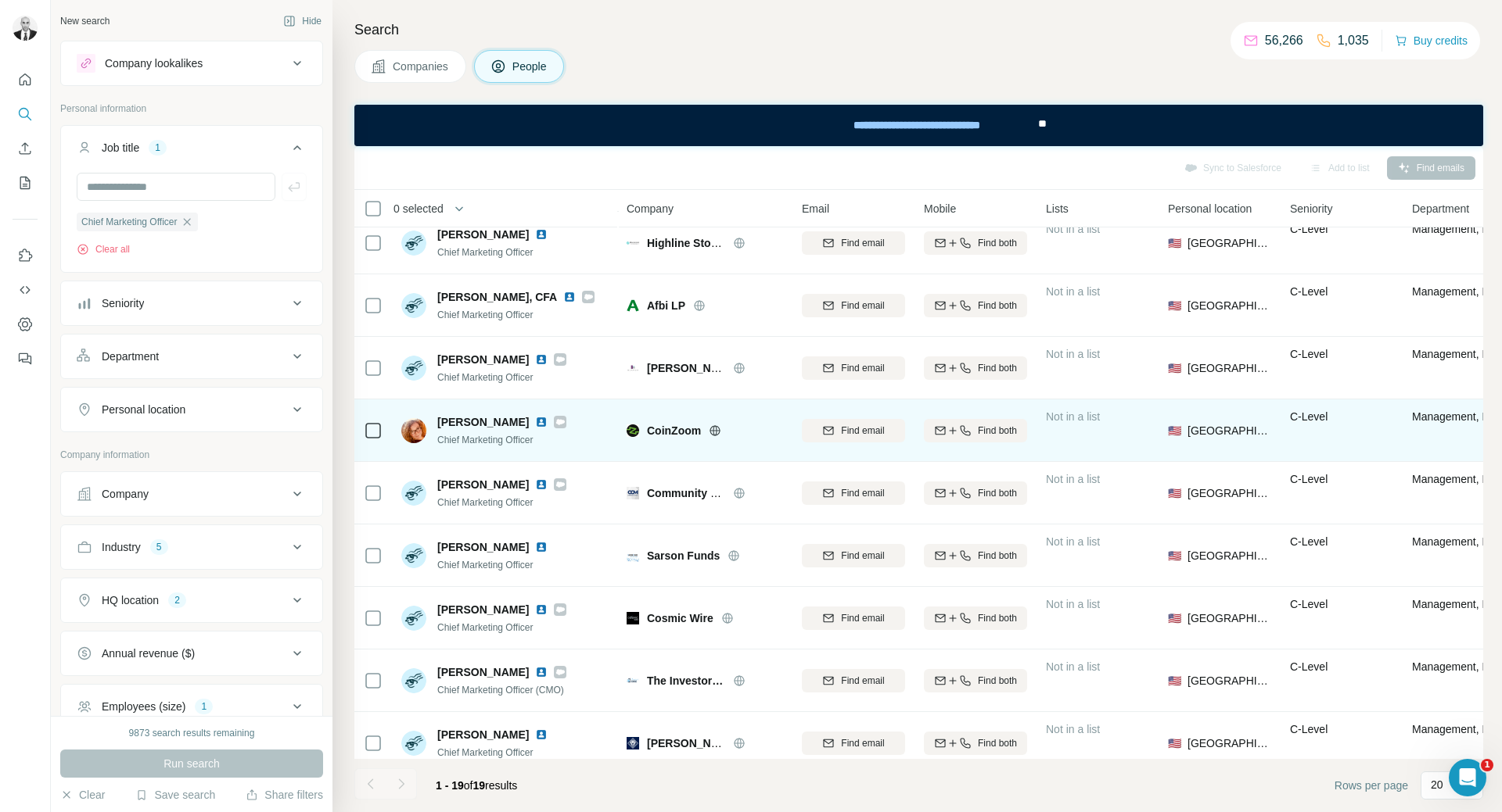
click at [535, 426] on img at bounding box center [541, 422] width 13 height 13
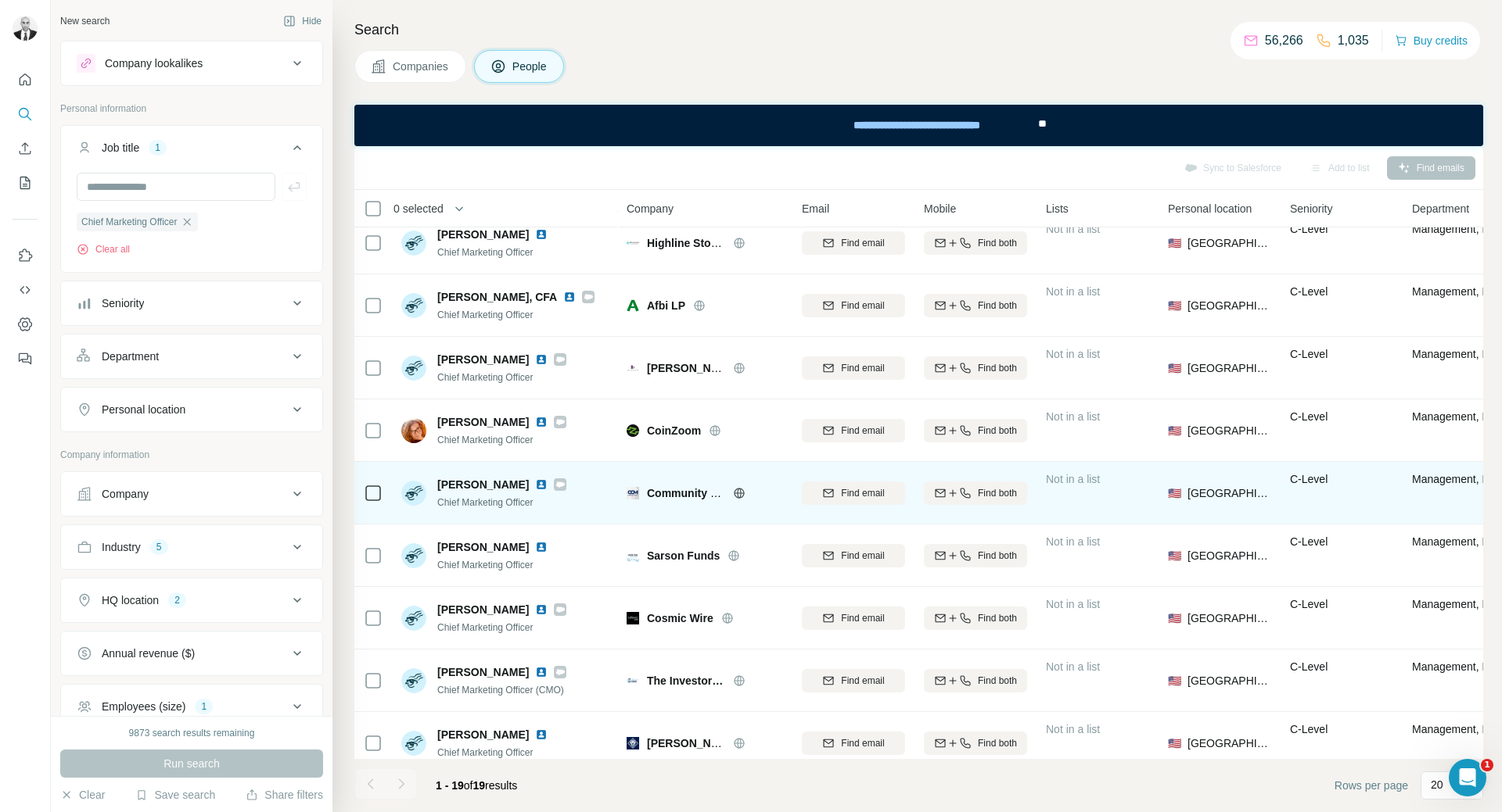
click at [535, 486] on img at bounding box center [541, 485] width 13 height 13
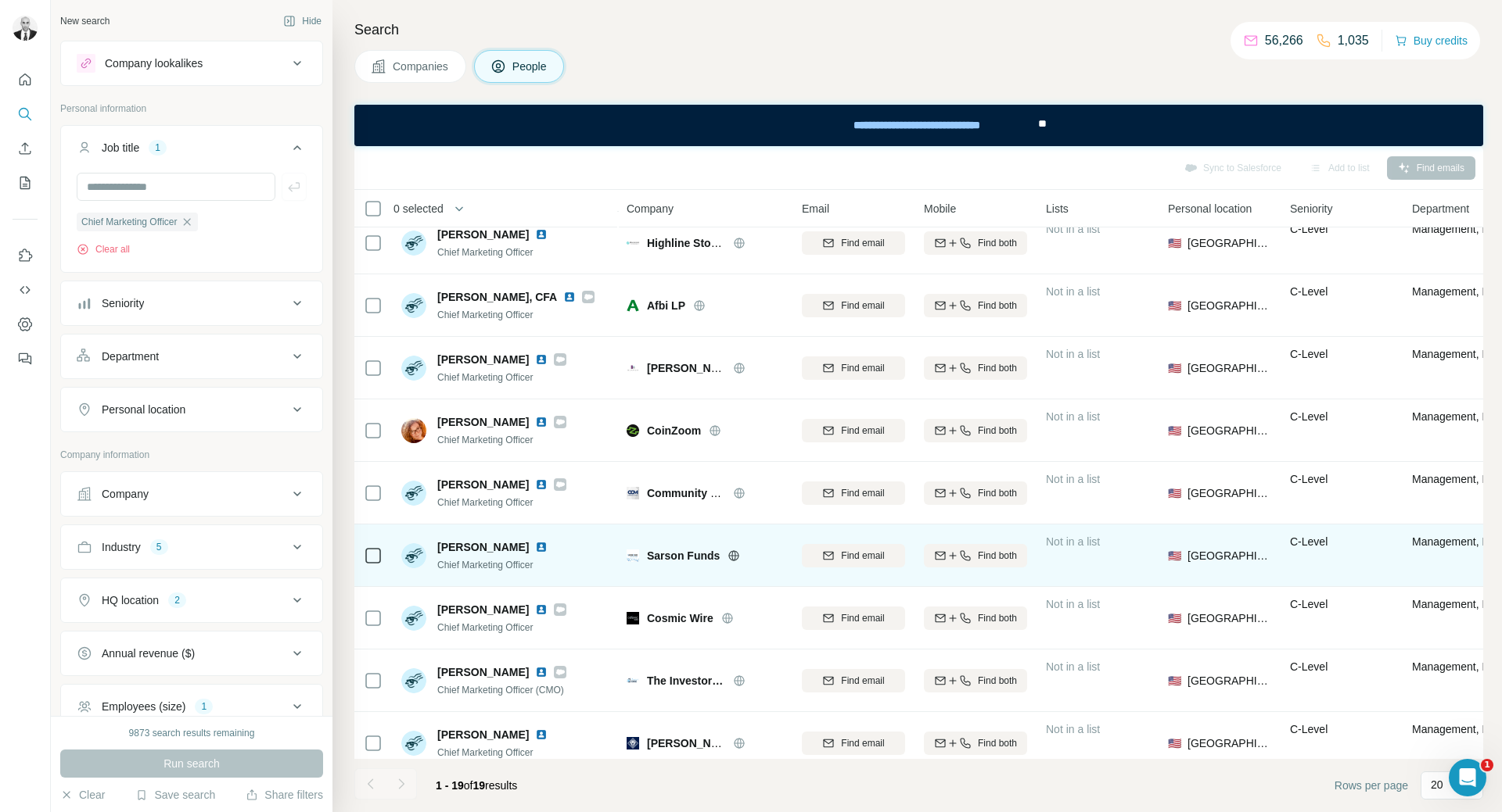
click at [546, 545] on img at bounding box center [541, 547] width 13 height 13
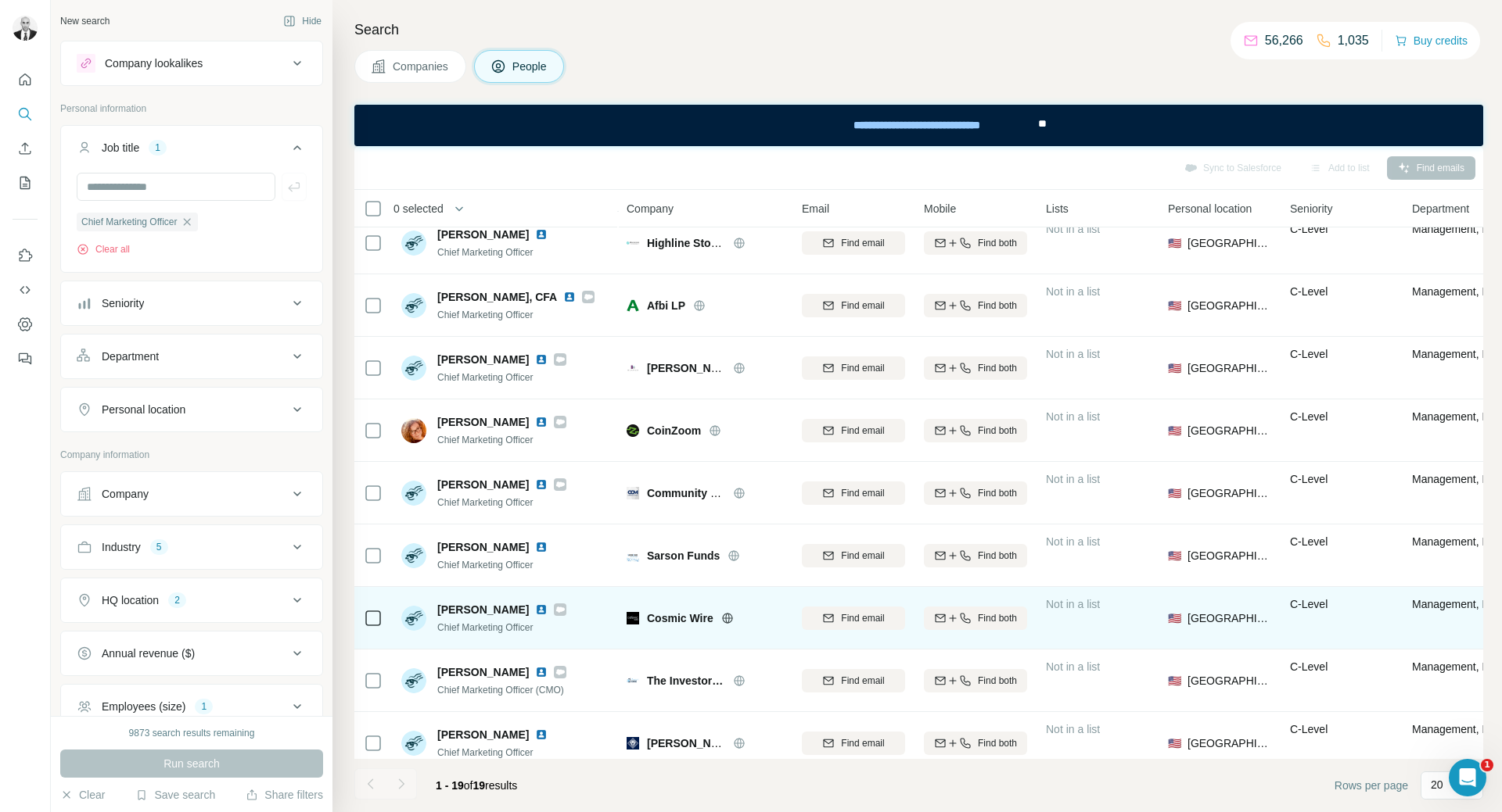
click at [535, 608] on img at bounding box center [541, 609] width 13 height 13
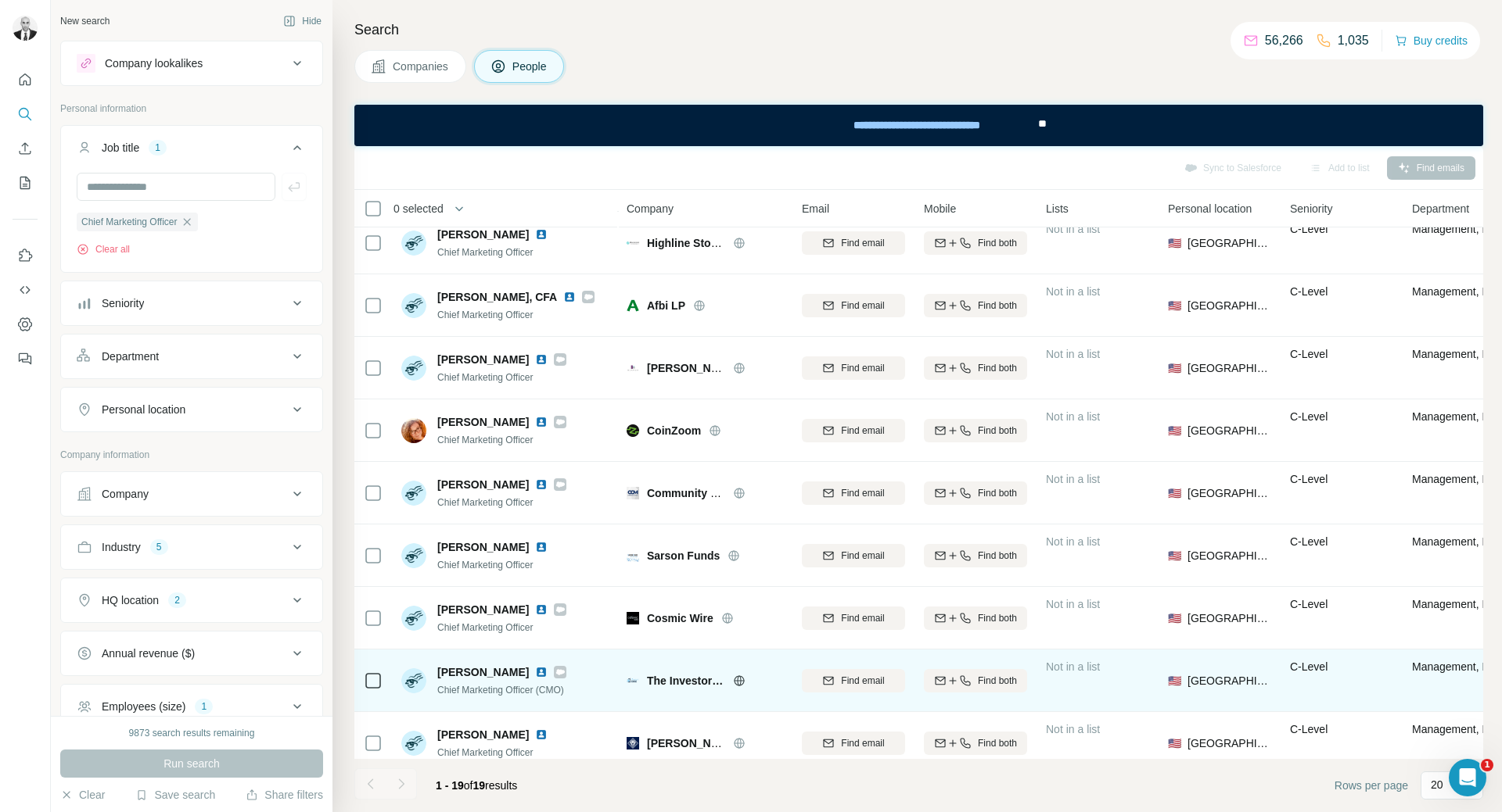
click at [535, 668] on img at bounding box center [541, 672] width 13 height 13
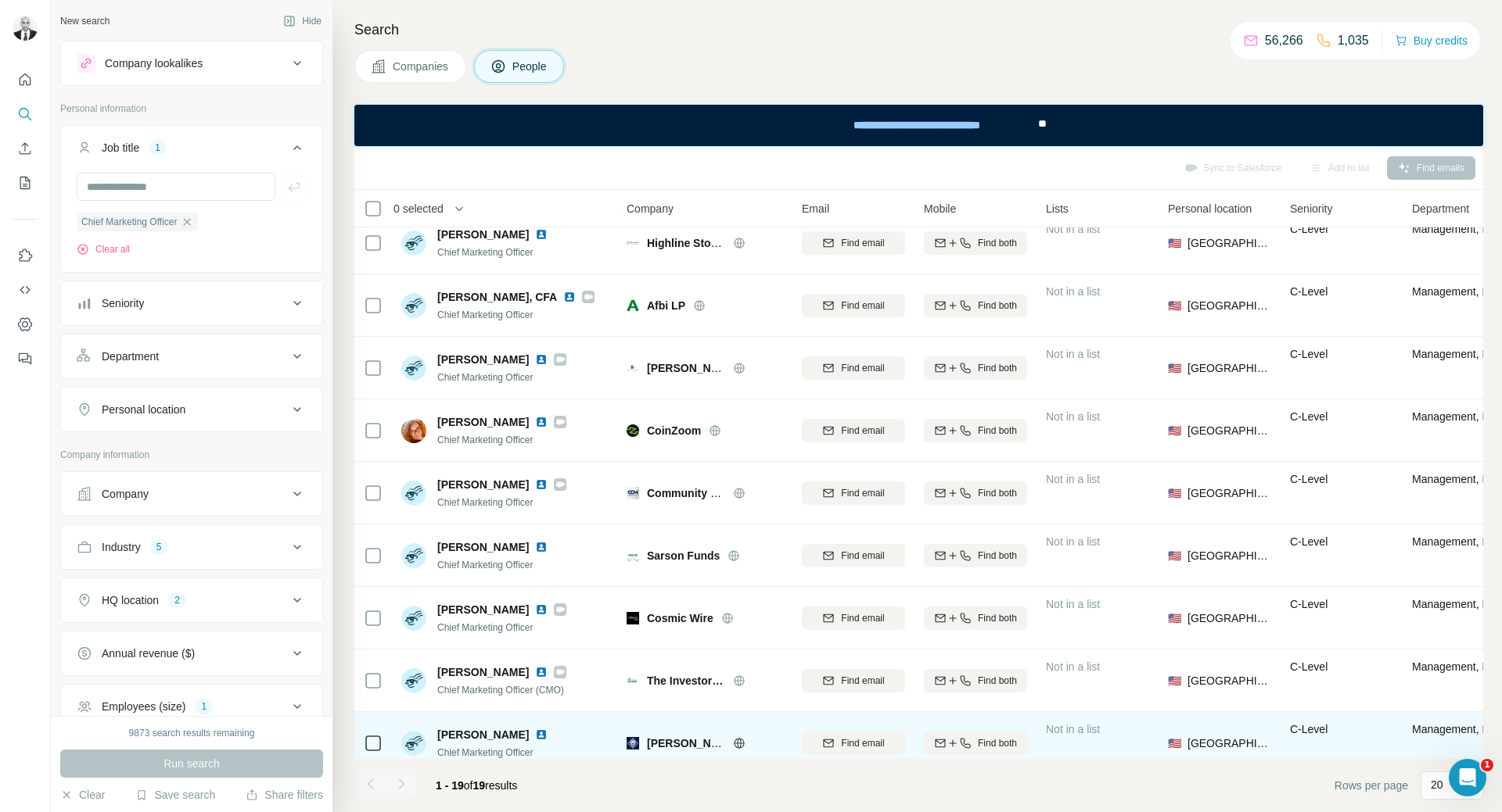
click at [537, 732] on img at bounding box center [541, 734] width 13 height 13
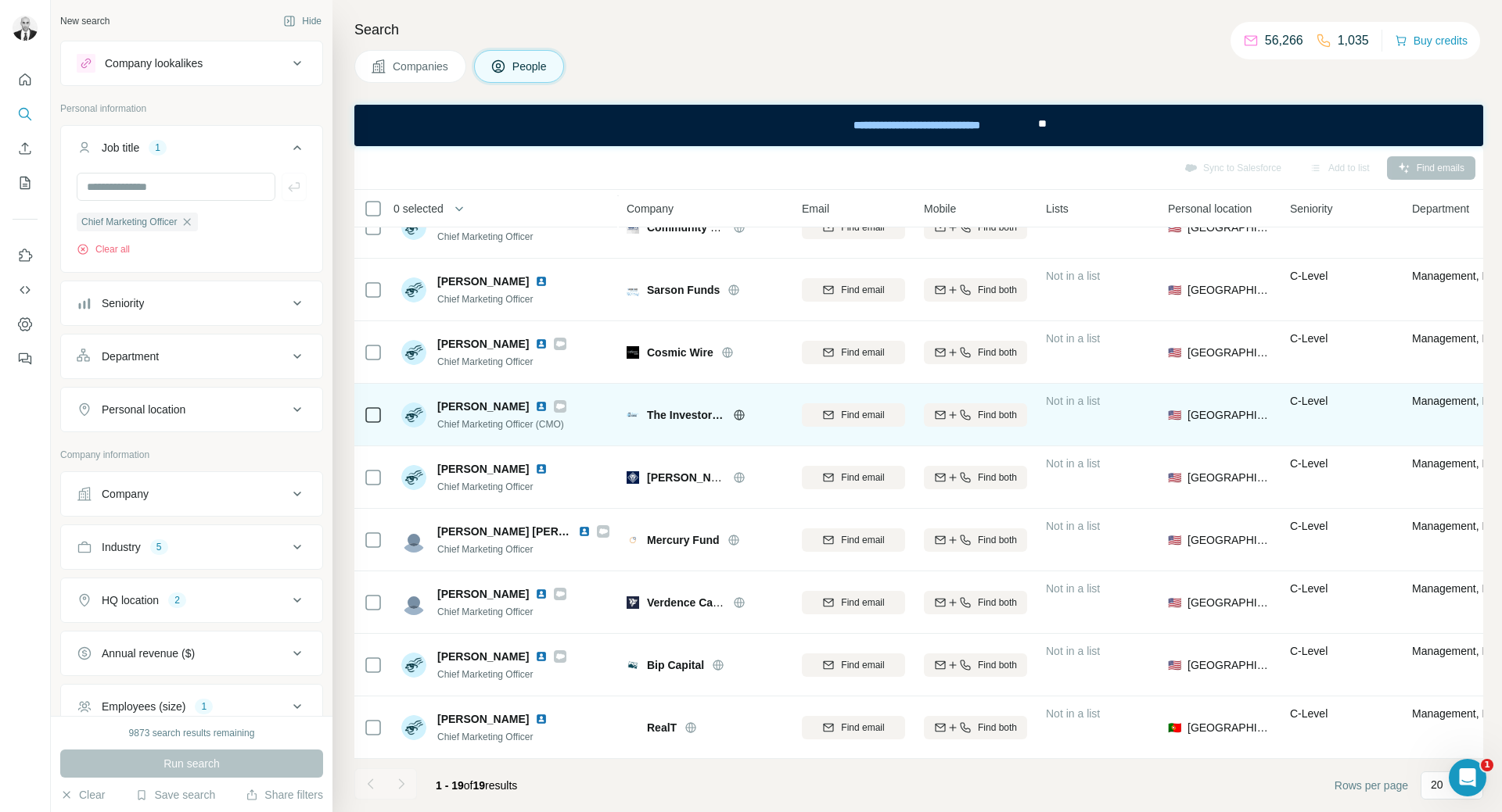
scroll to position [665, 0]
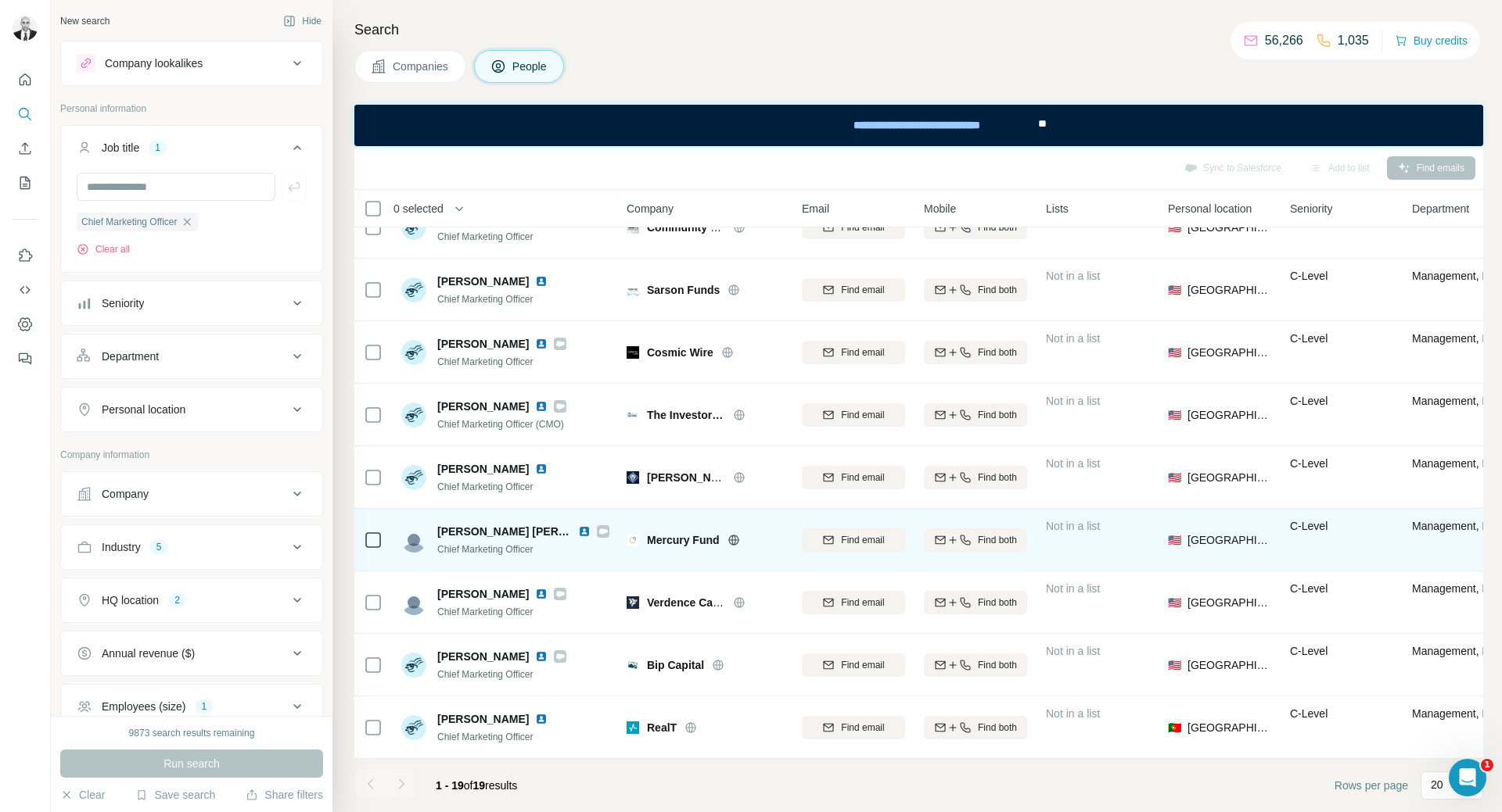
click at [581, 526] on img at bounding box center [584, 532] width 13 height 13
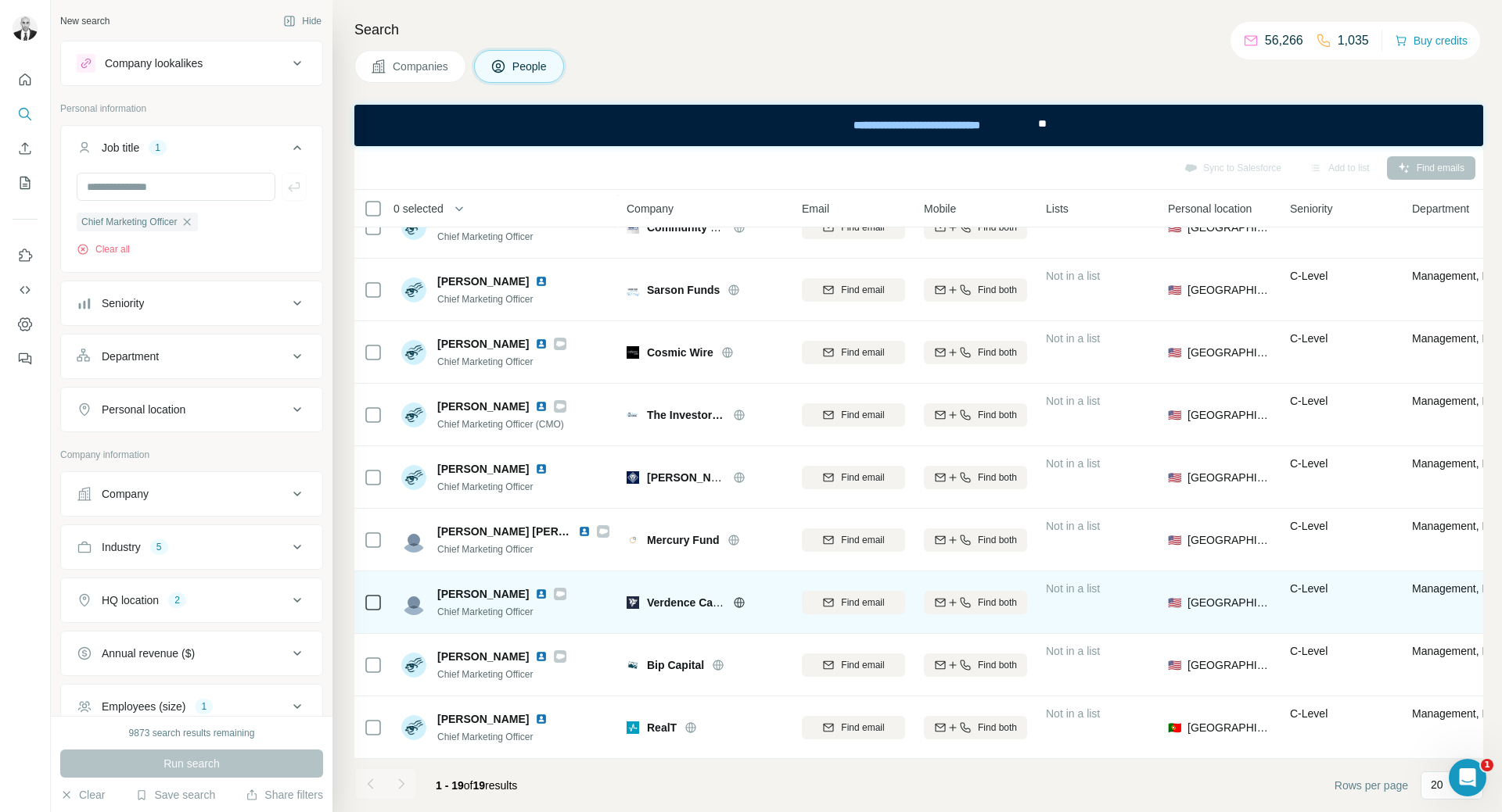
click at [535, 588] on img at bounding box center [541, 594] width 13 height 13
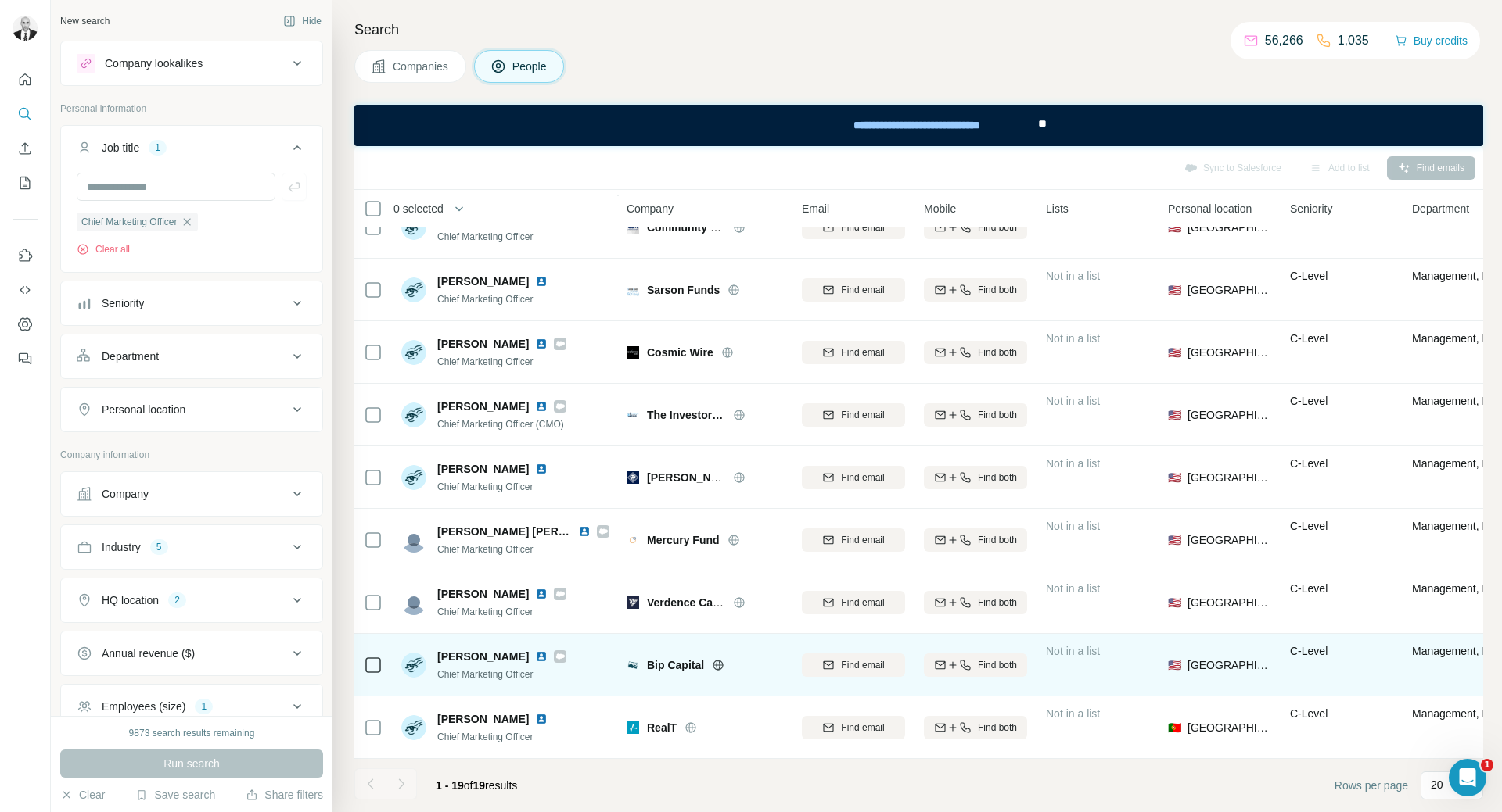
click at [535, 650] on img at bounding box center [541, 656] width 13 height 13
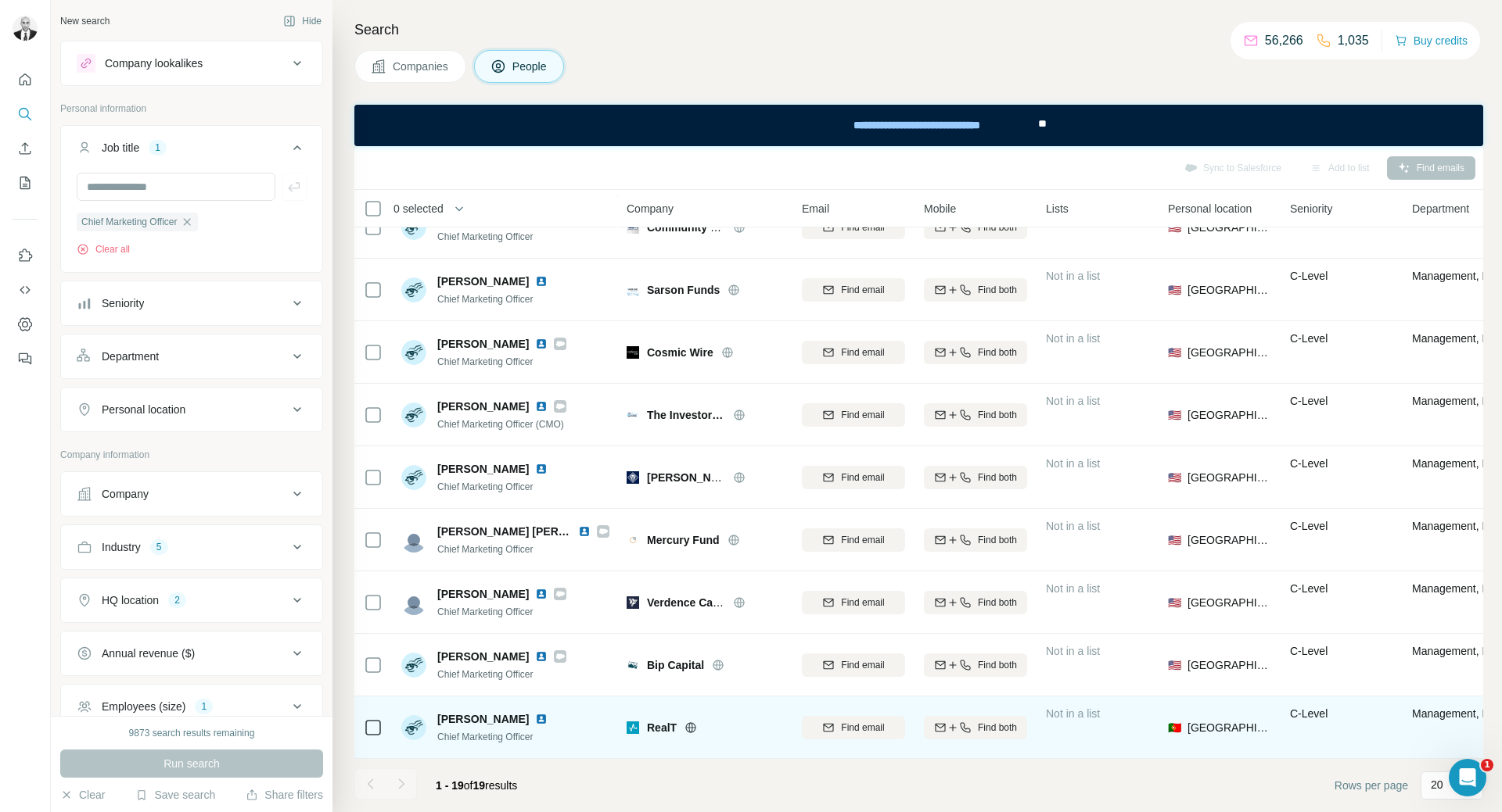
click at [535, 713] on img at bounding box center [541, 719] width 13 height 13
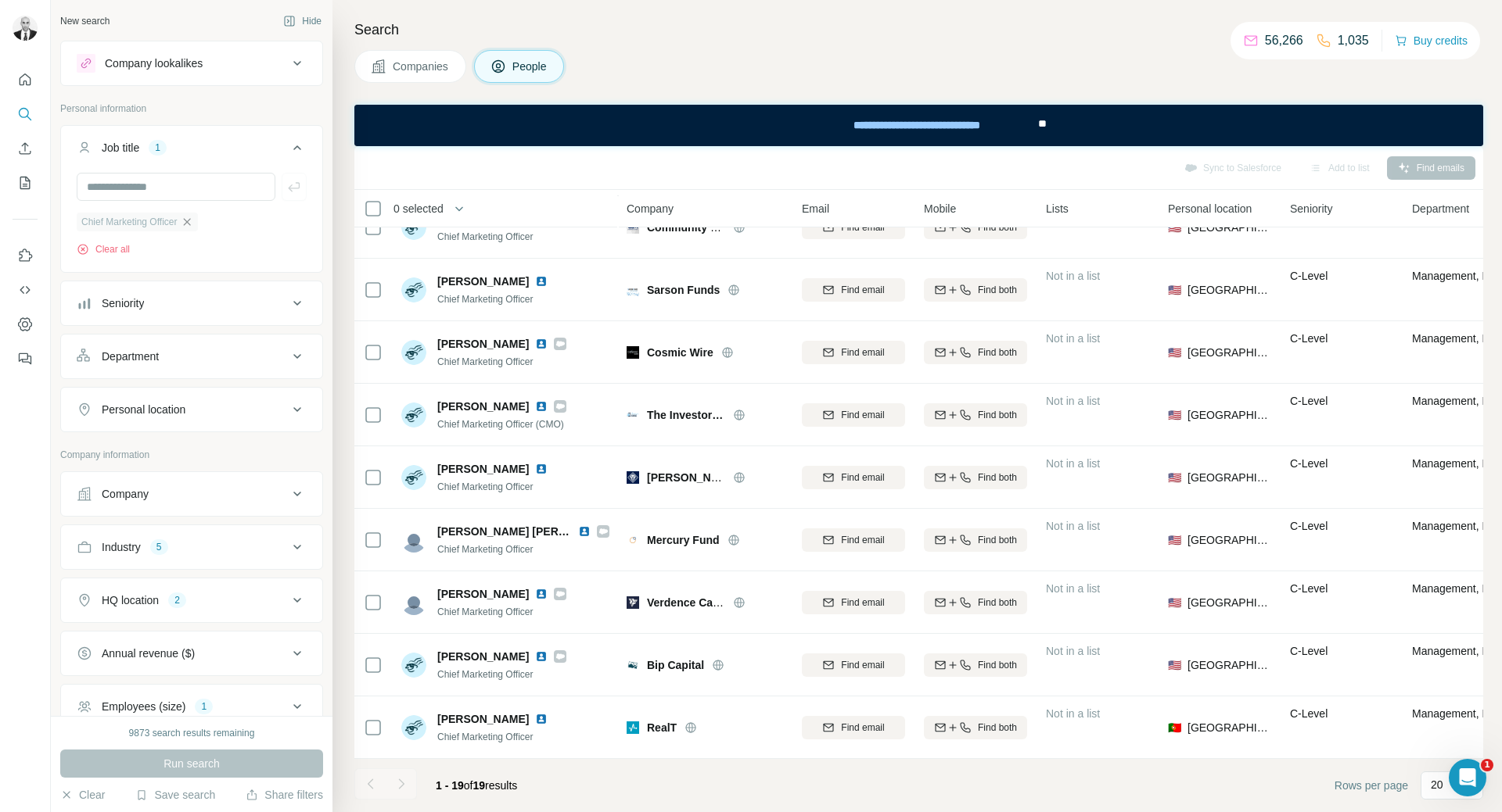
click at [190, 227] on icon "button" at bounding box center [187, 222] width 13 height 13
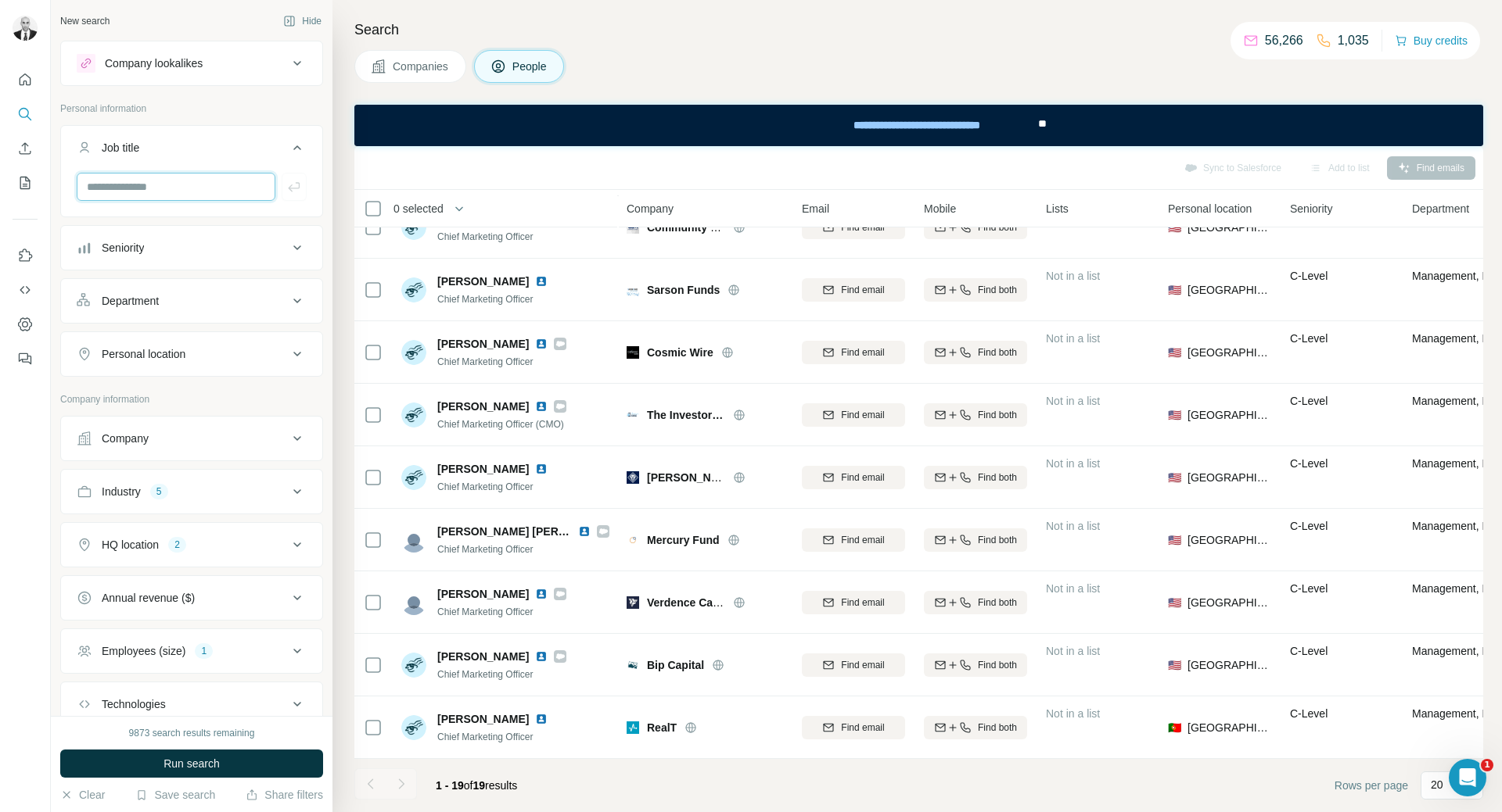
click at [195, 194] on input "text" at bounding box center [176, 187] width 199 height 28
type input "**********"
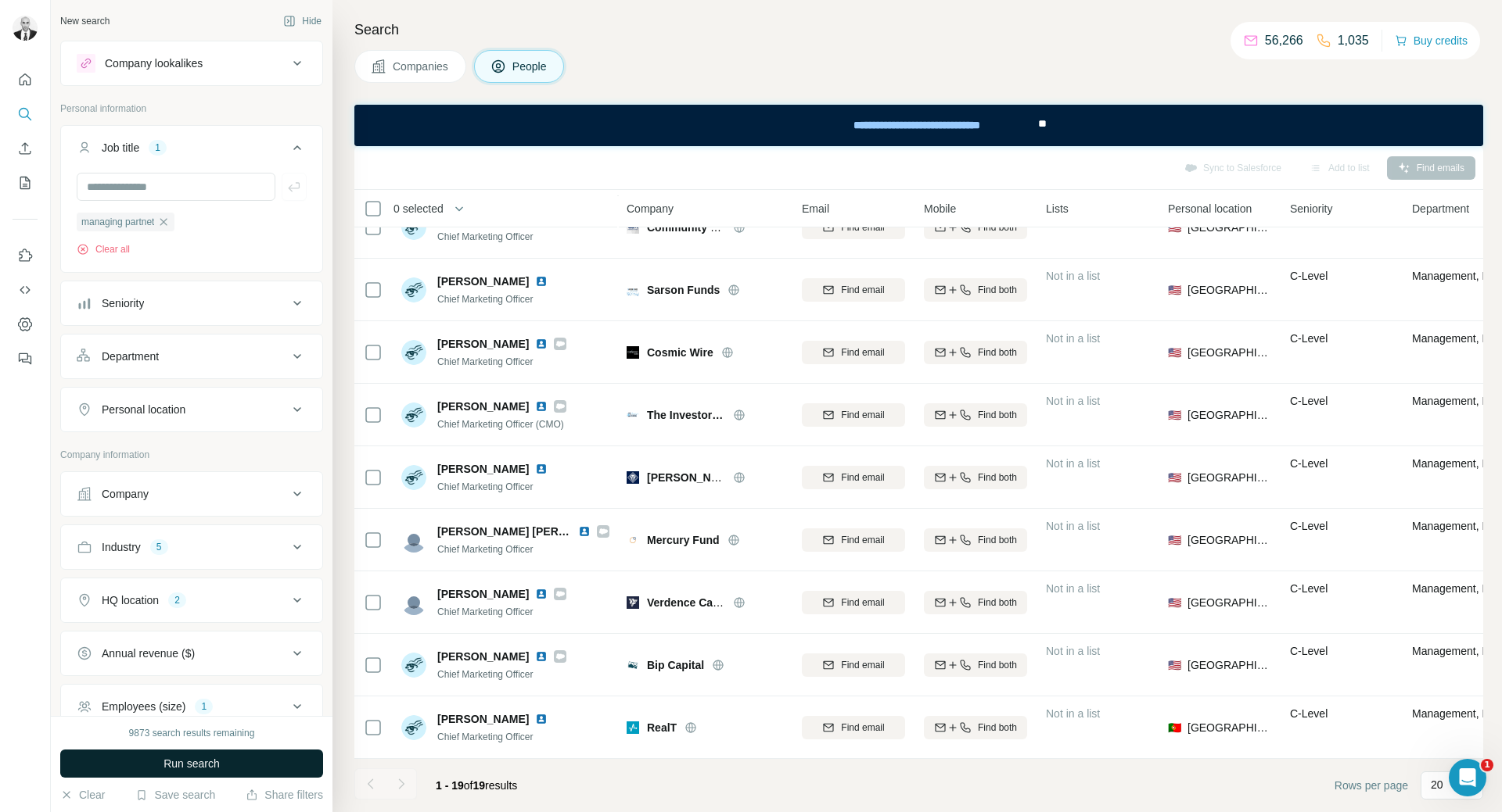
click at [214, 764] on span "Run search" at bounding box center [192, 763] width 56 height 15
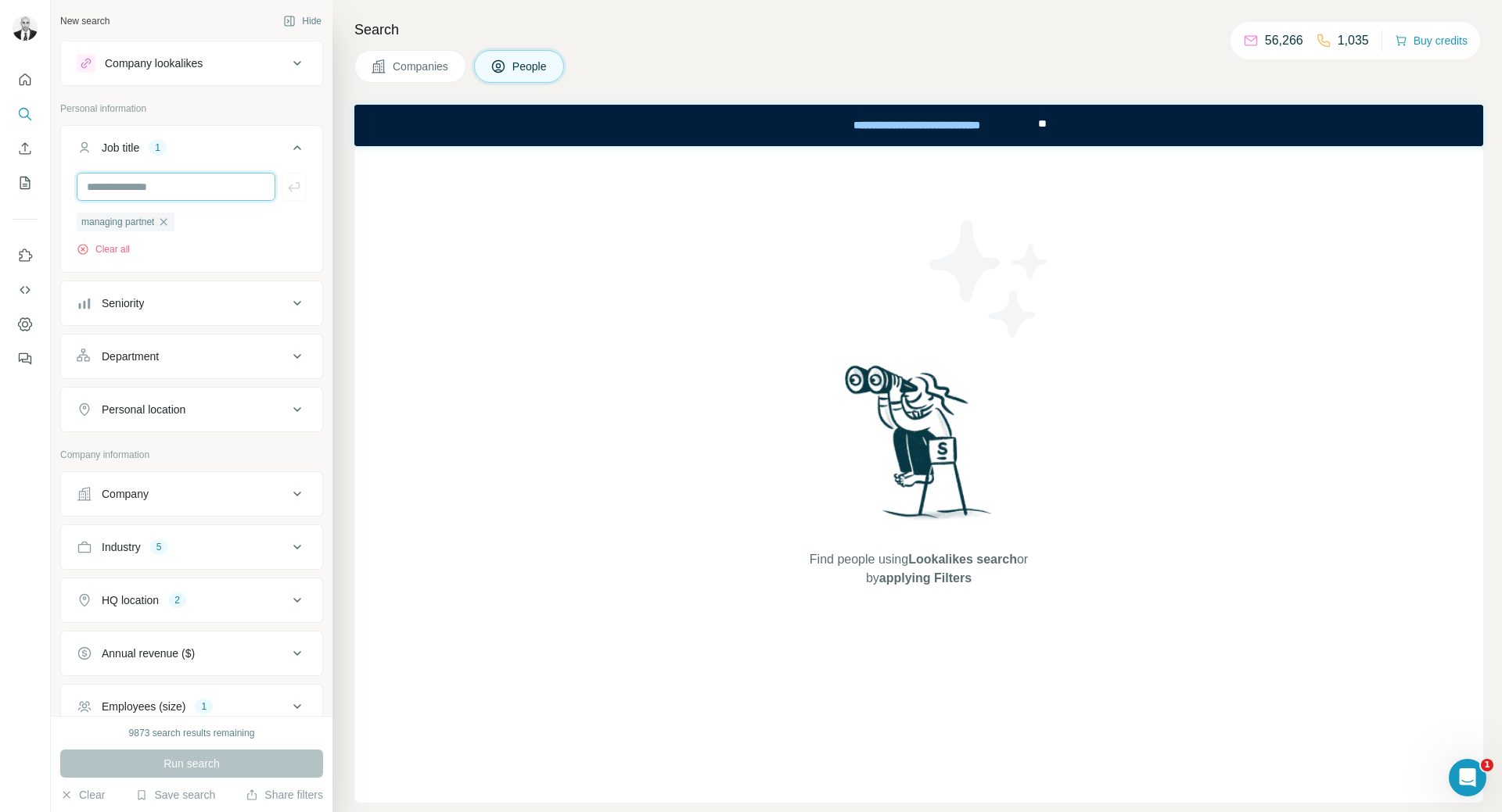
click at [158, 186] on input "text" at bounding box center [176, 187] width 199 height 28
click at [160, 196] on input "text" at bounding box center [176, 187] width 199 height 28
click at [170, 224] on icon "button" at bounding box center [163, 222] width 13 height 13
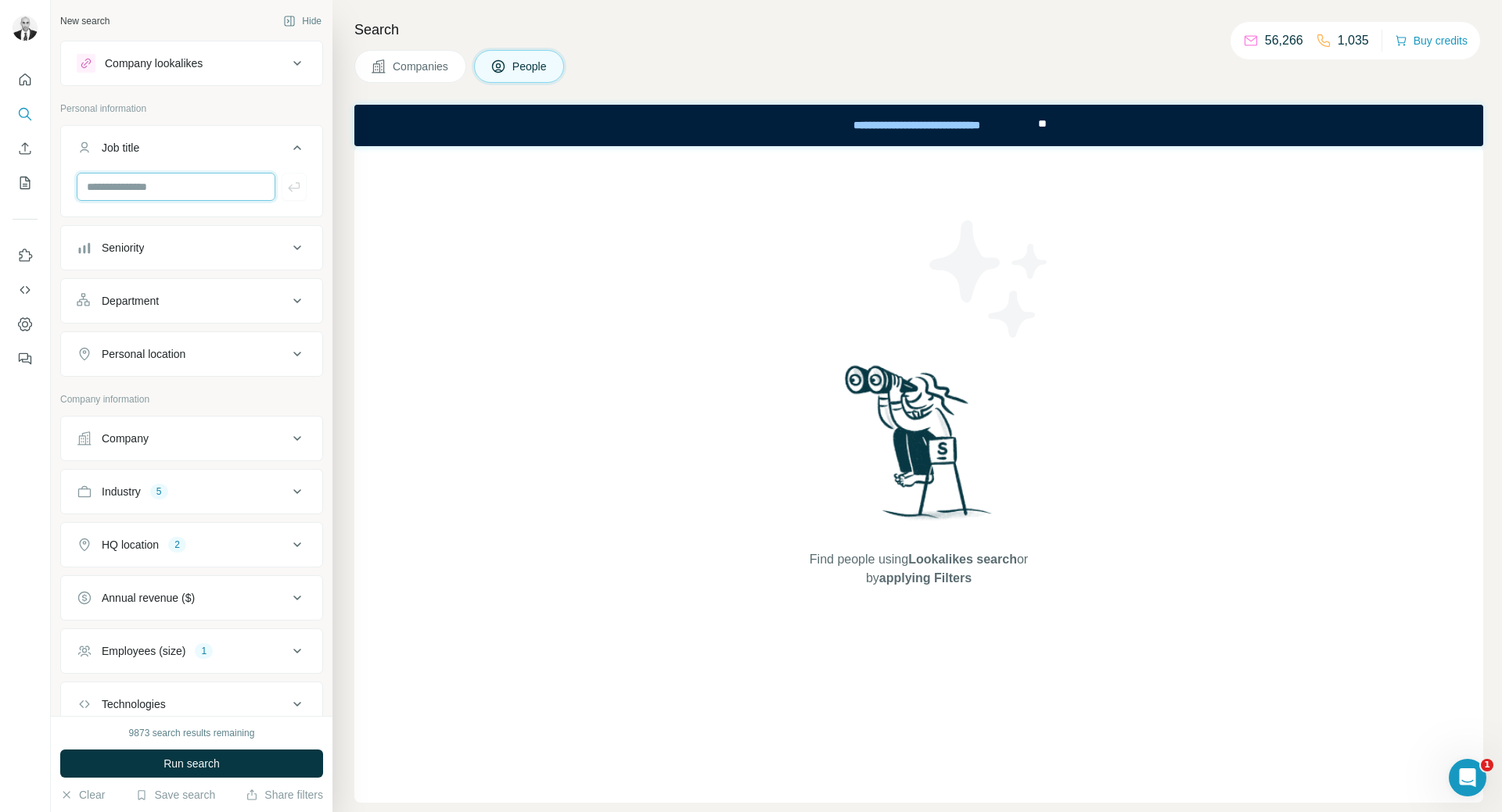
click at [182, 184] on input "text" at bounding box center [176, 187] width 199 height 28
type input "**********"
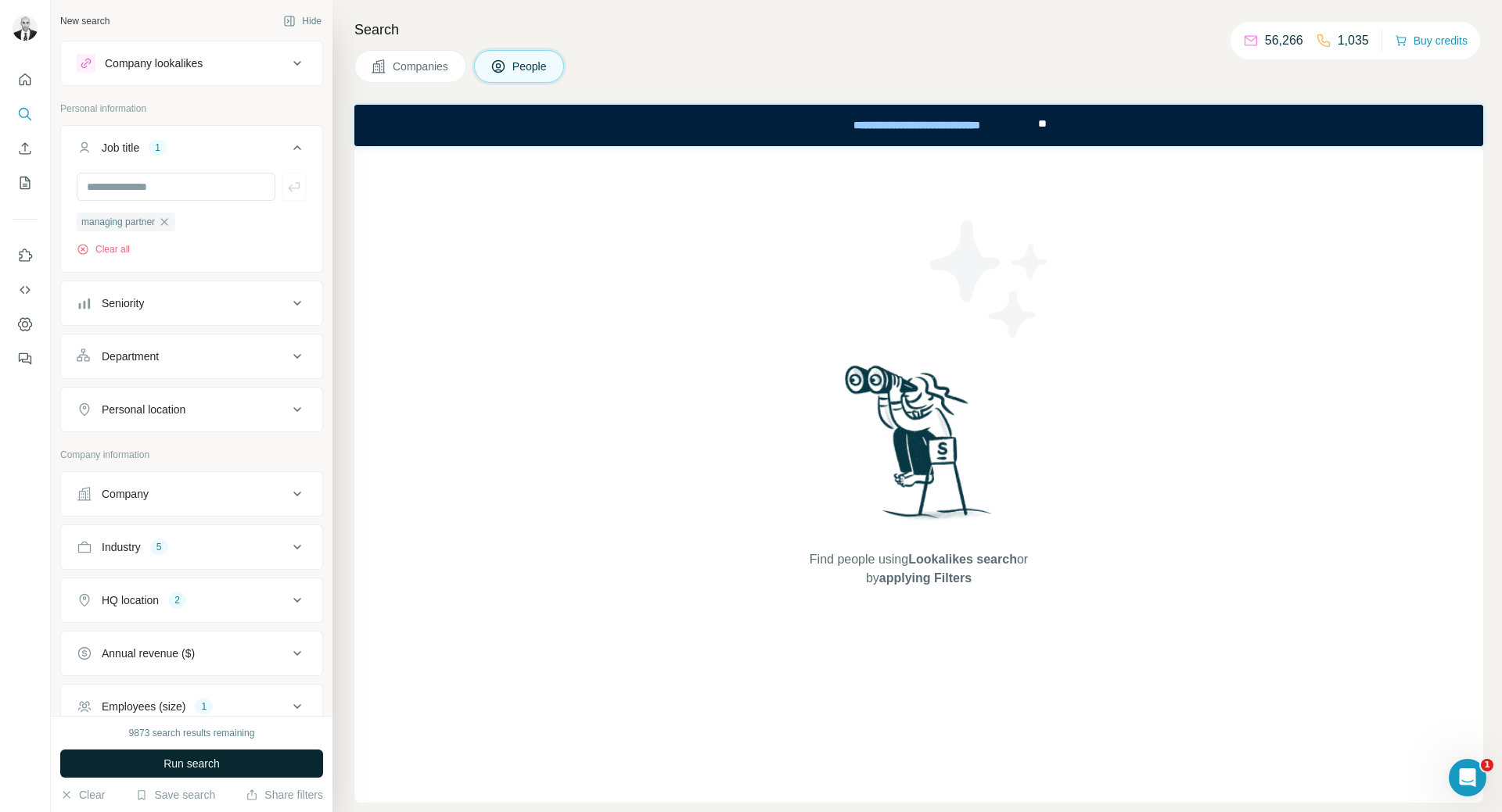
click at [166, 765] on span "Run search" at bounding box center [192, 763] width 56 height 15
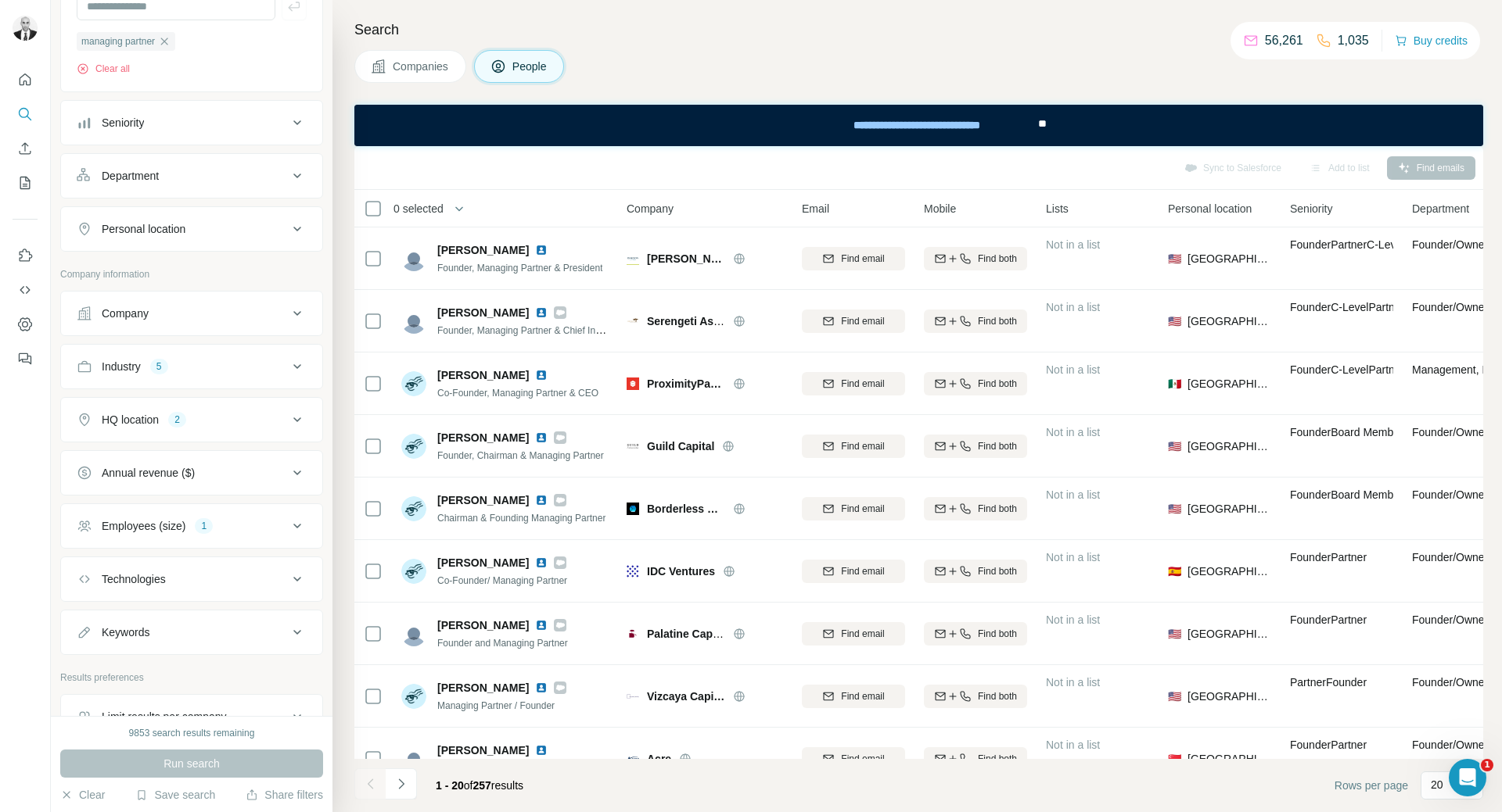
scroll to position [234, 0]
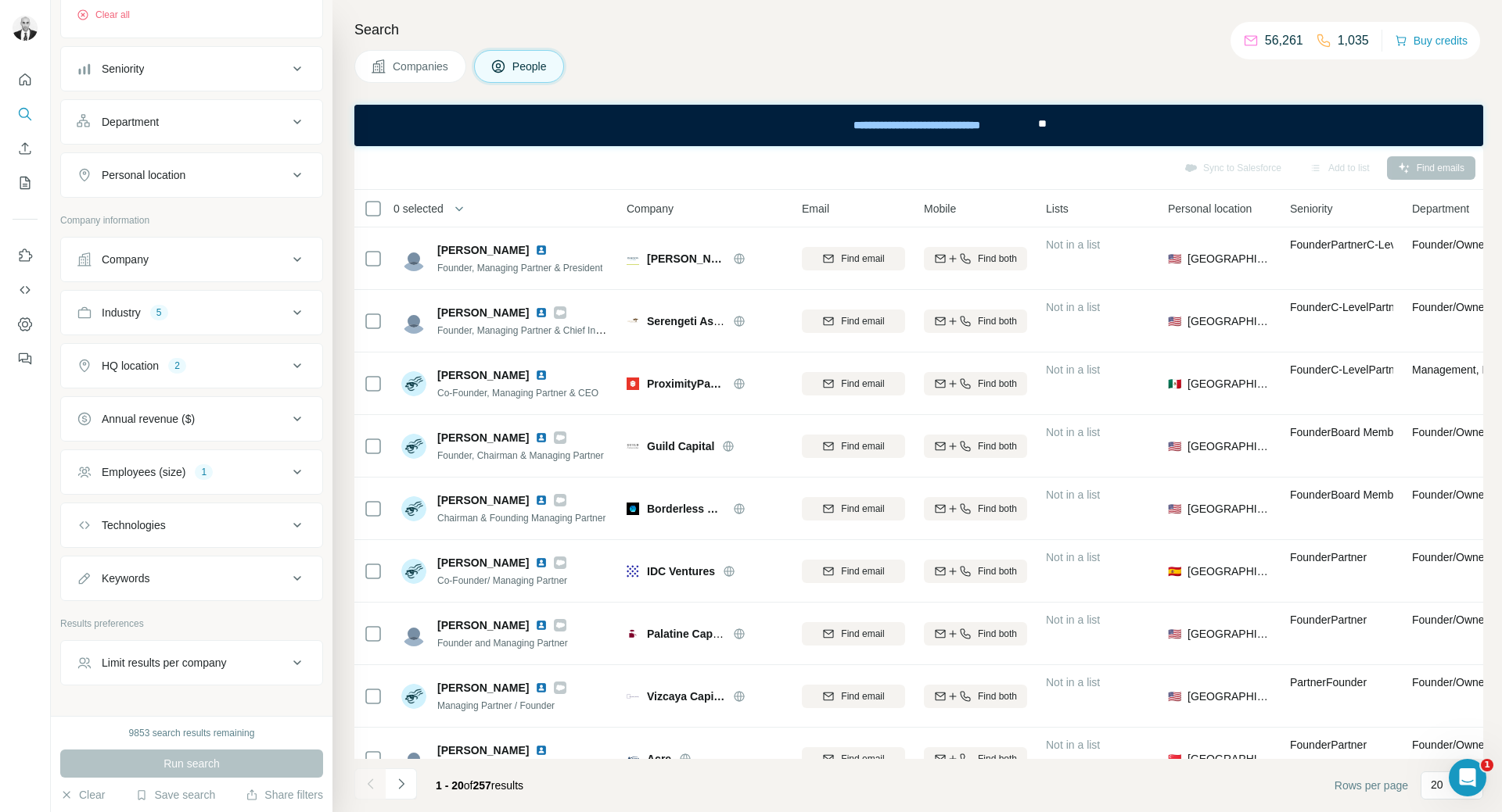
click at [265, 173] on div "Personal location" at bounding box center [182, 175] width 211 height 15
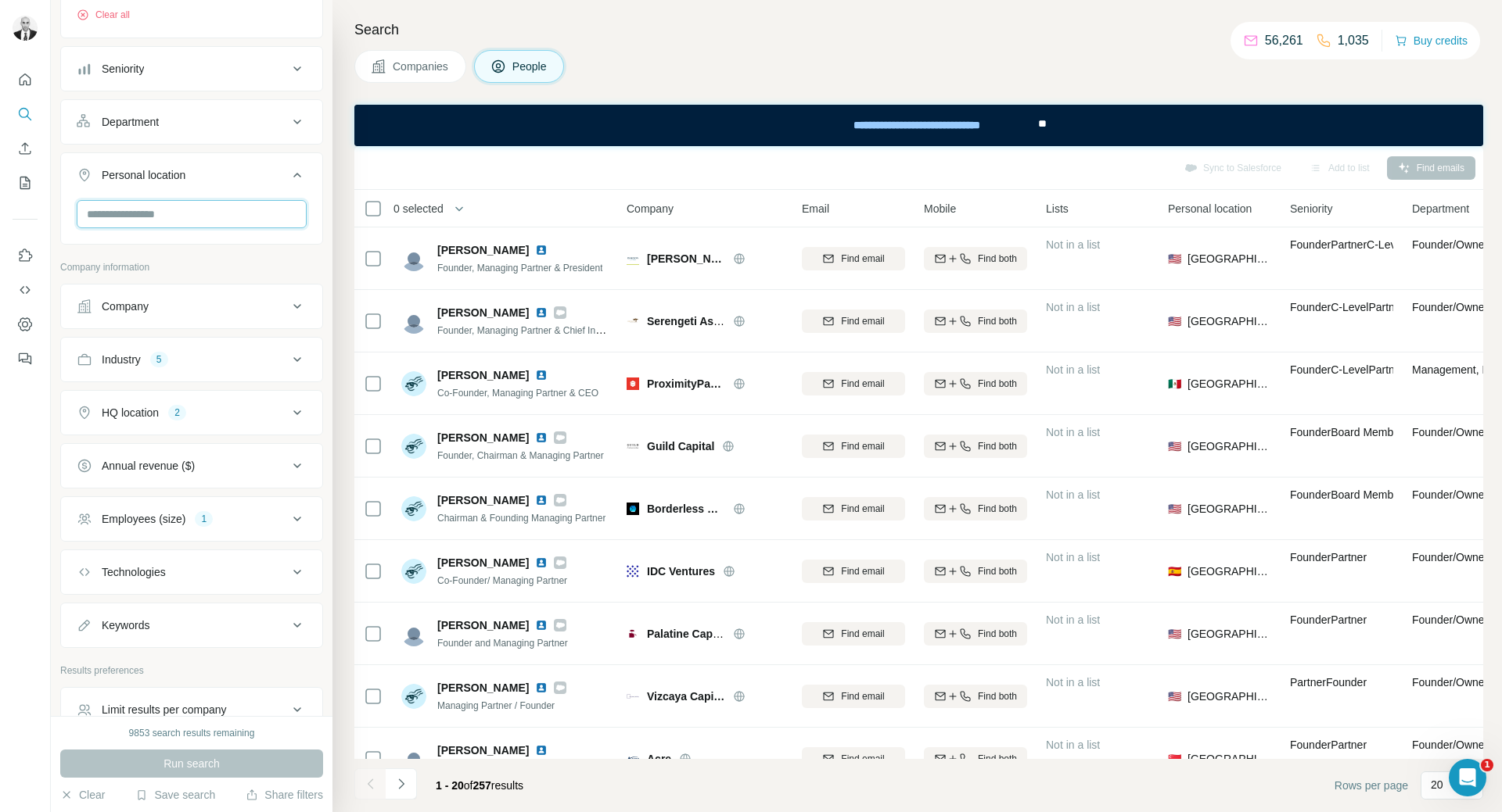
click at [192, 212] on input "text" at bounding box center [192, 214] width 230 height 28
type input "*"
type input "**********"
click at [107, 260] on label "🇺🇸 [GEOGRAPHIC_DATA]" at bounding box center [155, 256] width 130 height 19
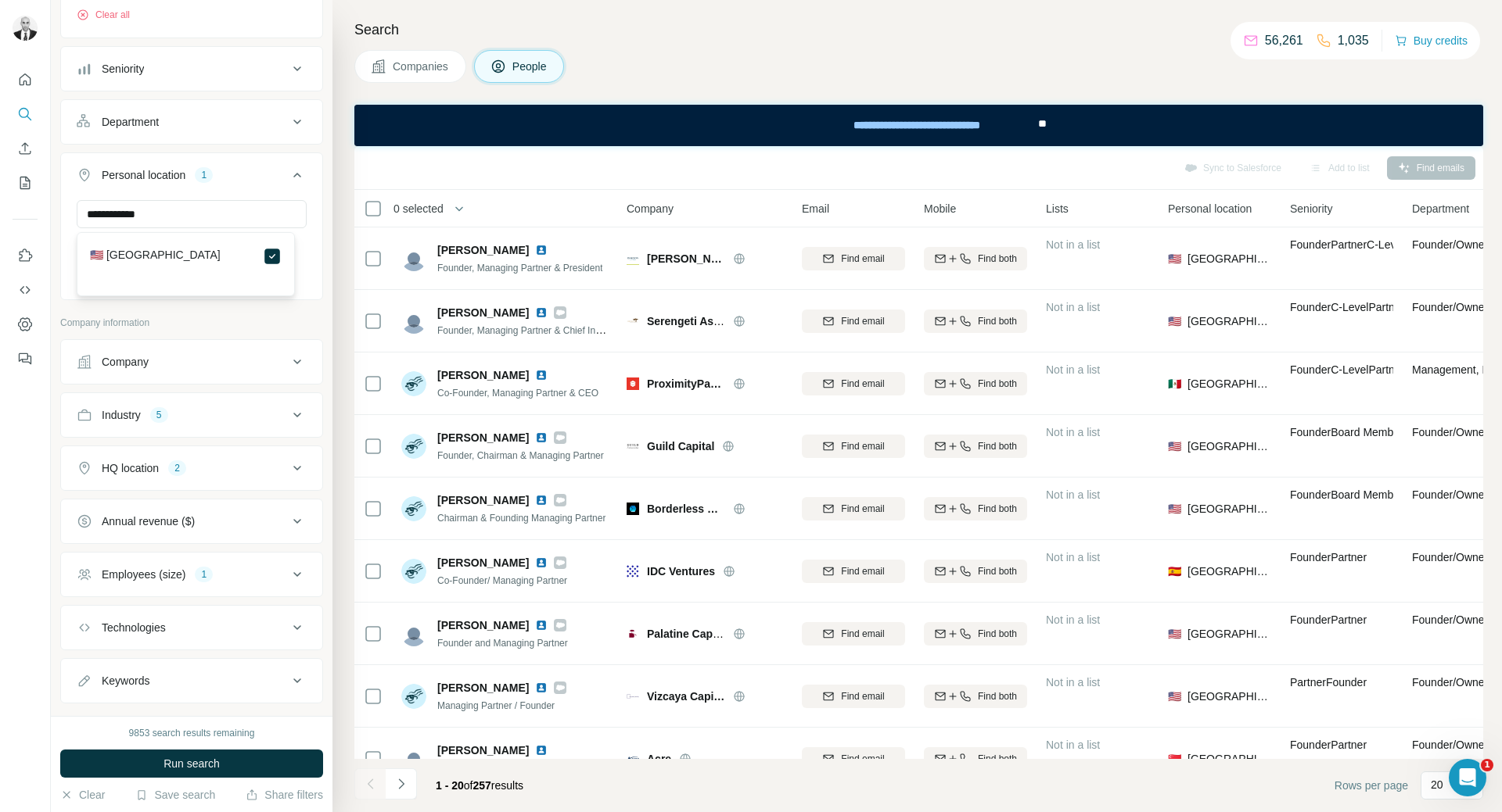
click at [205, 318] on p "Company information" at bounding box center [192, 323] width 263 height 14
click at [285, 761] on button "Run search" at bounding box center [192, 763] width 263 height 28
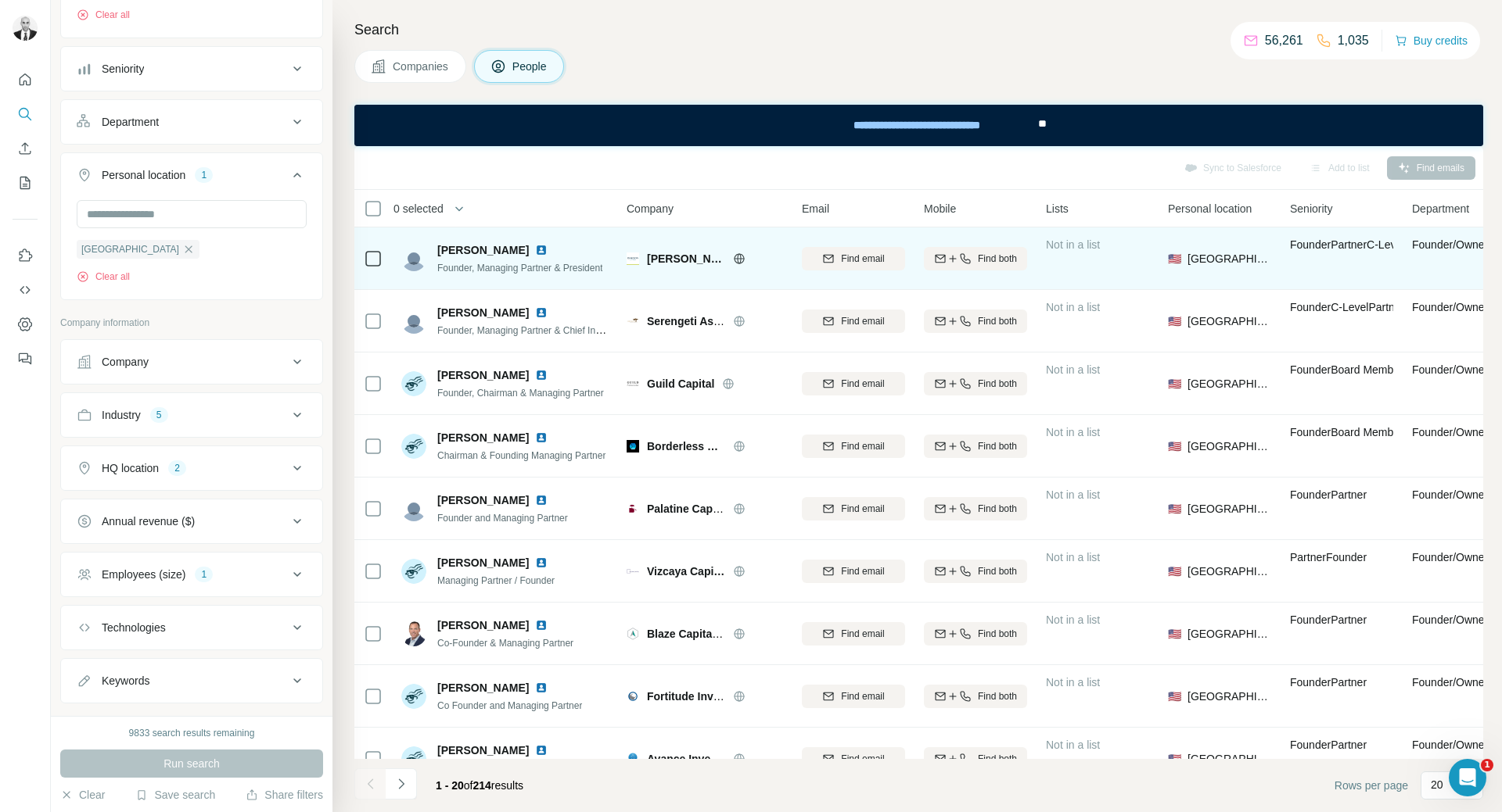
click at [535, 251] on img at bounding box center [541, 250] width 13 height 13
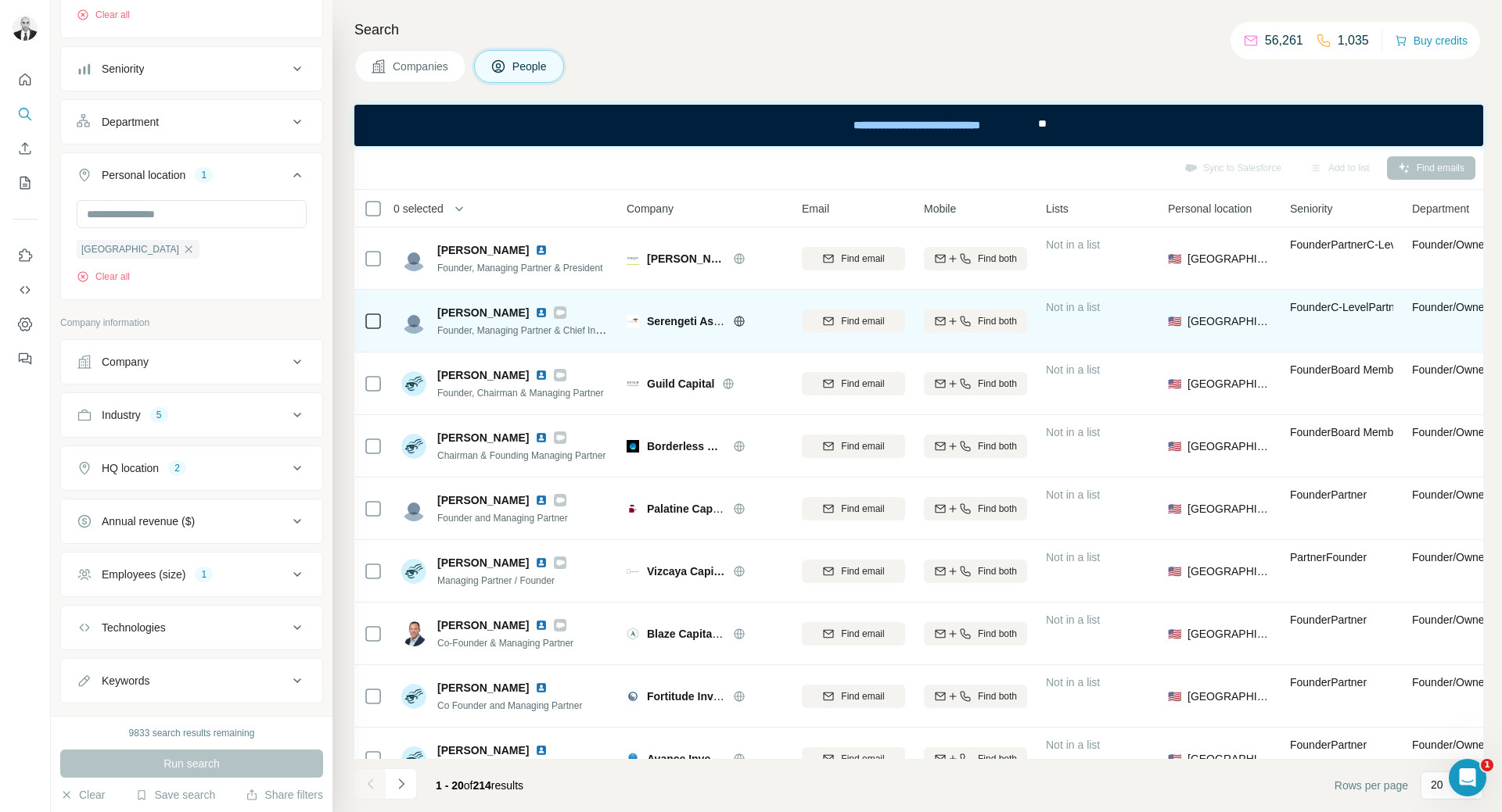
click at [535, 314] on img at bounding box center [541, 313] width 13 height 13
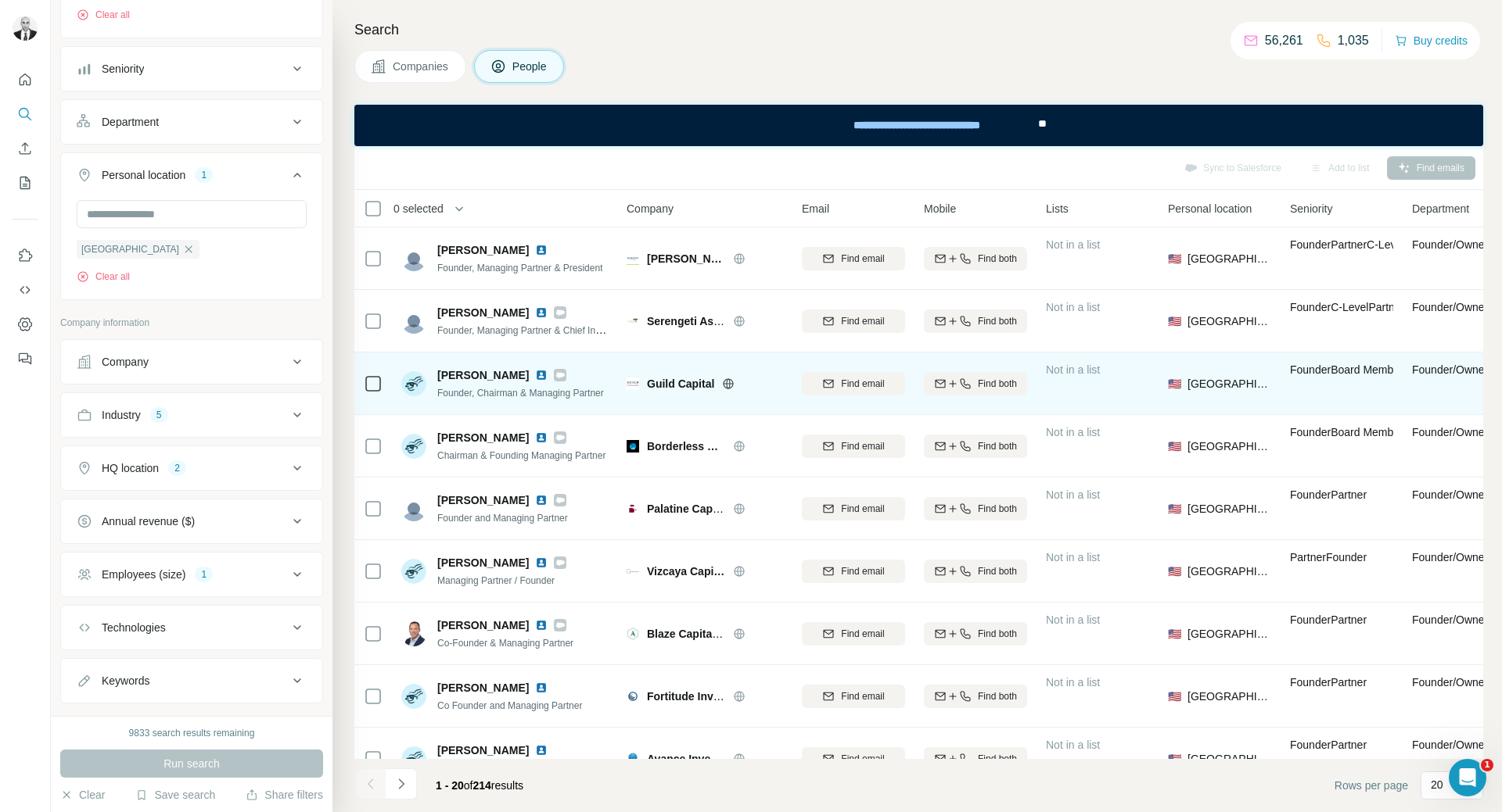
click at [535, 371] on img at bounding box center [541, 375] width 13 height 13
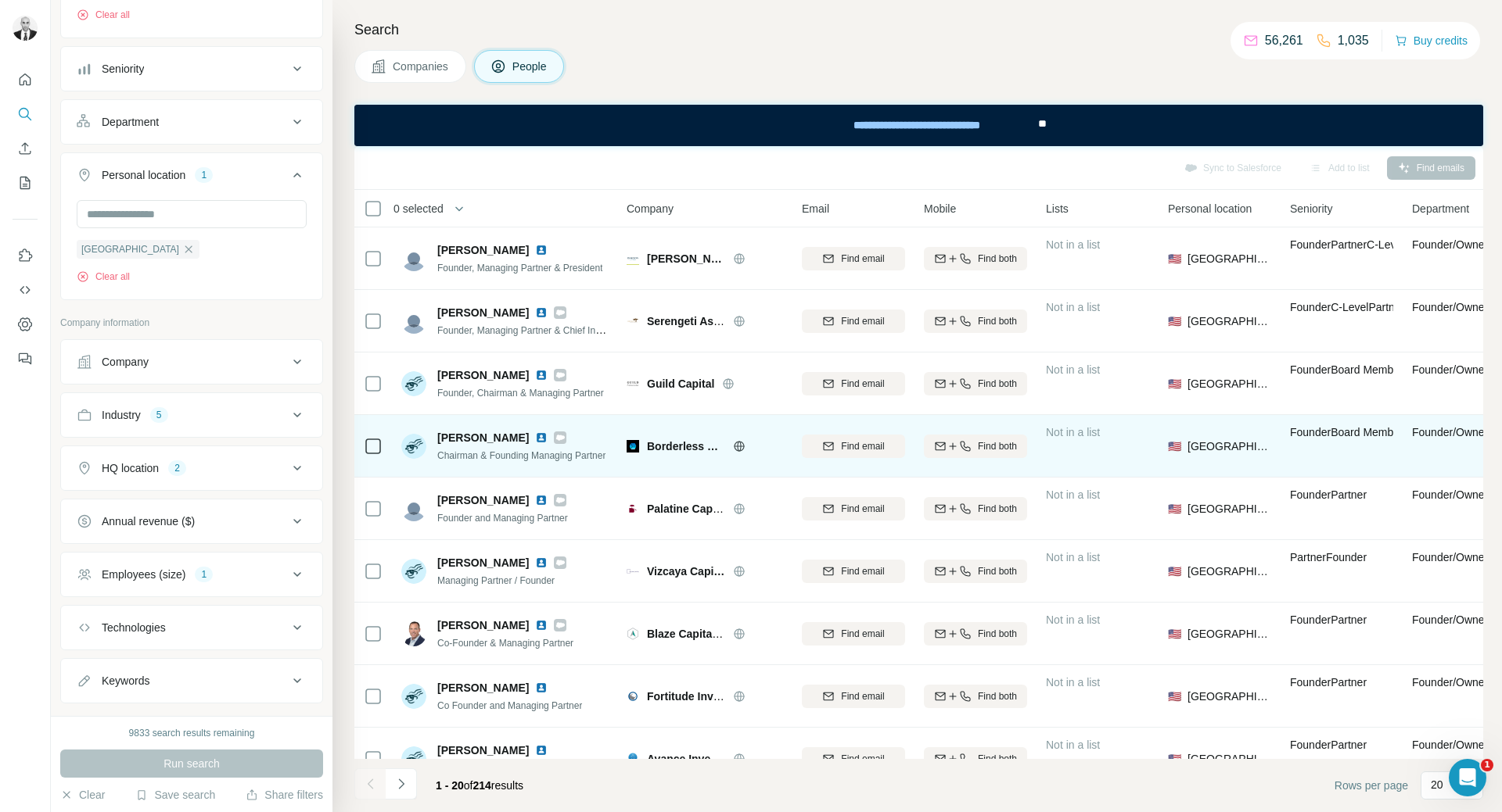
click at [535, 433] on img at bounding box center [541, 437] width 13 height 13
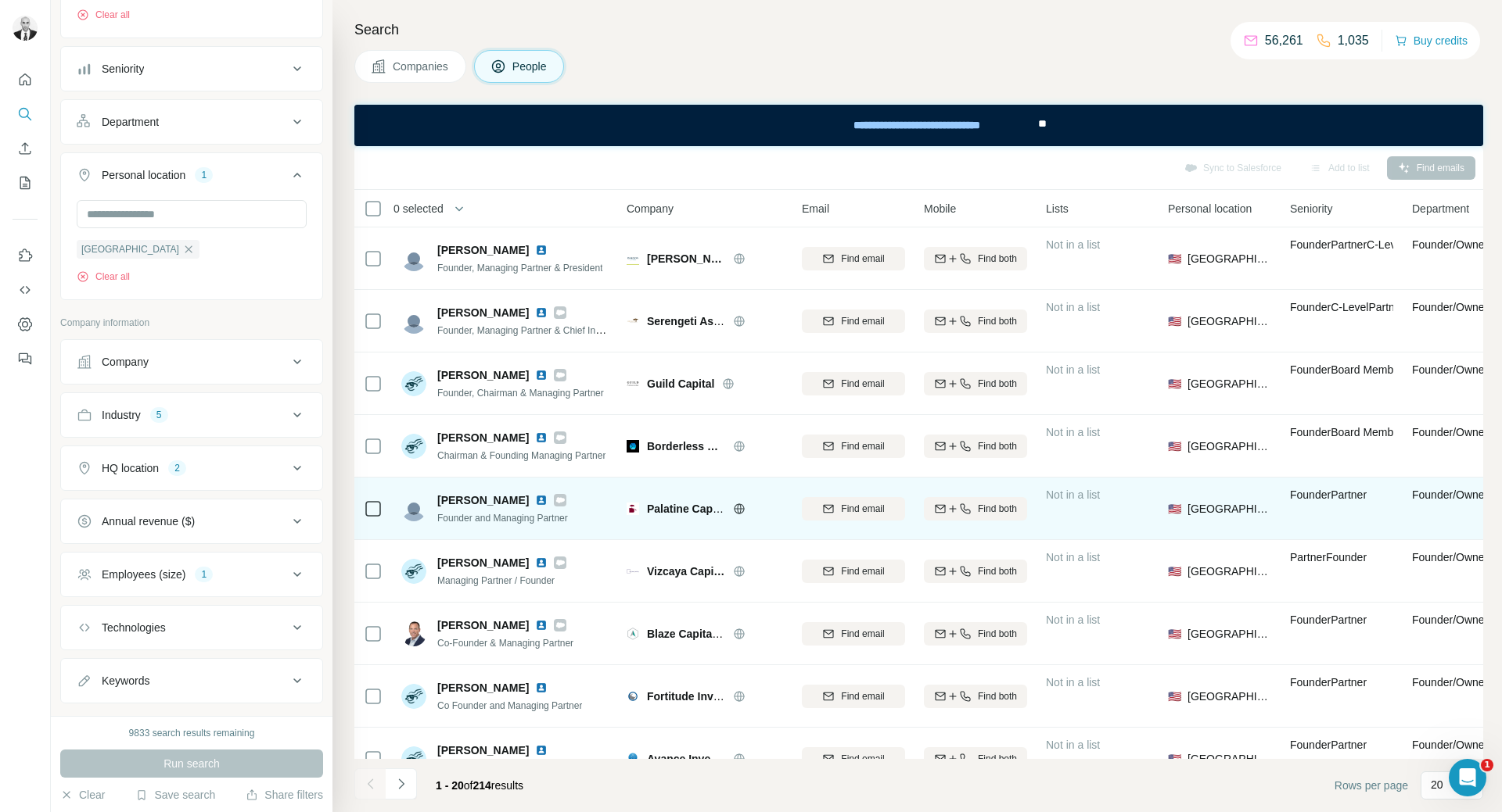
click at [535, 502] on img at bounding box center [541, 500] width 13 height 13
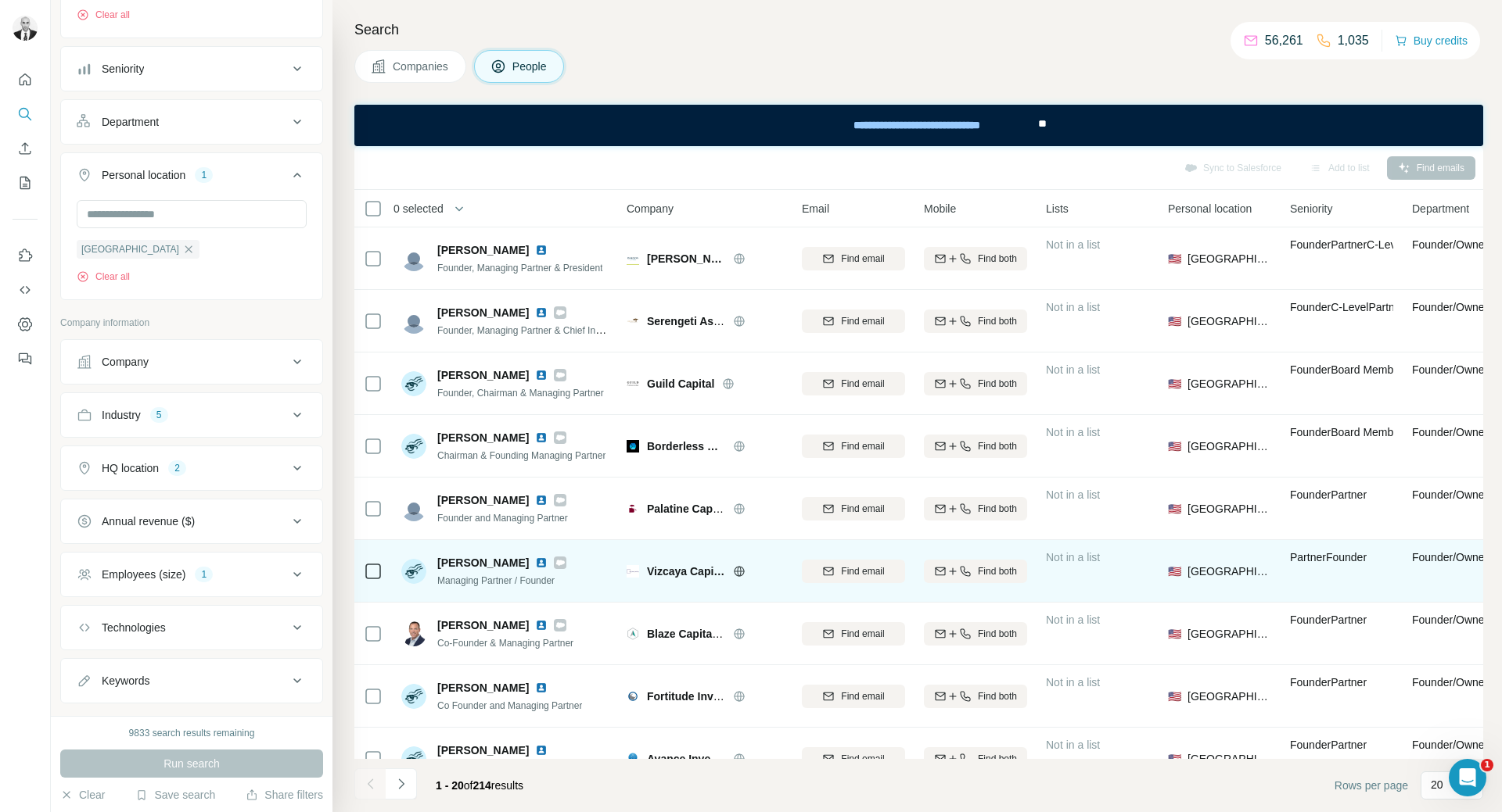
click at [547, 562] on img at bounding box center [541, 562] width 13 height 13
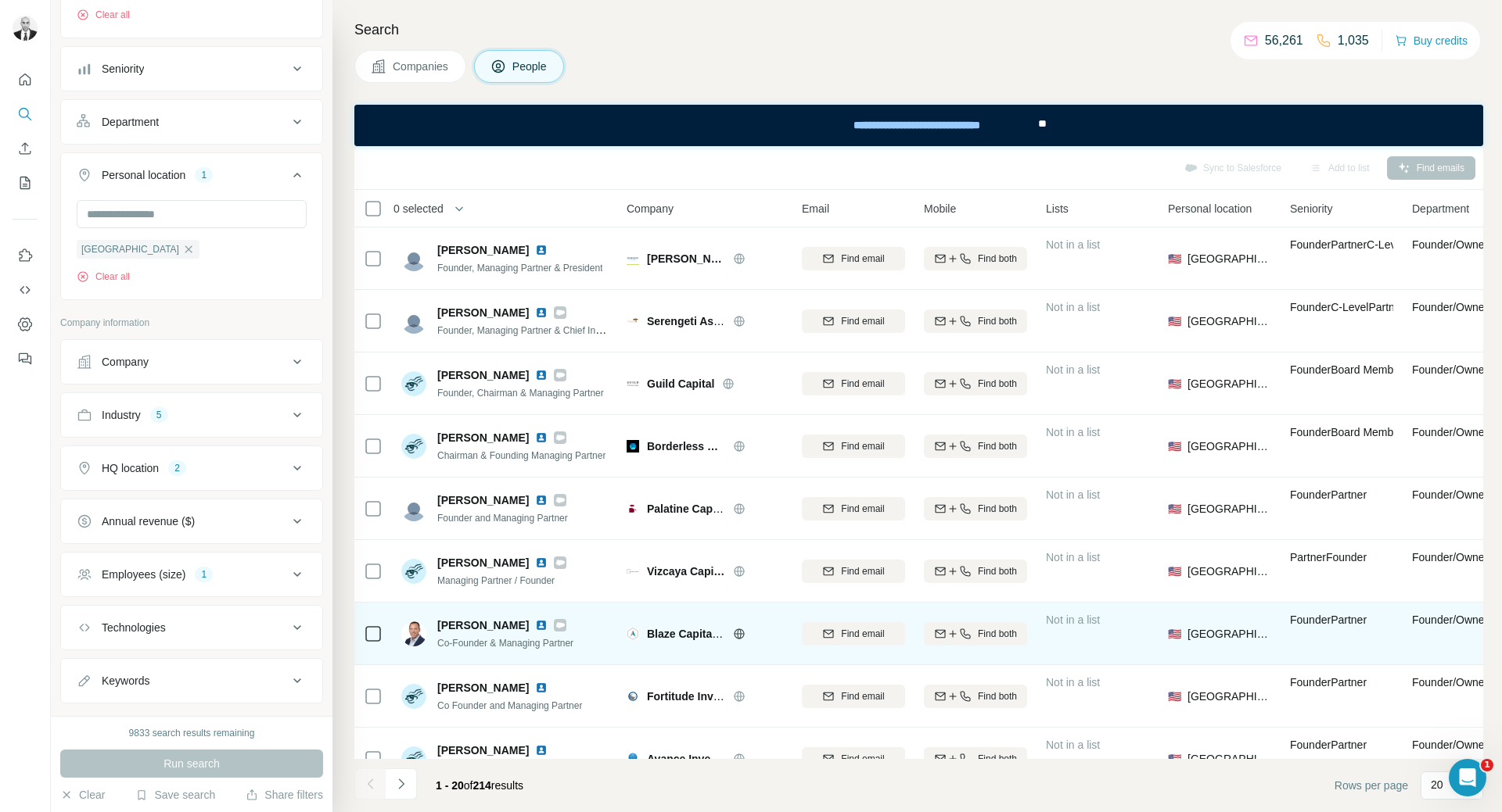
click at [535, 624] on img at bounding box center [541, 625] width 13 height 13
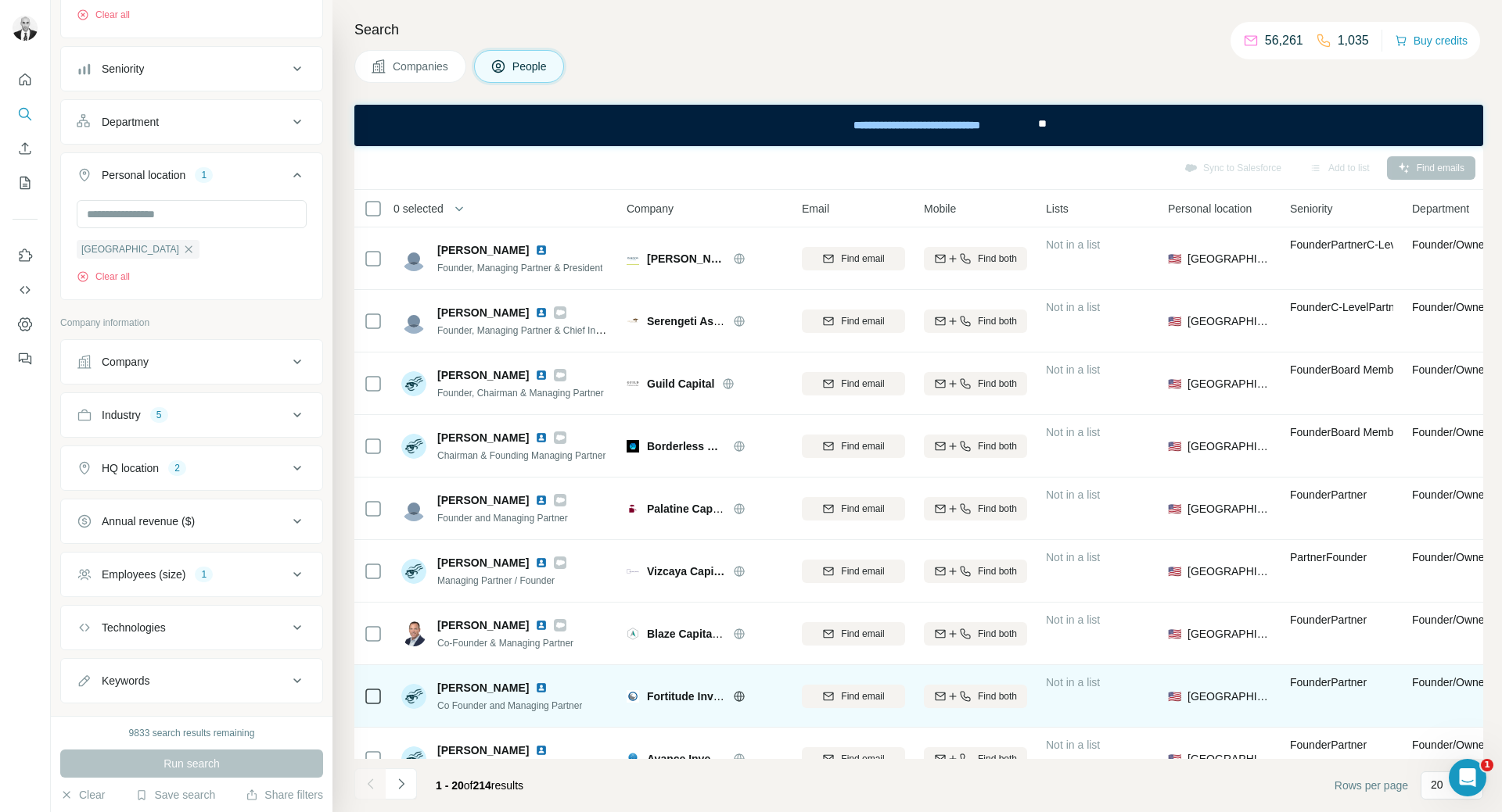
click at [535, 694] on img at bounding box center [541, 688] width 13 height 13
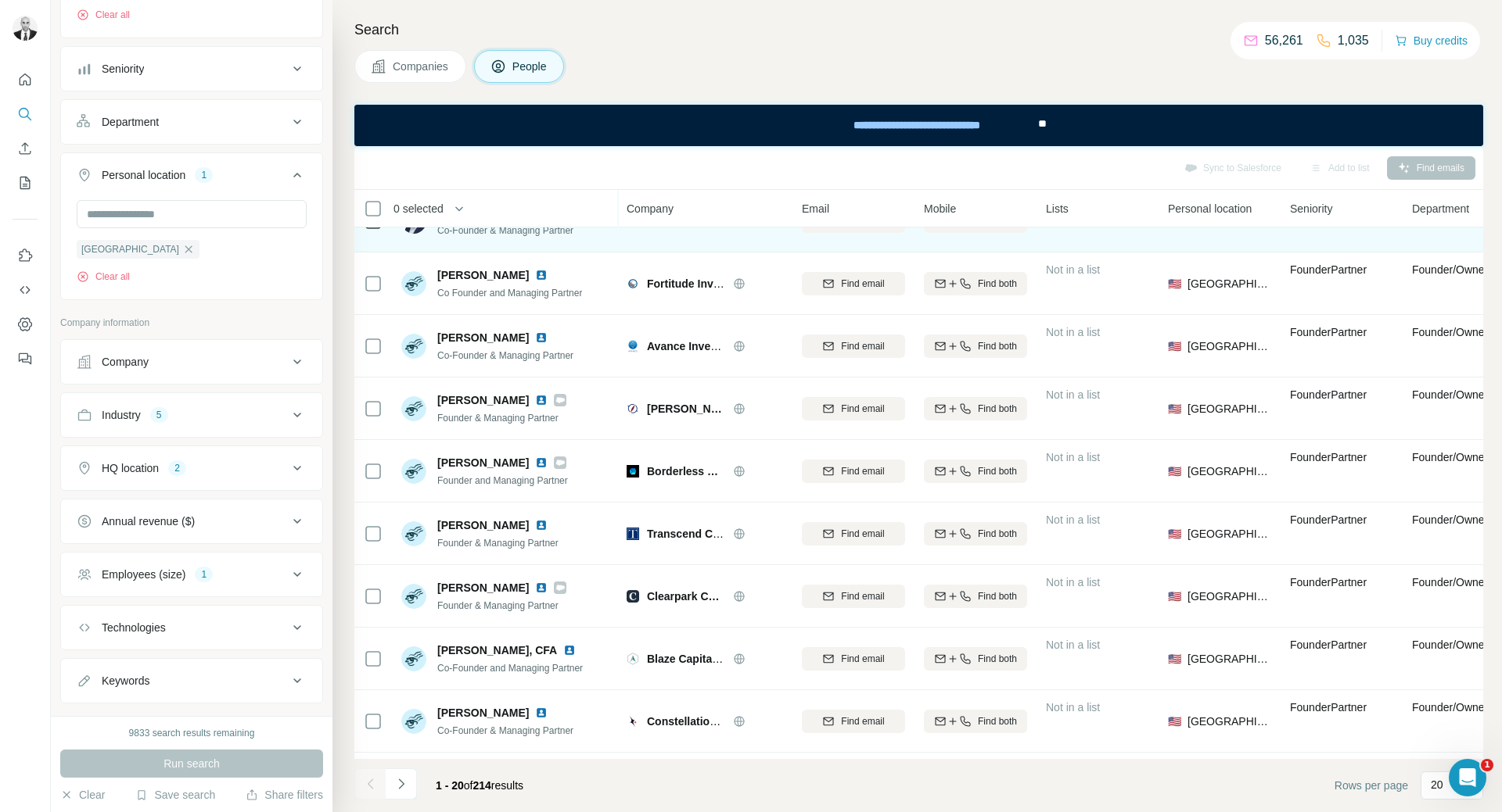
scroll to position [469, 0]
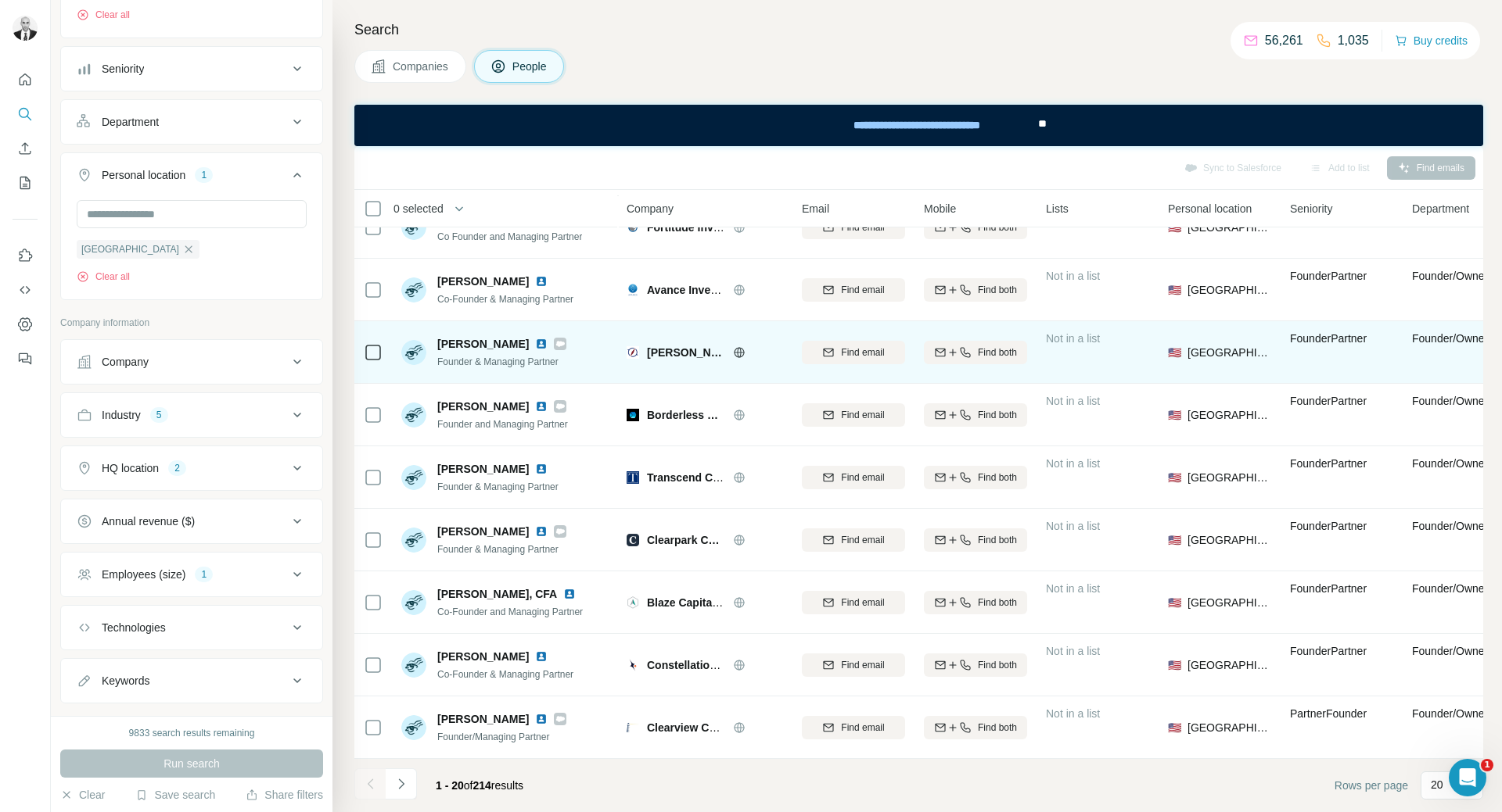
click at [535, 341] on img at bounding box center [541, 343] width 13 height 13
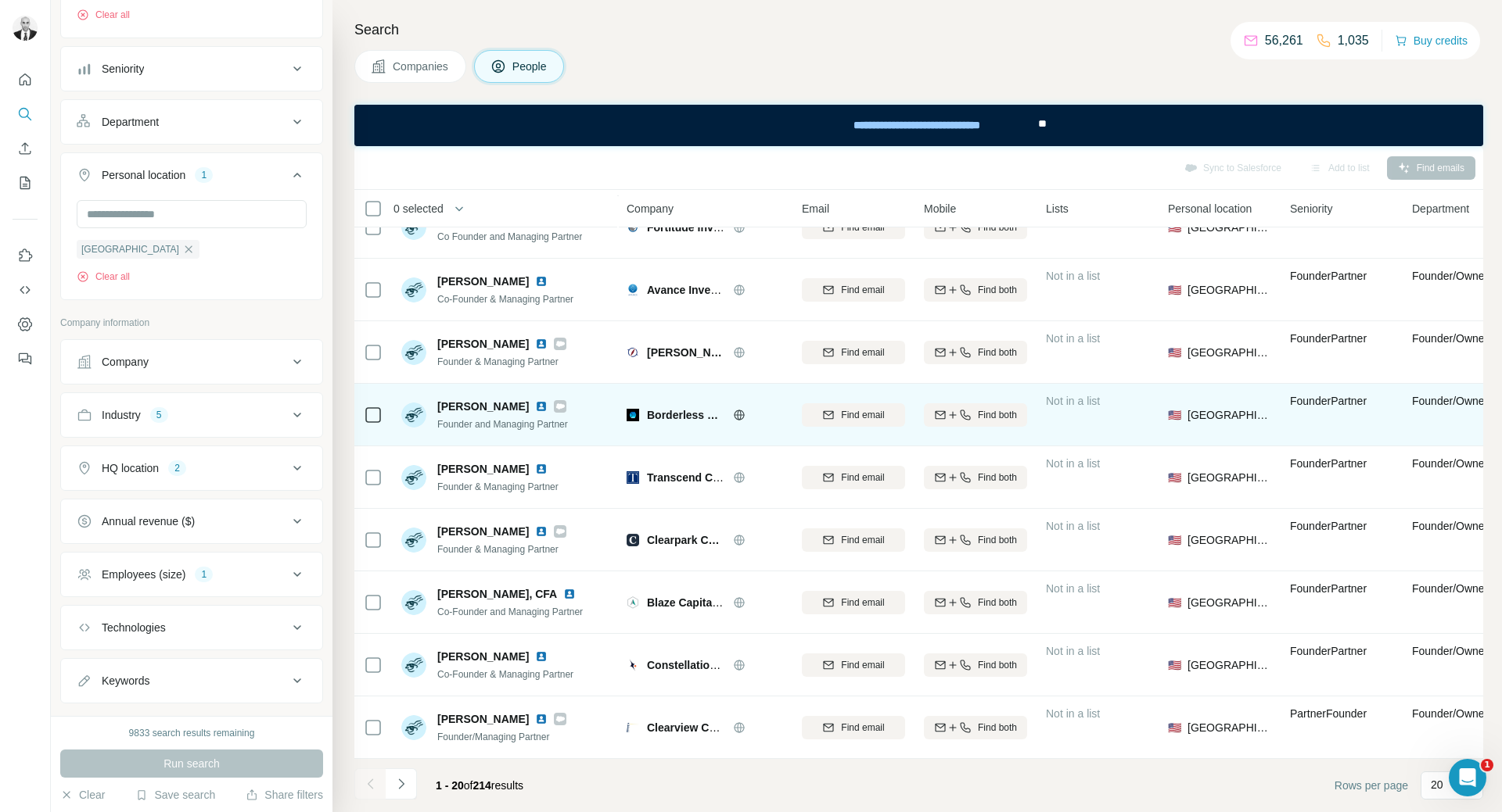
click at [535, 405] on img at bounding box center [541, 406] width 13 height 13
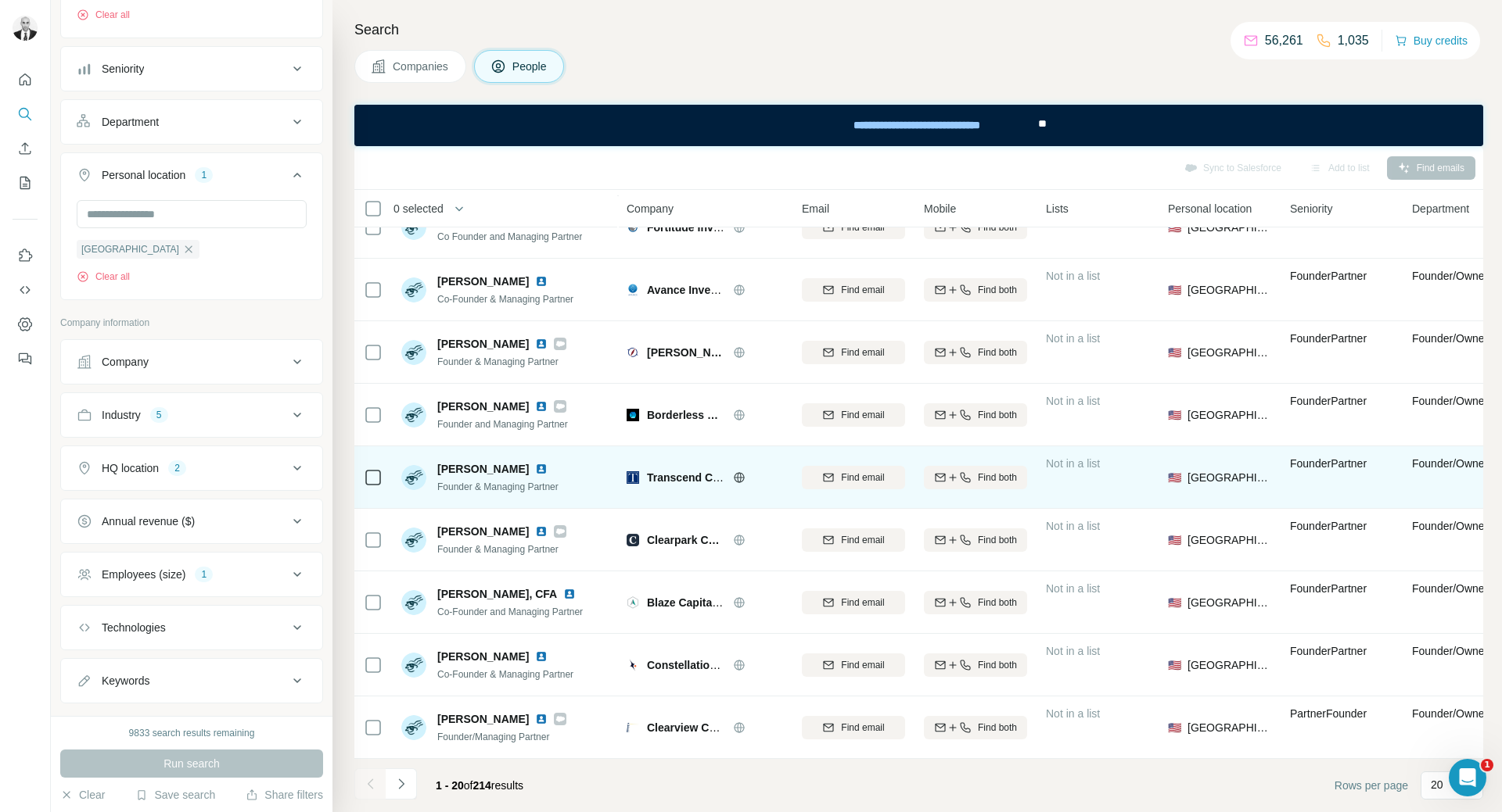
click at [547, 468] on img at bounding box center [541, 469] width 13 height 13
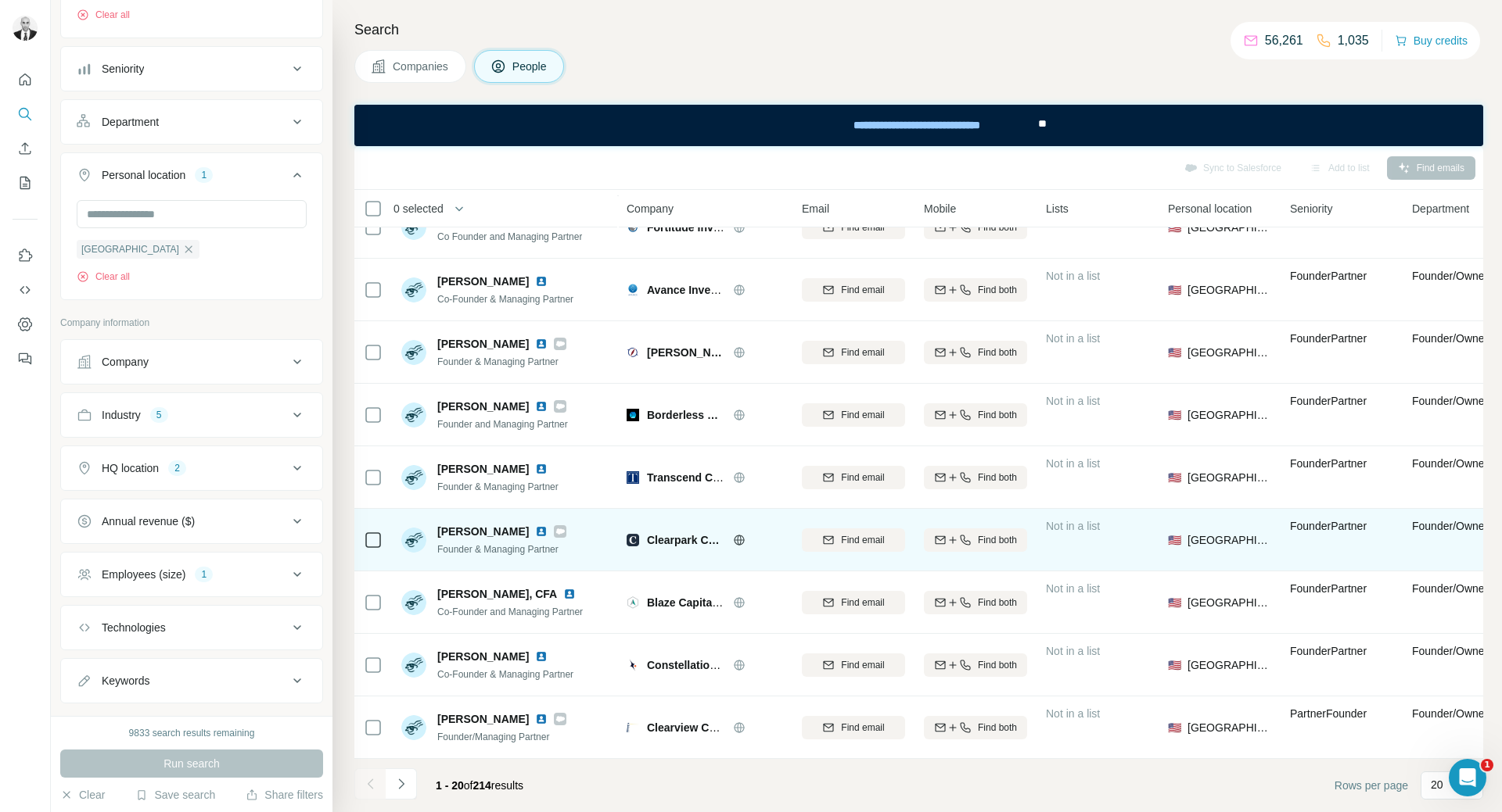
click at [535, 533] on img at bounding box center [541, 532] width 13 height 13
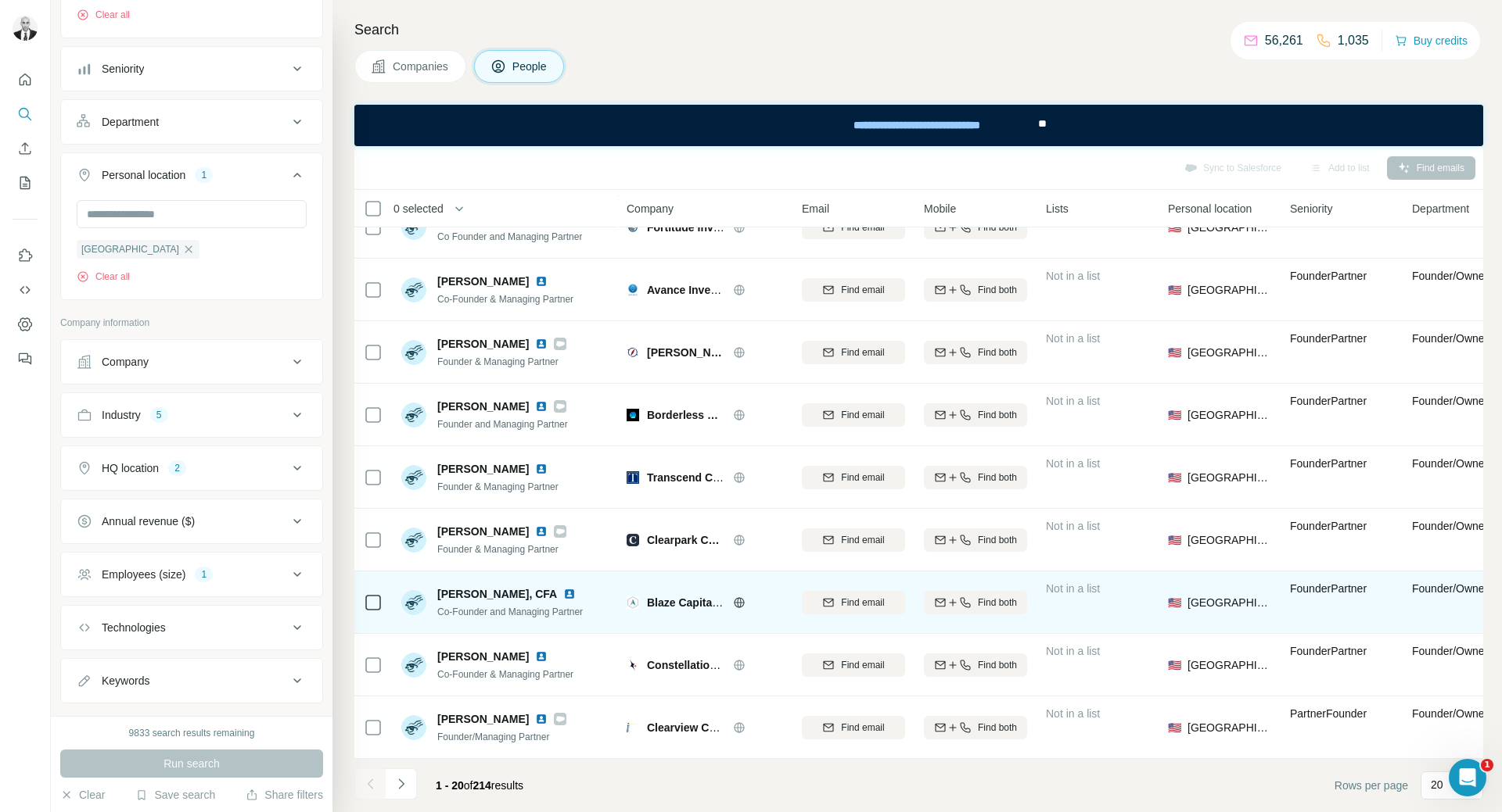
click at [563, 592] on img at bounding box center [569, 594] width 13 height 13
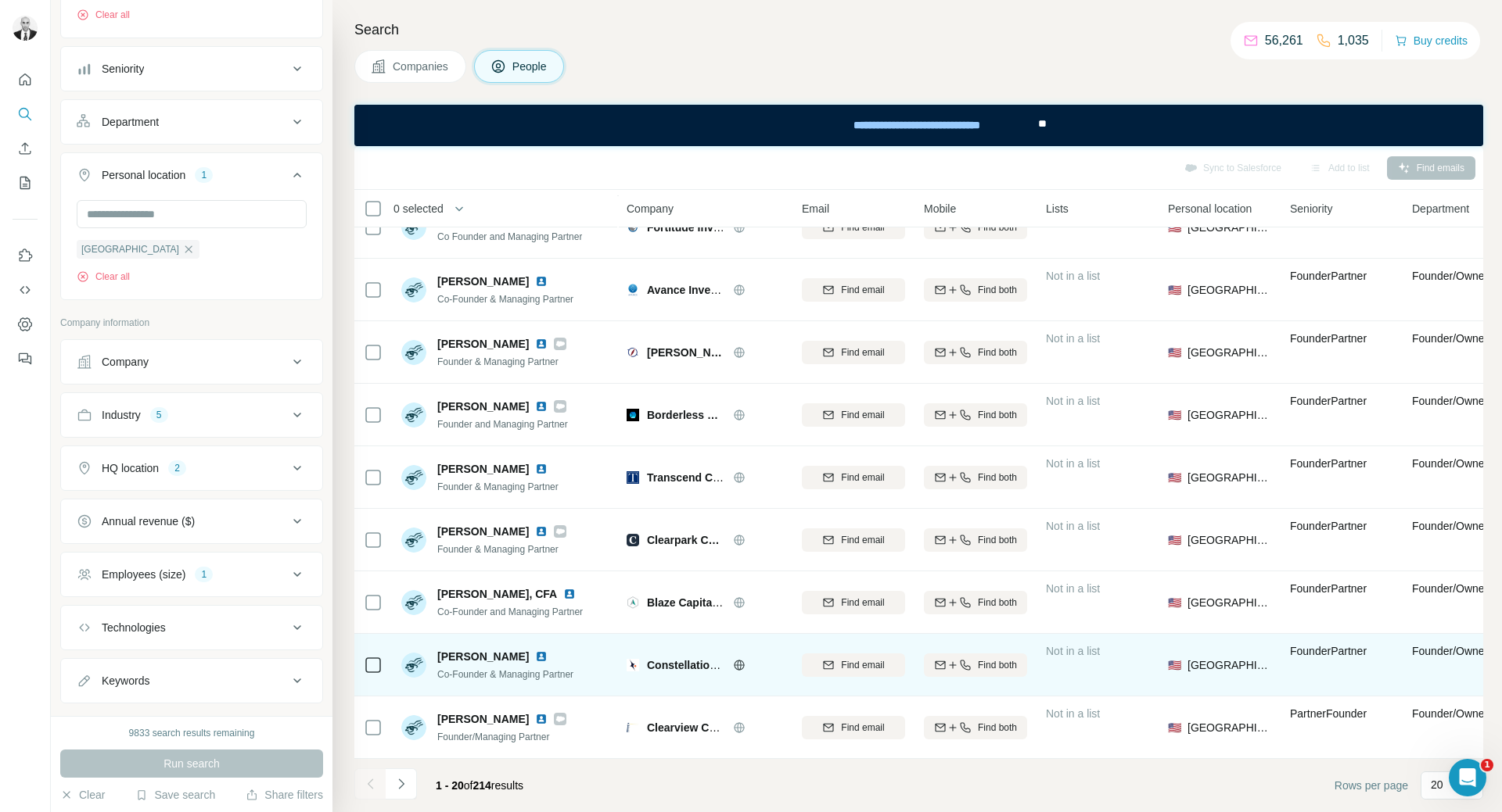
click at [535, 656] on img at bounding box center [541, 656] width 13 height 13
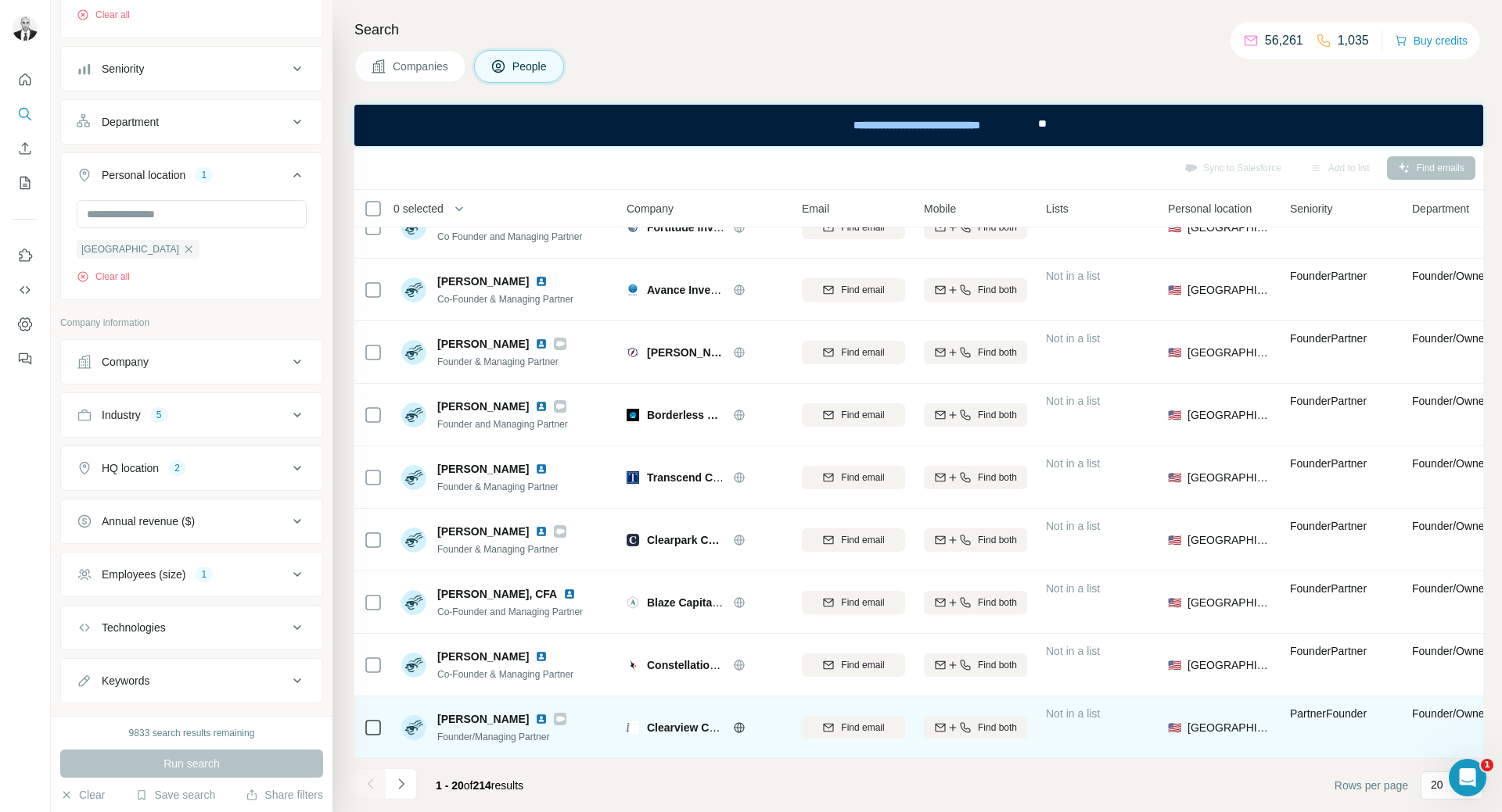
click at [539, 717] on img at bounding box center [541, 719] width 13 height 13
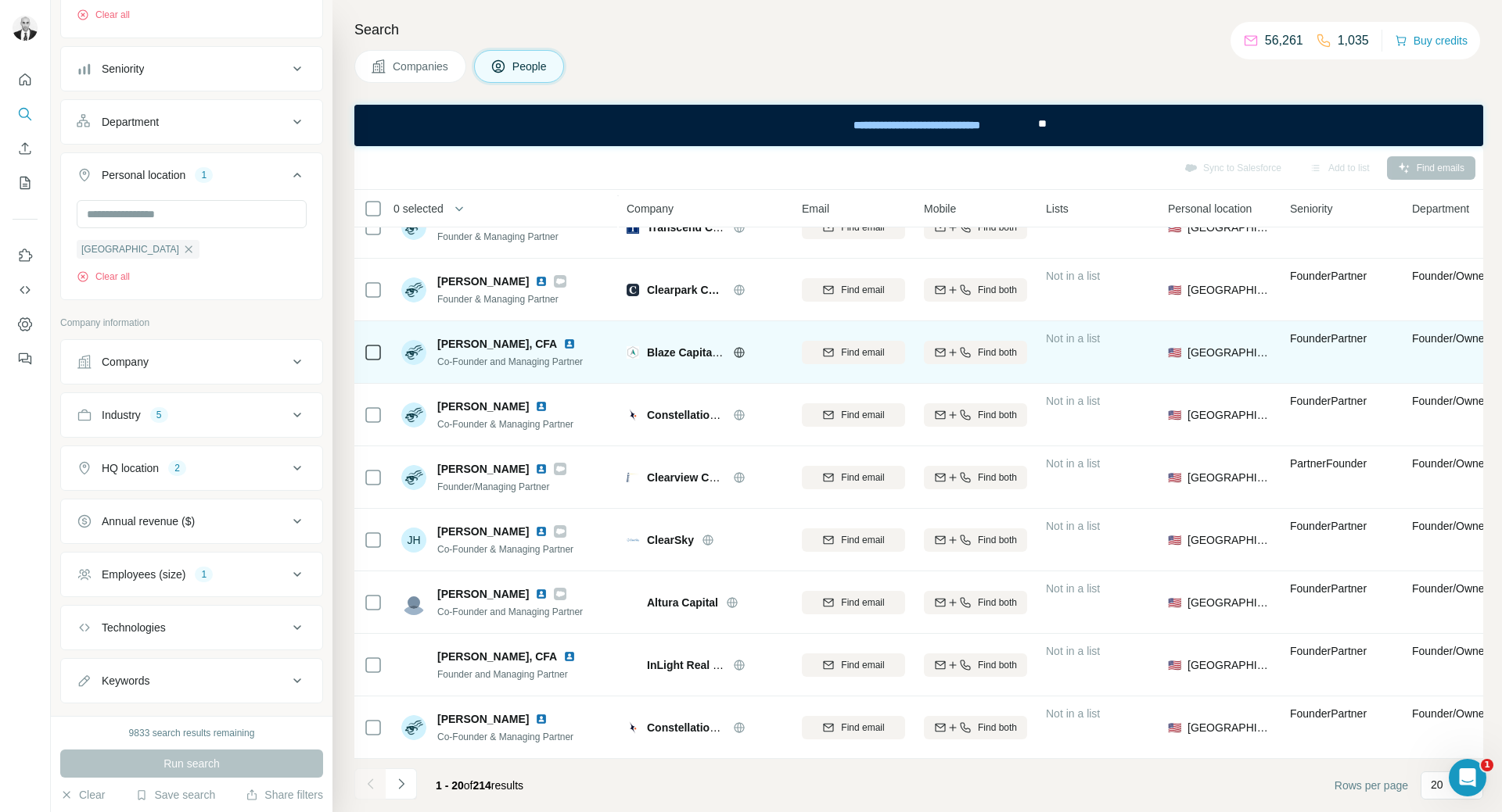
scroll to position [727, 0]
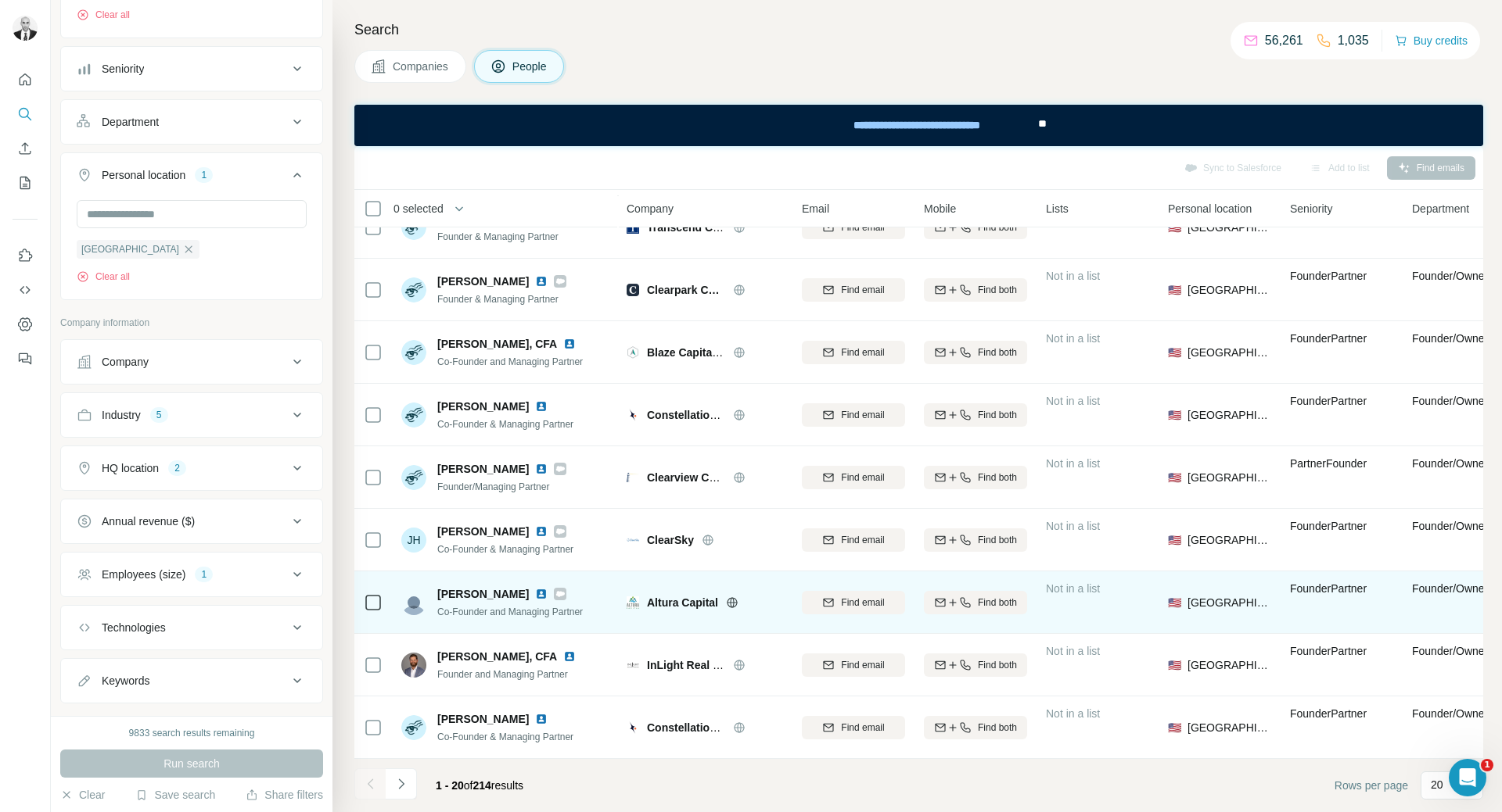
click at [535, 588] on img at bounding box center [541, 594] width 13 height 13
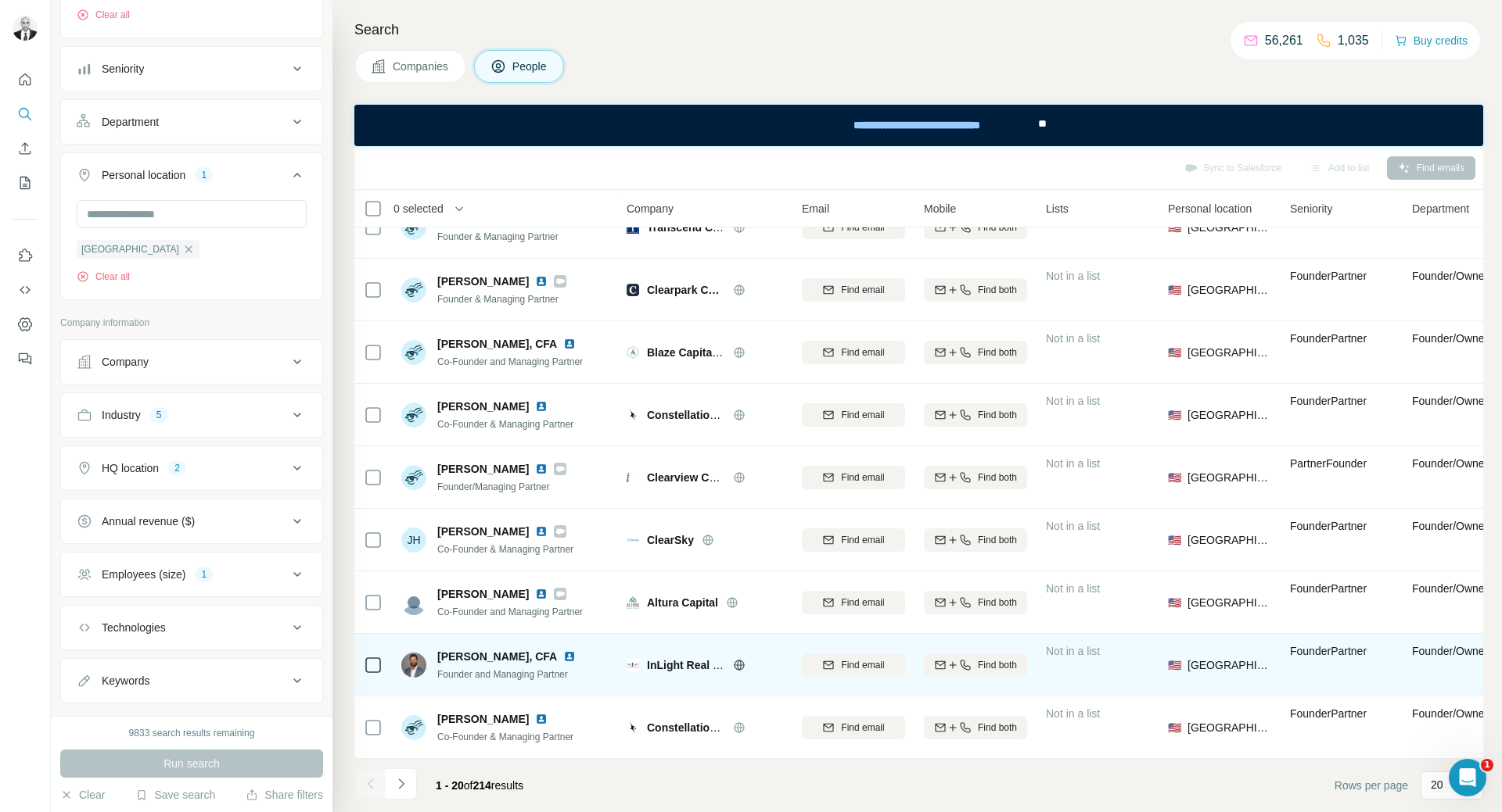
click at [563, 650] on img at bounding box center [569, 656] width 13 height 13
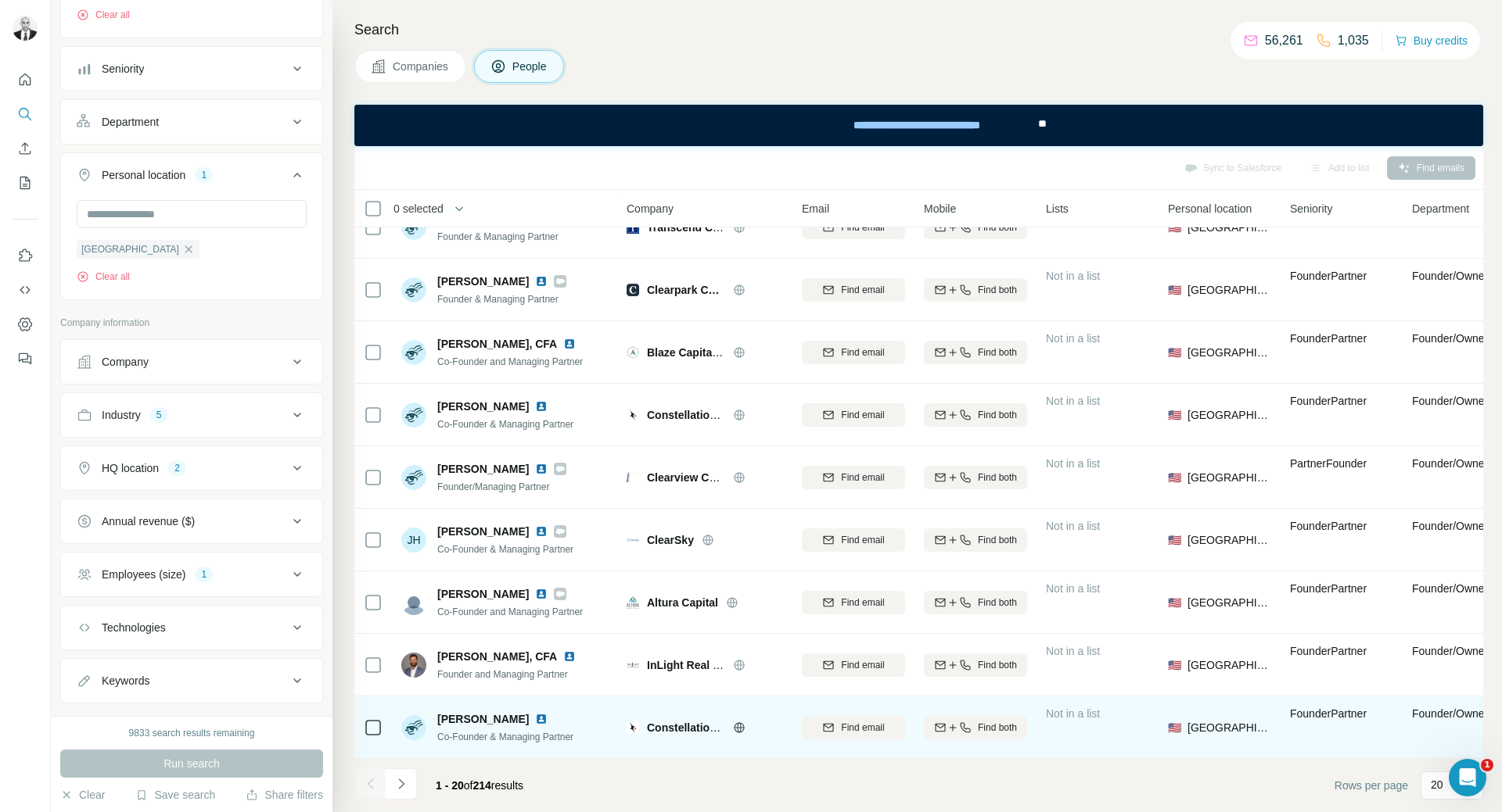
click at [535, 713] on img at bounding box center [541, 719] width 13 height 13
